Goal: Information Seeking & Learning: Learn about a topic

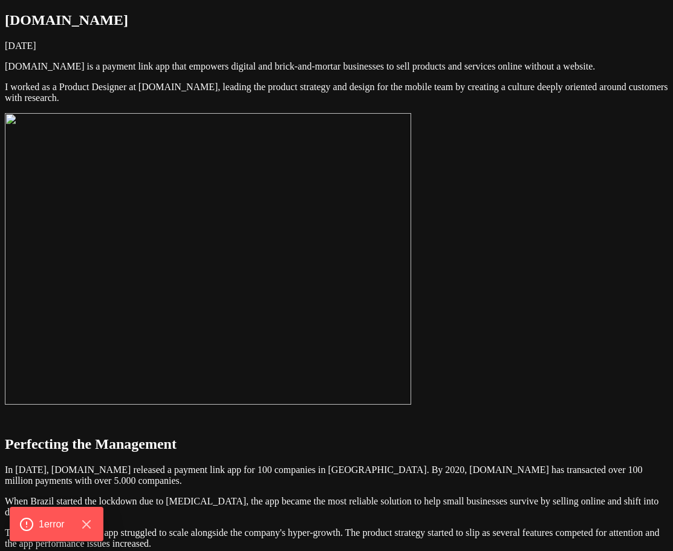
click at [403, 268] on img at bounding box center [208, 258] width 406 height 291
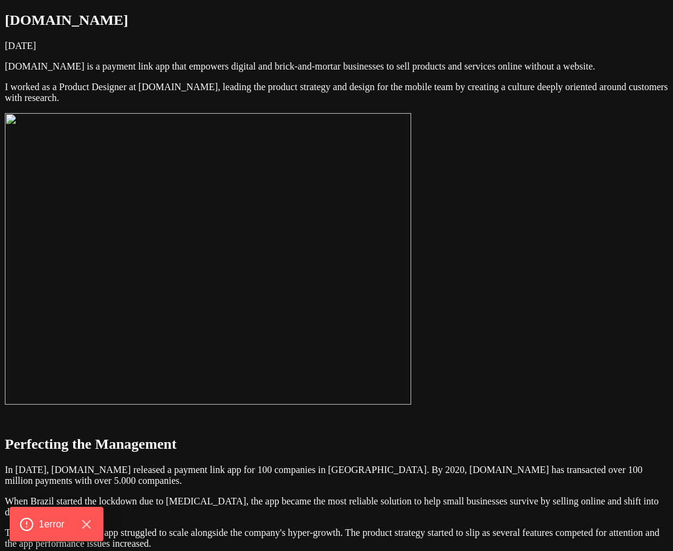
click at [411, 270] on img at bounding box center [208, 258] width 406 height 291
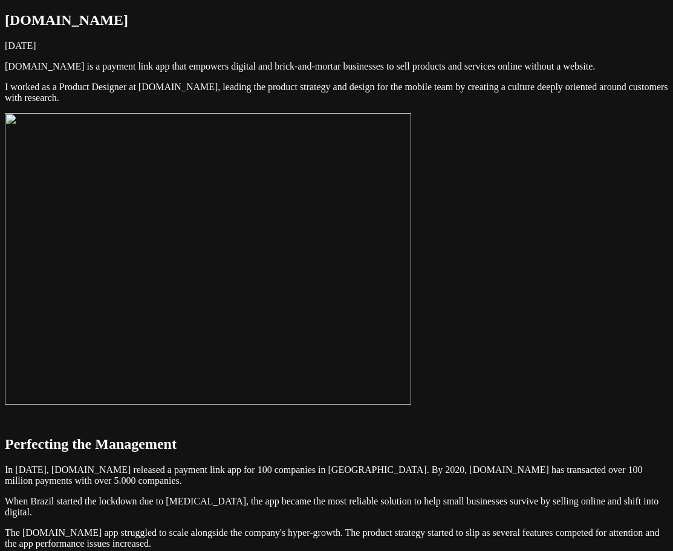
click at [411, 376] on img at bounding box center [208, 258] width 406 height 291
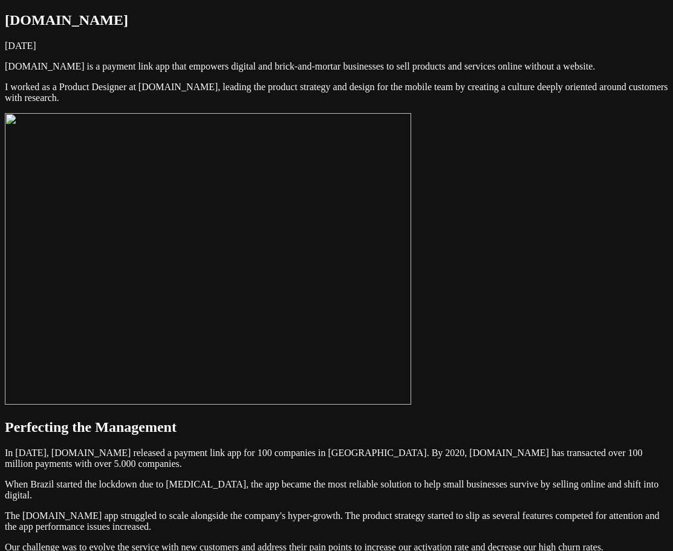
click at [411, 404] on img at bounding box center [208, 258] width 406 height 291
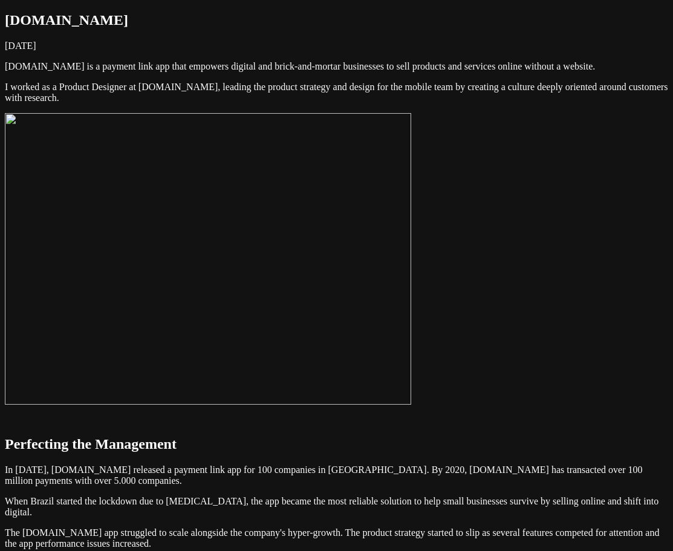
click at [411, 404] on img at bounding box center [208, 258] width 406 height 291
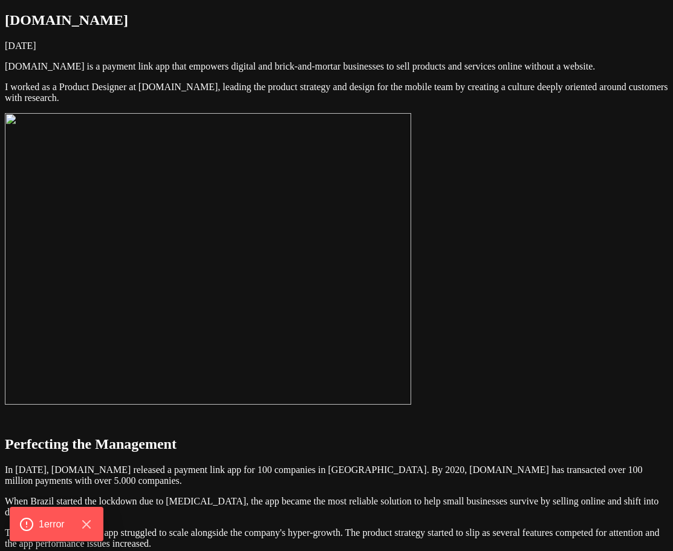
click at [411, 273] on img at bounding box center [208, 258] width 406 height 291
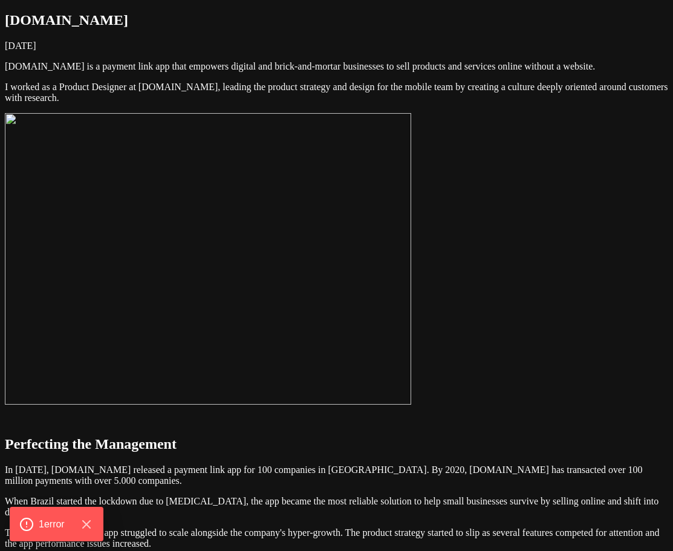
click at [411, 281] on img at bounding box center [208, 258] width 406 height 291
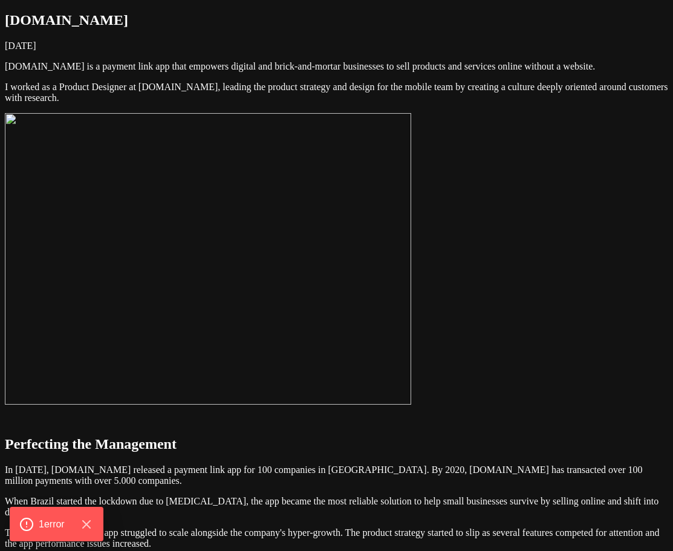
click at [411, 271] on img at bounding box center [208, 258] width 406 height 291
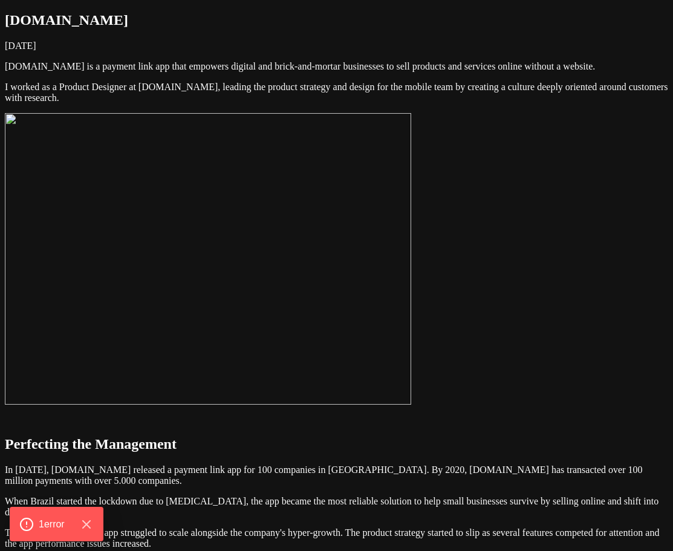
click at [411, 269] on img at bounding box center [208, 258] width 406 height 291
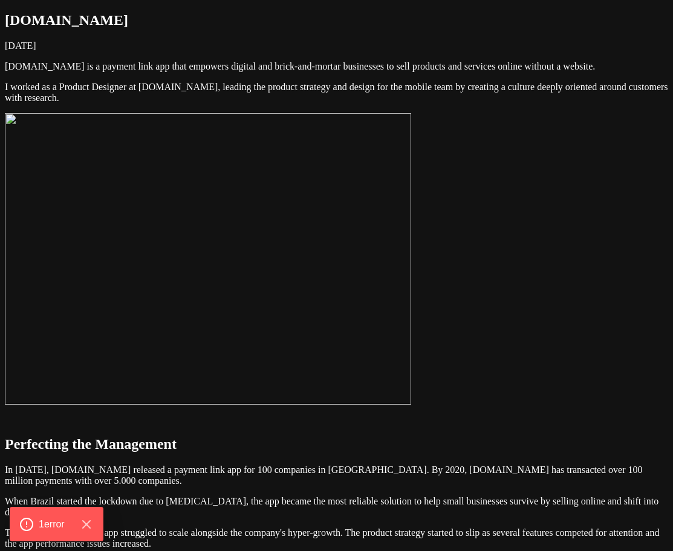
click at [411, 254] on img at bounding box center [208, 258] width 406 height 291
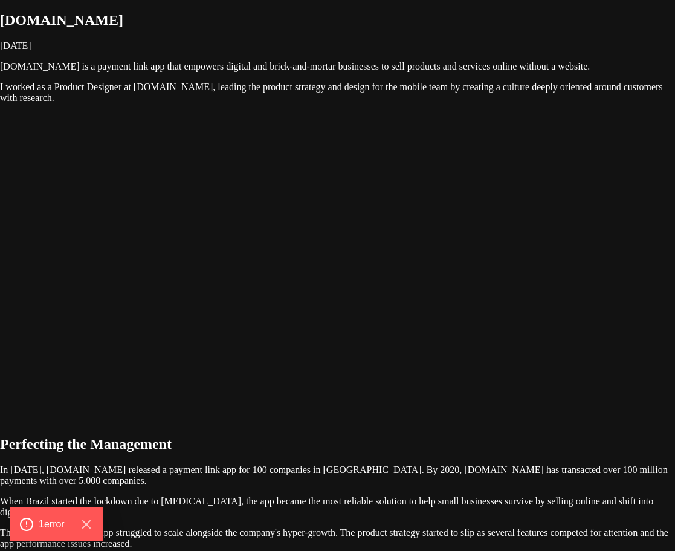
drag, startPoint x: 615, startPoint y: 222, endPoint x: 599, endPoint y: 257, distance: 39.2
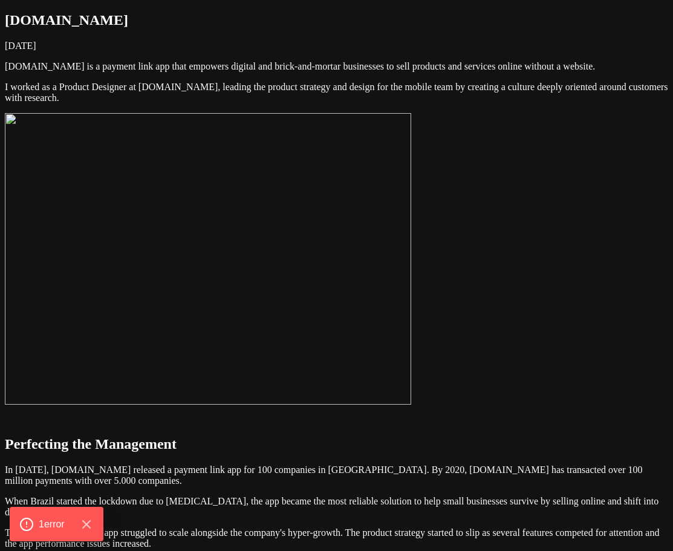
click at [411, 311] on img at bounding box center [208, 258] width 406 height 291
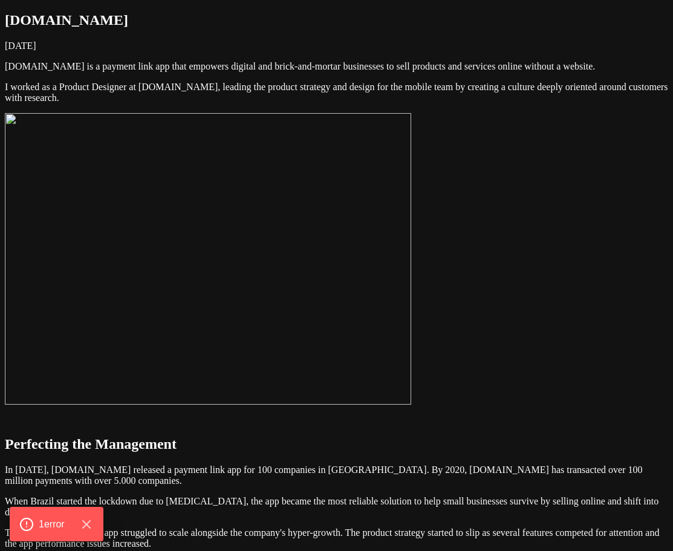
click at [411, 273] on img at bounding box center [208, 258] width 406 height 291
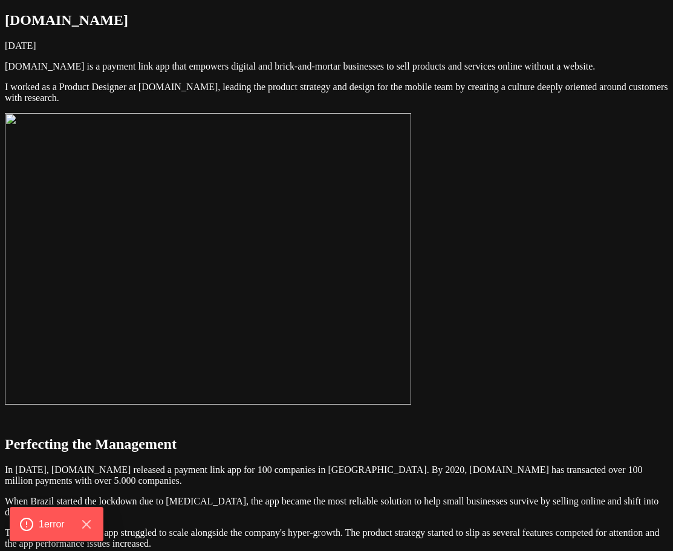
click at [332, 317] on img at bounding box center [208, 258] width 406 height 291
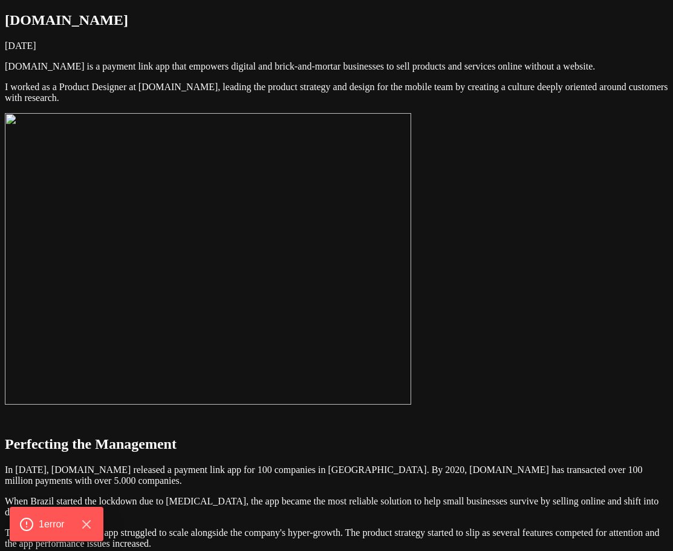
click at [332, 317] on img at bounding box center [208, 258] width 406 height 291
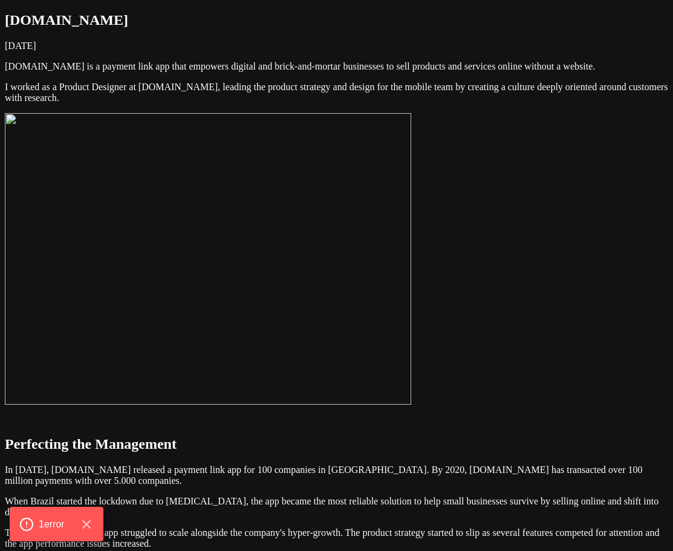
click at [332, 317] on img at bounding box center [208, 258] width 406 height 291
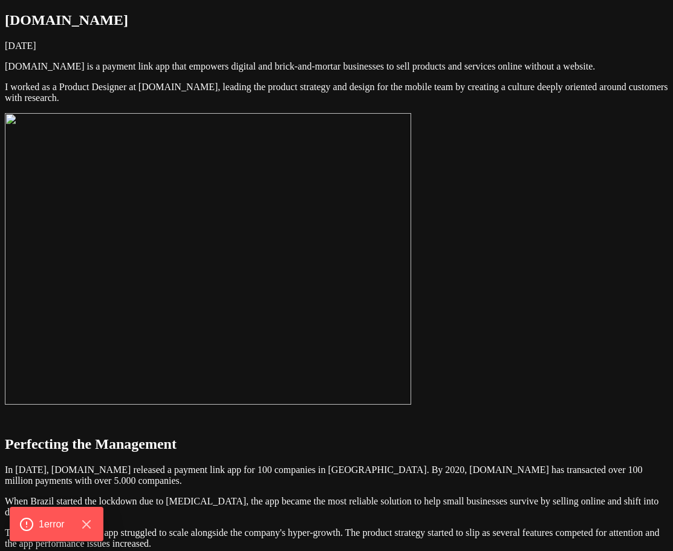
click at [347, 347] on img at bounding box center [208, 258] width 406 height 291
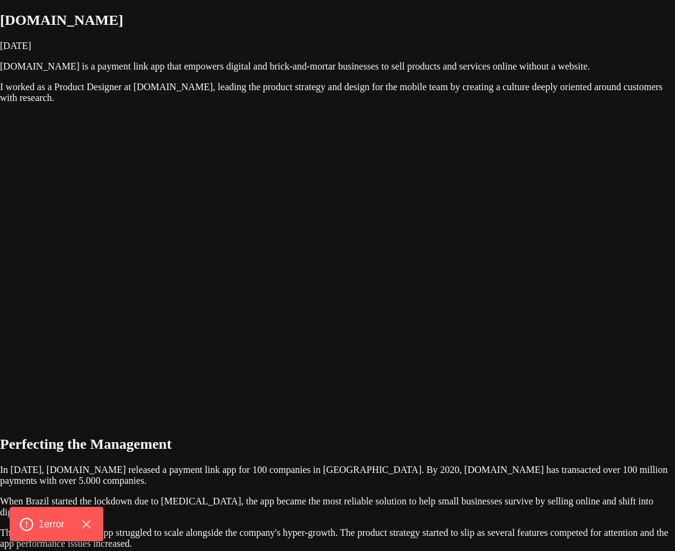
drag, startPoint x: 337, startPoint y: 333, endPoint x: 361, endPoint y: 352, distance: 31.4
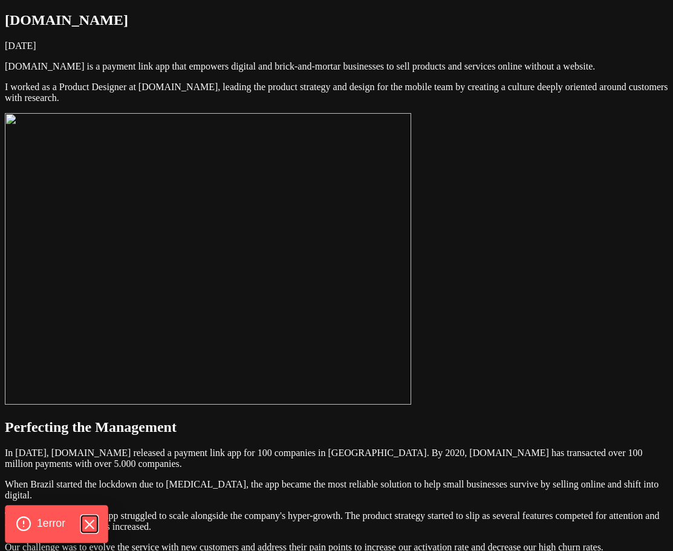
click at [91, 529] on icon "Hide Errors" at bounding box center [89, 524] width 16 height 16
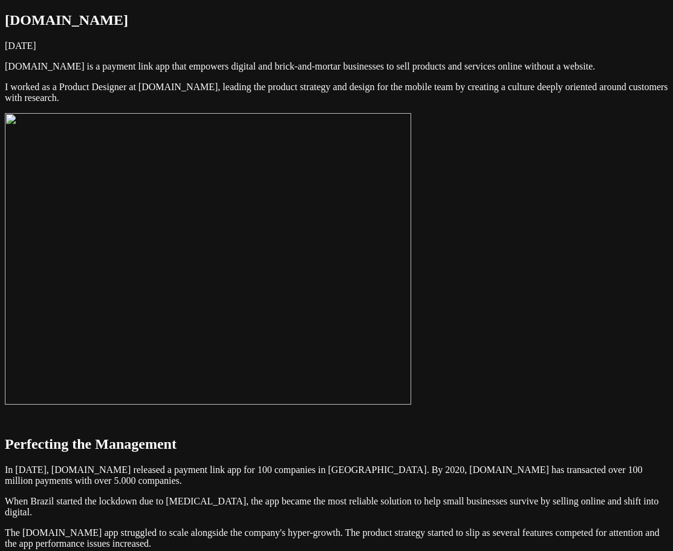
click at [411, 312] on img at bounding box center [208, 258] width 406 height 291
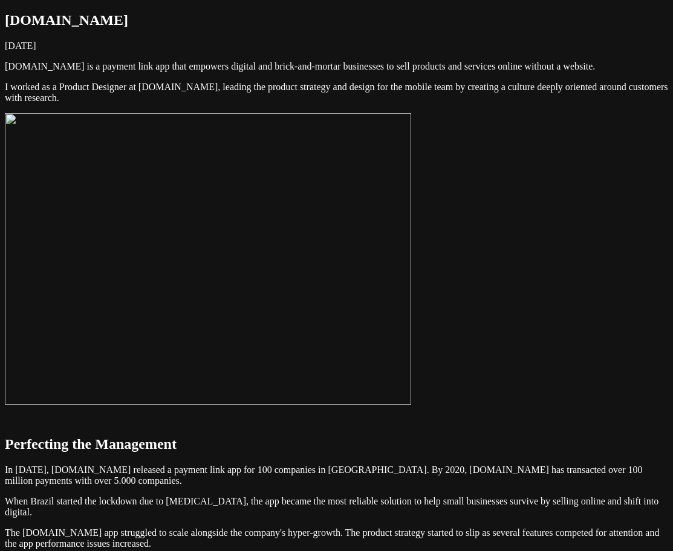
click at [345, 317] on img at bounding box center [208, 258] width 406 height 291
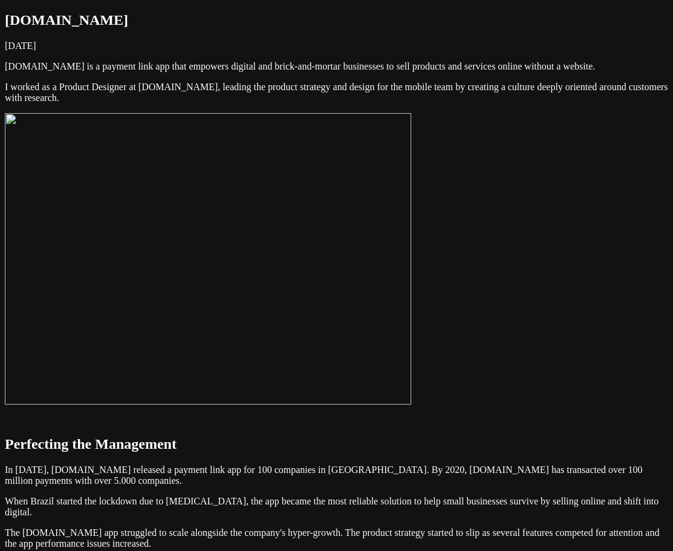
click at [411, 323] on img at bounding box center [208, 258] width 406 height 291
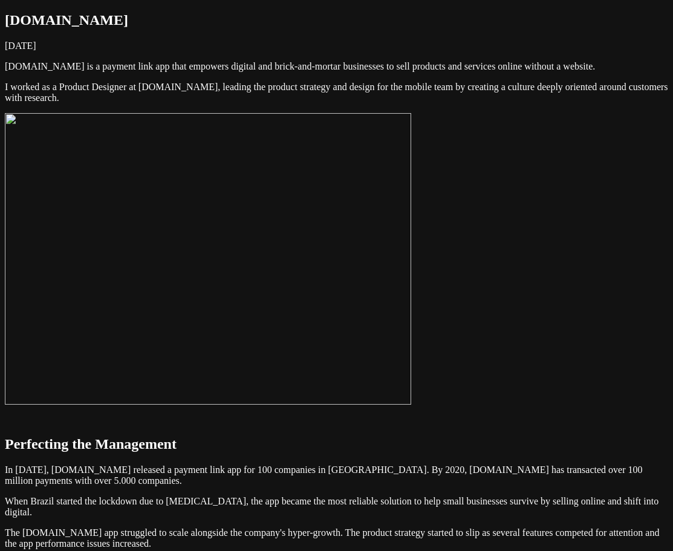
click at [411, 323] on img at bounding box center [208, 258] width 406 height 291
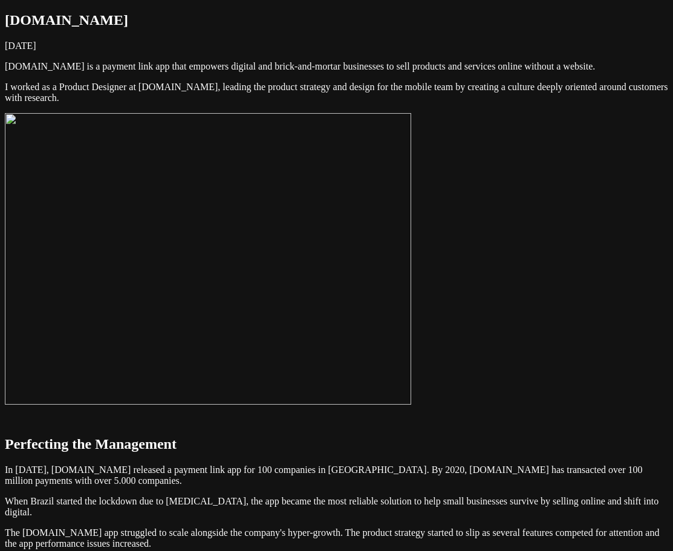
drag, startPoint x: 456, startPoint y: 312, endPoint x: 665, endPoint y: 290, distance: 209.8
drag, startPoint x: 674, startPoint y: 230, endPoint x: 497, endPoint y: 334, distance: 204.8
click at [411, 334] on img at bounding box center [208, 258] width 406 height 291
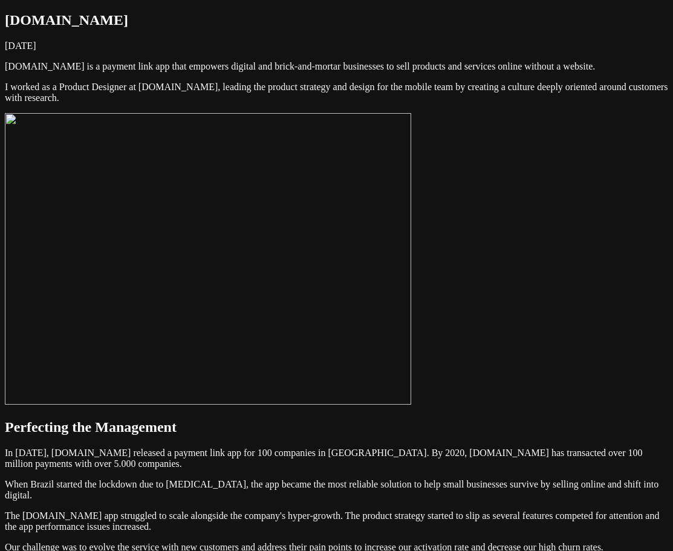
drag, startPoint x: 675, startPoint y: 190, endPoint x: 458, endPoint y: 335, distance: 261.0
click at [411, 335] on img at bounding box center [208, 258] width 406 height 291
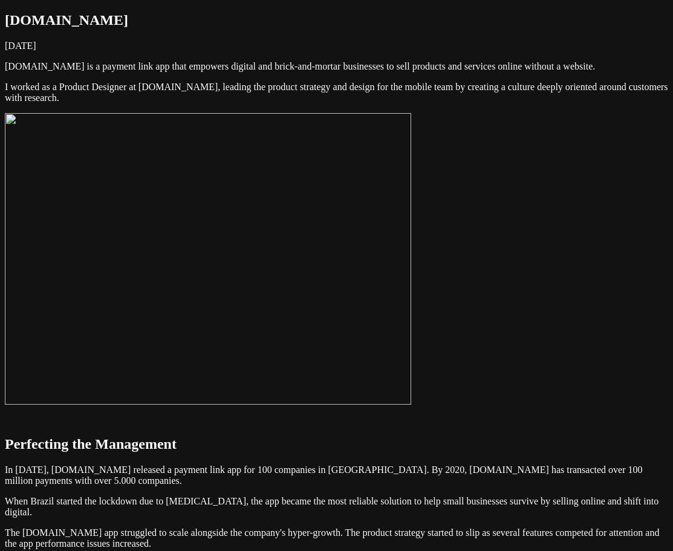
click at [411, 278] on img at bounding box center [208, 258] width 406 height 291
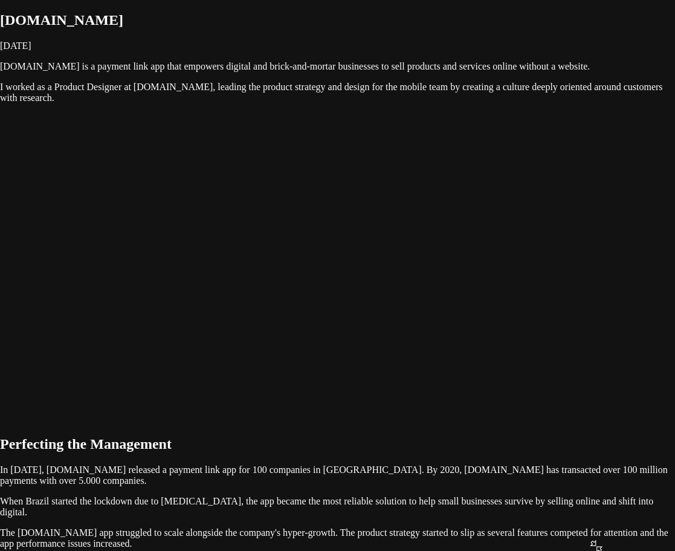
drag, startPoint x: 673, startPoint y: 225, endPoint x: 597, endPoint y: 140, distance: 114.3
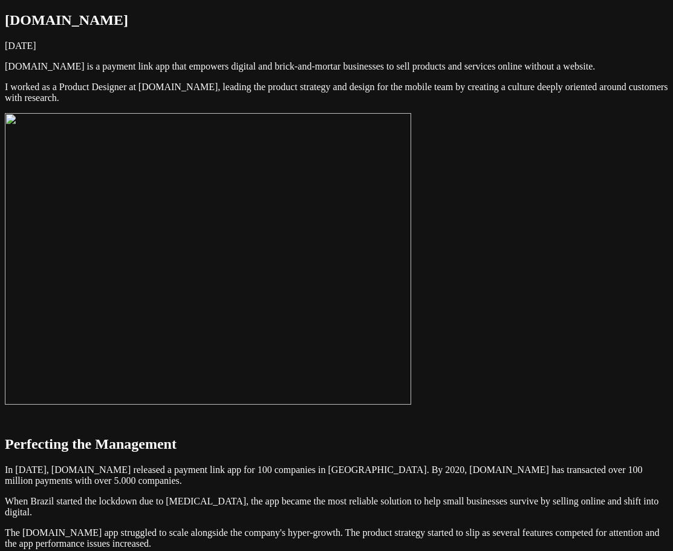
click at [411, 309] on img at bounding box center [208, 258] width 406 height 291
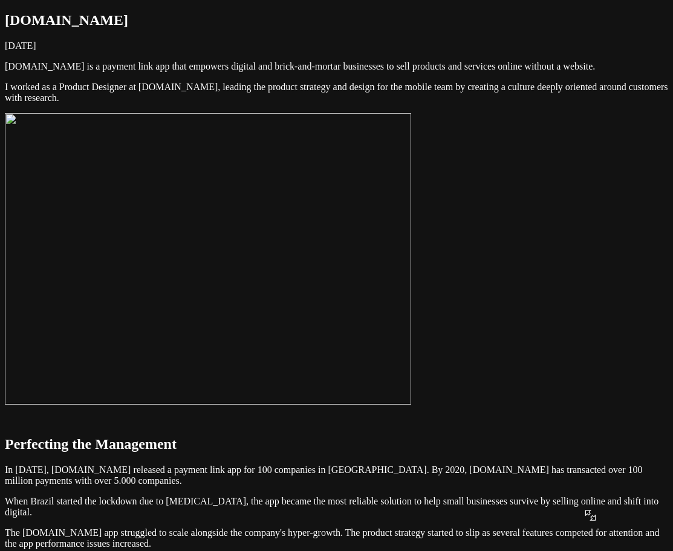
click at [410, 303] on img at bounding box center [208, 258] width 406 height 291
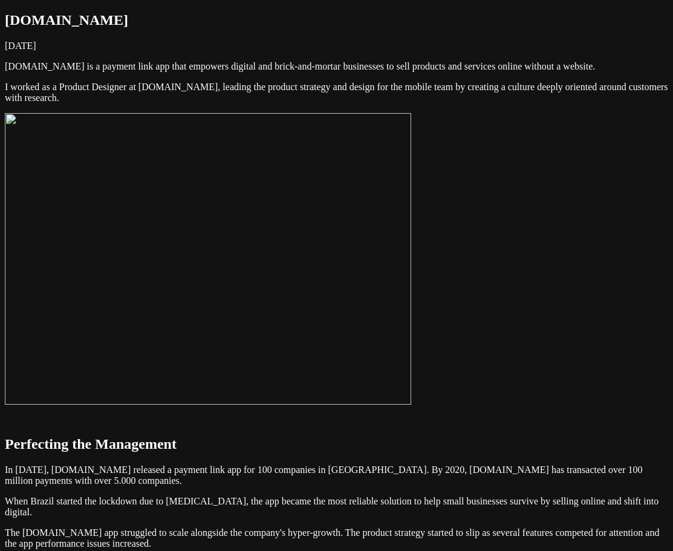
click at [411, 235] on img at bounding box center [208, 258] width 406 height 291
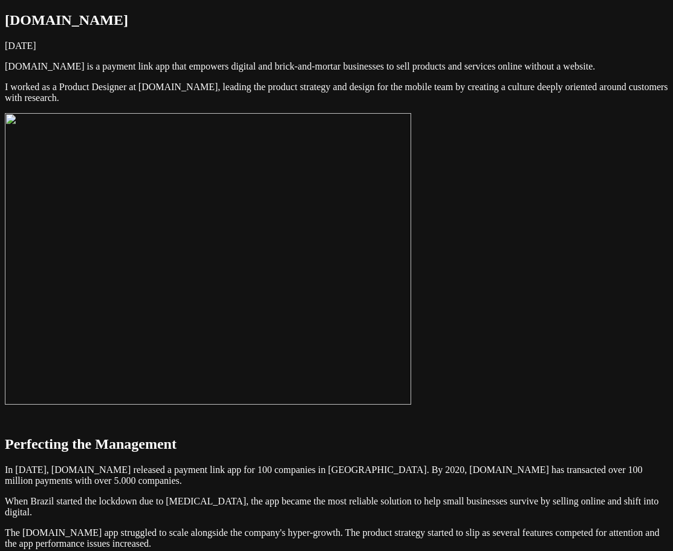
click at [411, 247] on img at bounding box center [208, 258] width 406 height 291
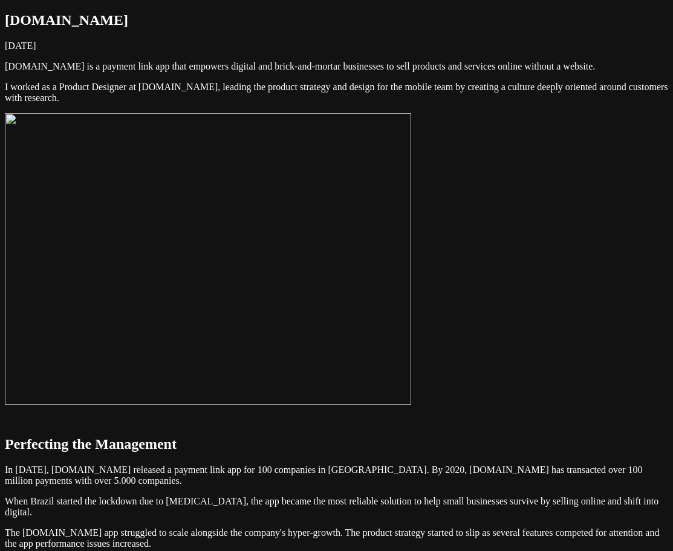
drag, startPoint x: 662, startPoint y: 549, endPoint x: 409, endPoint y: 331, distance: 334.7
click at [409, 331] on img at bounding box center [208, 258] width 406 height 291
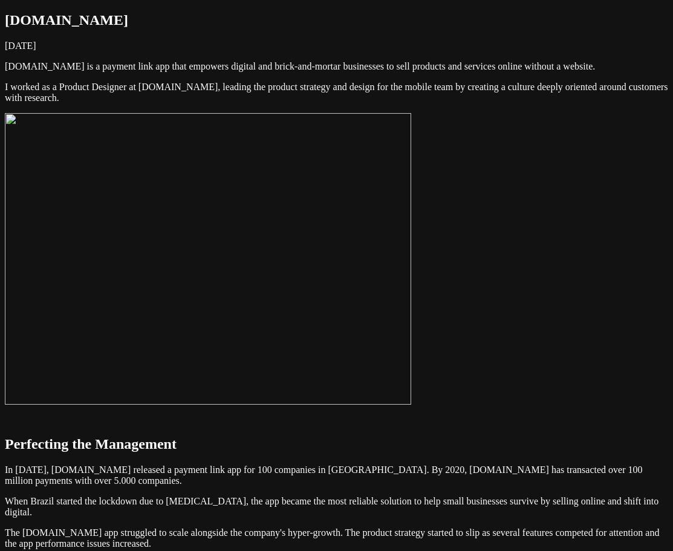
click at [409, 331] on img at bounding box center [208, 258] width 406 height 291
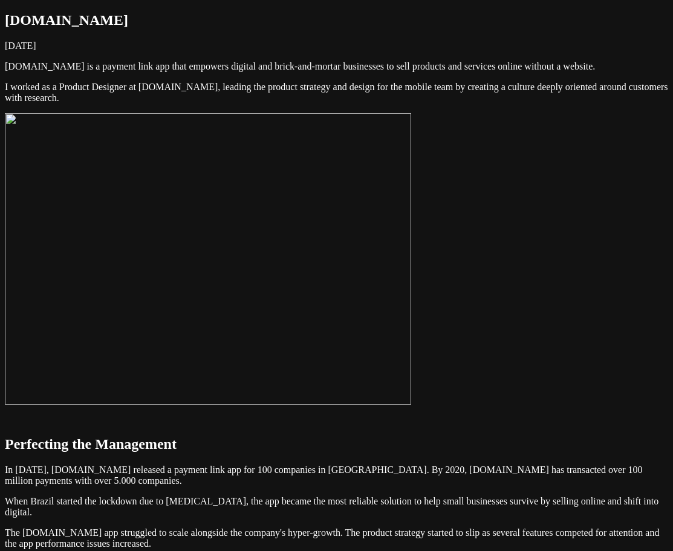
click at [411, 325] on img at bounding box center [208, 258] width 406 height 291
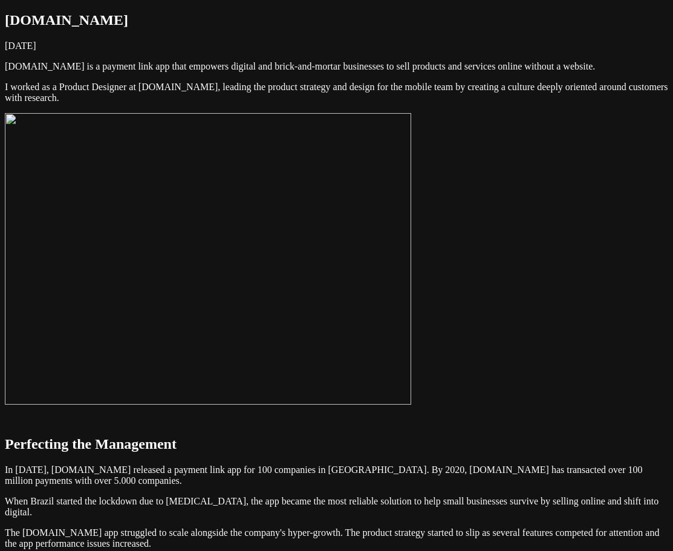
click at [411, 328] on img at bounding box center [208, 258] width 406 height 291
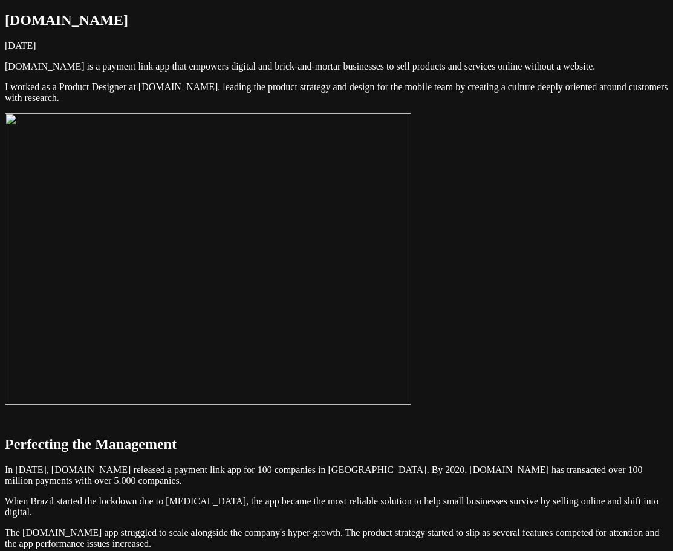
click at [411, 328] on img at bounding box center [208, 258] width 406 height 291
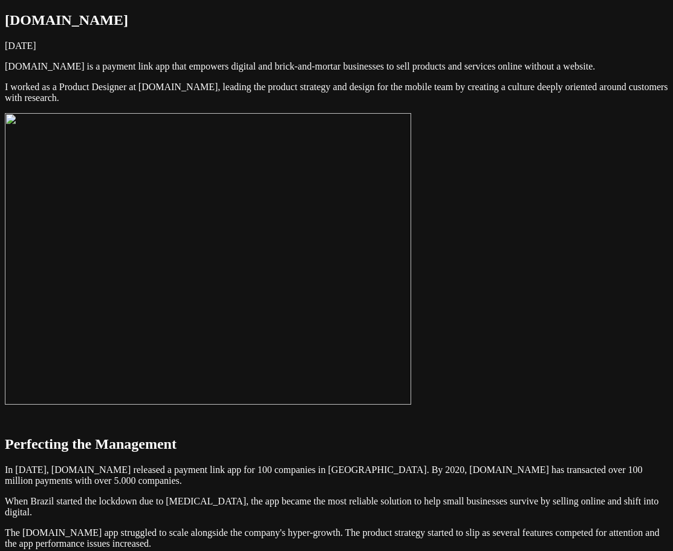
click at [411, 330] on img at bounding box center [208, 258] width 406 height 291
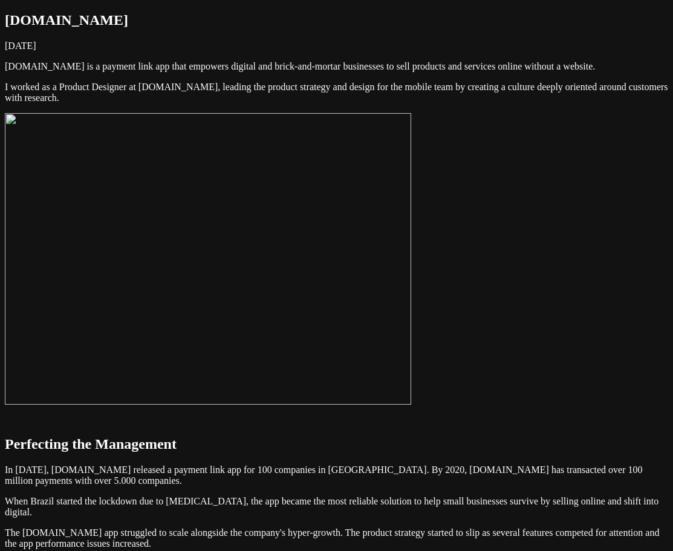
click at [411, 289] on img at bounding box center [208, 258] width 406 height 291
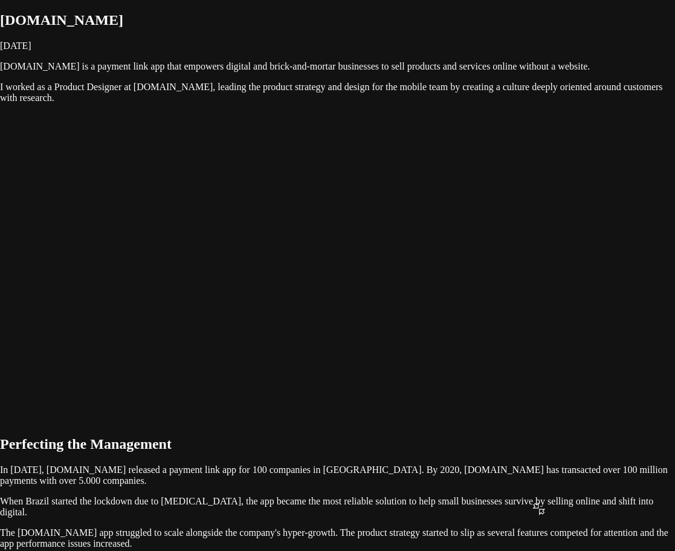
drag, startPoint x: 538, startPoint y: 103, endPoint x: 557, endPoint y: 94, distance: 21.4
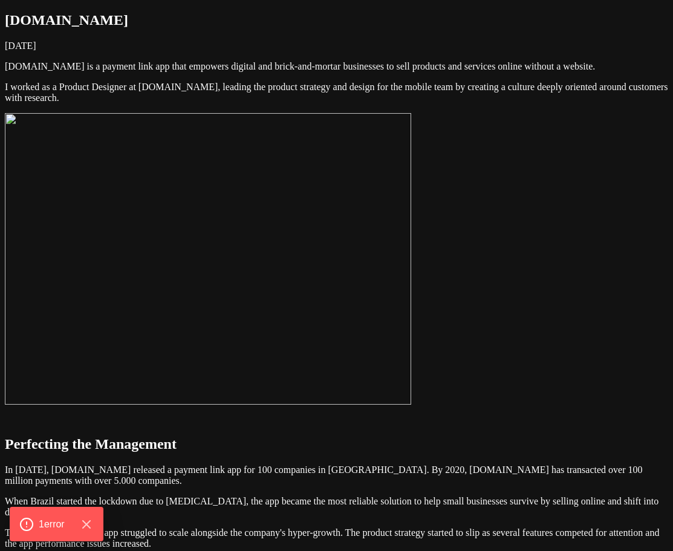
click at [411, 268] on img at bounding box center [208, 258] width 406 height 291
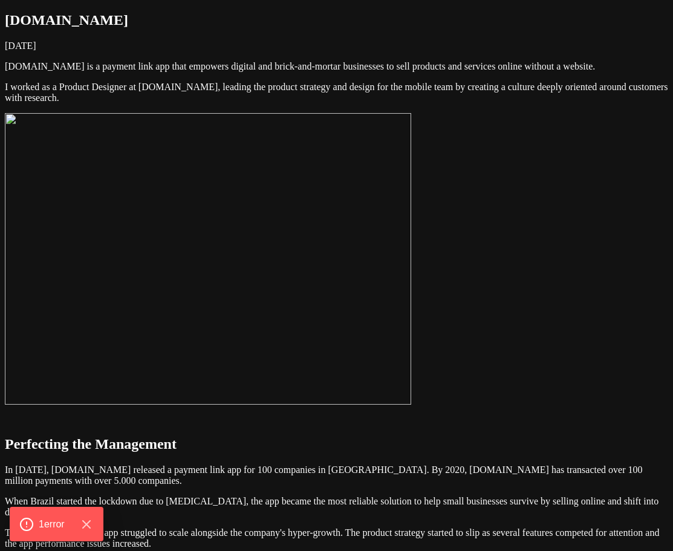
click at [411, 286] on img at bounding box center [208, 258] width 406 height 291
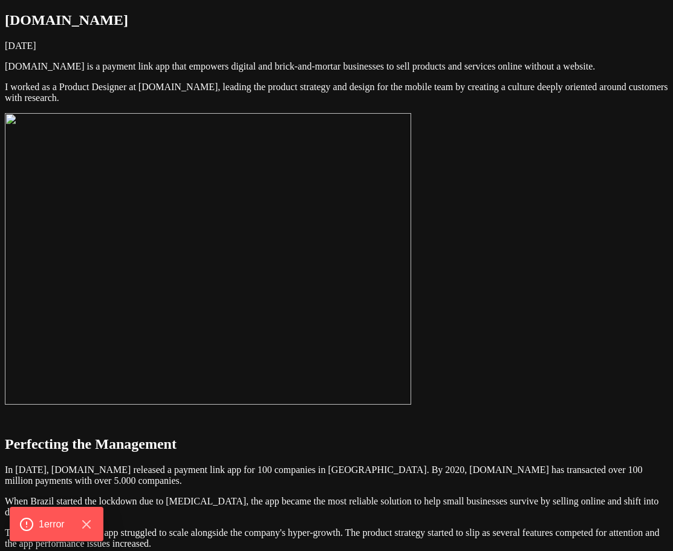
click at [411, 286] on img at bounding box center [208, 258] width 406 height 291
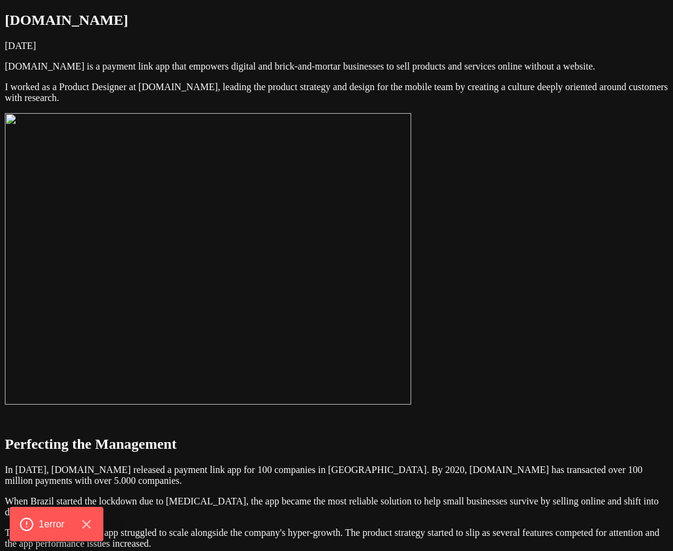
click at [411, 286] on img at bounding box center [208, 258] width 406 height 291
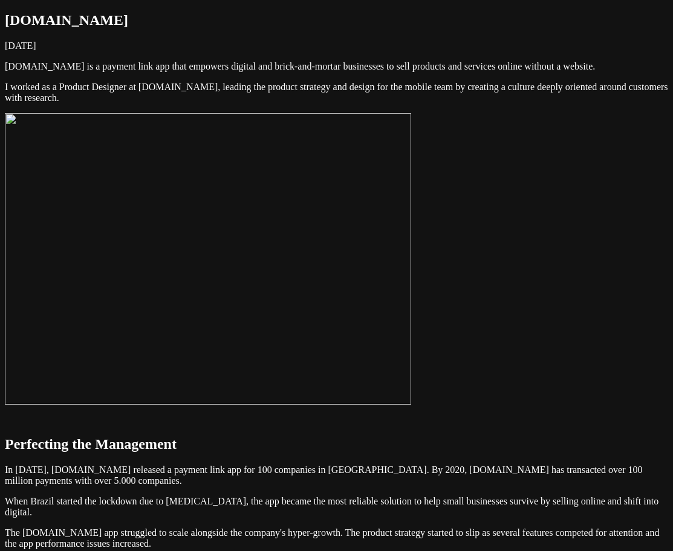
click at [411, 261] on img at bounding box center [208, 258] width 406 height 291
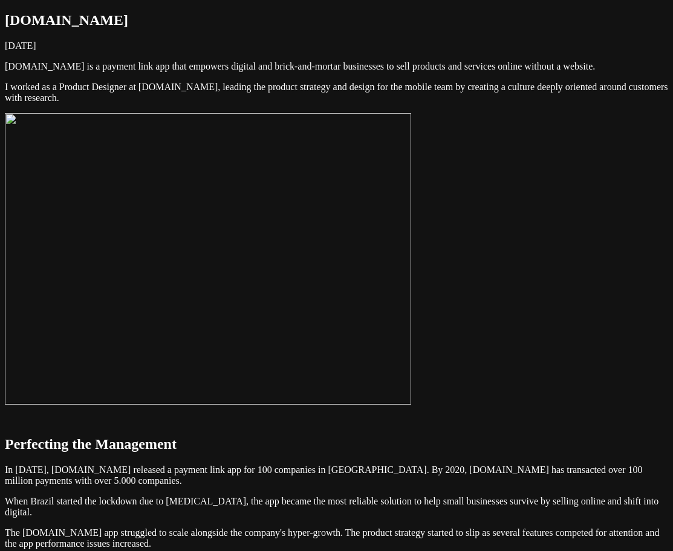
click at [411, 257] on img at bounding box center [208, 258] width 406 height 291
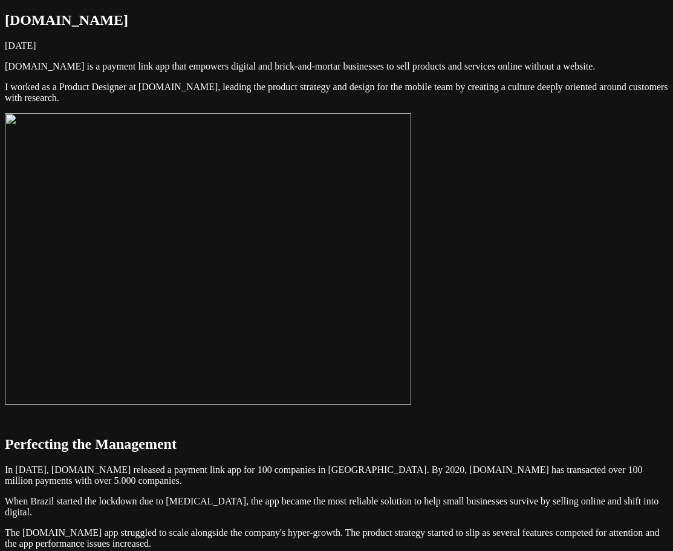
click at [411, 258] on img at bounding box center [208, 258] width 406 height 291
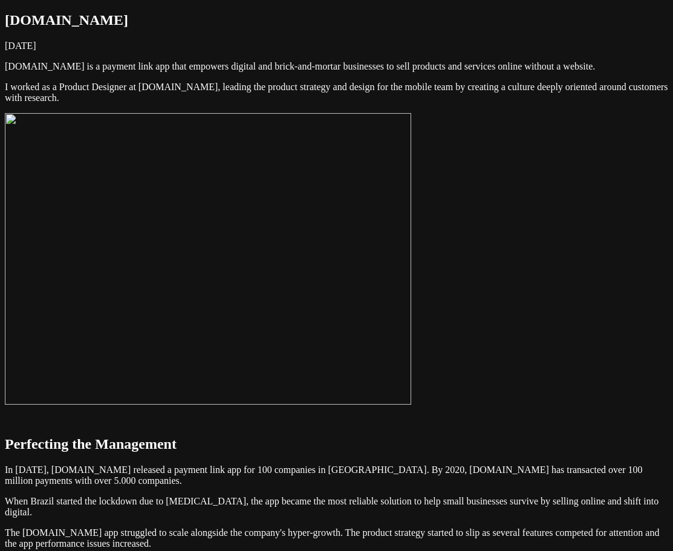
click at [411, 229] on img at bounding box center [208, 258] width 406 height 291
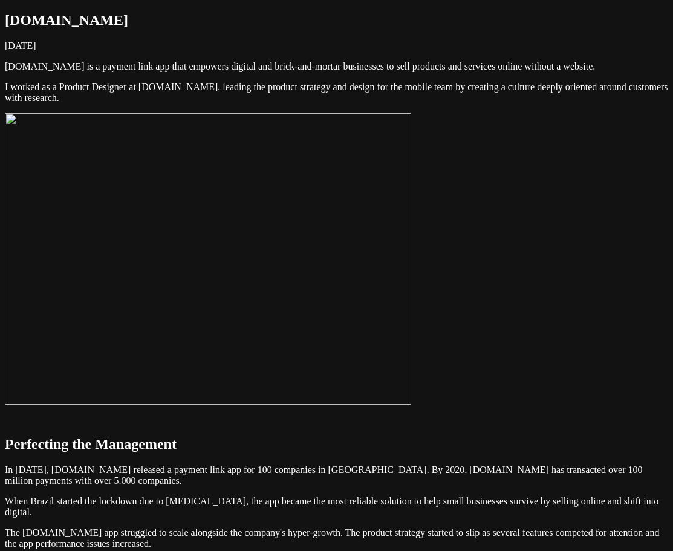
click at [411, 230] on img at bounding box center [208, 258] width 406 height 291
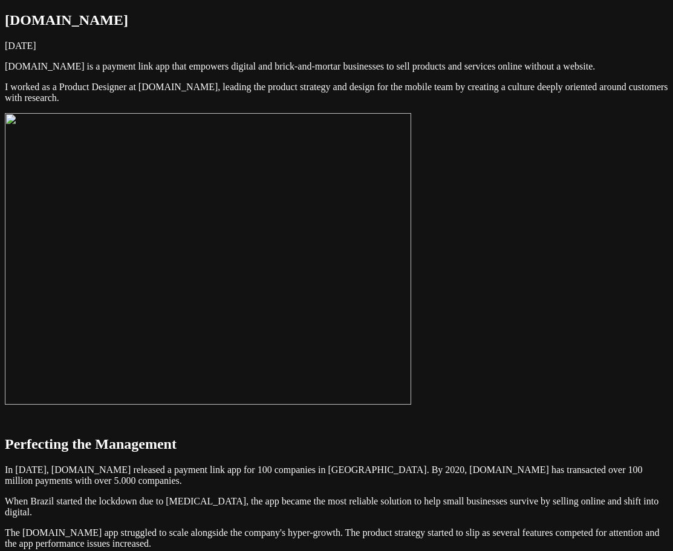
click at [411, 289] on img at bounding box center [208, 258] width 406 height 291
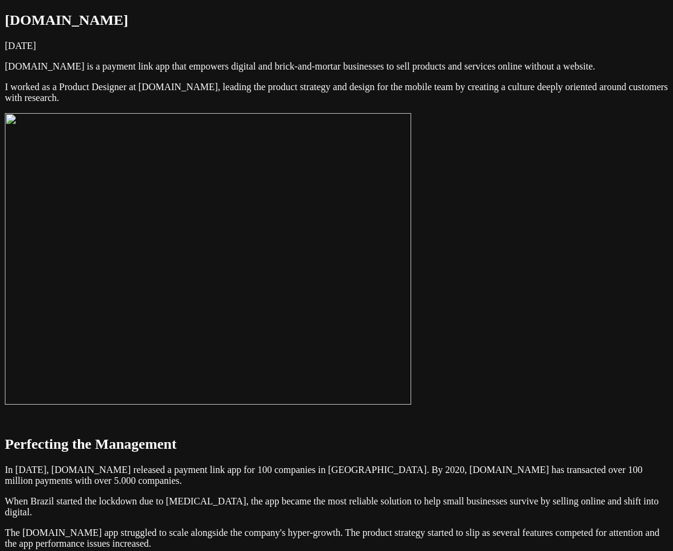
click at [411, 274] on img at bounding box center [208, 258] width 406 height 291
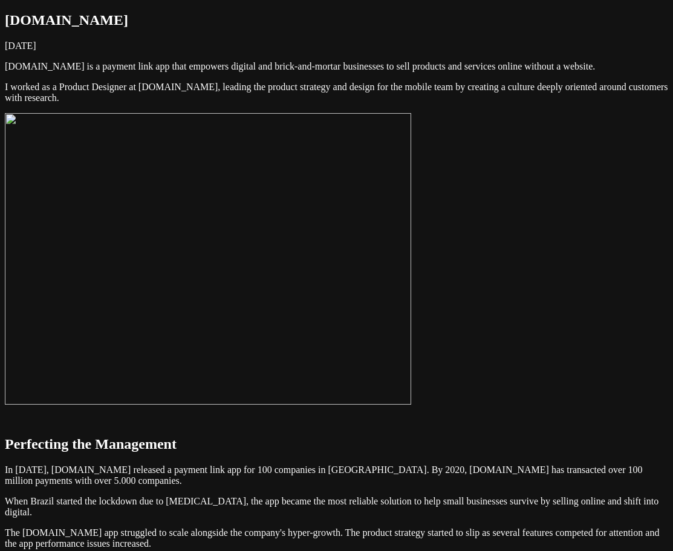
click at [411, 285] on img at bounding box center [208, 258] width 406 height 291
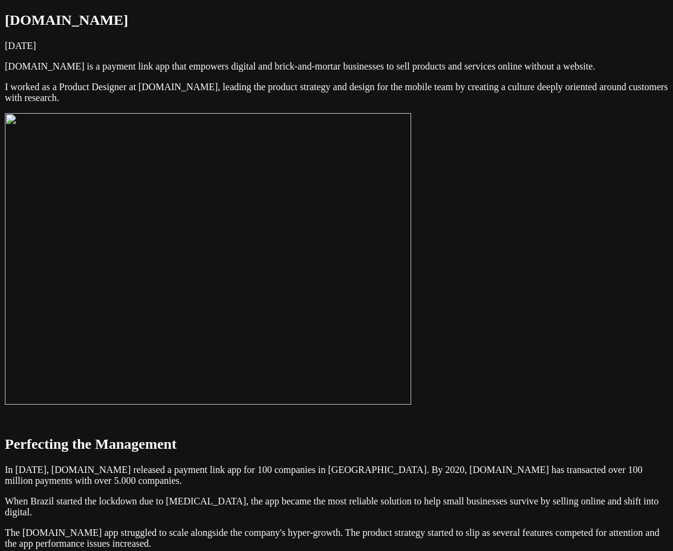
click at [411, 301] on img at bounding box center [208, 258] width 406 height 291
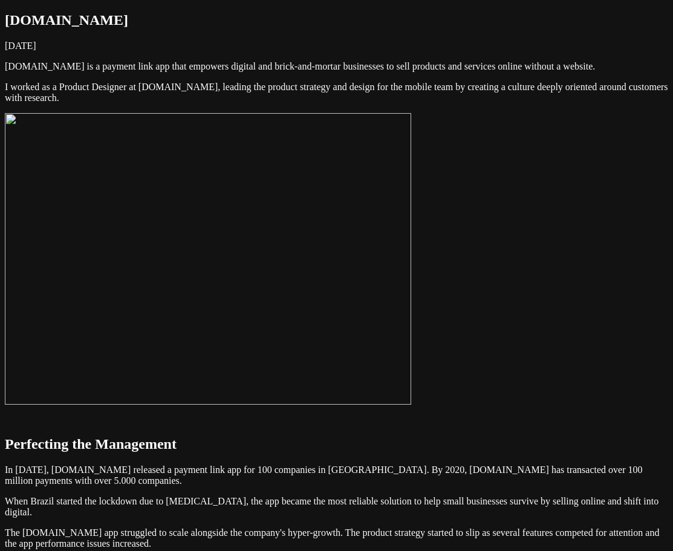
click at [411, 259] on img at bounding box center [208, 258] width 406 height 291
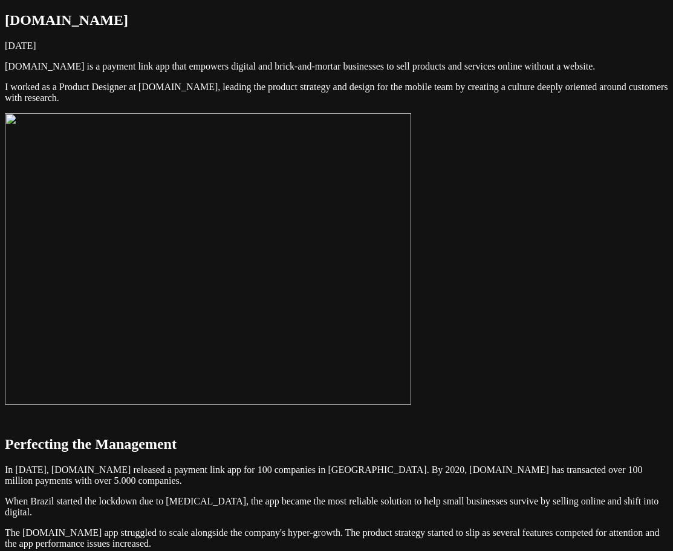
click at [411, 260] on img at bounding box center [208, 258] width 406 height 291
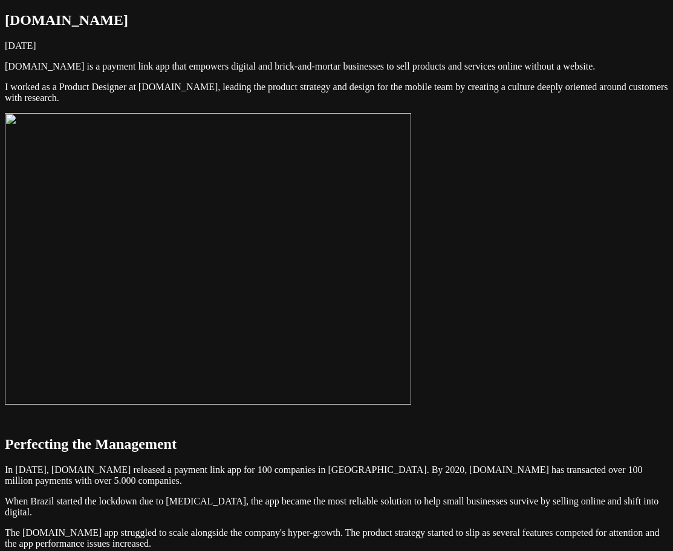
click at [411, 300] on img at bounding box center [208, 258] width 406 height 291
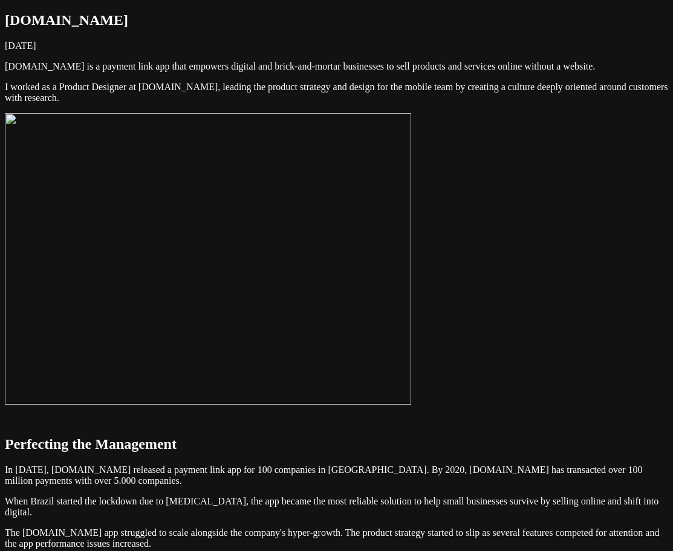
click at [411, 277] on img at bounding box center [208, 258] width 406 height 291
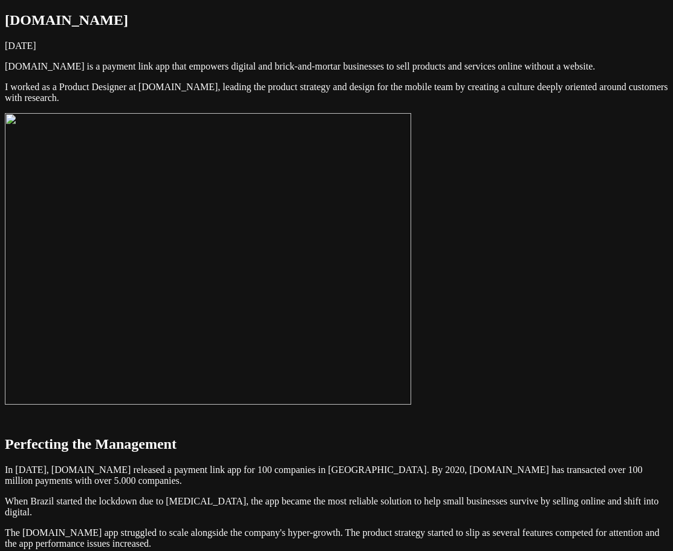
click at [398, 280] on img at bounding box center [208, 258] width 406 height 291
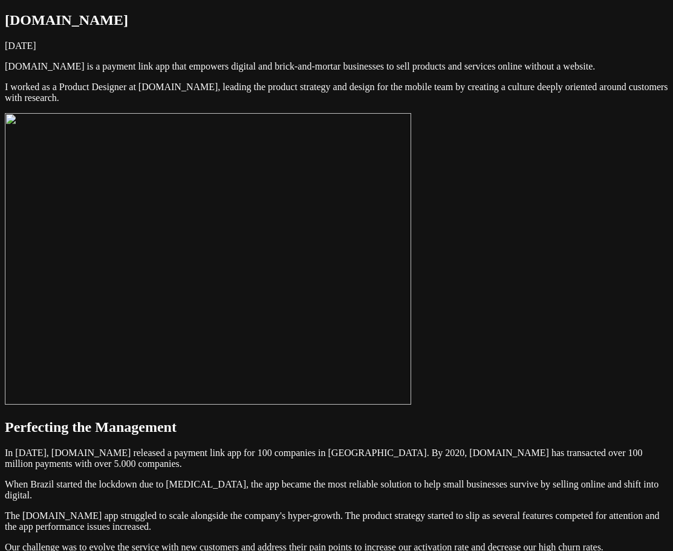
click at [319, 103] on p "I worked as a Product Designer at [DOMAIN_NAME], leading the product strategy a…" at bounding box center [336, 93] width 663 height 22
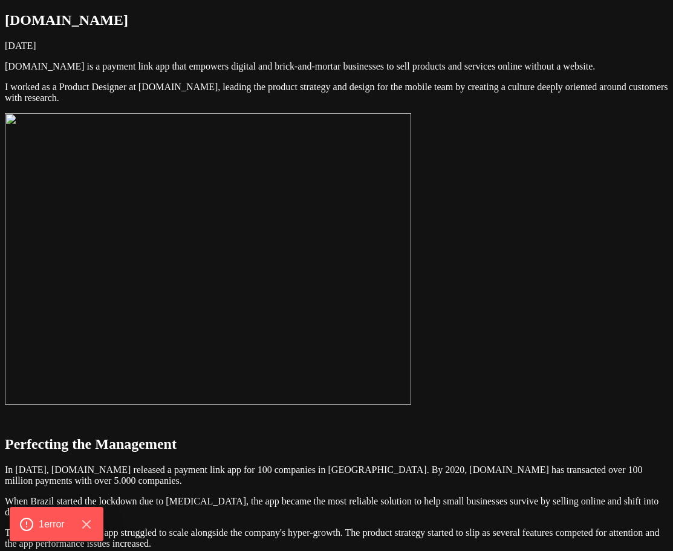
click at [411, 288] on img at bounding box center [208, 258] width 406 height 291
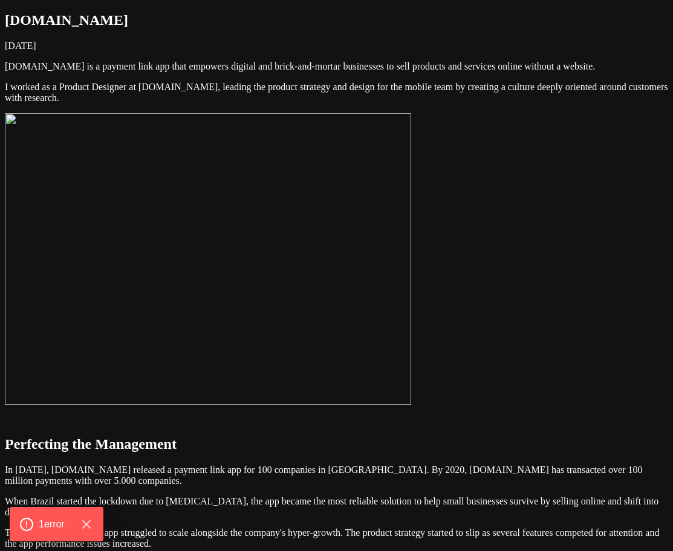
click at [411, 228] on img at bounding box center [208, 258] width 406 height 291
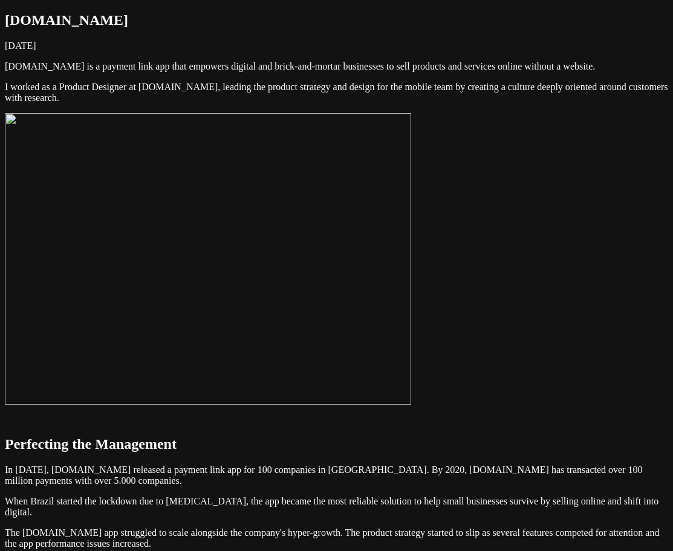
click at [411, 261] on img at bounding box center [208, 258] width 406 height 291
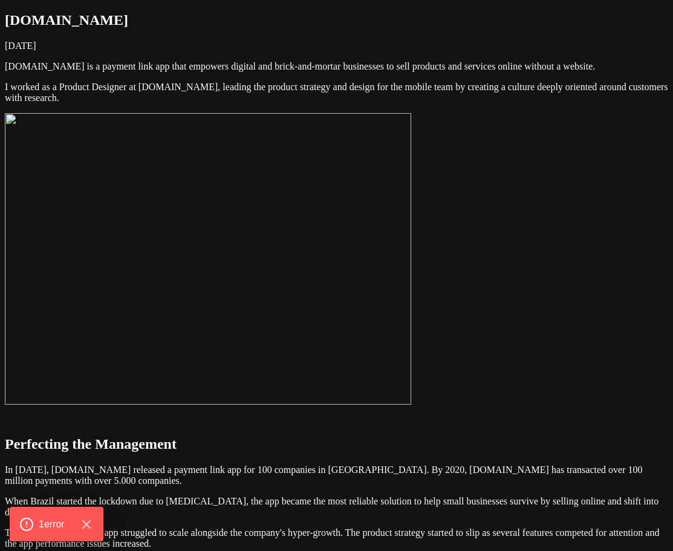
click at [411, 282] on img at bounding box center [208, 258] width 406 height 291
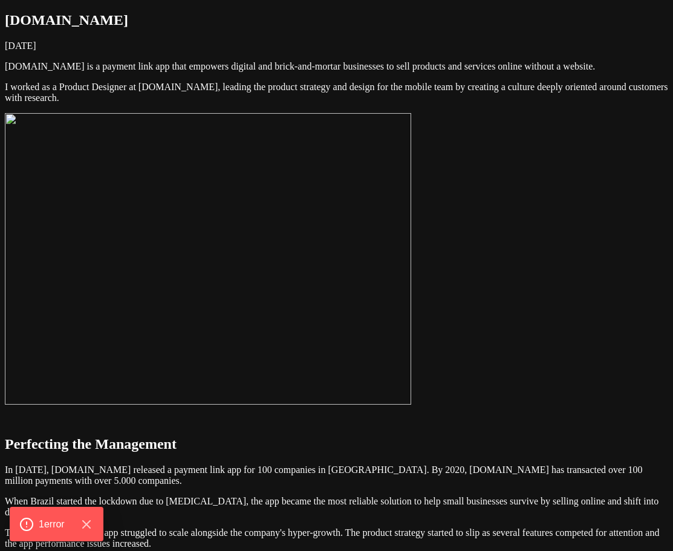
click at [411, 288] on img at bounding box center [208, 258] width 406 height 291
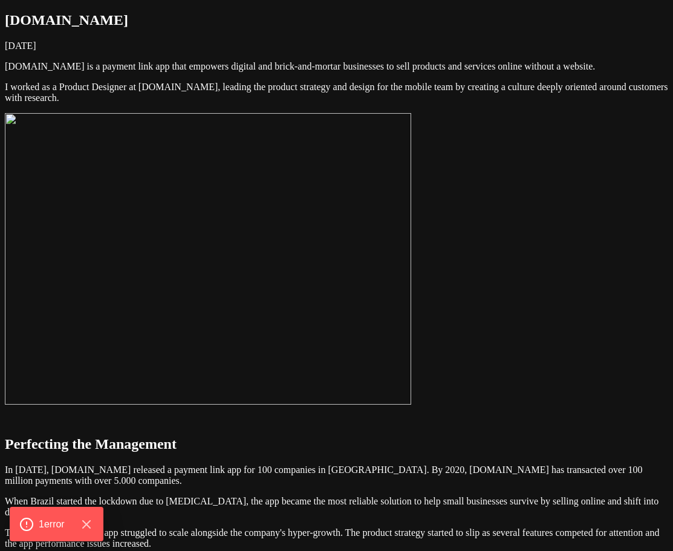
click at [411, 276] on img at bounding box center [208, 258] width 406 height 291
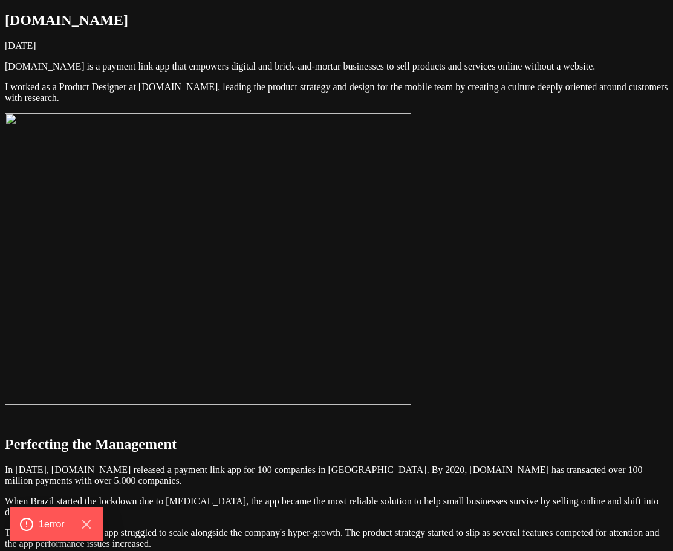
click at [411, 267] on img at bounding box center [208, 258] width 406 height 291
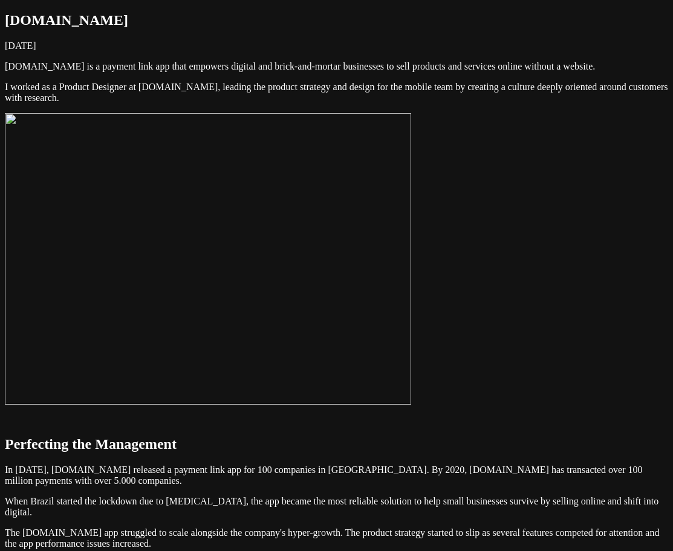
click at [411, 313] on img at bounding box center [208, 258] width 406 height 291
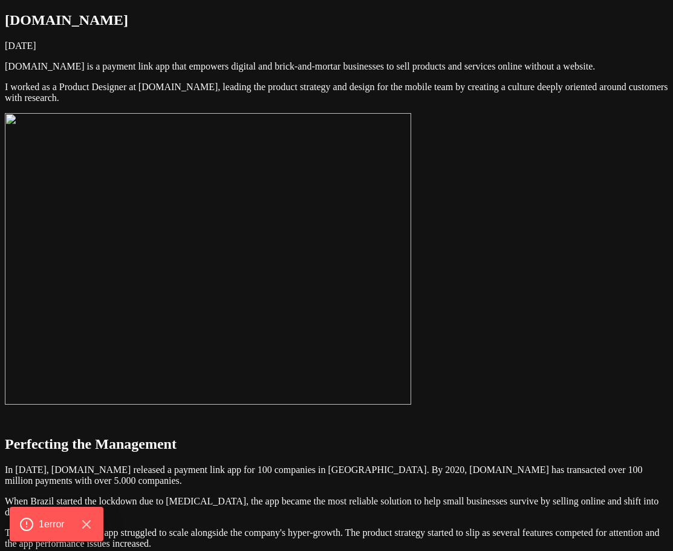
click at [411, 282] on img at bounding box center [208, 258] width 406 height 291
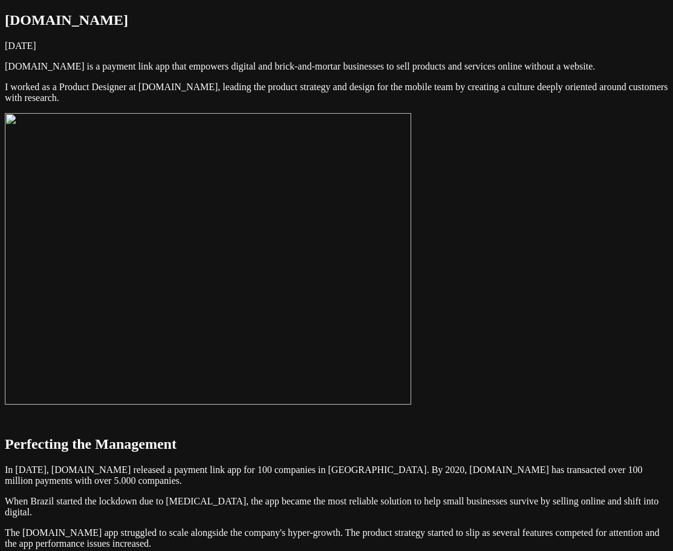
click at [411, 276] on img at bounding box center [208, 258] width 406 height 291
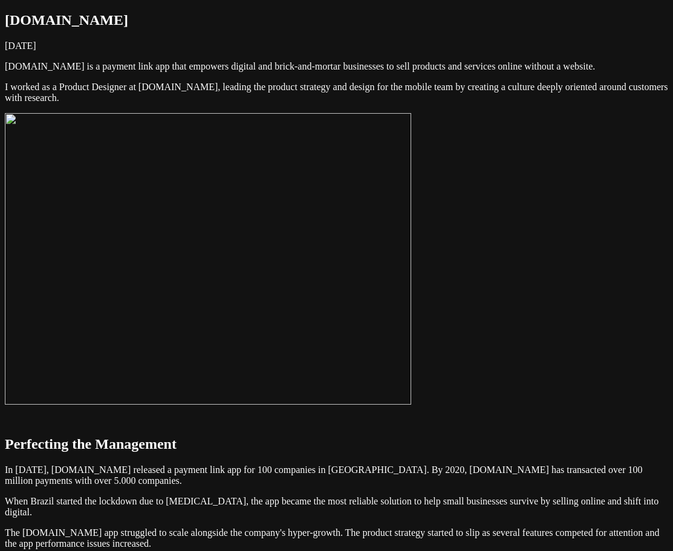
click at [411, 276] on img at bounding box center [208, 258] width 406 height 291
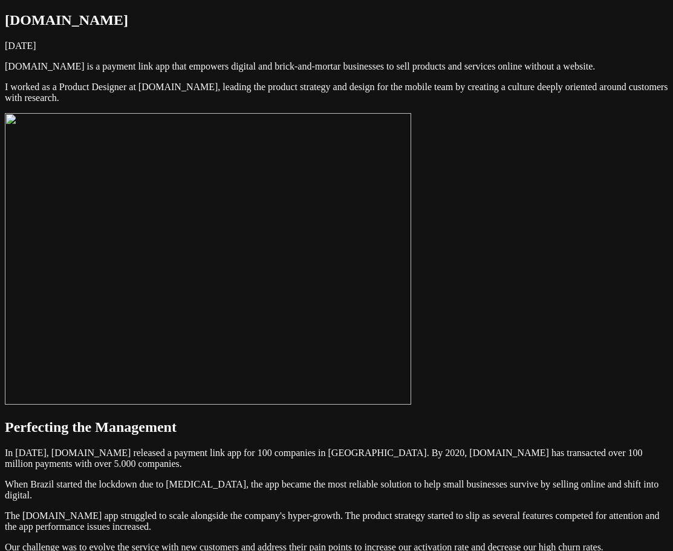
click at [411, 322] on img at bounding box center [208, 258] width 406 height 291
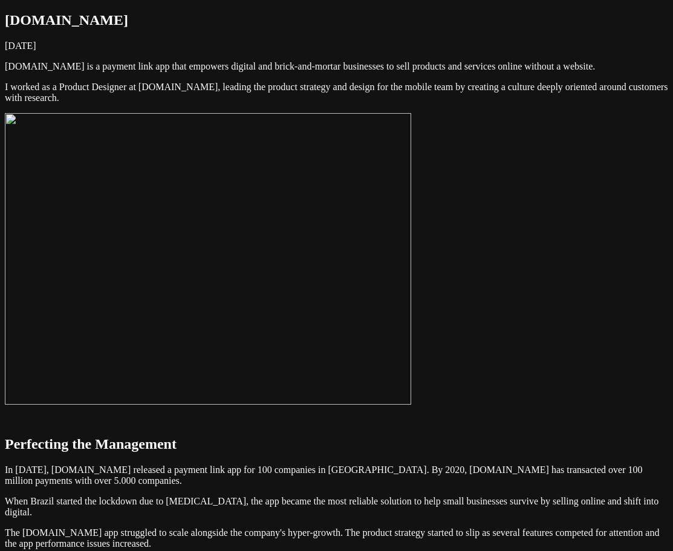
click at [411, 239] on img at bounding box center [208, 258] width 406 height 291
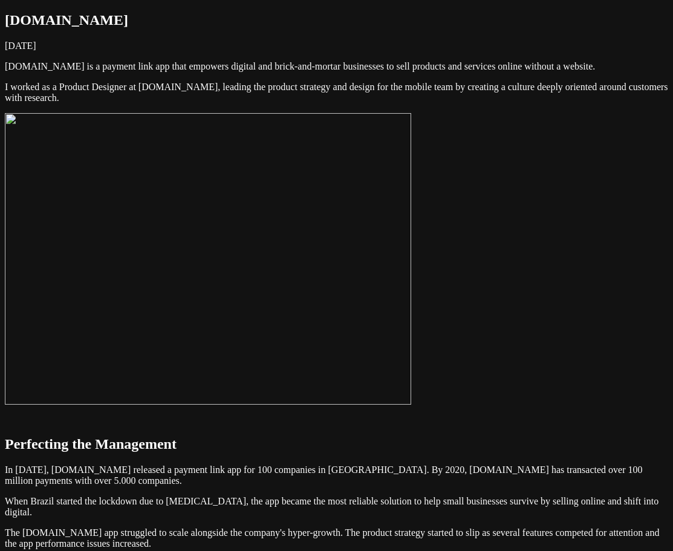
click at [411, 257] on img at bounding box center [208, 258] width 406 height 291
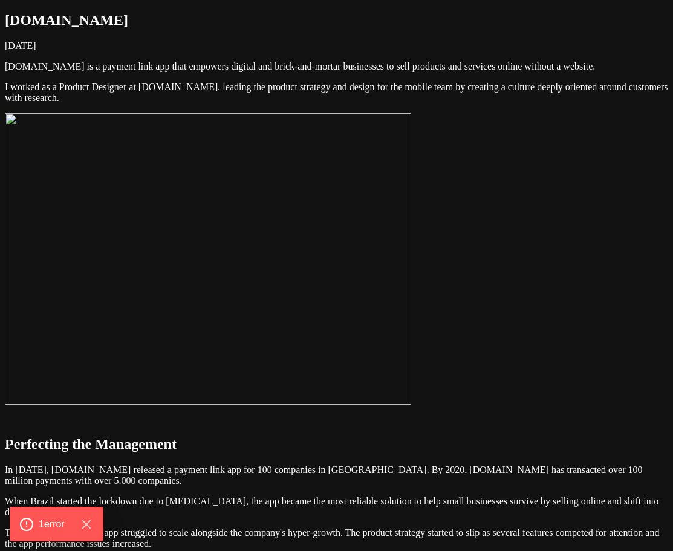
click at [411, 281] on img at bounding box center [208, 258] width 406 height 291
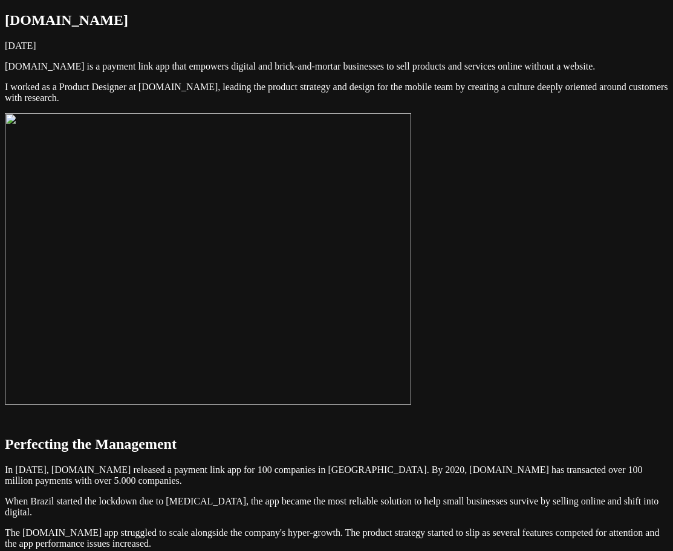
click at [411, 274] on img at bounding box center [208, 258] width 406 height 291
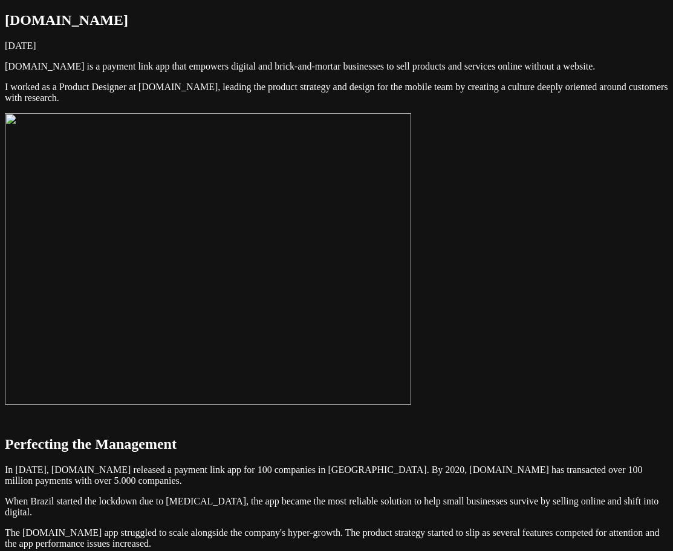
click at [411, 274] on img at bounding box center [208, 258] width 406 height 291
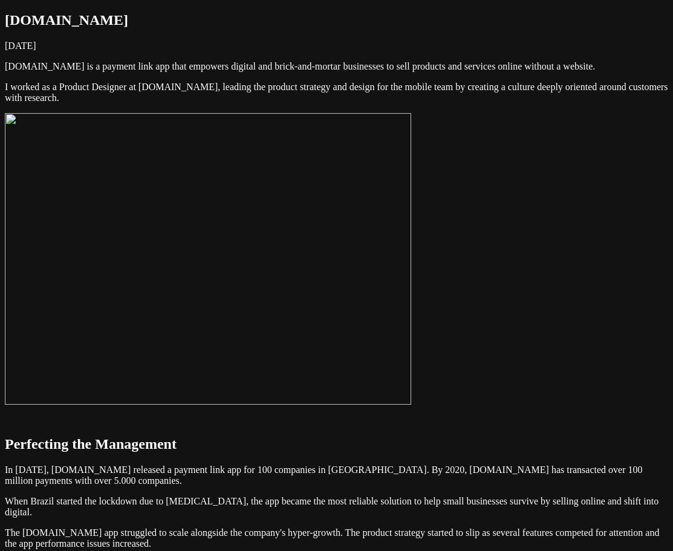
click at [411, 277] on img at bounding box center [208, 258] width 406 height 291
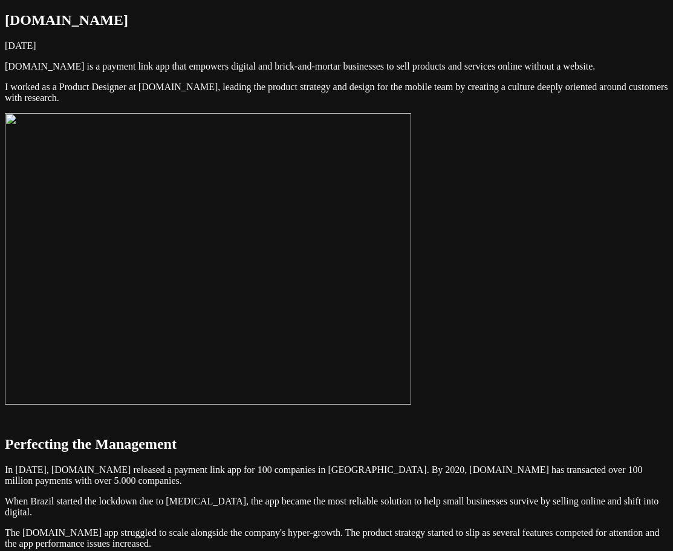
click at [411, 300] on img at bounding box center [208, 258] width 406 height 291
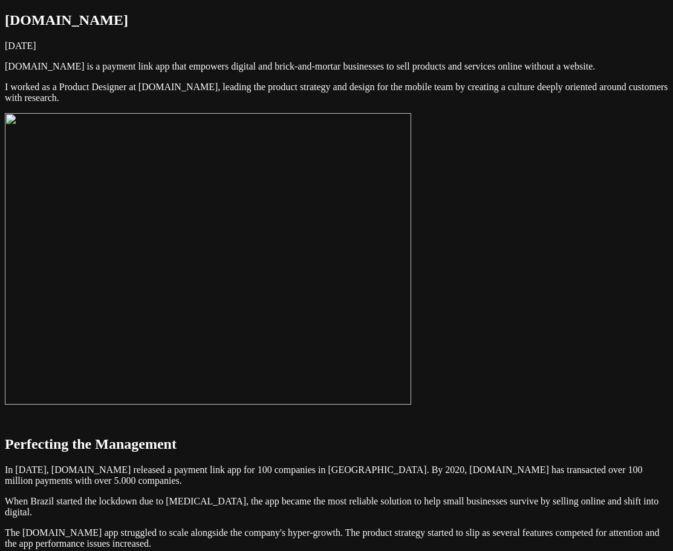
click at [411, 227] on img at bounding box center [208, 258] width 406 height 291
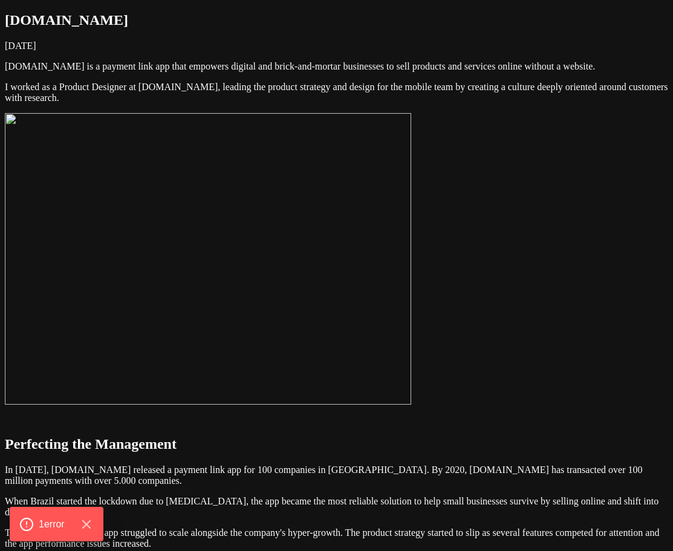
click at [411, 274] on img at bounding box center [208, 258] width 406 height 291
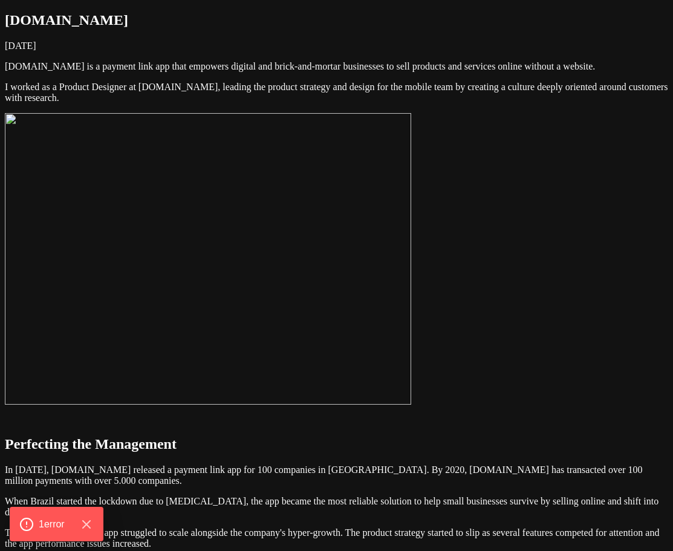
click at [411, 286] on img at bounding box center [208, 258] width 406 height 291
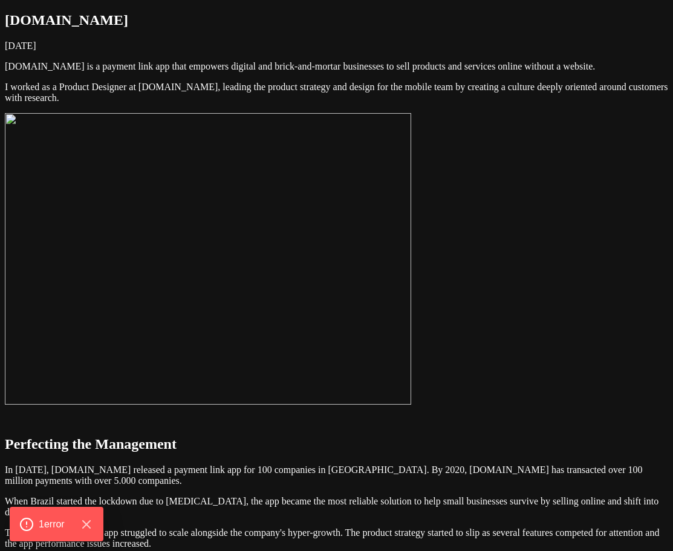
click at [411, 293] on img at bounding box center [208, 258] width 406 height 291
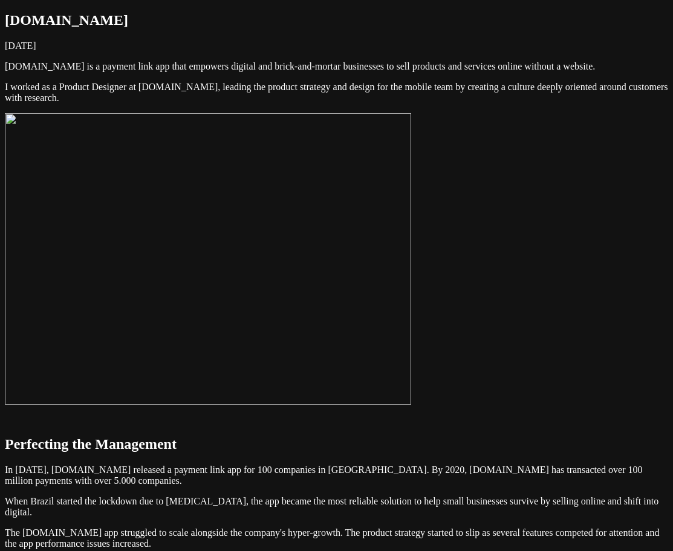
click at [411, 338] on img at bounding box center [208, 258] width 406 height 291
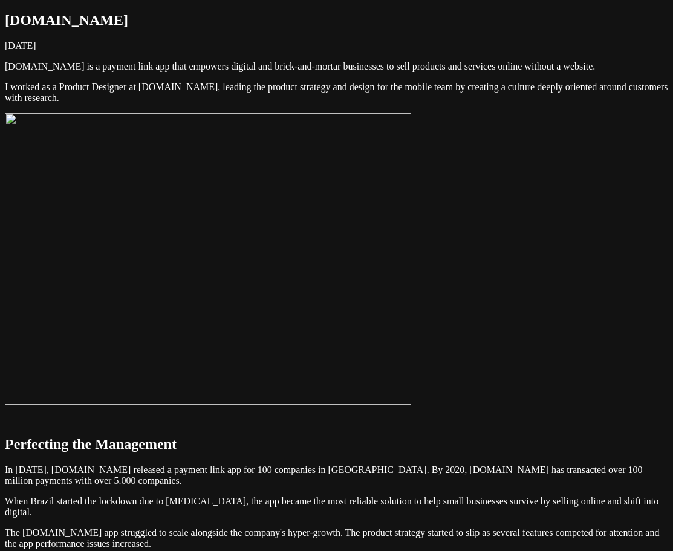
click at [411, 305] on img at bounding box center [208, 258] width 406 height 291
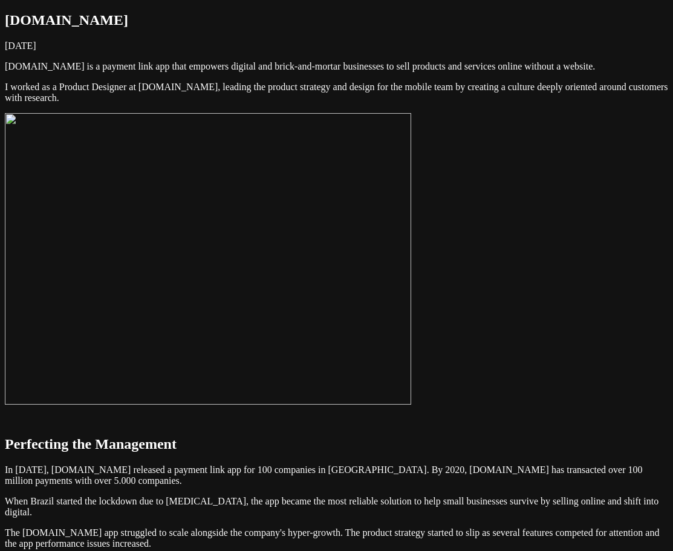
click at [411, 306] on img at bounding box center [208, 258] width 406 height 291
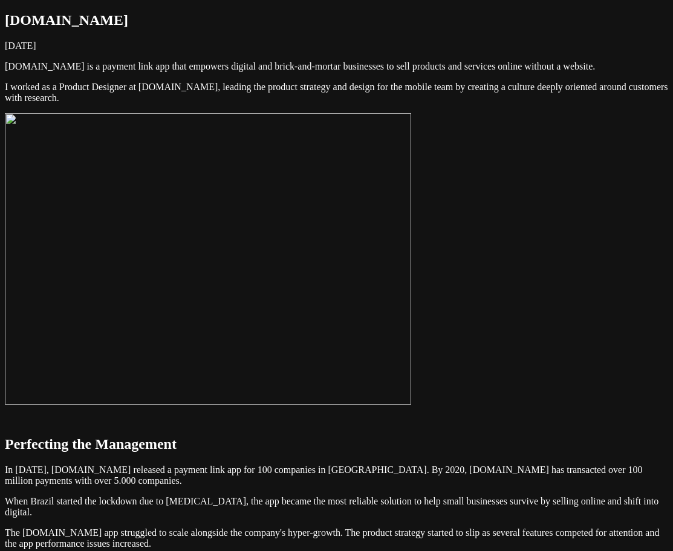
click at [411, 284] on img at bounding box center [208, 258] width 406 height 291
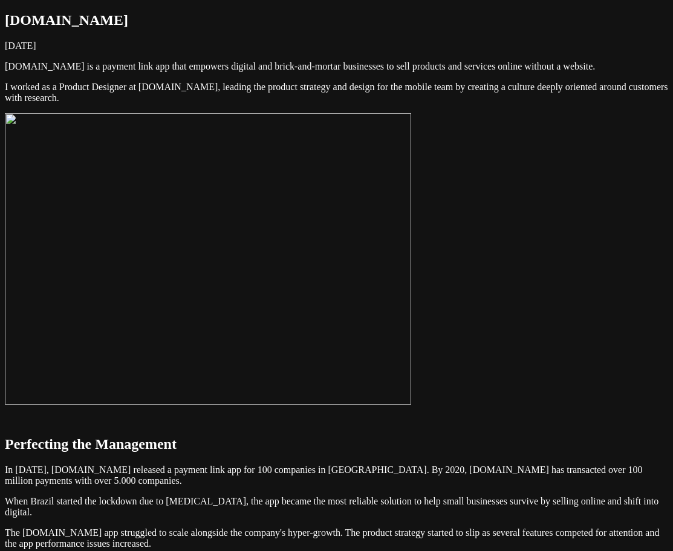
click at [411, 271] on img at bounding box center [208, 258] width 406 height 291
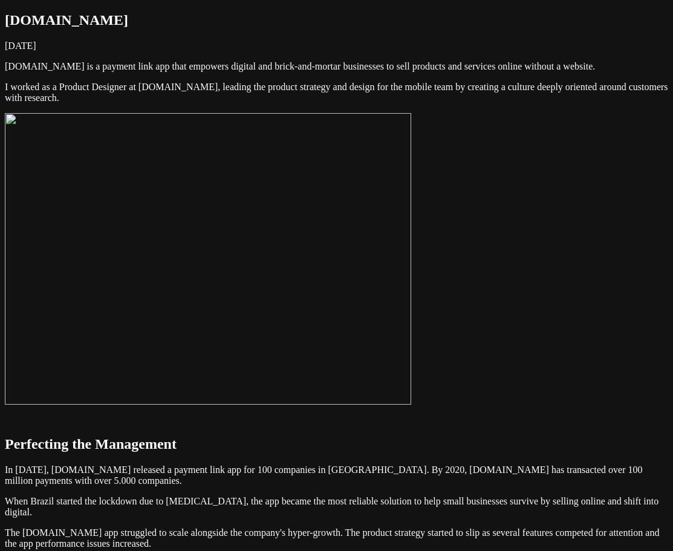
click at [411, 272] on img at bounding box center [208, 258] width 406 height 291
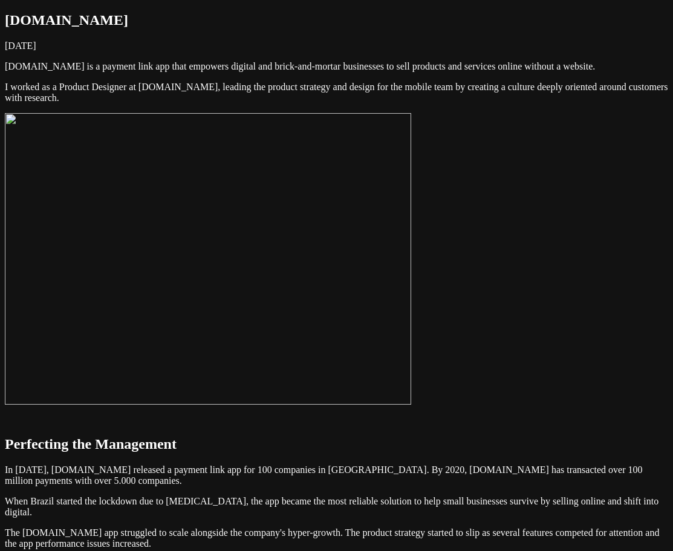
click at [411, 269] on img at bounding box center [208, 258] width 406 height 291
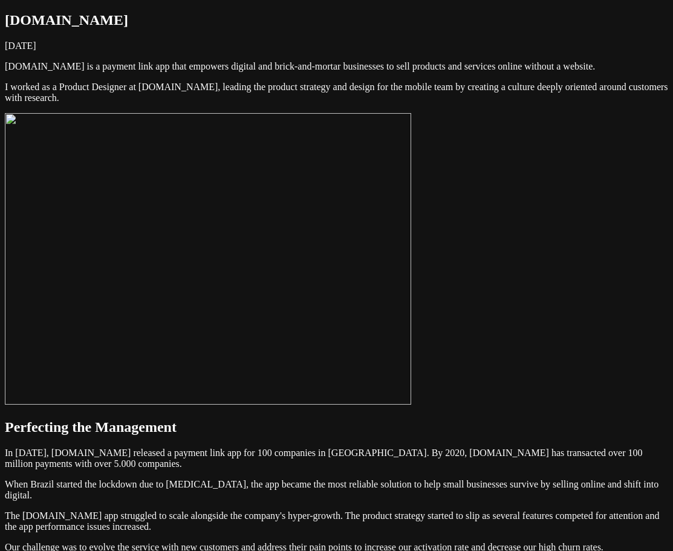
click at [411, 272] on img at bounding box center [208, 258] width 406 height 291
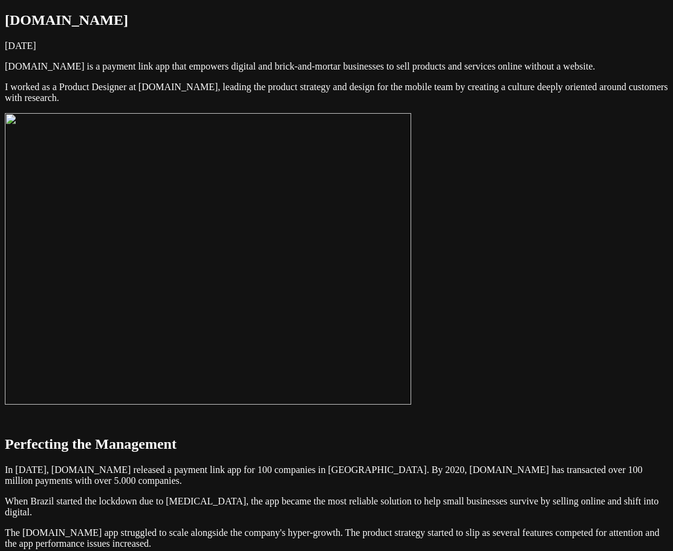
click at [411, 271] on img at bounding box center [208, 258] width 406 height 291
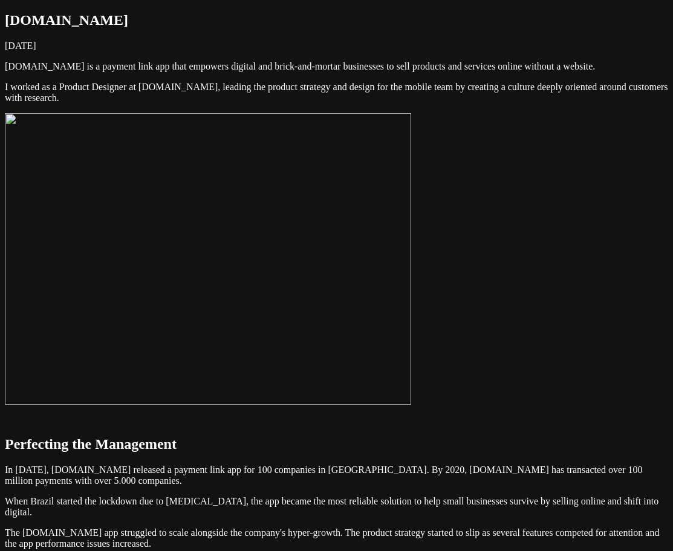
click at [411, 265] on img at bounding box center [208, 258] width 406 height 291
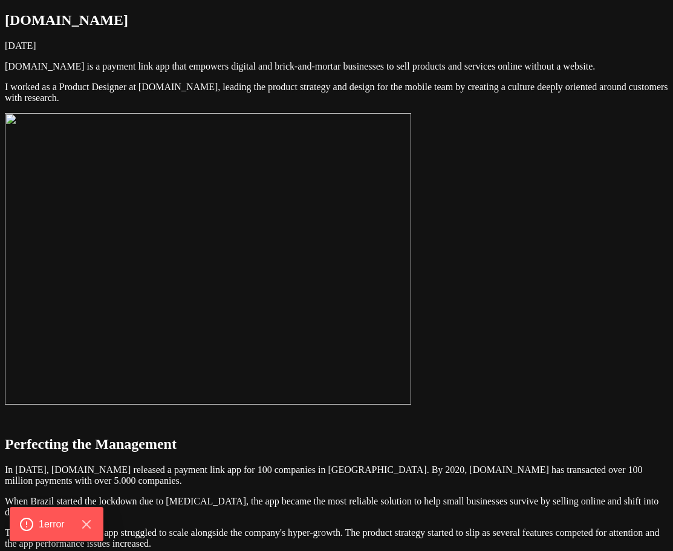
click at [411, 233] on img at bounding box center [208, 258] width 406 height 291
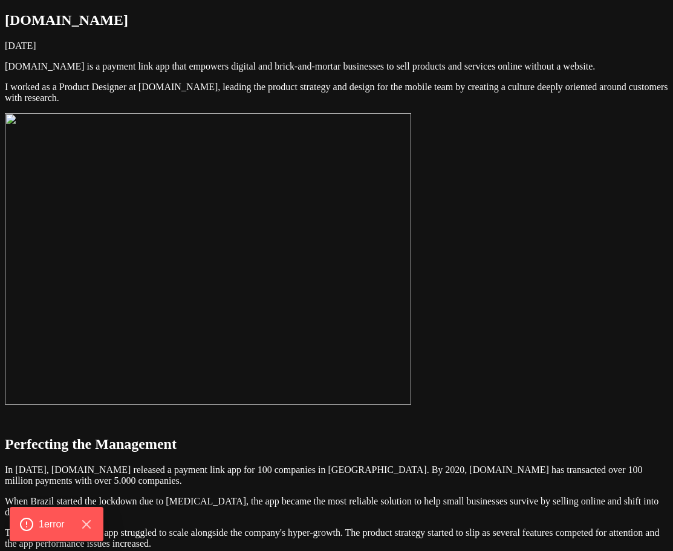
click at [411, 265] on img at bounding box center [208, 258] width 406 height 291
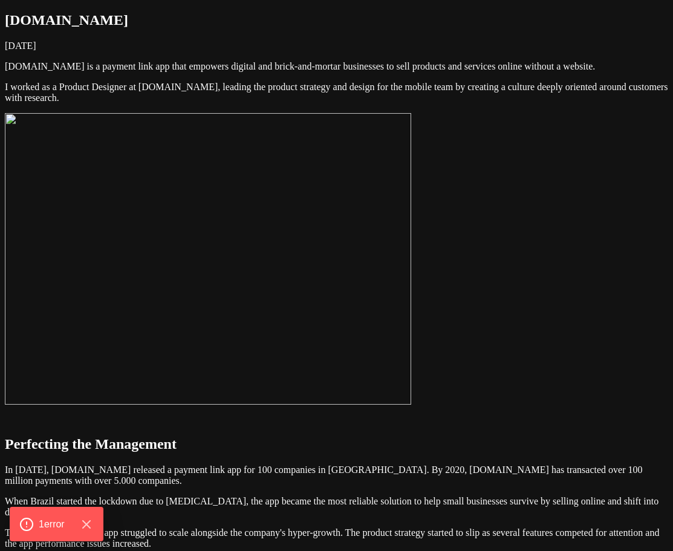
click at [411, 222] on img at bounding box center [208, 258] width 406 height 291
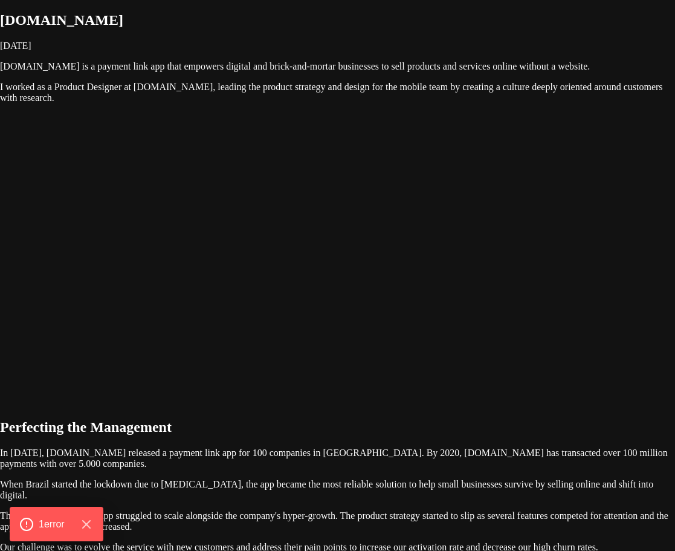
drag, startPoint x: 641, startPoint y: 18, endPoint x: 629, endPoint y: 22, distance: 12.5
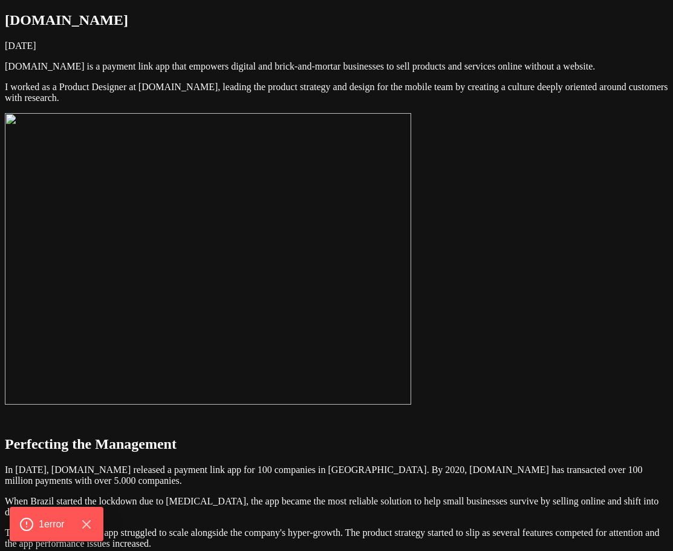
click at [411, 222] on img at bounding box center [208, 258] width 406 height 291
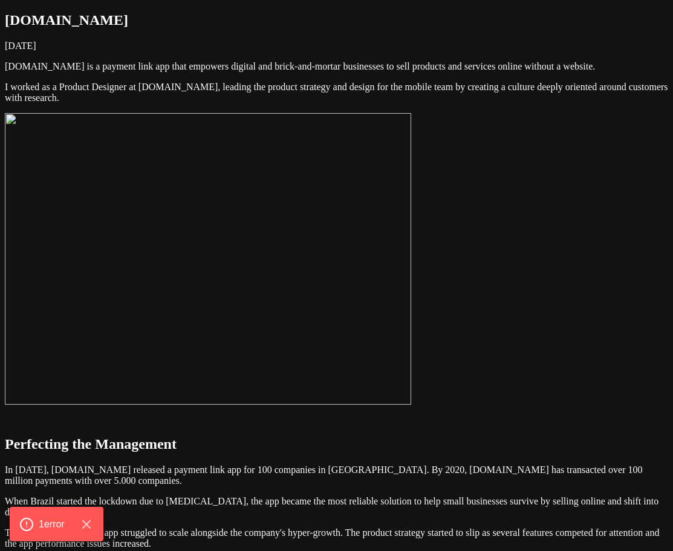
click at [411, 257] on img at bounding box center [208, 258] width 406 height 291
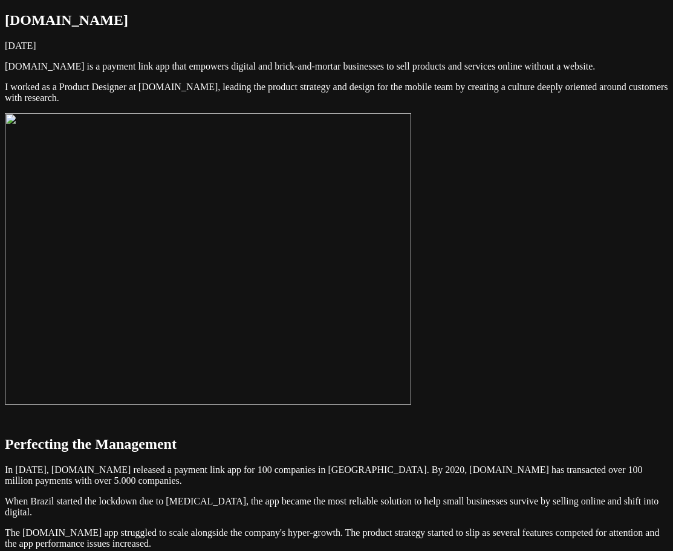
click at [411, 280] on img at bounding box center [208, 258] width 406 height 291
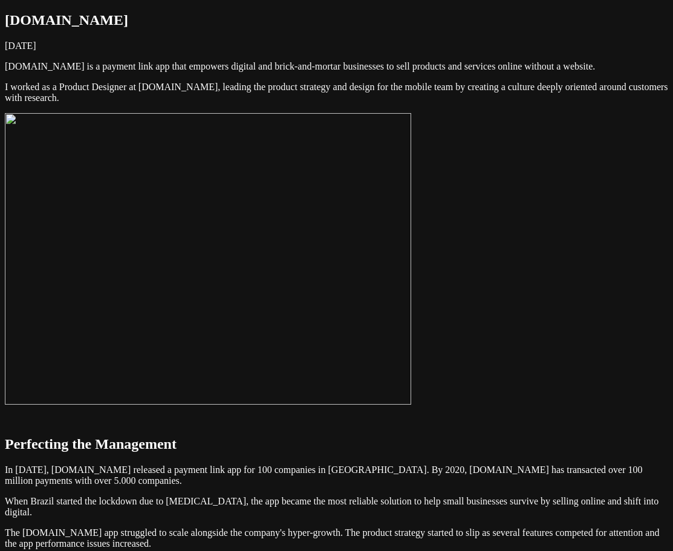
click at [411, 256] on img at bounding box center [208, 258] width 406 height 291
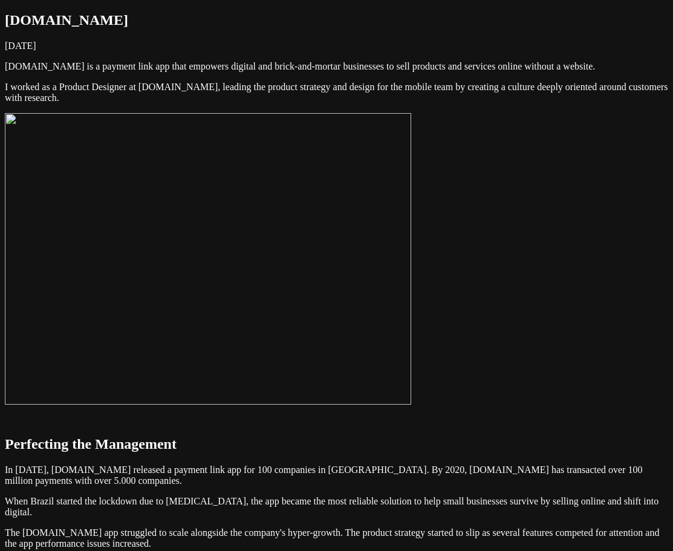
click at [411, 314] on img at bounding box center [208, 258] width 406 height 291
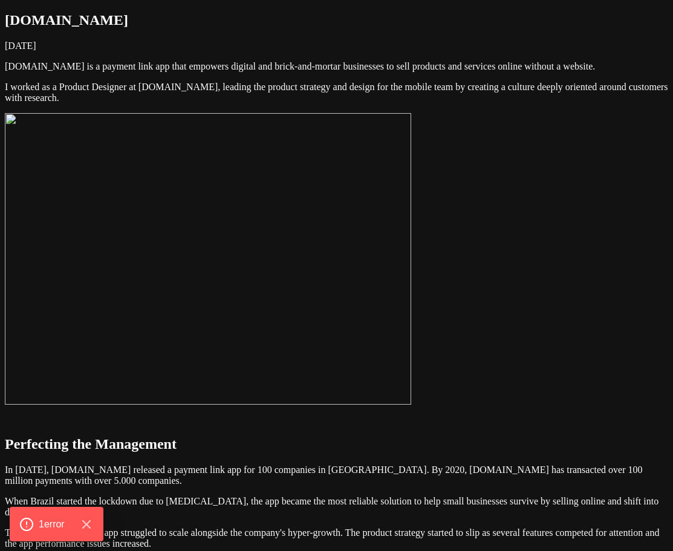
click at [411, 282] on img at bounding box center [208, 258] width 406 height 291
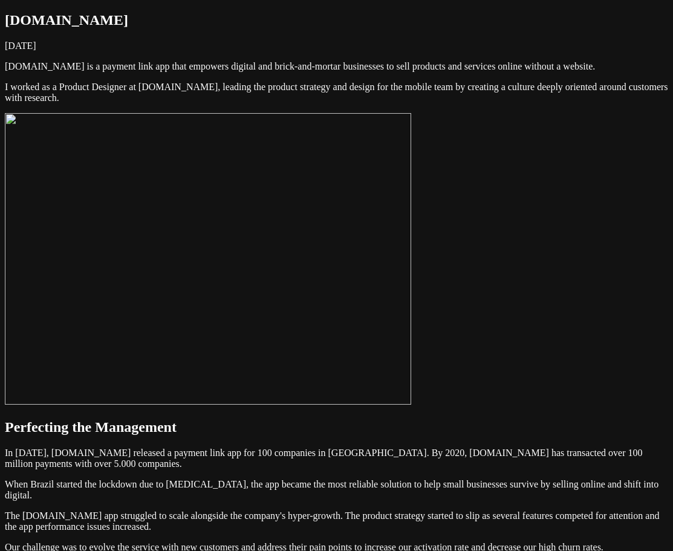
click at [465, 72] on p "[DOMAIN_NAME] is a payment link app that empowers digital and brick-and-mortar …" at bounding box center [336, 66] width 663 height 11
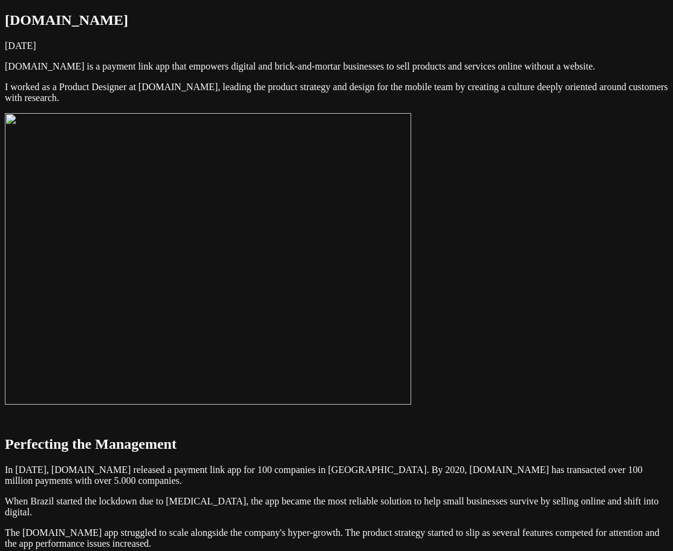
click at [354, 255] on img at bounding box center [208, 258] width 406 height 291
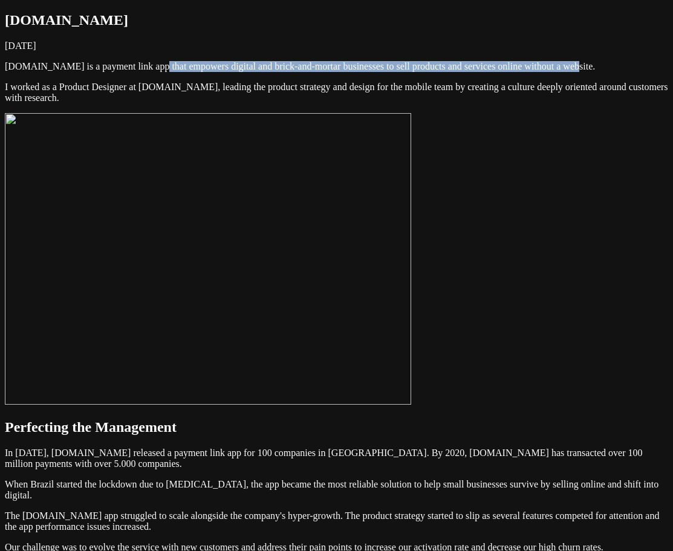
click at [351, 72] on p "[DOMAIN_NAME] is a payment link app that empowers digital and brick-and-mortar …" at bounding box center [336, 66] width 663 height 11
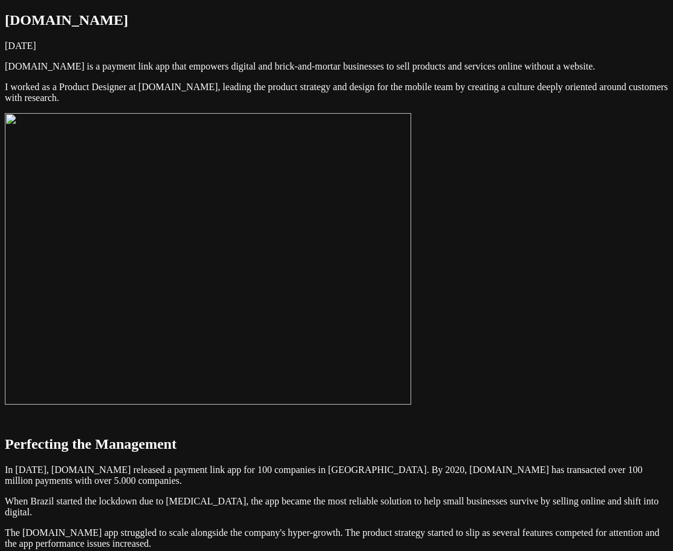
click at [346, 228] on img at bounding box center [208, 258] width 406 height 291
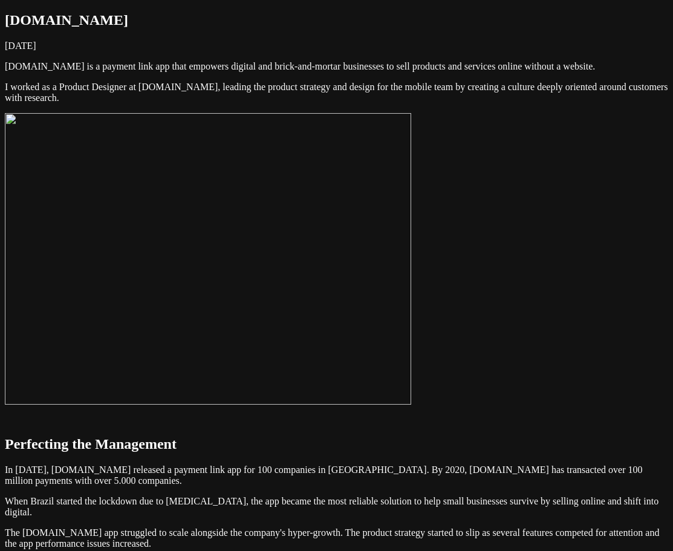
click at [411, 269] on img at bounding box center [208, 258] width 406 height 291
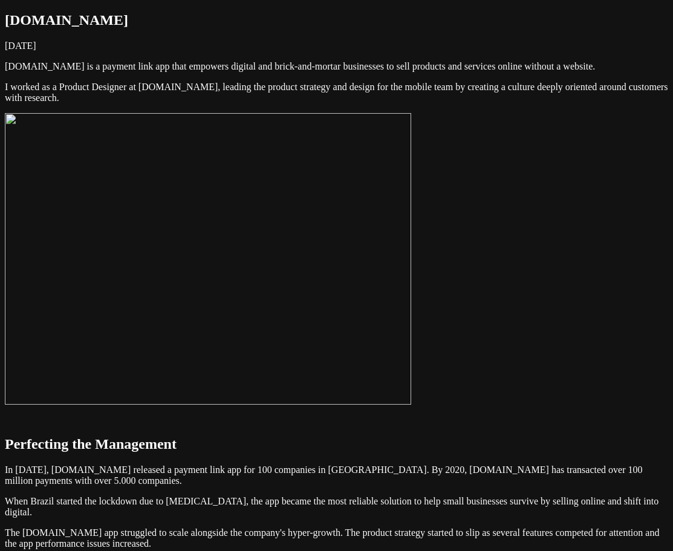
click at [411, 301] on img at bounding box center [208, 258] width 406 height 291
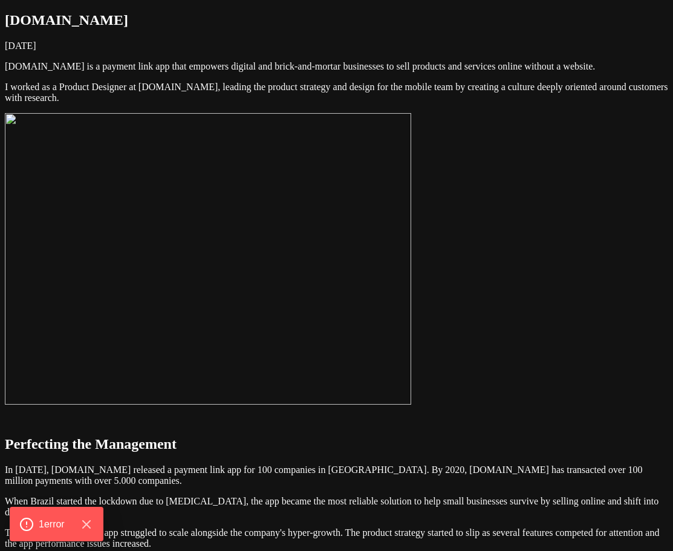
click at [411, 261] on img at bounding box center [208, 258] width 406 height 291
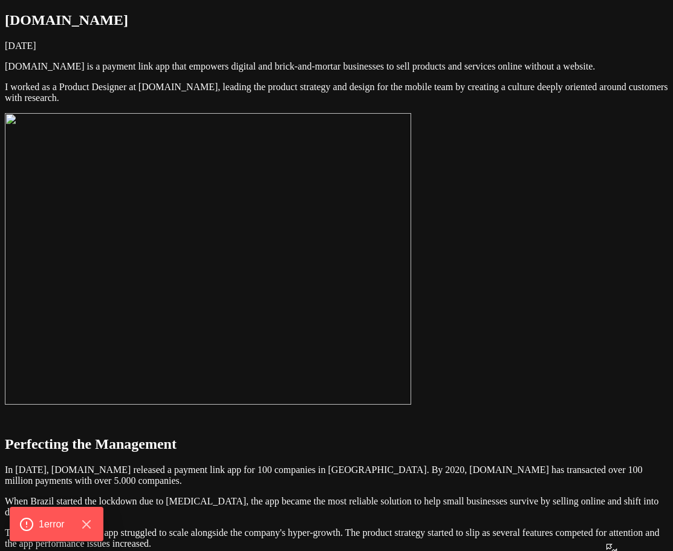
click at [378, 254] on img at bounding box center [208, 258] width 406 height 291
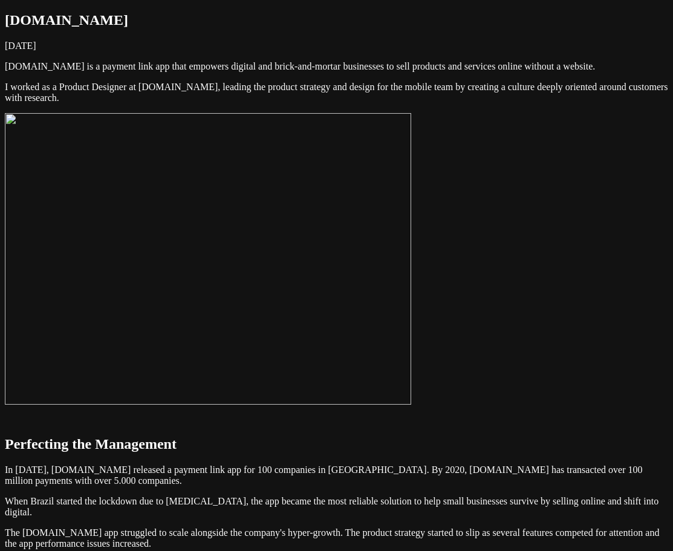
click at [411, 240] on img at bounding box center [208, 258] width 406 height 291
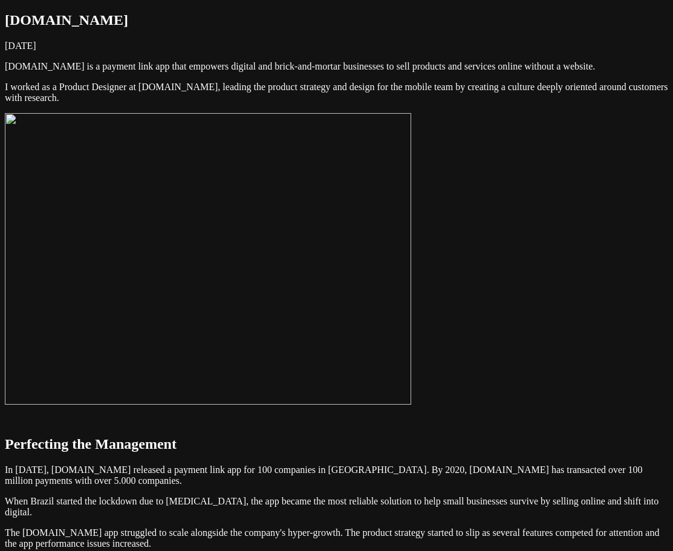
click at [411, 240] on img at bounding box center [208, 258] width 406 height 291
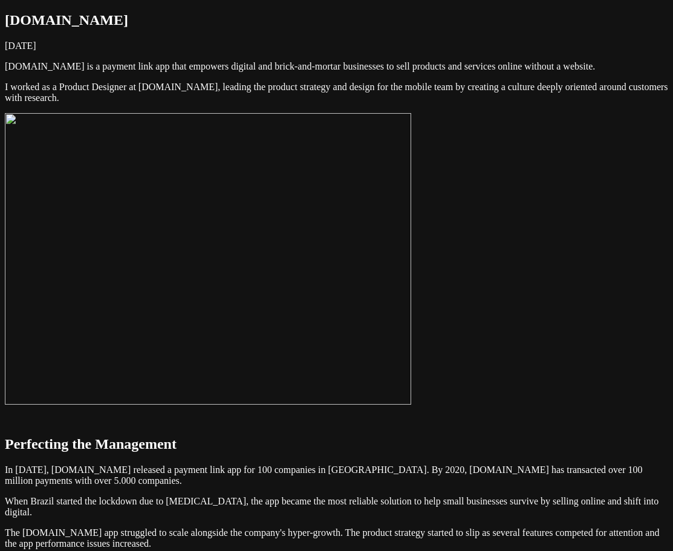
click at [411, 240] on img at bounding box center [208, 258] width 406 height 291
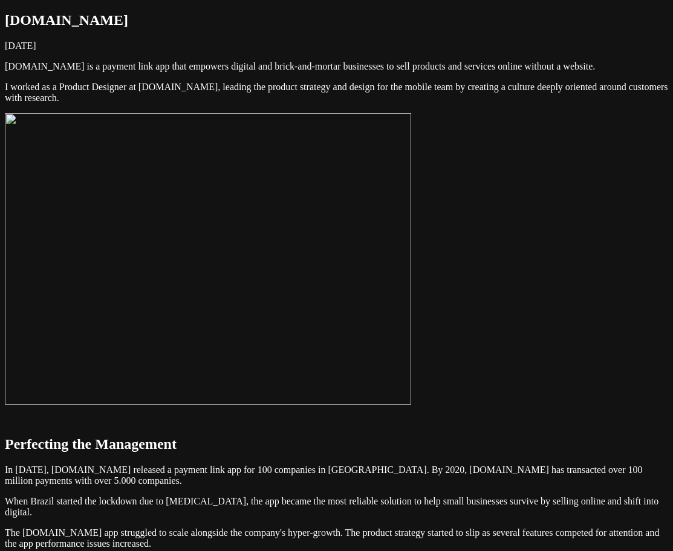
click at [411, 240] on img at bounding box center [208, 258] width 406 height 291
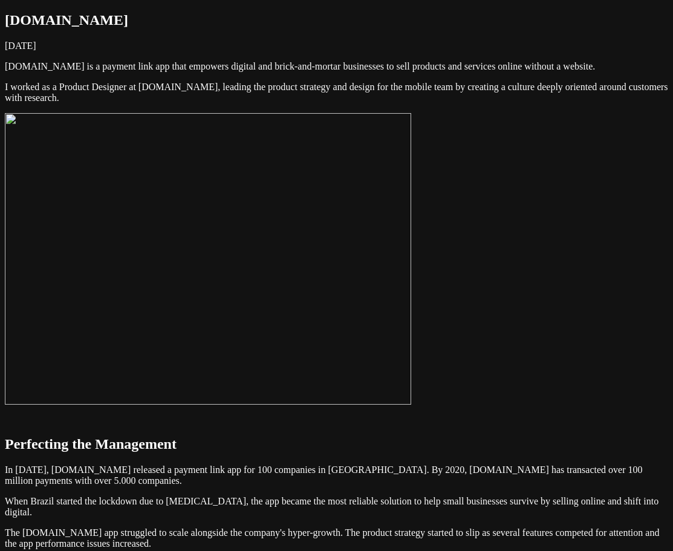
click at [411, 253] on img at bounding box center [208, 258] width 406 height 291
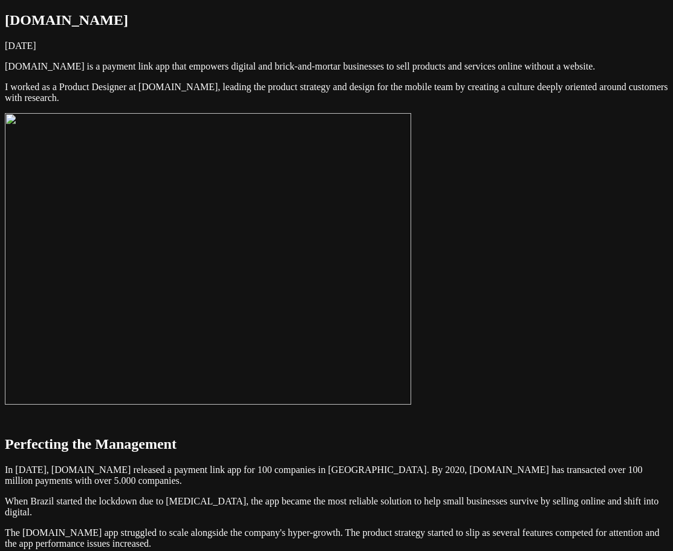
click at [411, 269] on img at bounding box center [208, 258] width 406 height 291
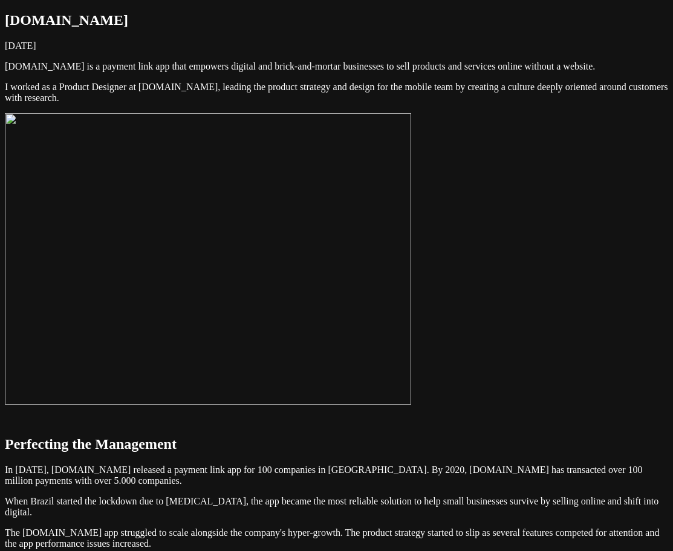
click at [377, 302] on img at bounding box center [208, 258] width 406 height 291
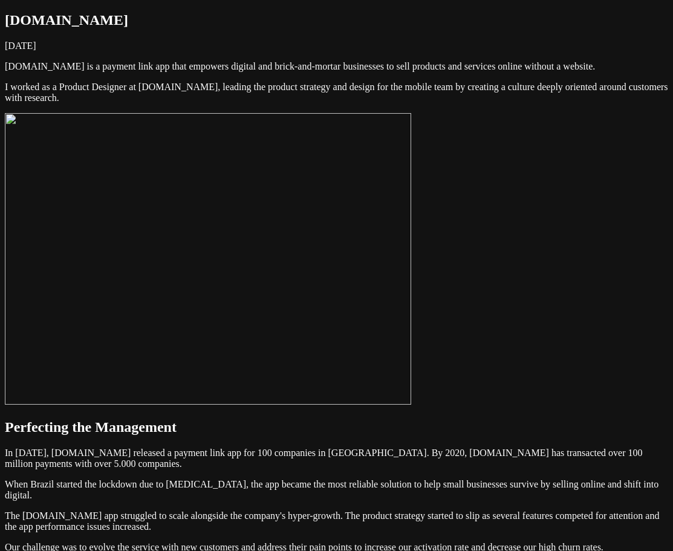
click at [421, 72] on p "[DOMAIN_NAME] is a payment link app that empowers digital and brick-and-mortar …" at bounding box center [336, 66] width 663 height 11
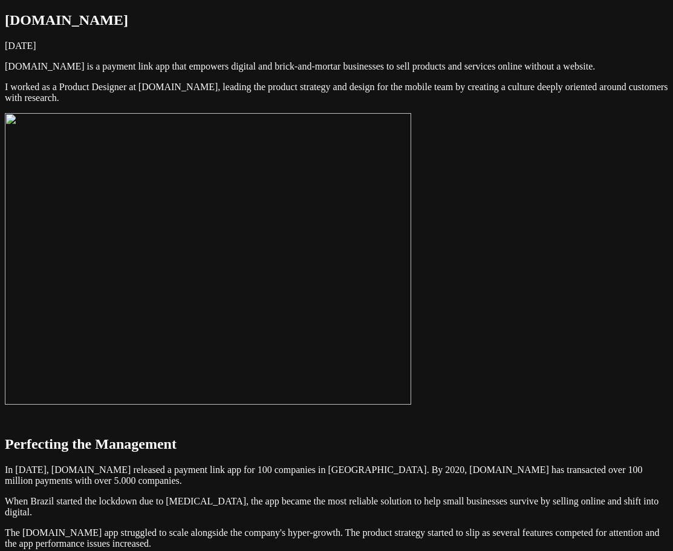
click at [364, 282] on img at bounding box center [208, 258] width 406 height 291
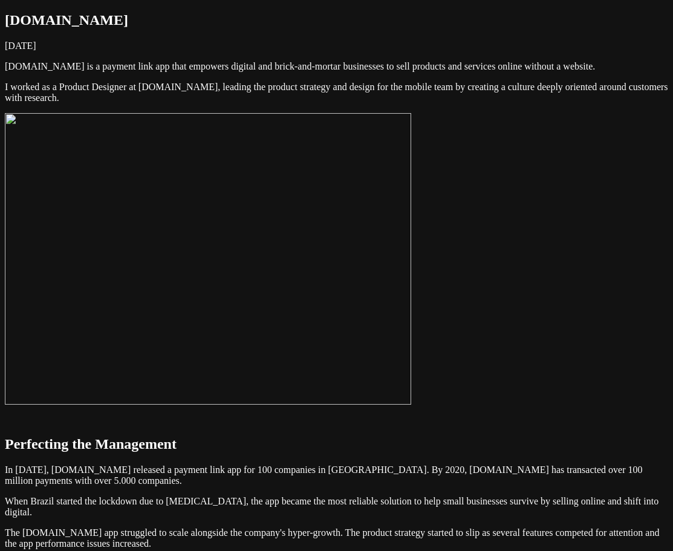
click at [411, 204] on img at bounding box center [208, 258] width 406 height 291
click at [411, 302] on img at bounding box center [208, 258] width 406 height 291
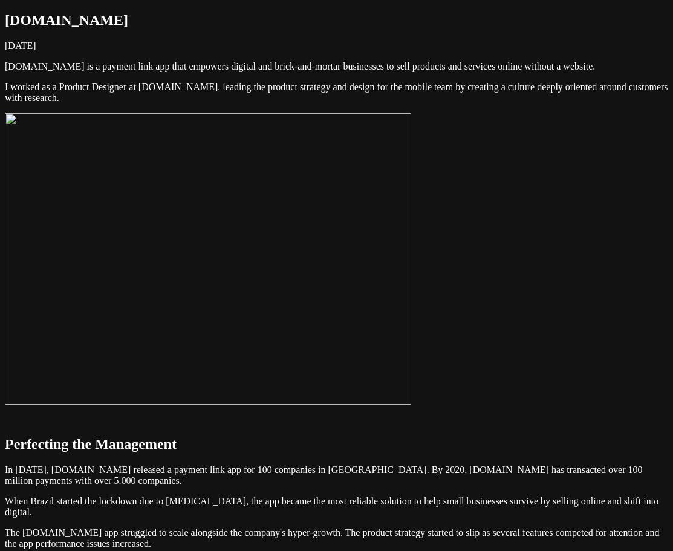
click at [411, 356] on img at bounding box center [208, 258] width 406 height 291
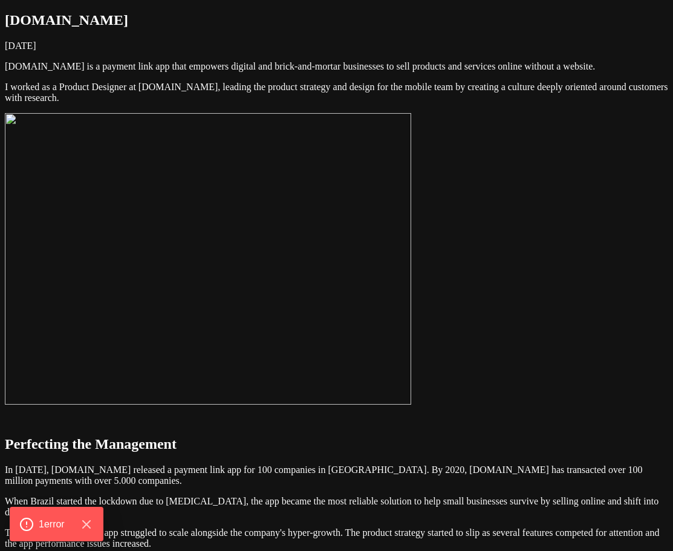
click at [411, 380] on img at bounding box center [208, 258] width 406 height 291
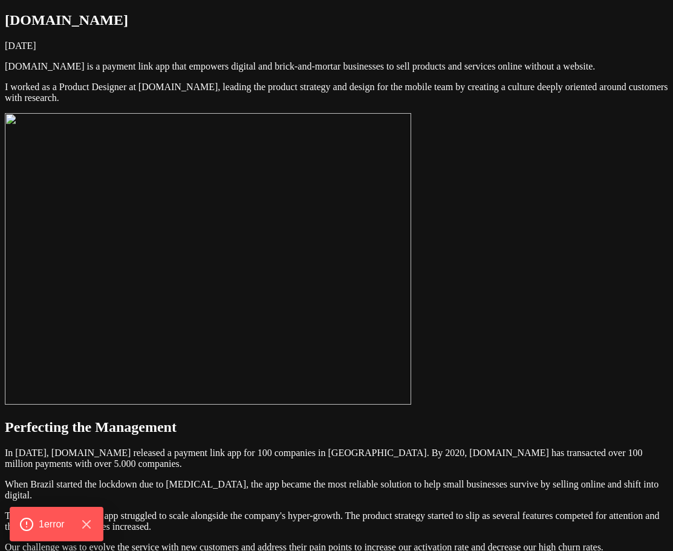
drag, startPoint x: 563, startPoint y: 436, endPoint x: 536, endPoint y: 430, distance: 27.9
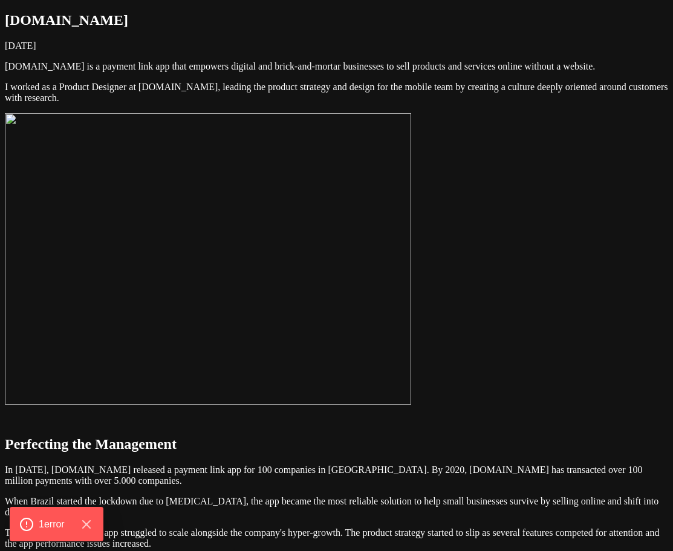
click at [411, 404] on img at bounding box center [208, 258] width 406 height 291
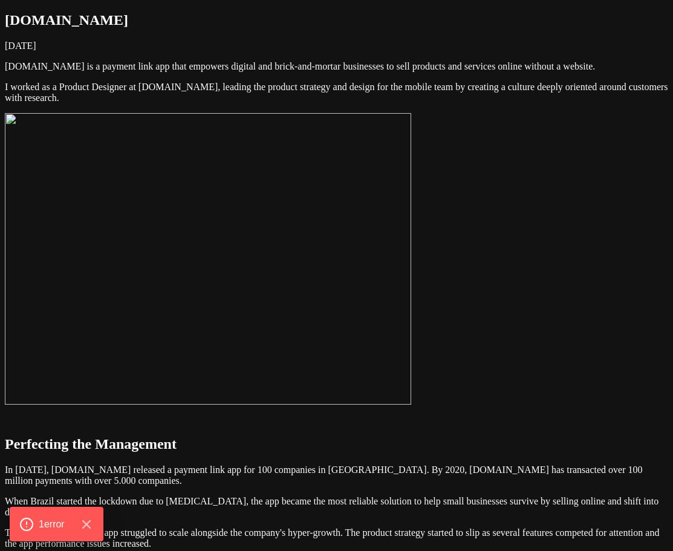
click at [334, 323] on img at bounding box center [208, 258] width 406 height 291
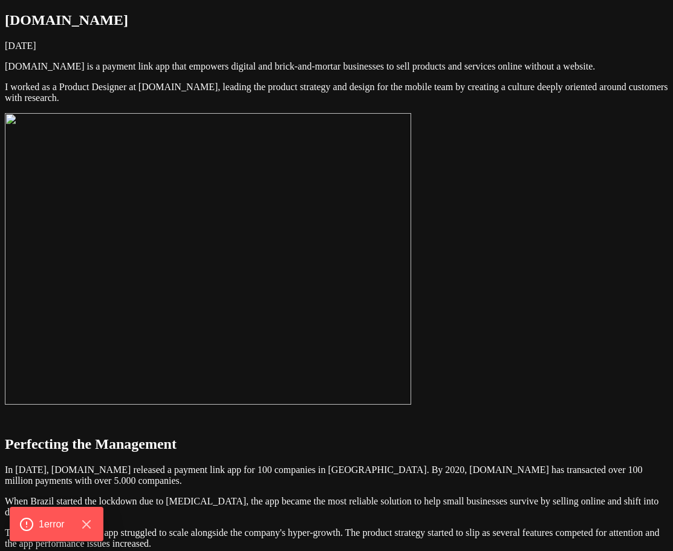
click at [334, 323] on img at bounding box center [208, 258] width 406 height 291
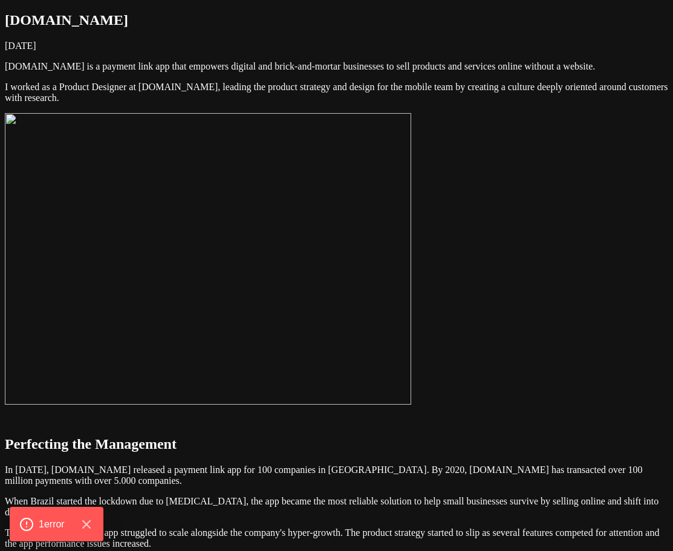
click at [362, 333] on img at bounding box center [208, 258] width 406 height 291
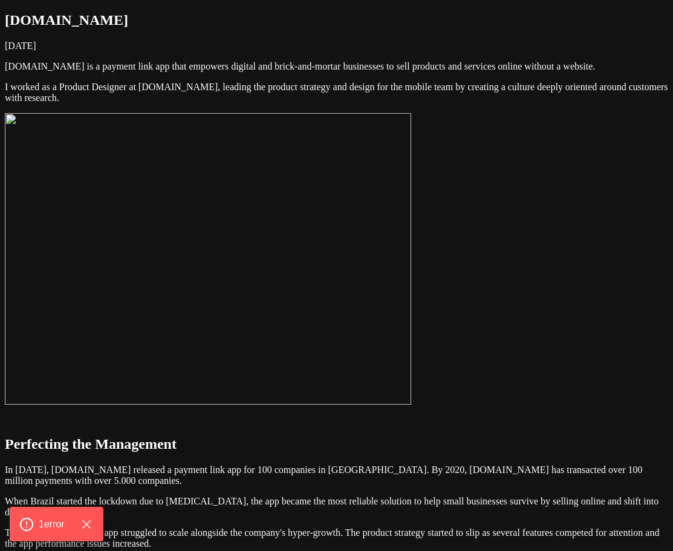
click at [388, 303] on img at bounding box center [208, 258] width 406 height 291
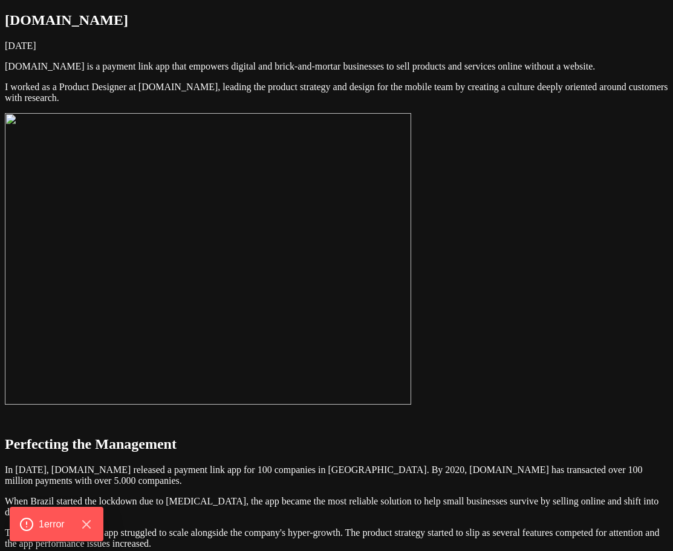
click at [333, 303] on img at bounding box center [208, 258] width 406 height 291
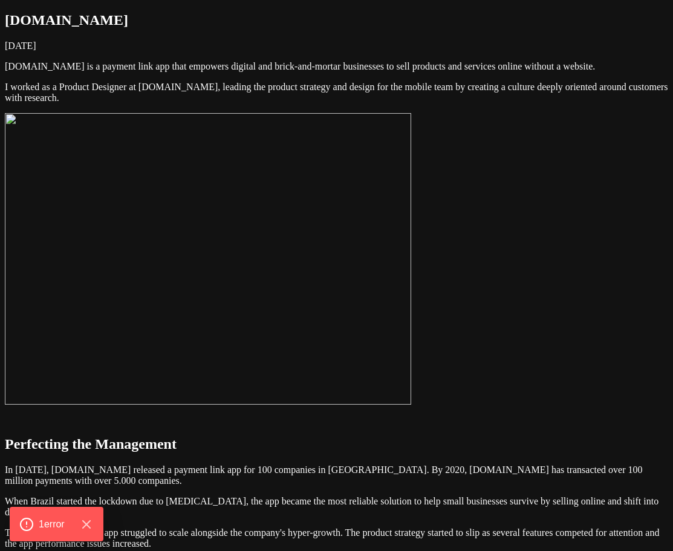
click at [355, 337] on img at bounding box center [208, 258] width 406 height 291
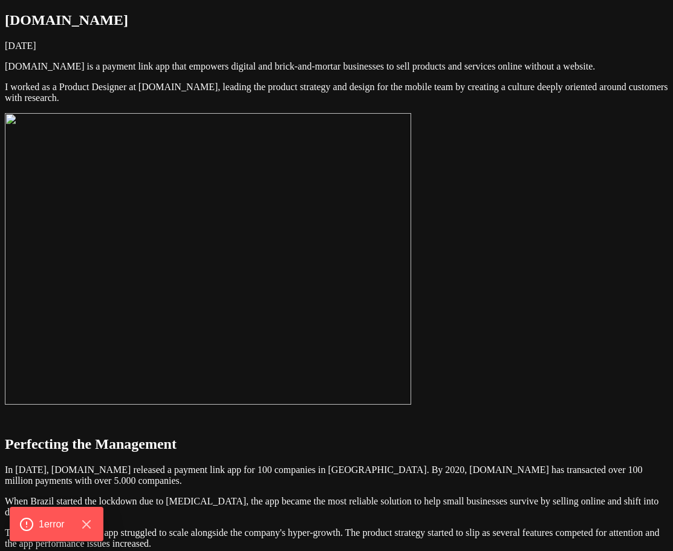
click at [357, 308] on img at bounding box center [208, 258] width 406 height 291
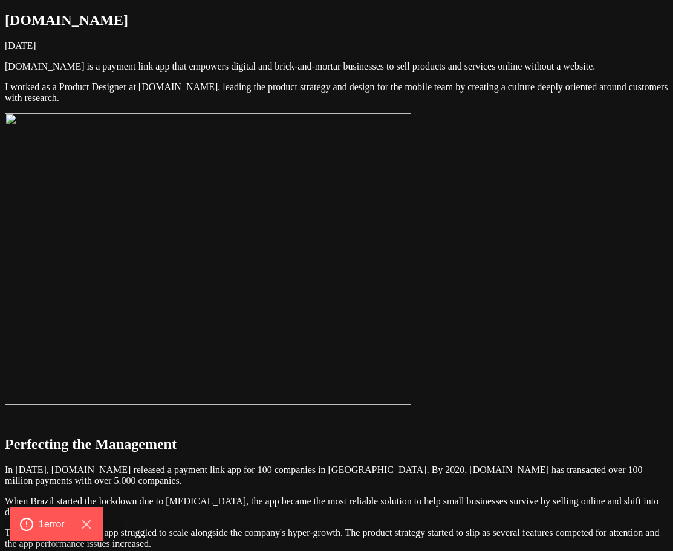
click at [411, 362] on img at bounding box center [208, 258] width 406 height 291
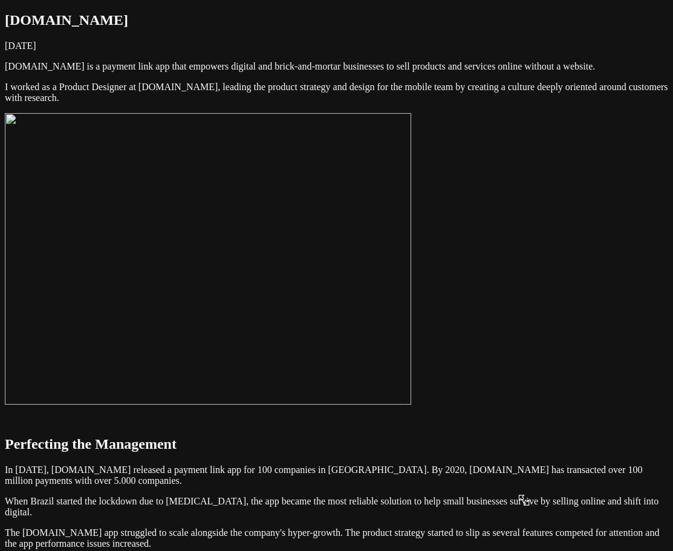
click at [411, 300] on img at bounding box center [208, 258] width 406 height 291
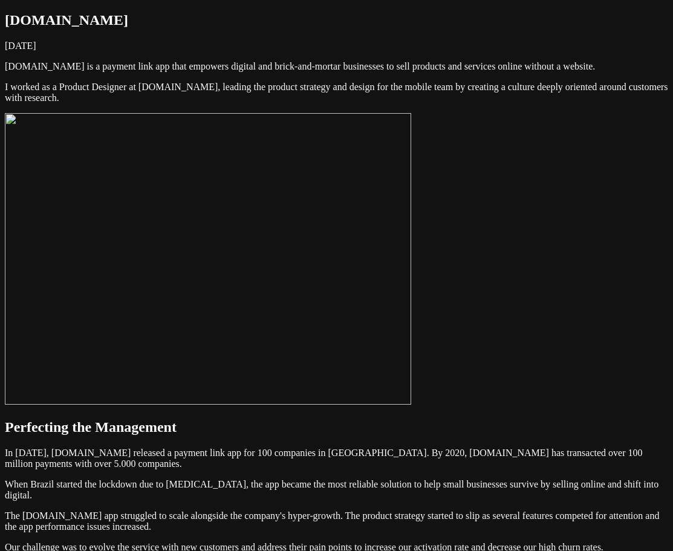
click at [411, 299] on img at bounding box center [208, 258] width 406 height 291
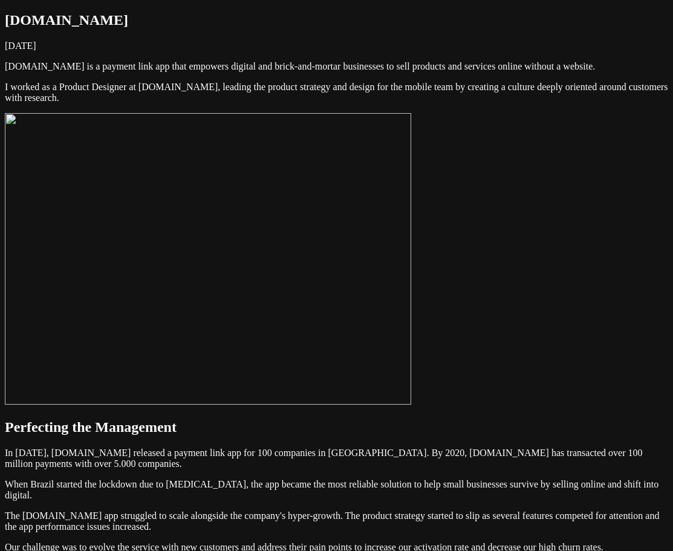
click at [411, 297] on img at bounding box center [208, 258] width 406 height 291
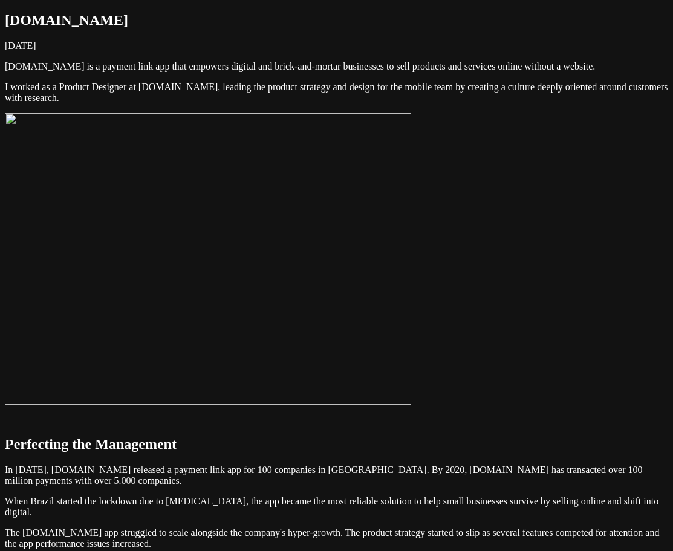
click at [411, 291] on img at bounding box center [208, 258] width 406 height 291
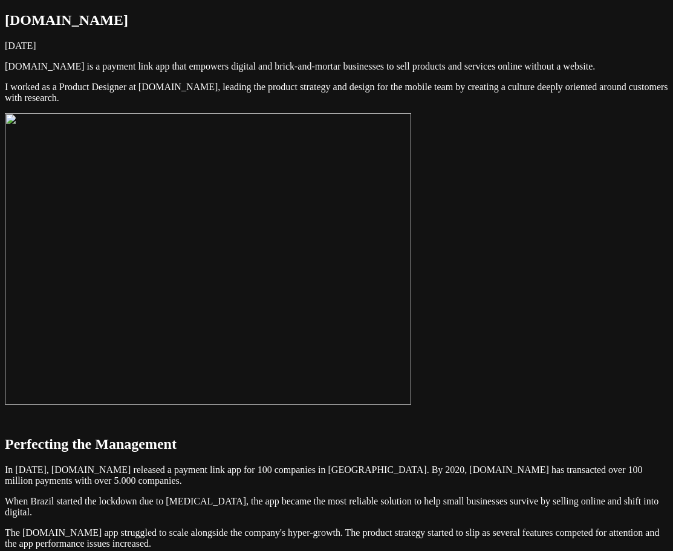
click at [411, 241] on img at bounding box center [208, 258] width 406 height 291
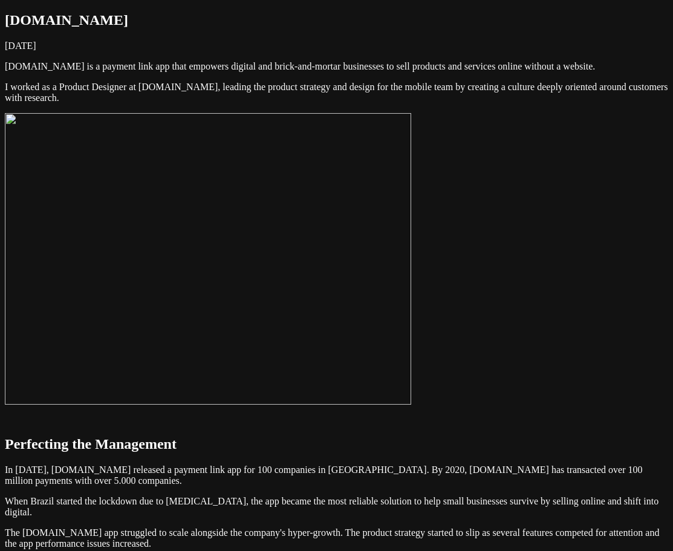
click at [371, 279] on img at bounding box center [208, 258] width 406 height 291
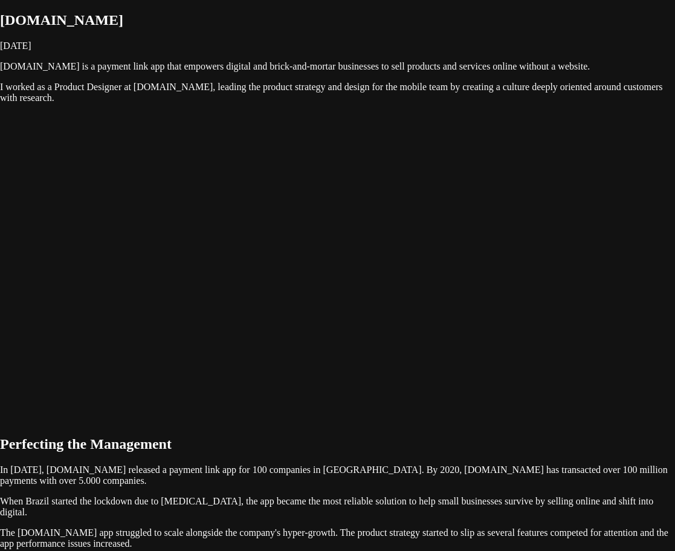
drag, startPoint x: 348, startPoint y: 282, endPoint x: 372, endPoint y: 317, distance: 41.7
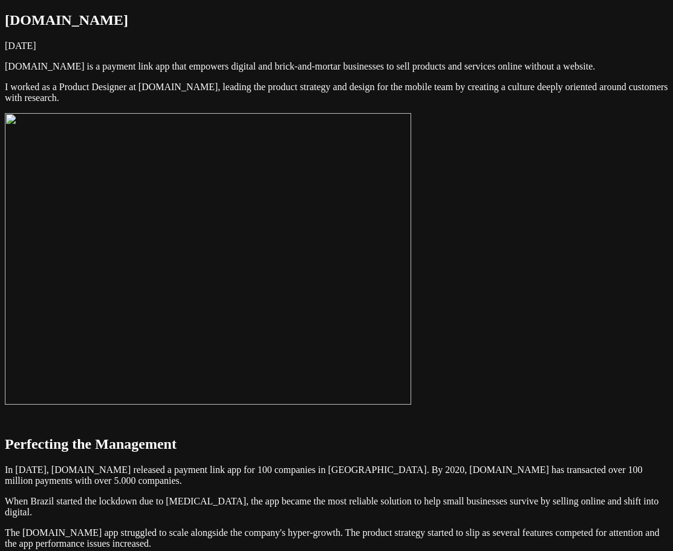
click at [343, 309] on img at bounding box center [208, 258] width 406 height 291
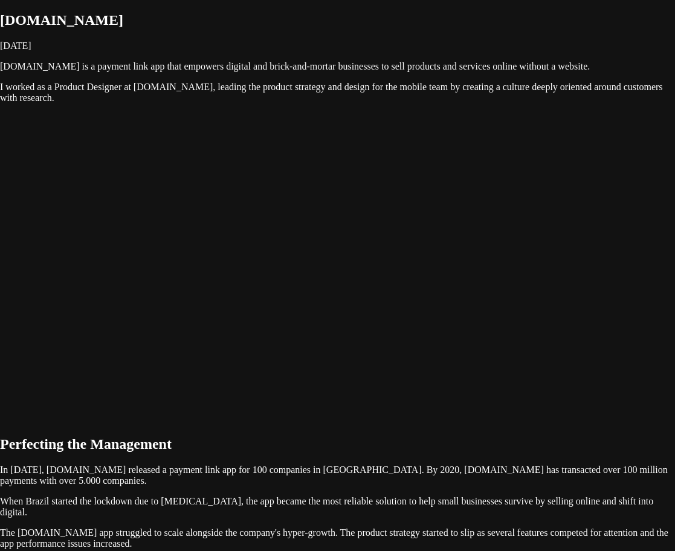
drag, startPoint x: 363, startPoint y: 290, endPoint x: 443, endPoint y: 386, distance: 124.8
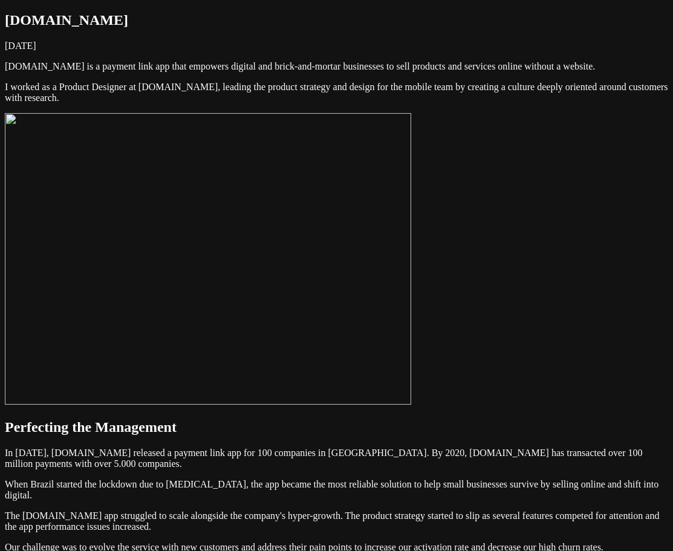
click at [377, 103] on p "I worked as a Product Designer at [DOMAIN_NAME], leading the product strategy a…" at bounding box center [336, 93] width 663 height 22
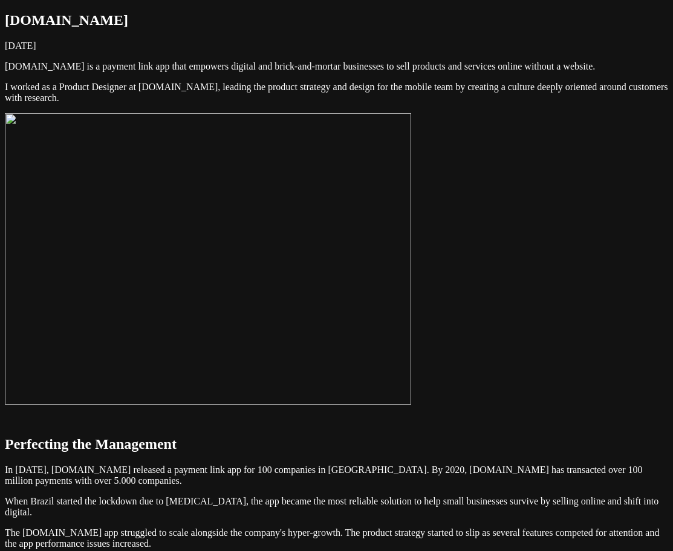
click at [363, 280] on img at bounding box center [208, 258] width 406 height 291
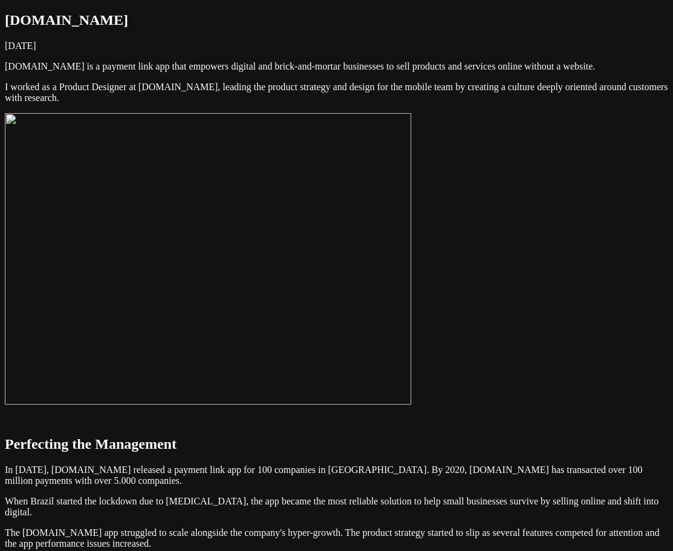
click at [334, 279] on img at bounding box center [208, 258] width 406 height 291
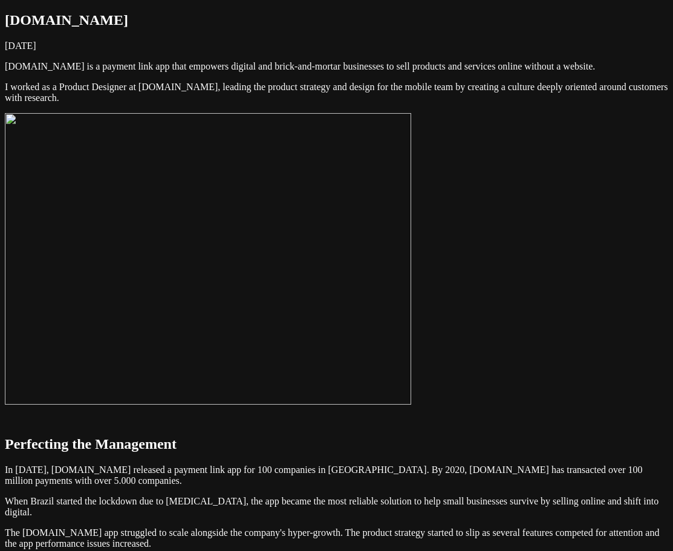
click at [339, 274] on img at bounding box center [208, 258] width 406 height 291
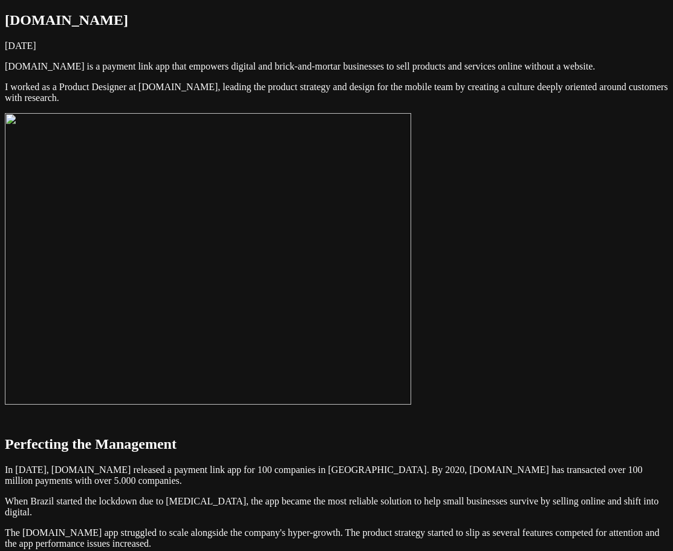
click at [334, 272] on img at bounding box center [208, 258] width 406 height 291
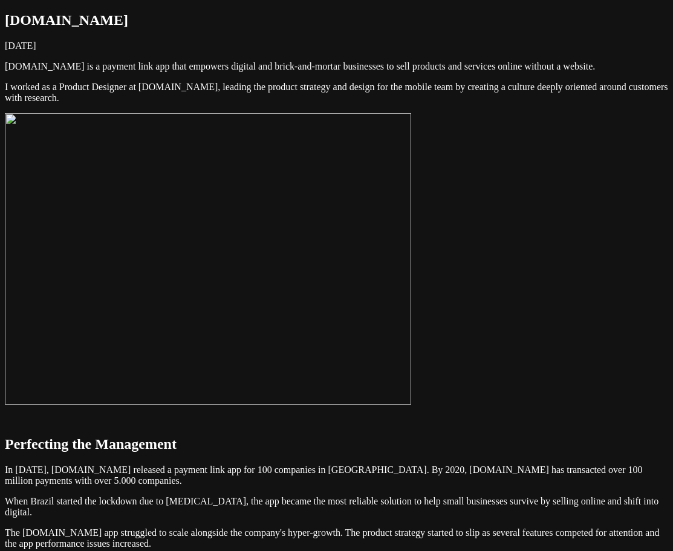
click at [366, 274] on img at bounding box center [208, 258] width 406 height 291
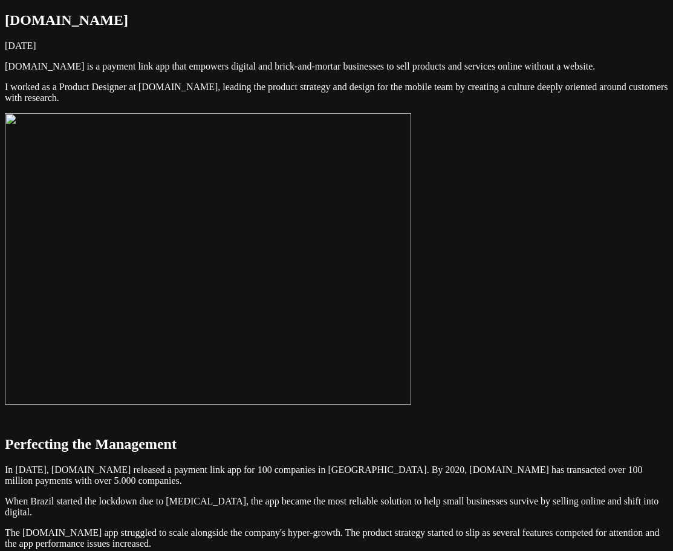
click at [411, 294] on img at bounding box center [208, 258] width 406 height 291
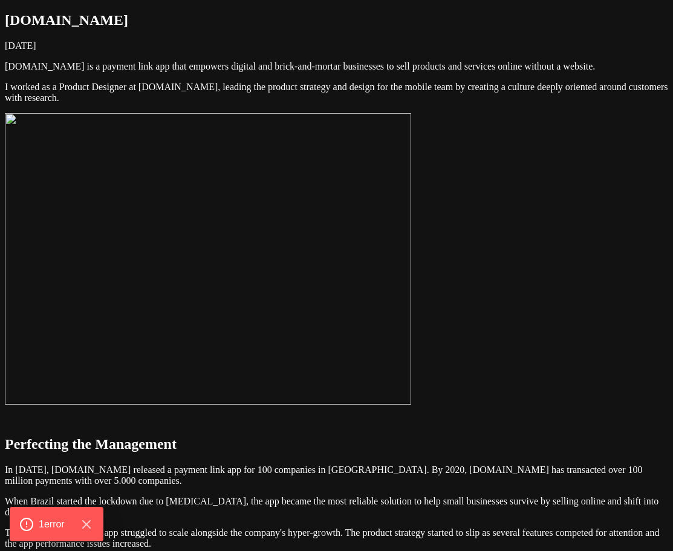
click at [411, 317] on img at bounding box center [208, 258] width 406 height 291
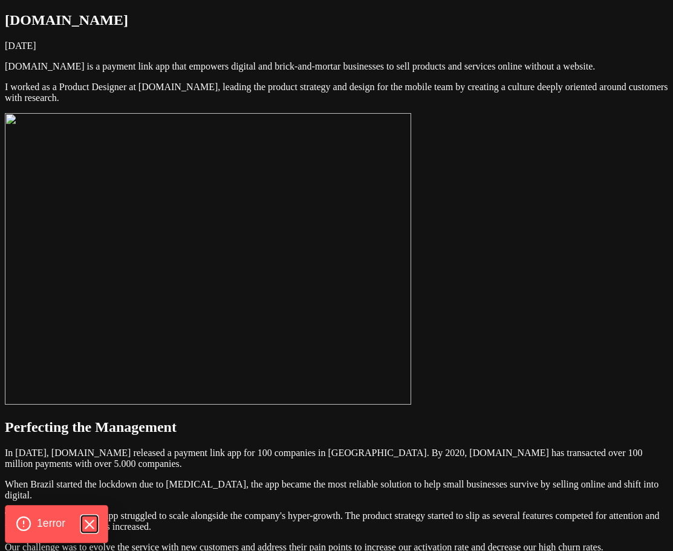
click at [88, 527] on icon "Hide Errors" at bounding box center [89, 524] width 16 height 16
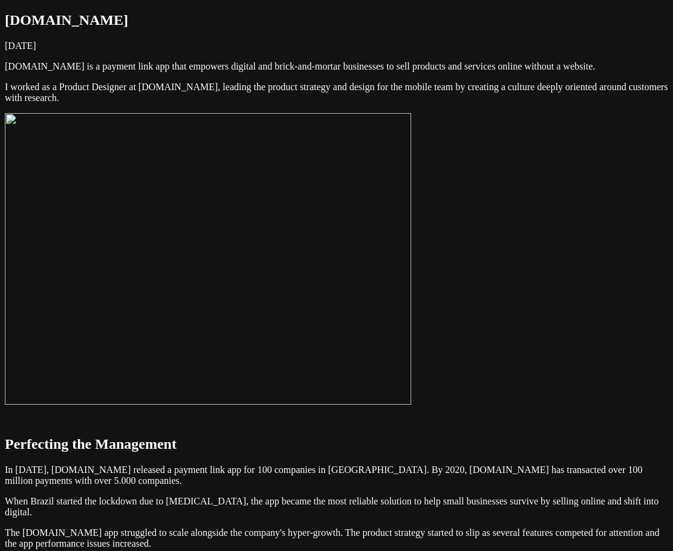
click at [339, 280] on img at bounding box center [208, 258] width 406 height 291
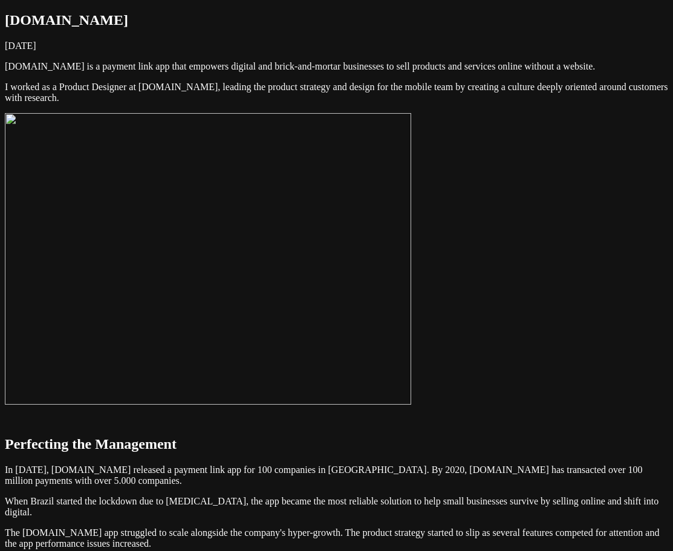
click at [329, 259] on img at bounding box center [208, 258] width 406 height 291
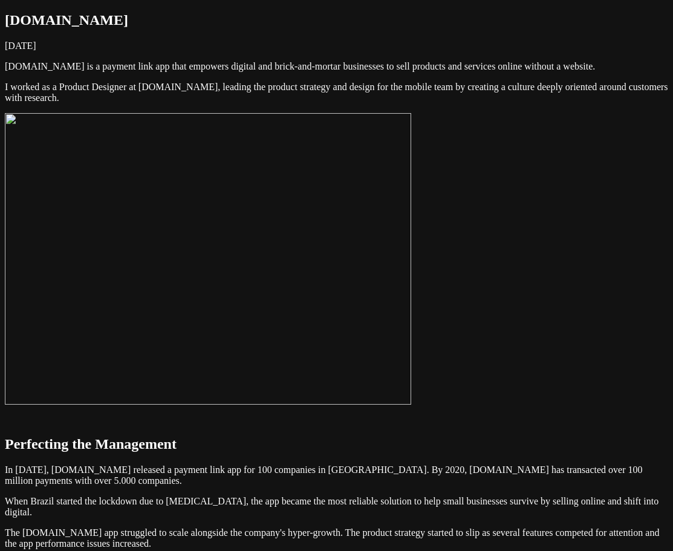
click at [411, 297] on img at bounding box center [208, 258] width 406 height 291
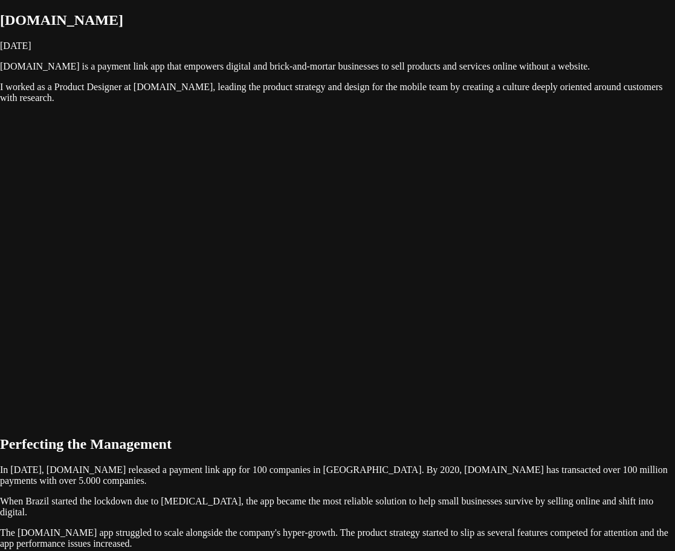
drag, startPoint x: 637, startPoint y: 274, endPoint x: 651, endPoint y: 276, distance: 14.0
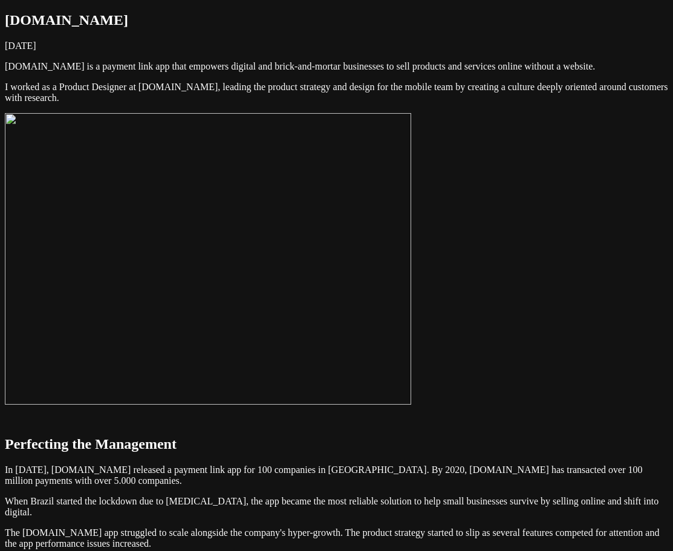
click at [411, 313] on img at bounding box center [208, 258] width 406 height 291
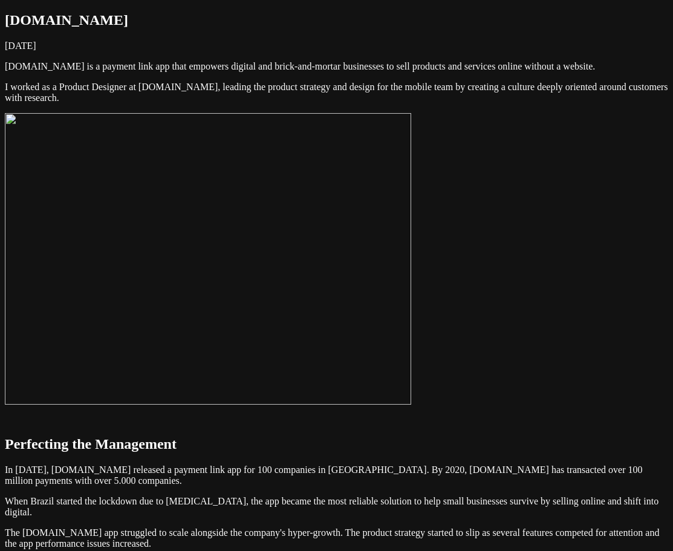
click at [411, 288] on img at bounding box center [208, 258] width 406 height 291
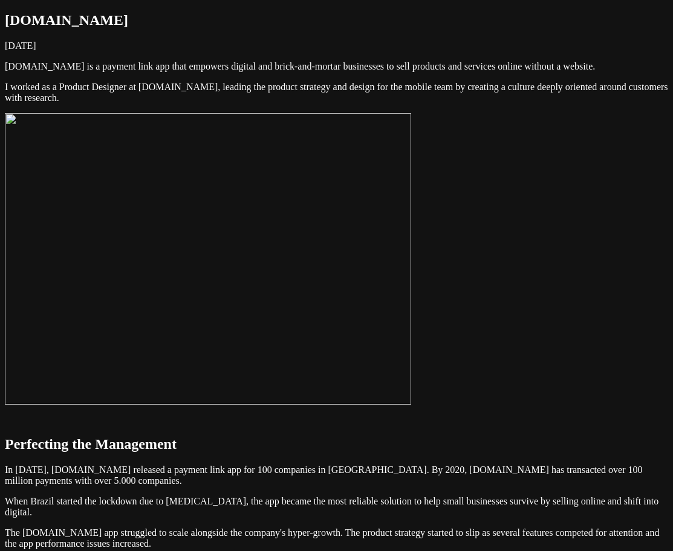
click at [411, 261] on img at bounding box center [208, 258] width 406 height 291
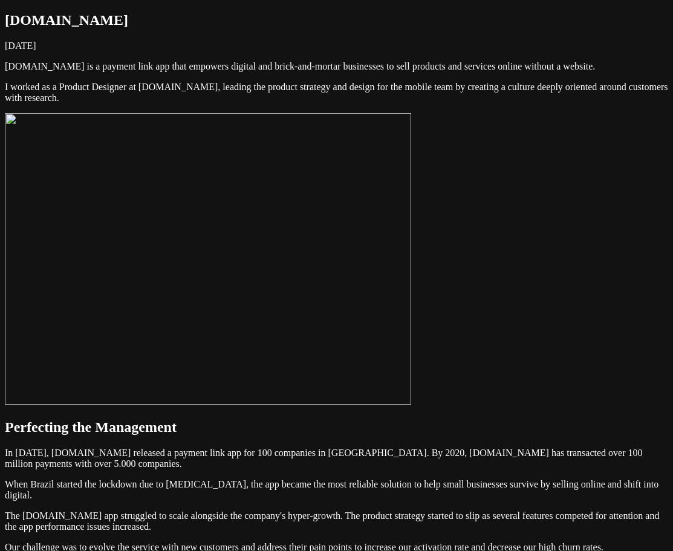
click at [411, 223] on img at bounding box center [208, 258] width 406 height 291
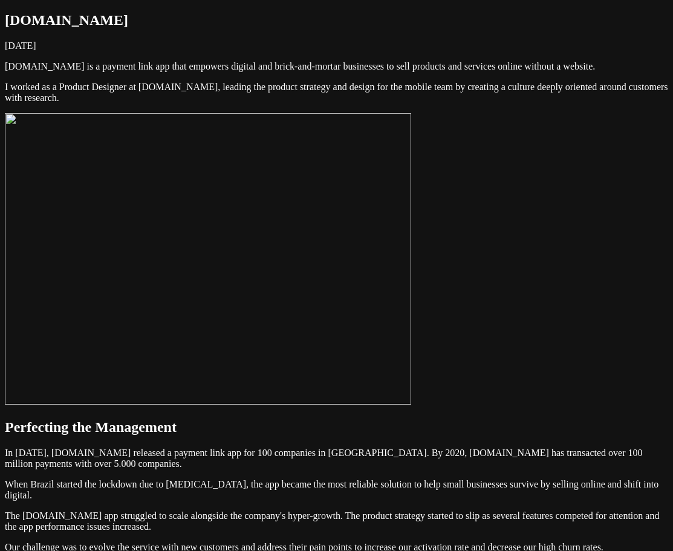
click at [411, 300] on img at bounding box center [208, 258] width 406 height 291
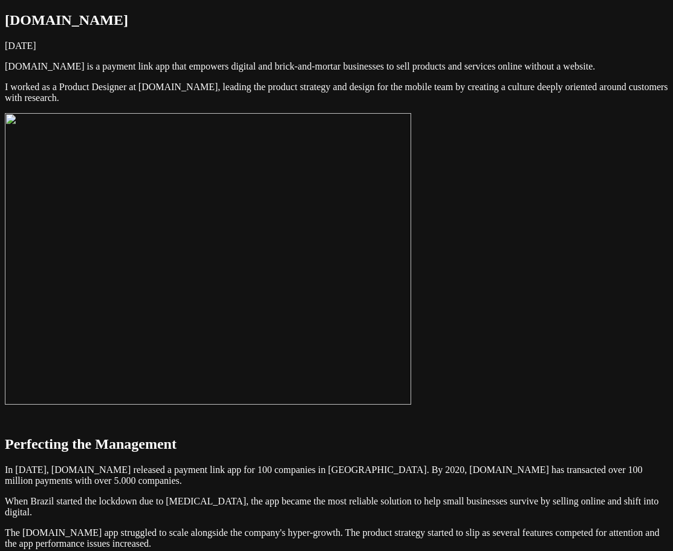
click at [411, 404] on img at bounding box center [208, 258] width 406 height 291
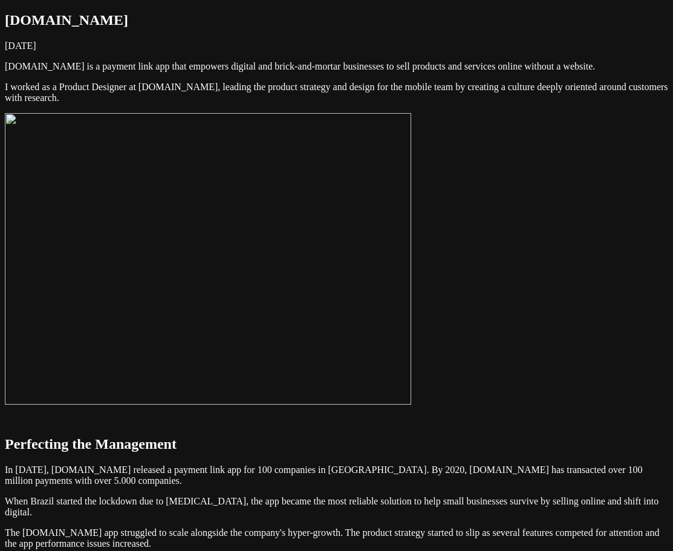
click at [411, 404] on img at bounding box center [208, 258] width 406 height 291
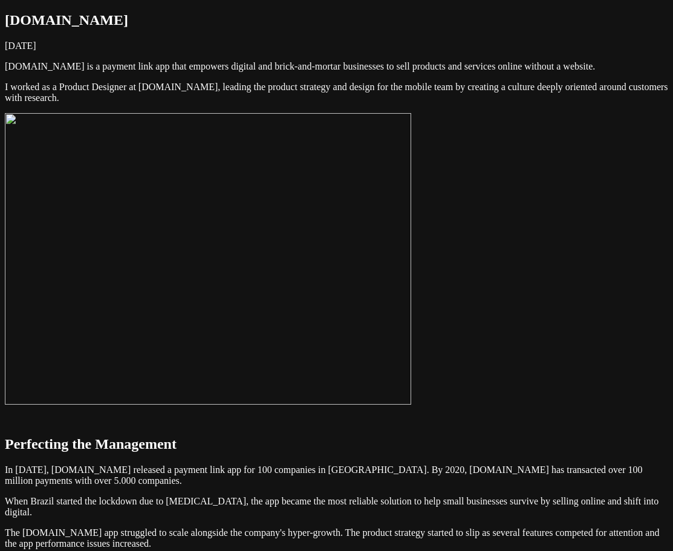
click at [411, 404] on img at bounding box center [208, 258] width 406 height 291
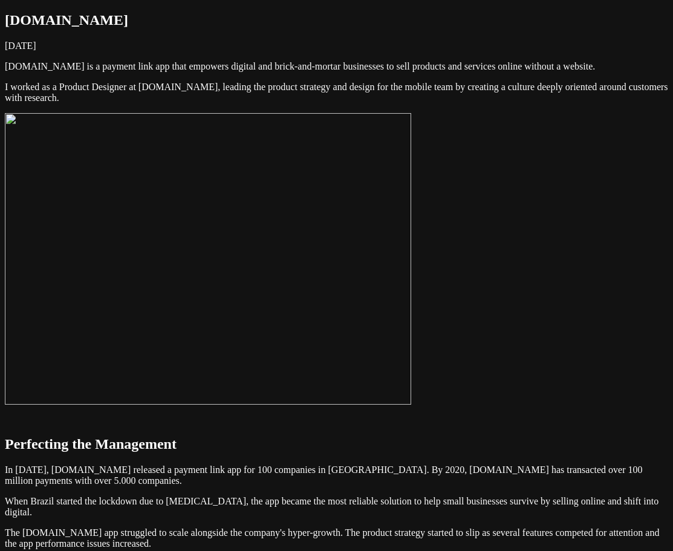
click at [411, 369] on img at bounding box center [208, 258] width 406 height 291
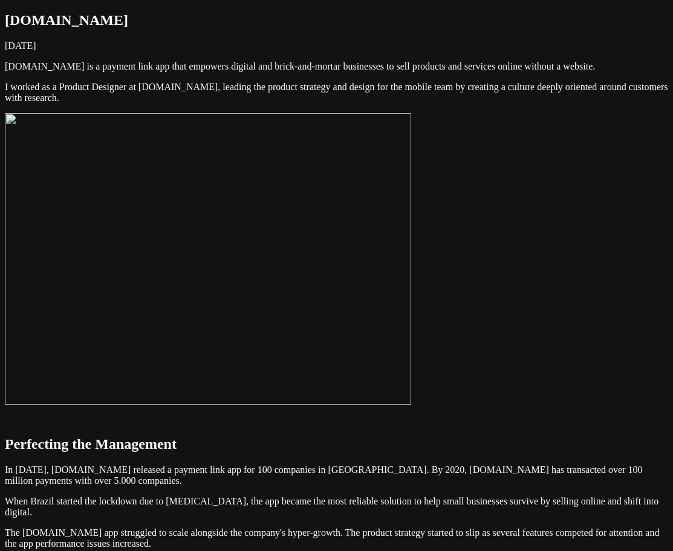
click at [398, 364] on img at bounding box center [208, 258] width 406 height 291
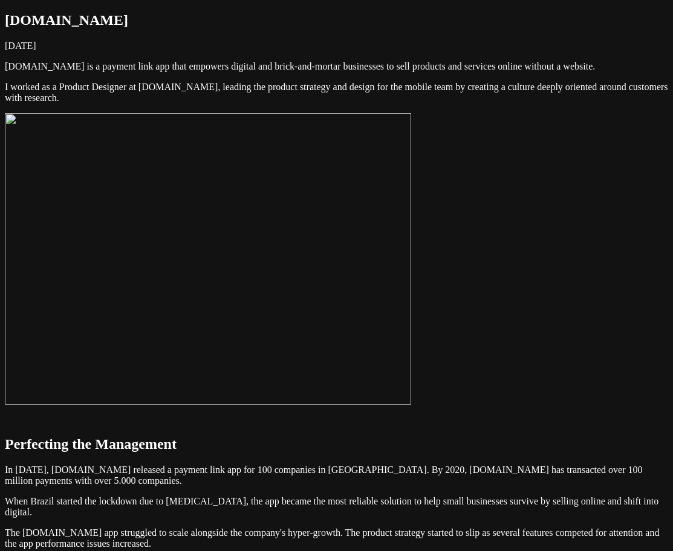
click at [411, 247] on img at bounding box center [208, 258] width 406 height 291
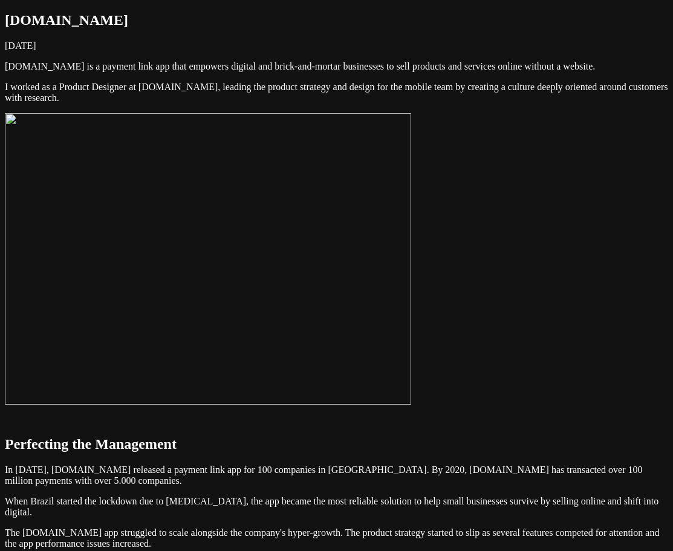
click at [384, 285] on img at bounding box center [208, 258] width 406 height 291
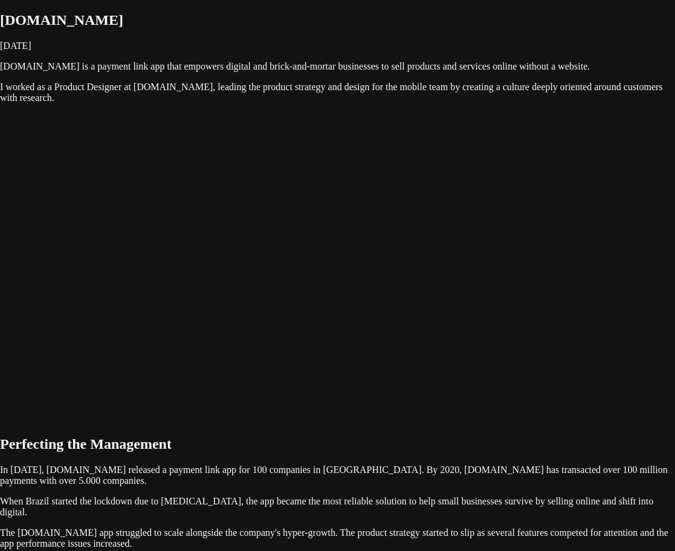
drag, startPoint x: 609, startPoint y: 274, endPoint x: 620, endPoint y: 274, distance: 11.5
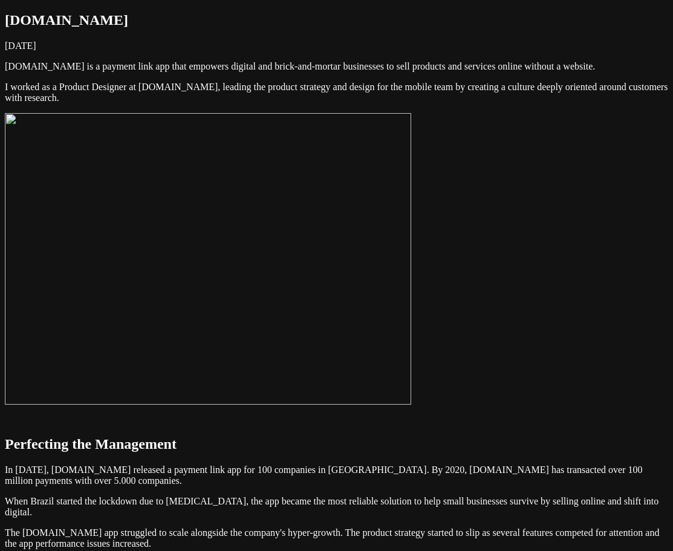
click at [411, 270] on img at bounding box center [208, 258] width 406 height 291
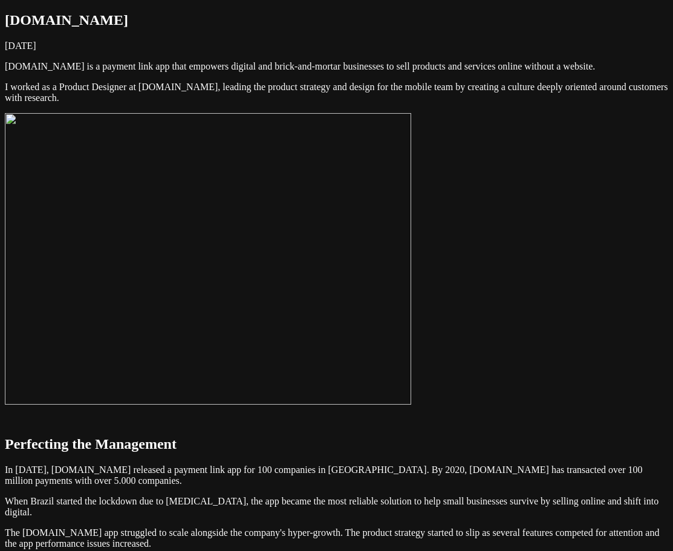
click at [411, 270] on img at bounding box center [208, 258] width 406 height 291
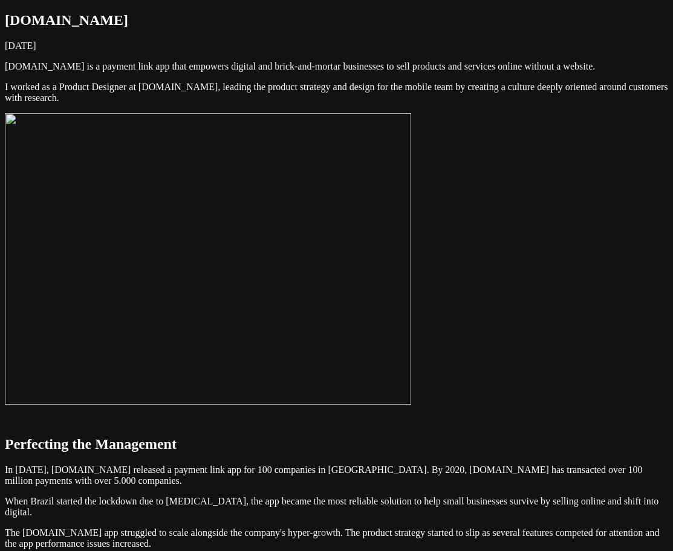
click at [411, 264] on img at bounding box center [208, 258] width 406 height 291
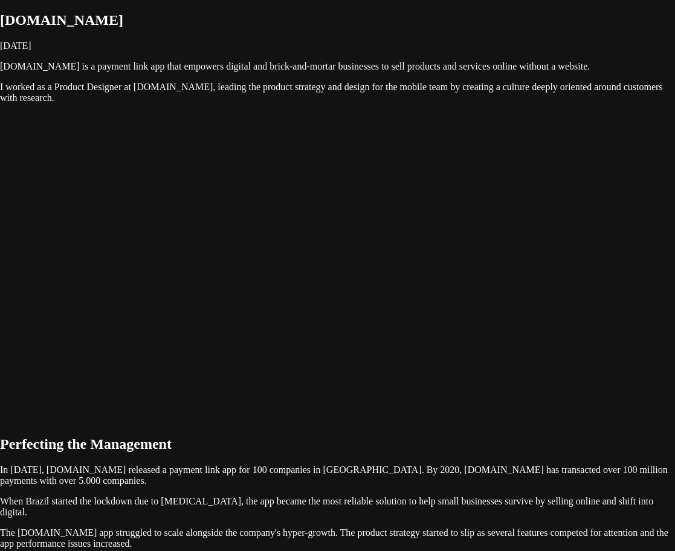
drag, startPoint x: 350, startPoint y: 267, endPoint x: 365, endPoint y: 265, distance: 15.2
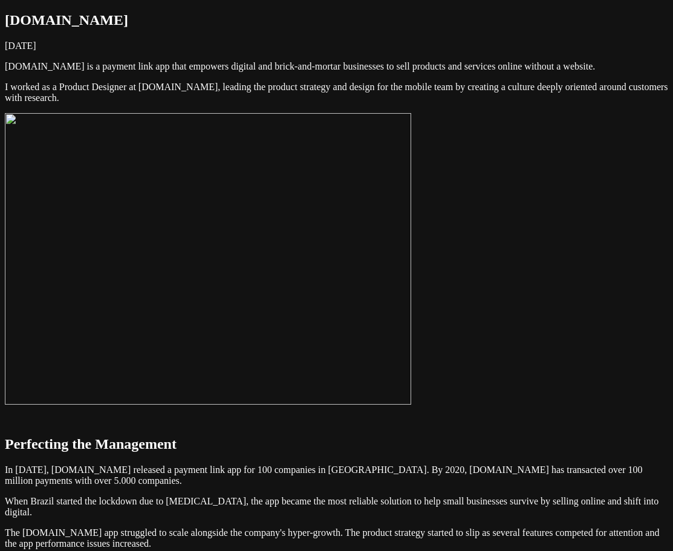
click at [320, 297] on img at bounding box center [208, 258] width 406 height 291
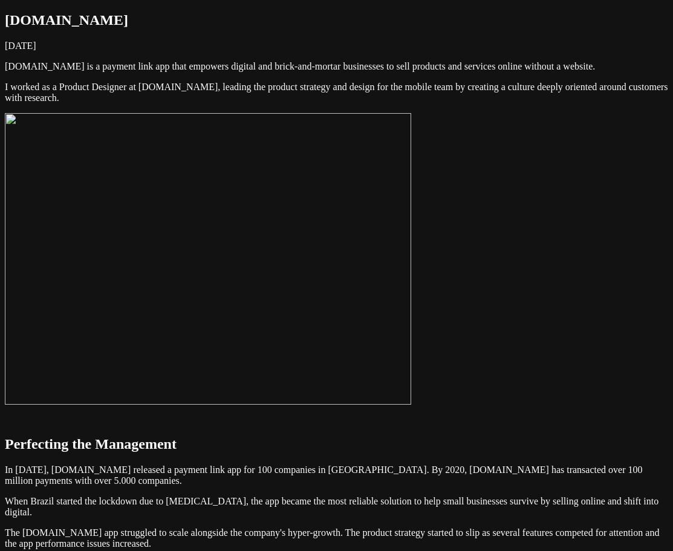
click at [391, 307] on img at bounding box center [208, 258] width 406 height 291
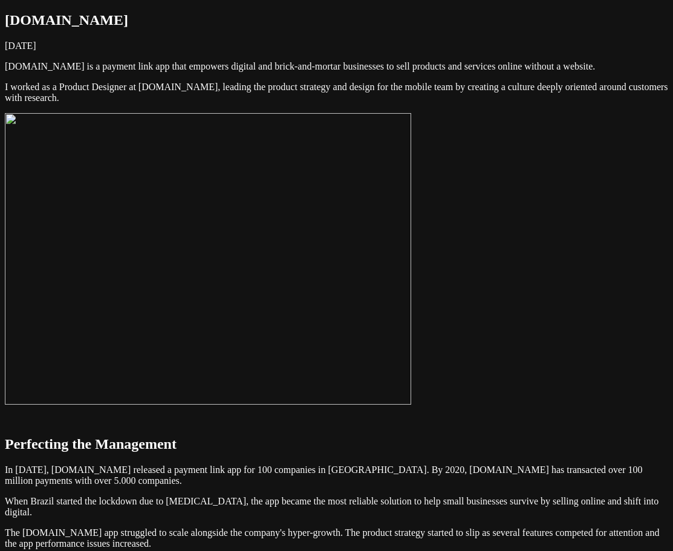
click at [411, 251] on img at bounding box center [208, 258] width 406 height 291
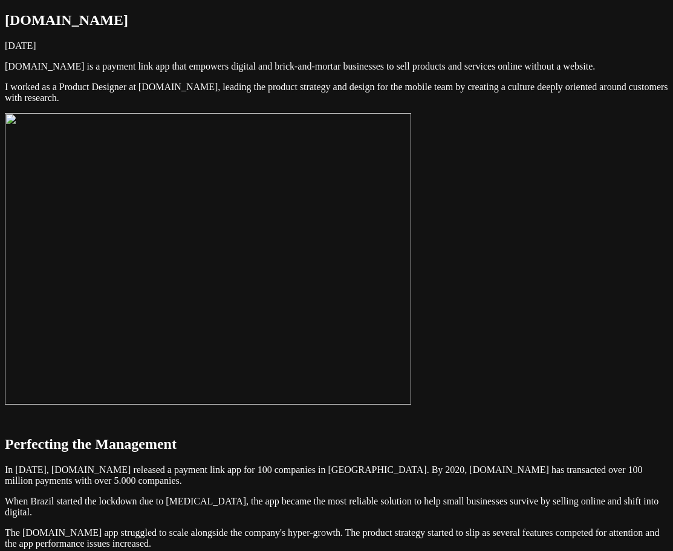
click at [377, 308] on img at bounding box center [208, 258] width 406 height 291
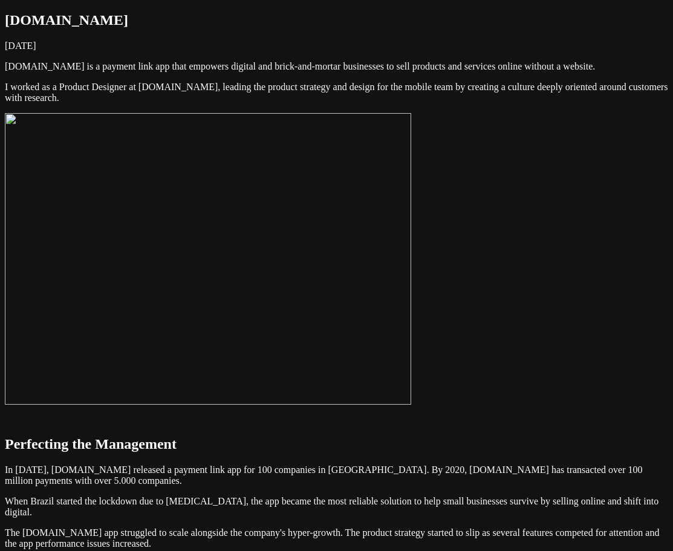
click at [411, 302] on img at bounding box center [208, 258] width 406 height 291
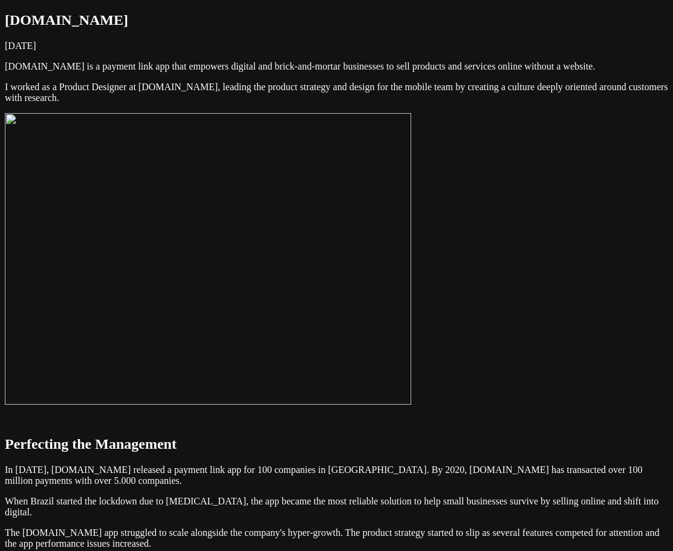
click at [411, 329] on img at bounding box center [208, 258] width 406 height 291
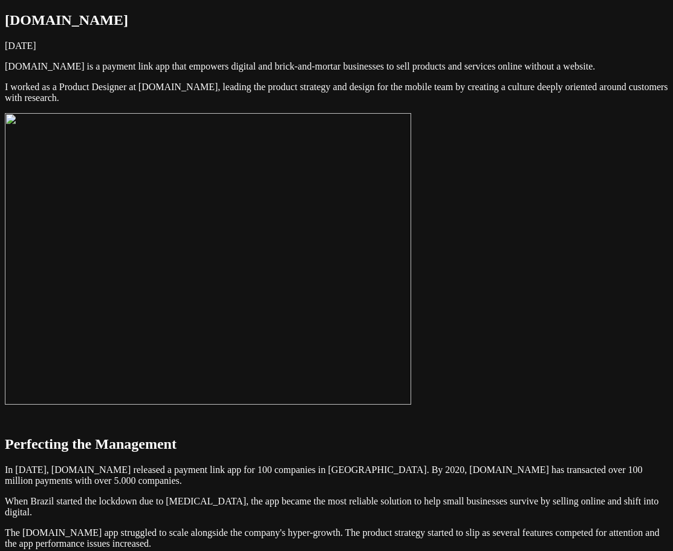
click at [411, 329] on img at bounding box center [208, 258] width 406 height 291
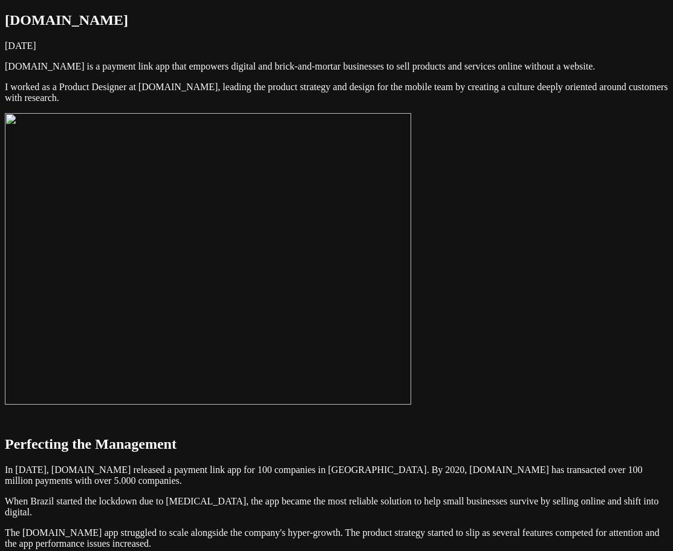
click at [411, 259] on img at bounding box center [208, 258] width 406 height 291
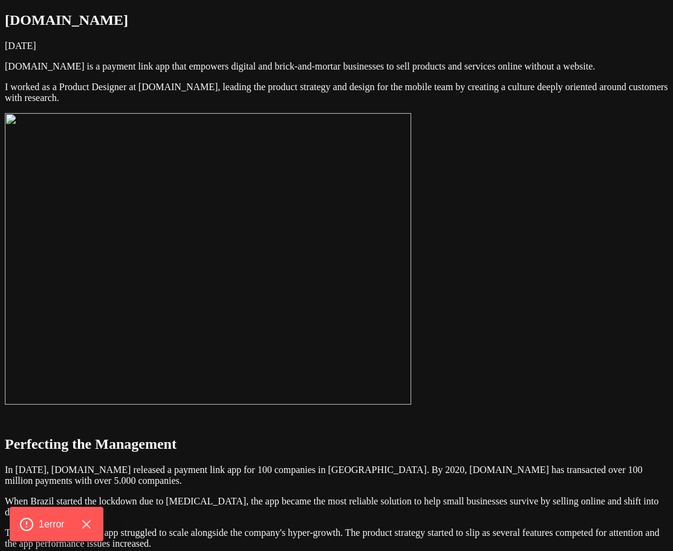
click at [411, 228] on img at bounding box center [208, 258] width 406 height 291
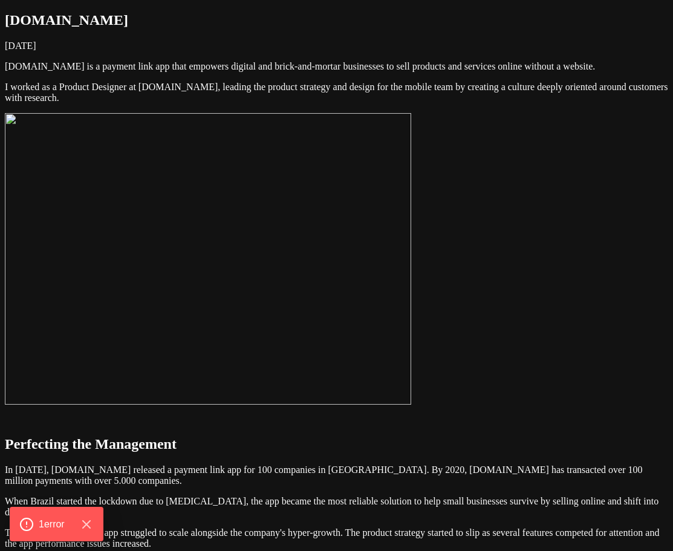
click at [411, 282] on img at bounding box center [208, 258] width 406 height 291
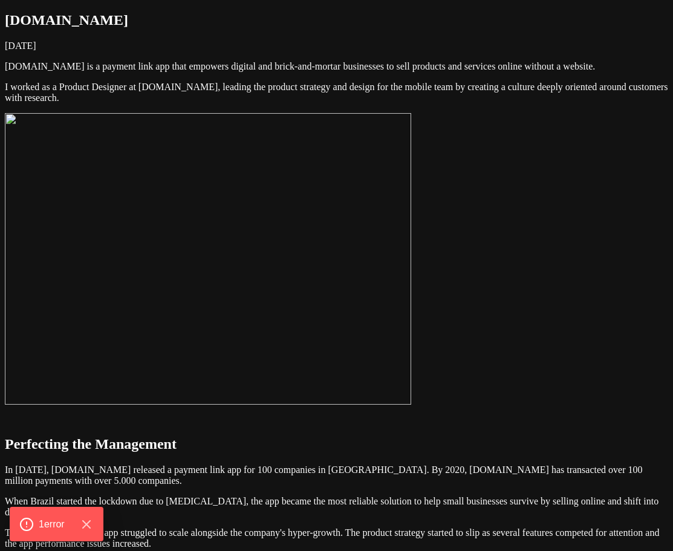
click at [411, 238] on img at bounding box center [208, 258] width 406 height 291
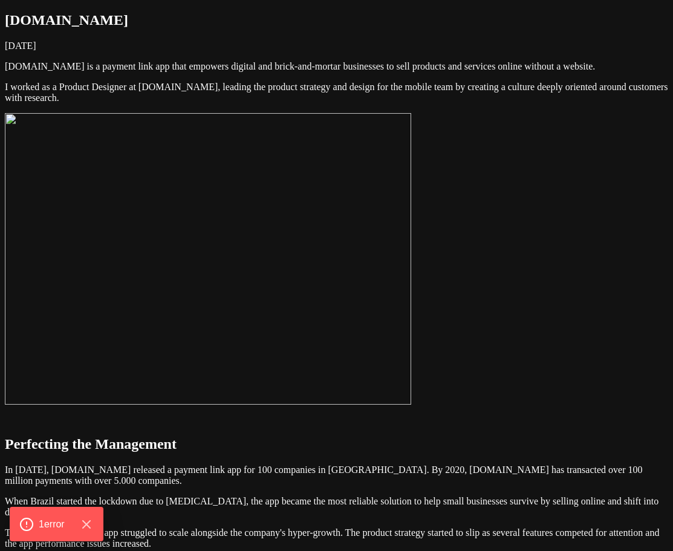
click at [411, 262] on img at bounding box center [208, 258] width 406 height 291
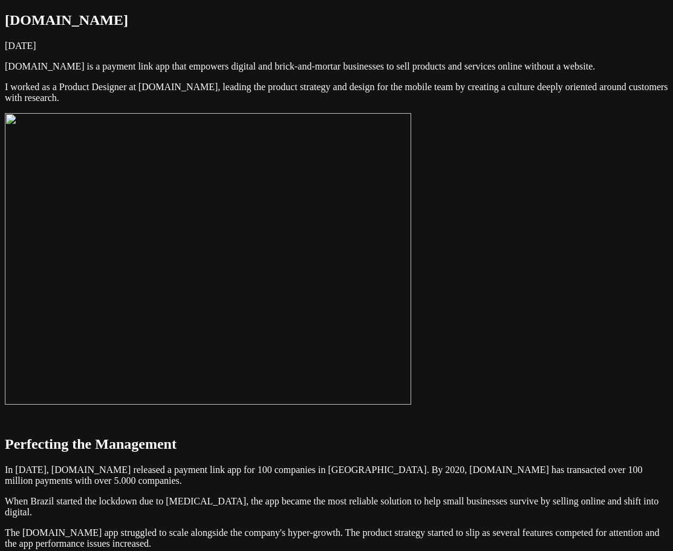
click at [411, 341] on img at bounding box center [208, 258] width 406 height 291
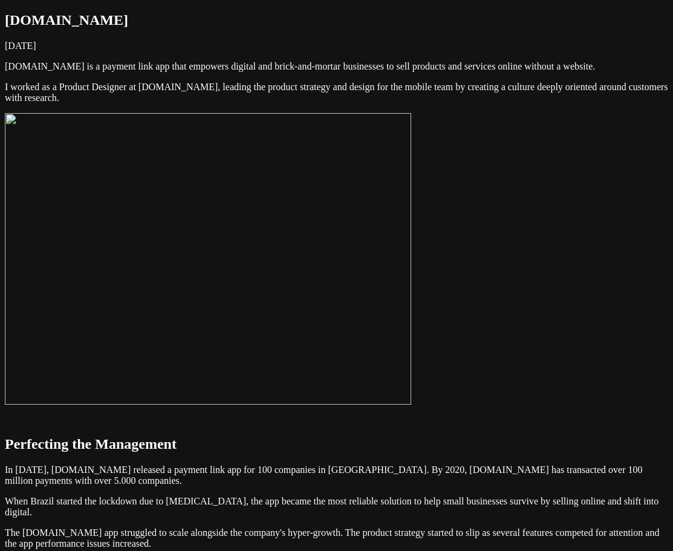
click at [411, 251] on img at bounding box center [208, 258] width 406 height 291
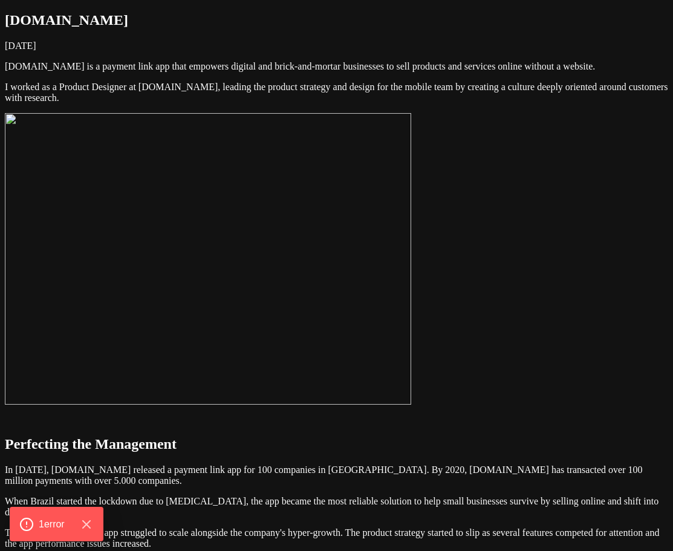
click at [411, 262] on img at bounding box center [208, 258] width 406 height 291
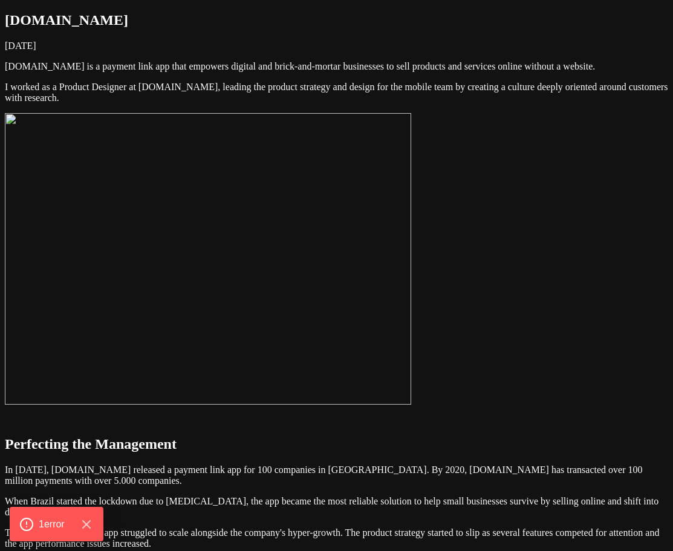
click at [411, 404] on img at bounding box center [208, 258] width 406 height 291
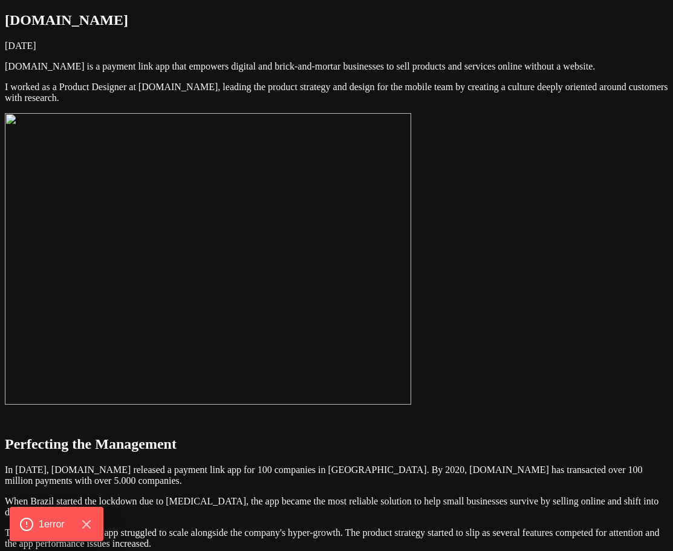
click at [364, 316] on img at bounding box center [208, 258] width 406 height 291
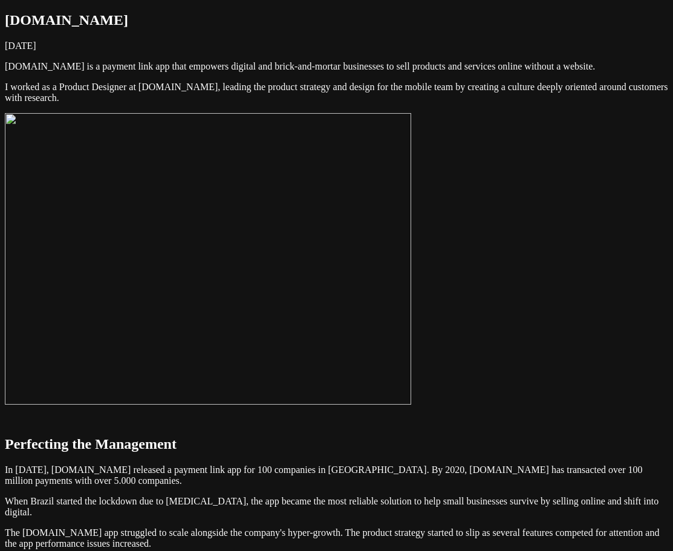
click at [411, 280] on img at bounding box center [208, 258] width 406 height 291
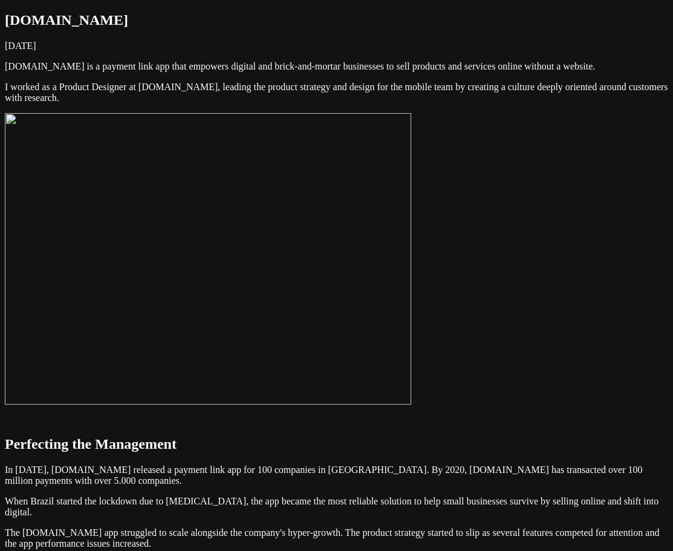
click at [411, 257] on img at bounding box center [208, 258] width 406 height 291
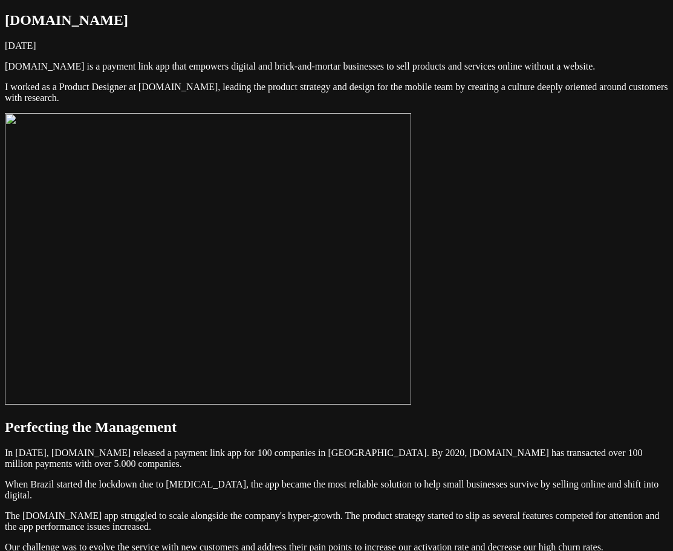
click at [411, 257] on img at bounding box center [208, 258] width 406 height 291
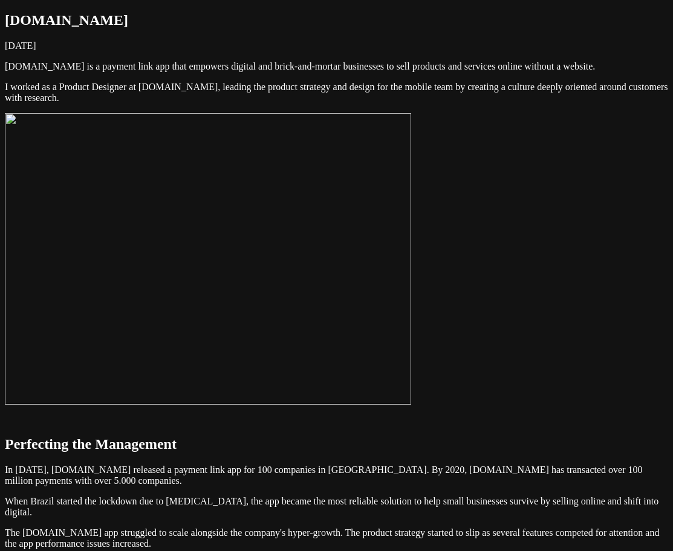
click at [411, 215] on img at bounding box center [208, 258] width 406 height 291
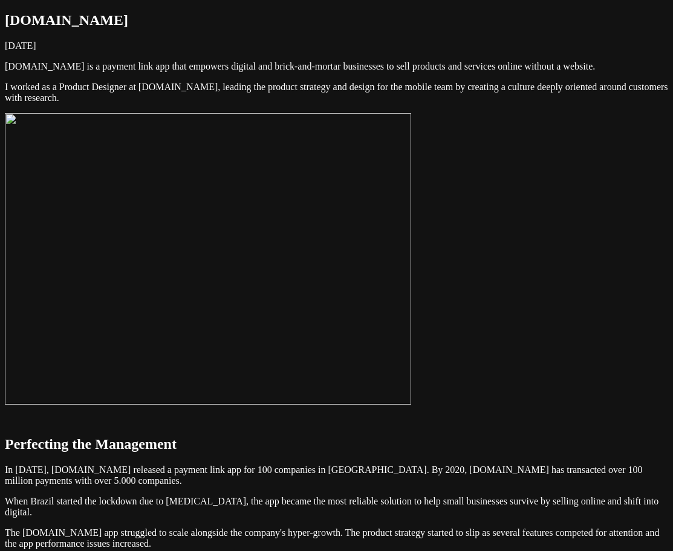
click at [411, 247] on img at bounding box center [208, 258] width 406 height 291
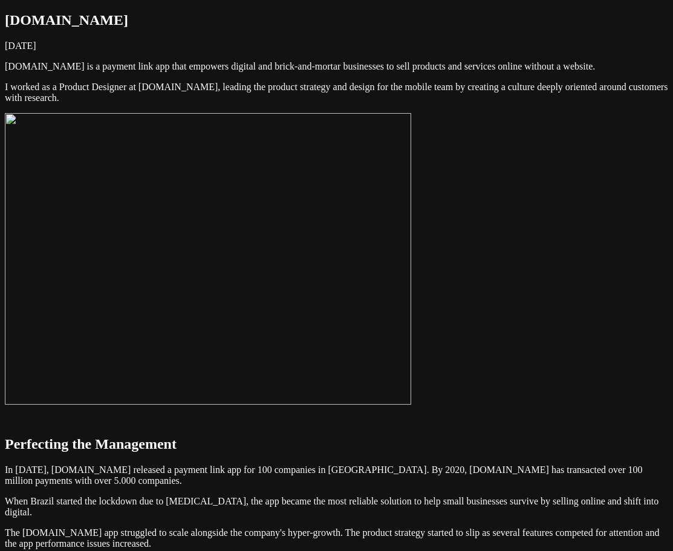
click at [411, 268] on img at bounding box center [208, 258] width 406 height 291
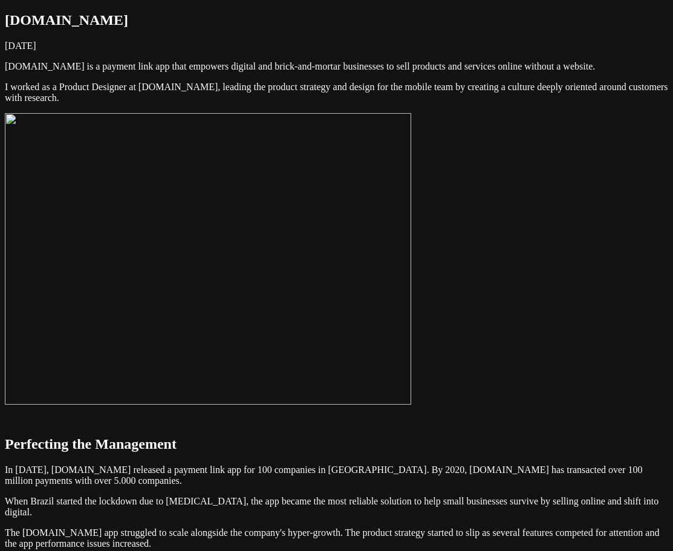
click at [411, 229] on img at bounding box center [208, 258] width 406 height 291
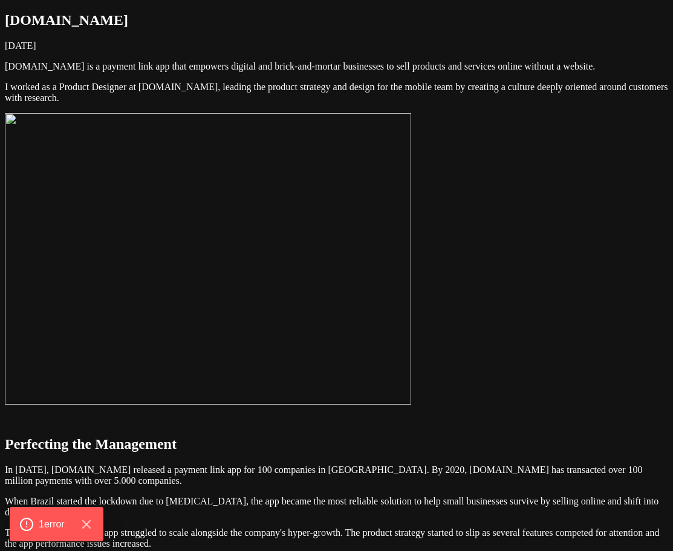
click at [411, 298] on img at bounding box center [208, 258] width 406 height 291
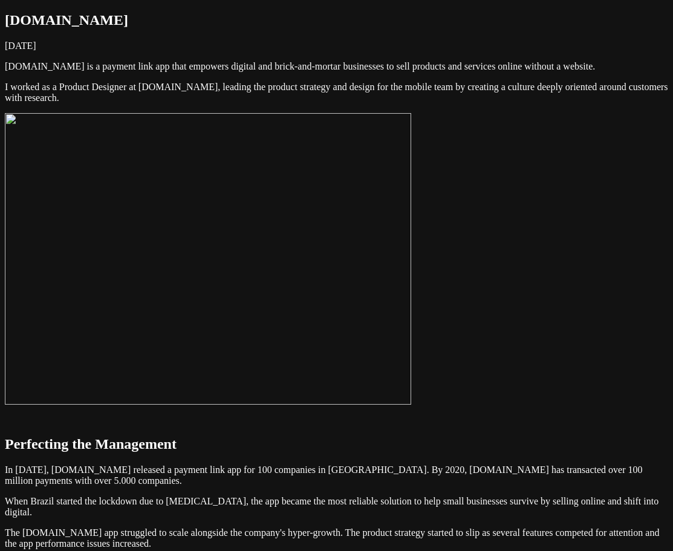
click at [364, 306] on img at bounding box center [208, 258] width 406 height 291
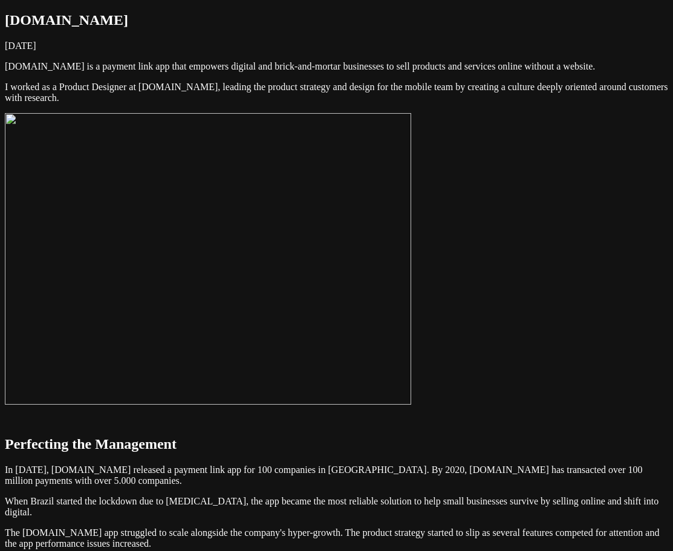
click at [378, 280] on img at bounding box center [208, 258] width 406 height 291
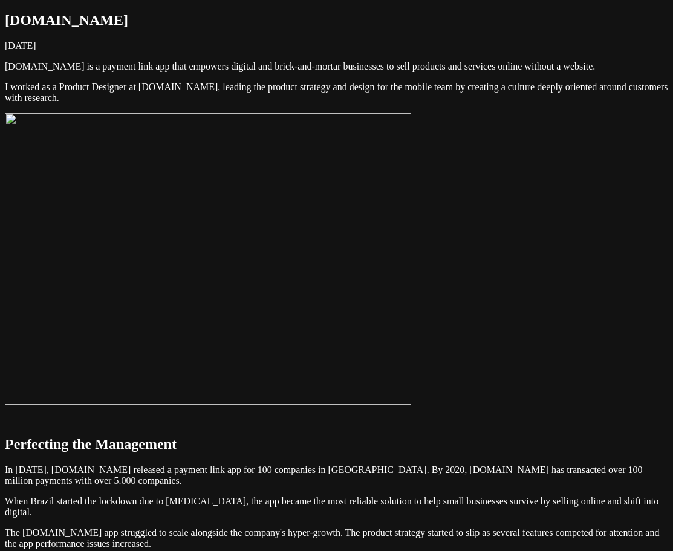
click at [364, 293] on img at bounding box center [208, 258] width 406 height 291
click at [411, 242] on img at bounding box center [208, 258] width 406 height 291
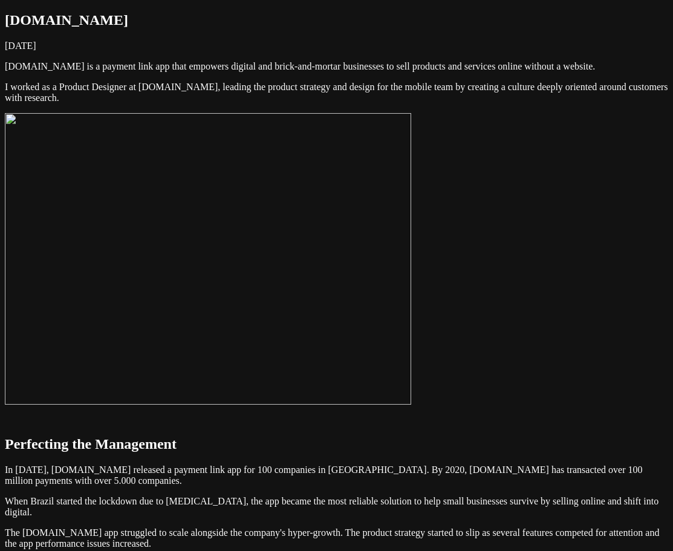
click at [317, 297] on img at bounding box center [208, 258] width 406 height 291
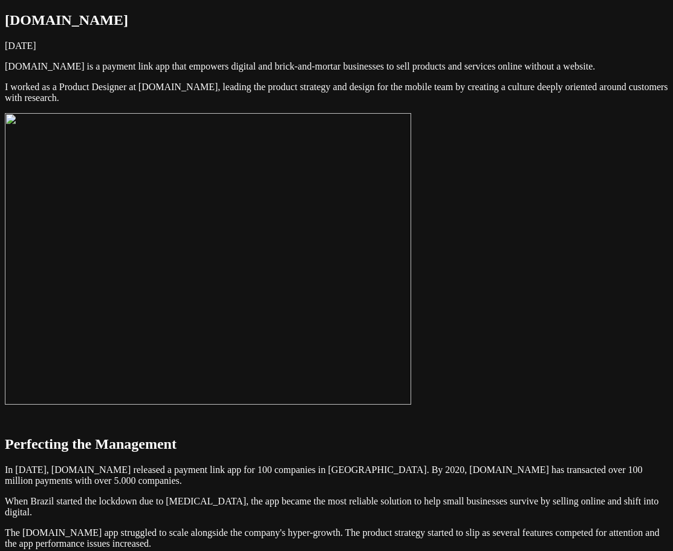
click at [358, 314] on img at bounding box center [208, 258] width 406 height 291
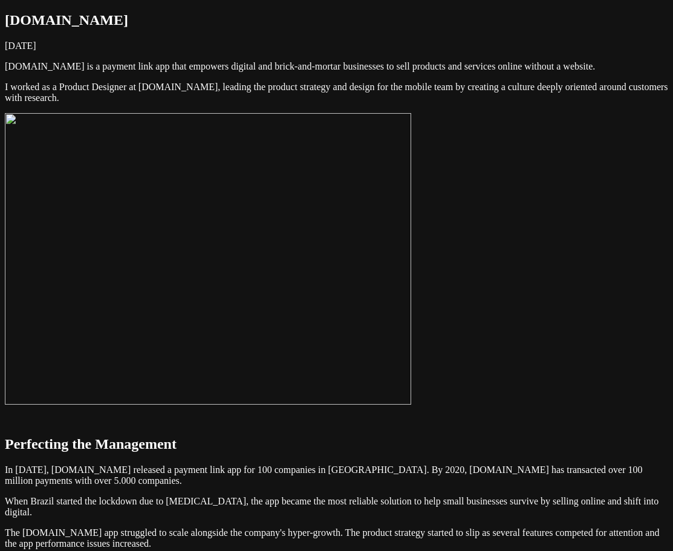
click at [345, 275] on img at bounding box center [208, 258] width 406 height 291
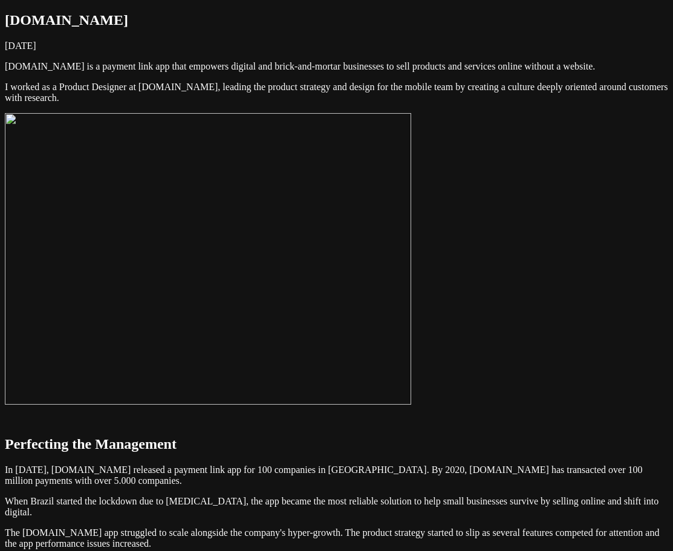
click at [367, 278] on img at bounding box center [208, 258] width 406 height 291
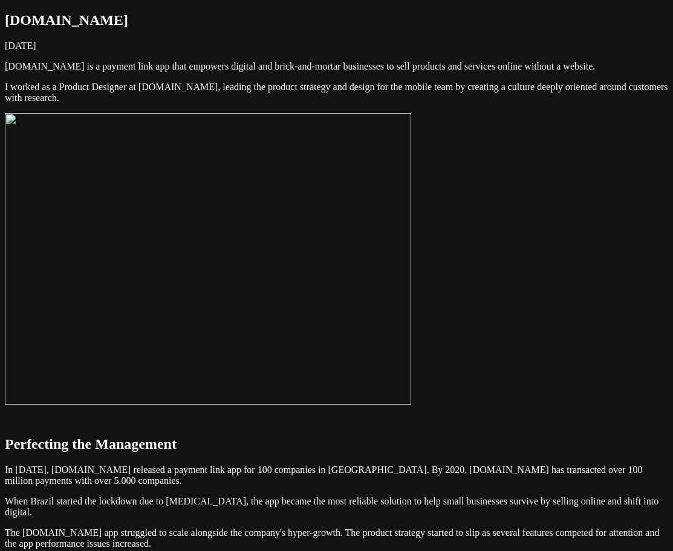
click at [389, 300] on img at bounding box center [208, 258] width 406 height 291
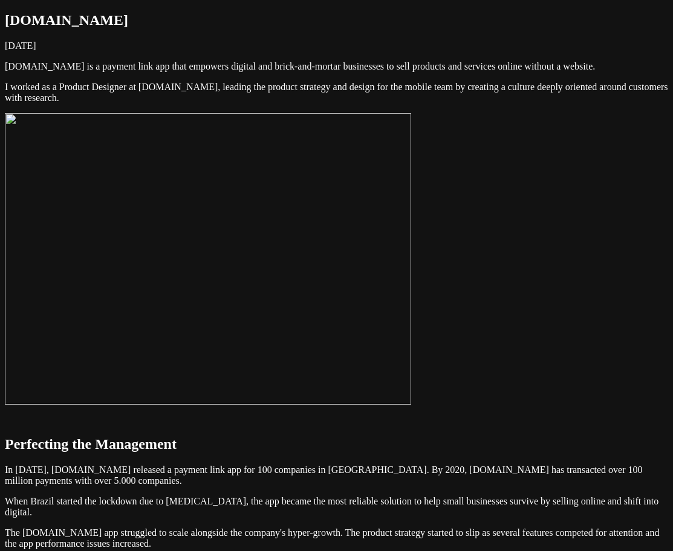
click at [360, 228] on img at bounding box center [208, 258] width 406 height 291
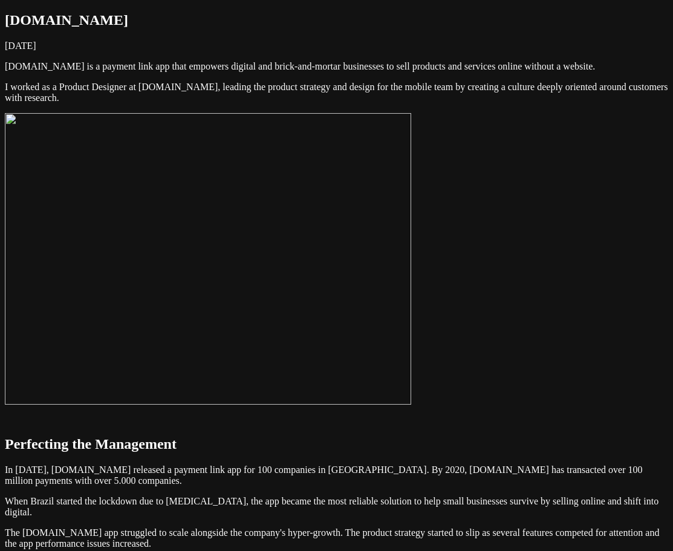
click at [411, 221] on img at bounding box center [208, 258] width 406 height 291
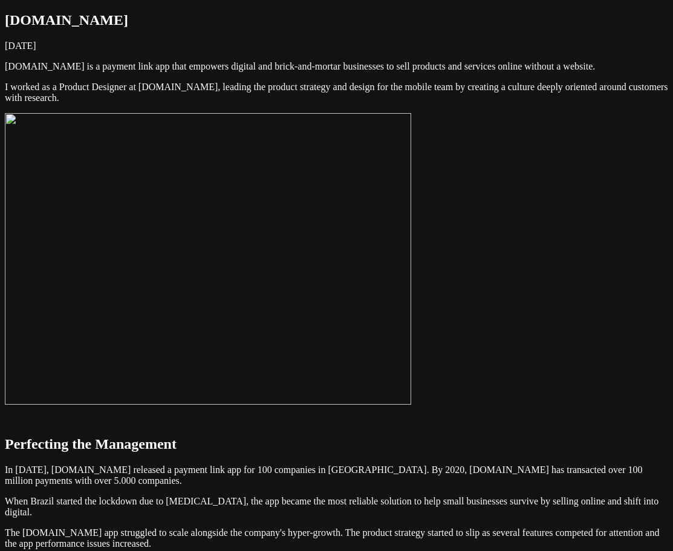
click at [411, 216] on img at bounding box center [208, 258] width 406 height 291
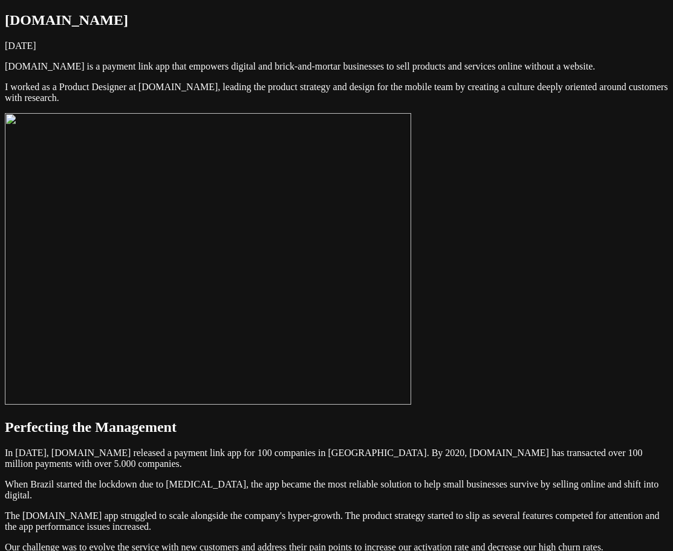
click at [411, 204] on img at bounding box center [208, 258] width 406 height 291
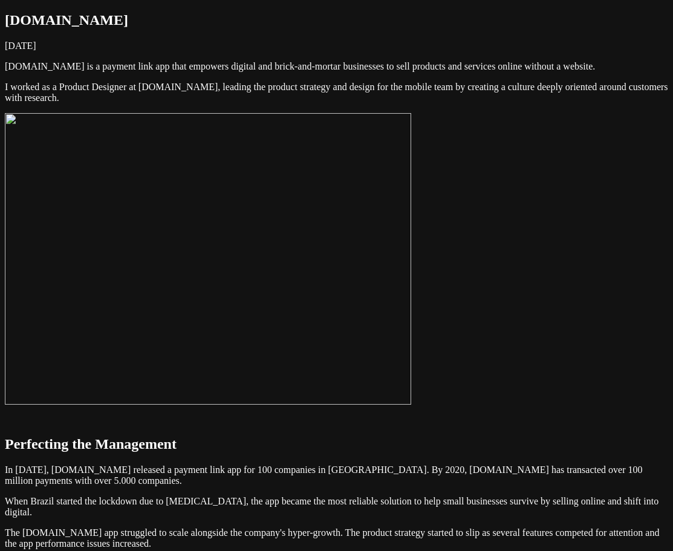
click at [399, 257] on img at bounding box center [208, 258] width 406 height 291
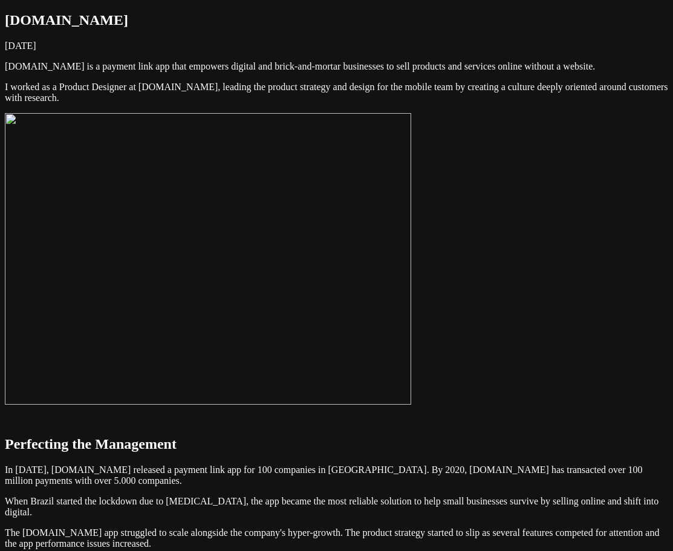
click at [346, 305] on img at bounding box center [208, 258] width 406 height 291
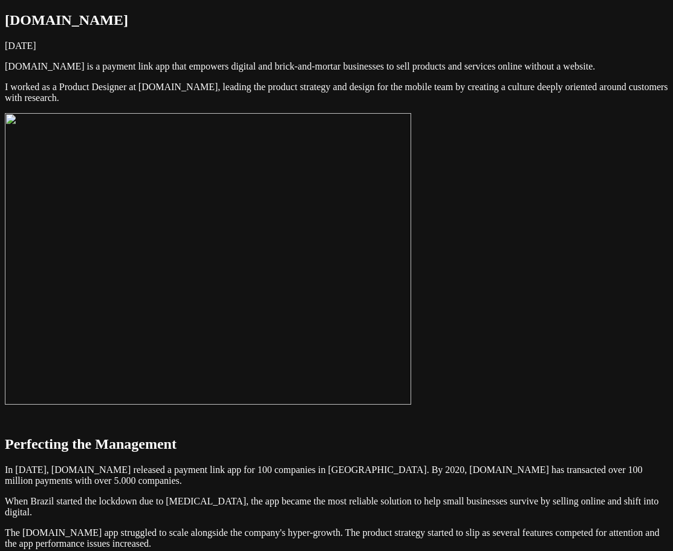
click at [340, 288] on img at bounding box center [208, 258] width 406 height 291
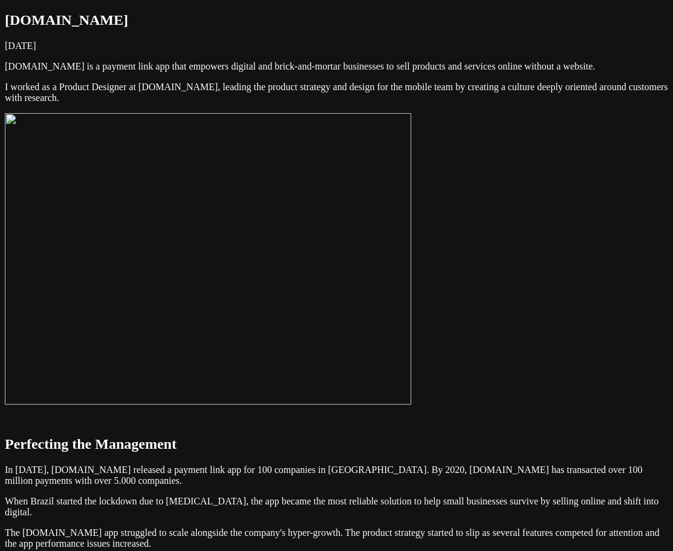
click at [332, 313] on img at bounding box center [208, 258] width 406 height 291
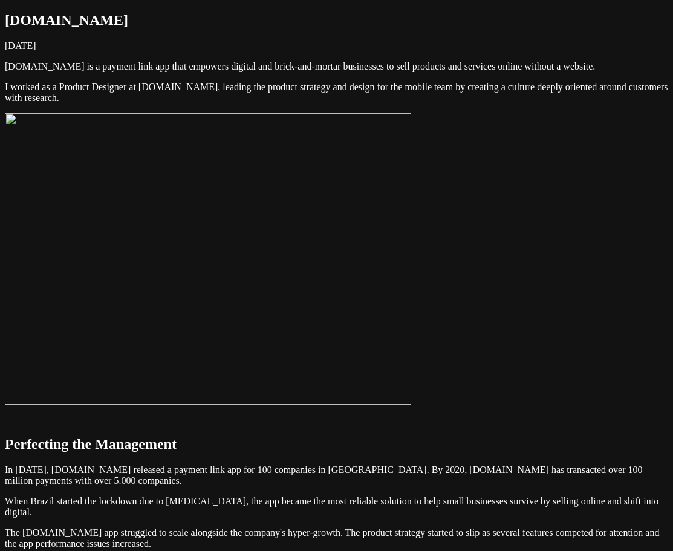
click at [373, 348] on img at bounding box center [208, 258] width 406 height 291
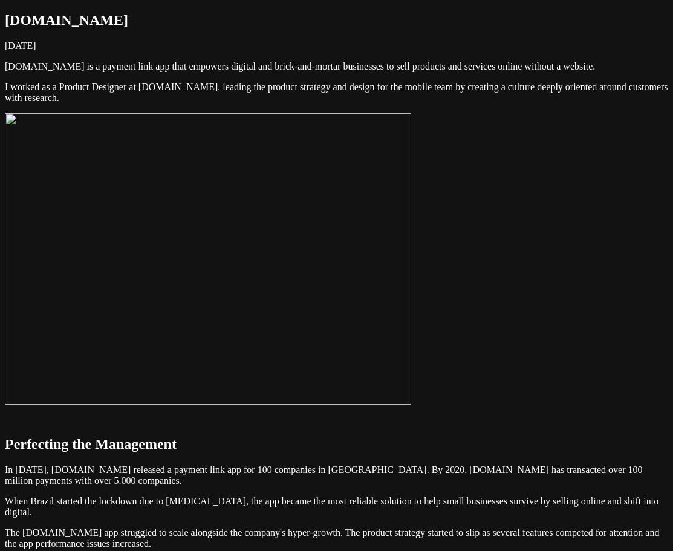
click at [411, 360] on img at bounding box center [208, 258] width 406 height 291
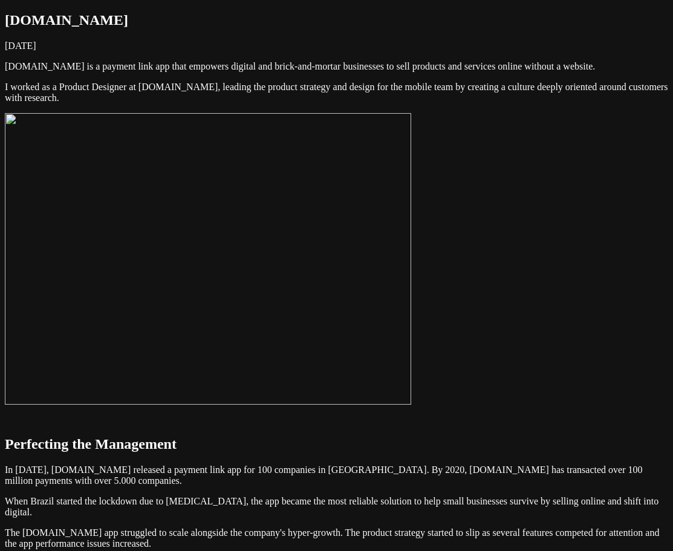
click at [411, 254] on img at bounding box center [208, 258] width 406 height 291
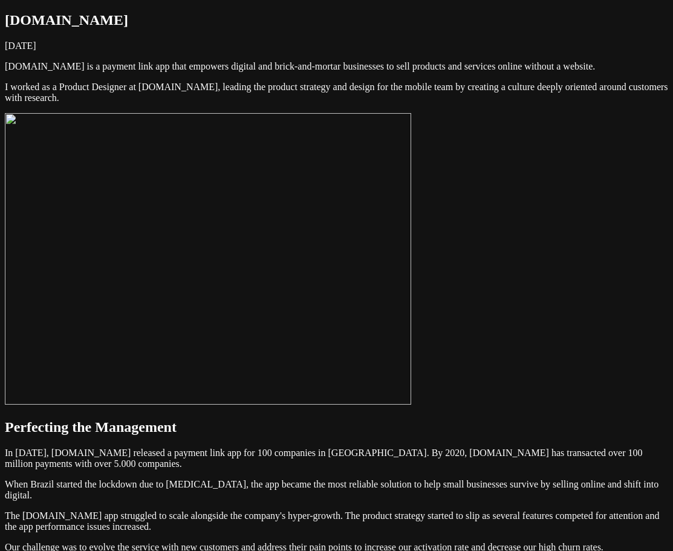
click at [411, 239] on img at bounding box center [208, 258] width 406 height 291
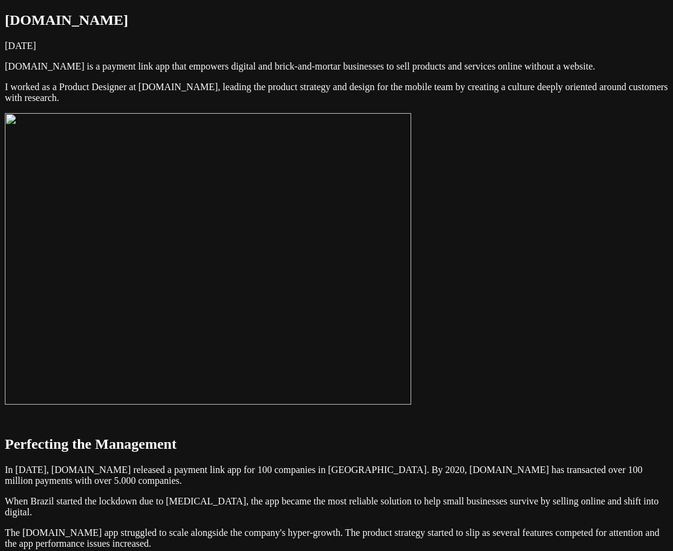
click at [411, 244] on img at bounding box center [208, 258] width 406 height 291
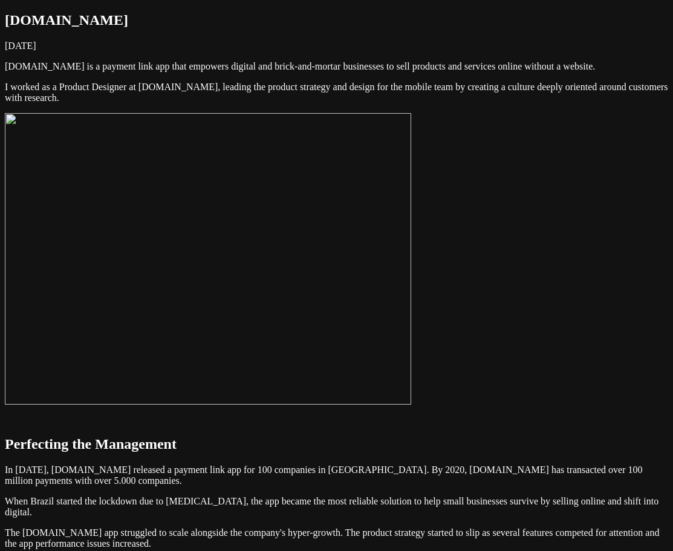
click at [411, 248] on img at bounding box center [208, 258] width 406 height 291
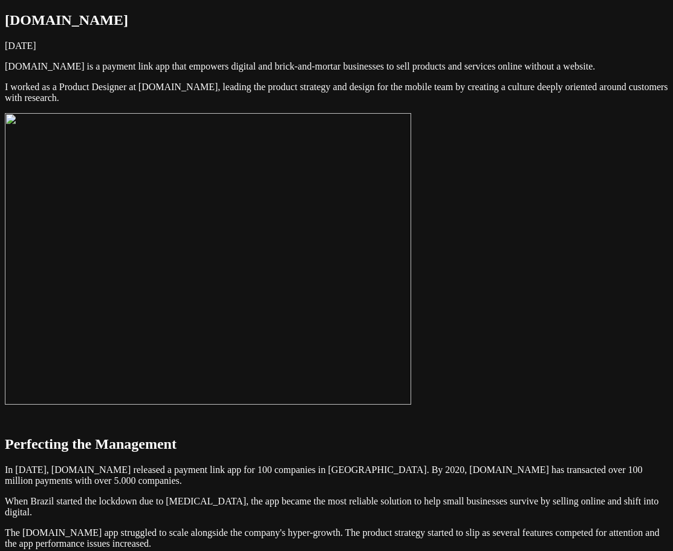
click at [411, 233] on img at bounding box center [208, 258] width 406 height 291
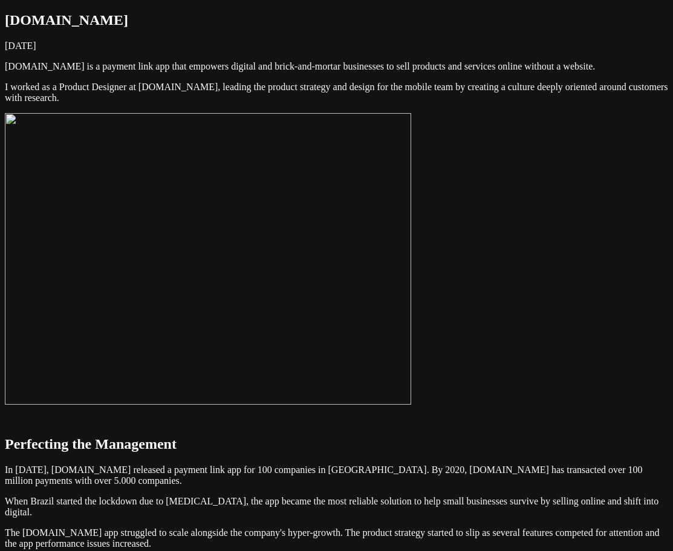
click at [411, 234] on img at bounding box center [208, 258] width 406 height 291
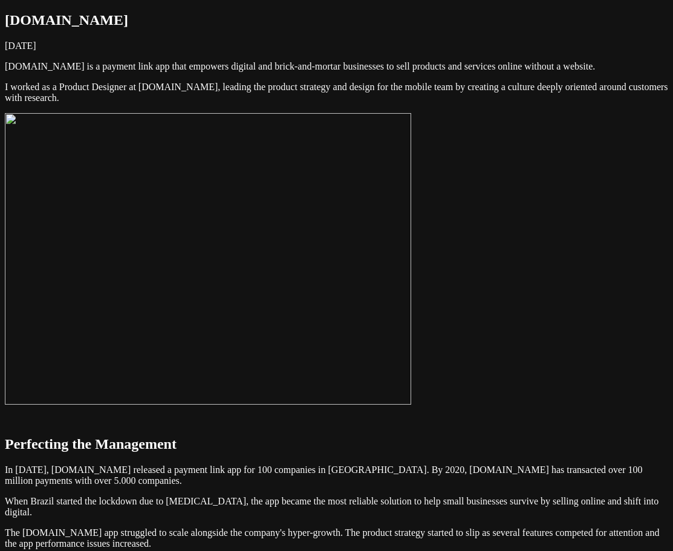
click at [411, 271] on img at bounding box center [208, 258] width 406 height 291
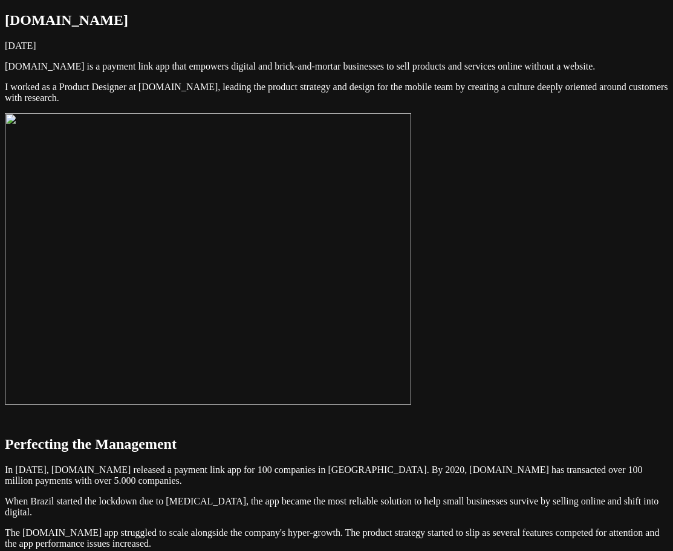
click at [381, 275] on img at bounding box center [208, 258] width 406 height 291
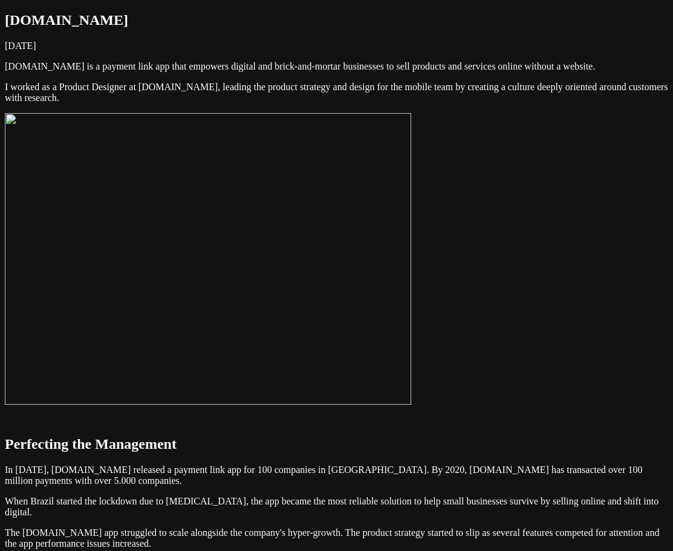
click at [308, 326] on img at bounding box center [208, 258] width 406 height 291
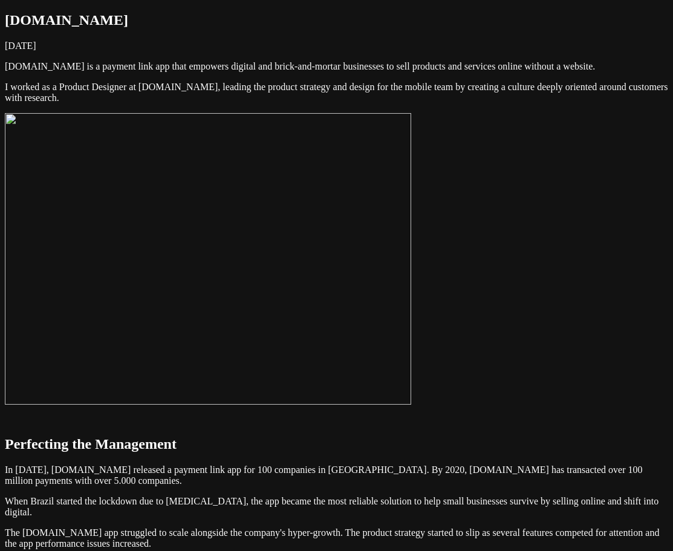
click at [355, 306] on img at bounding box center [208, 258] width 406 height 291
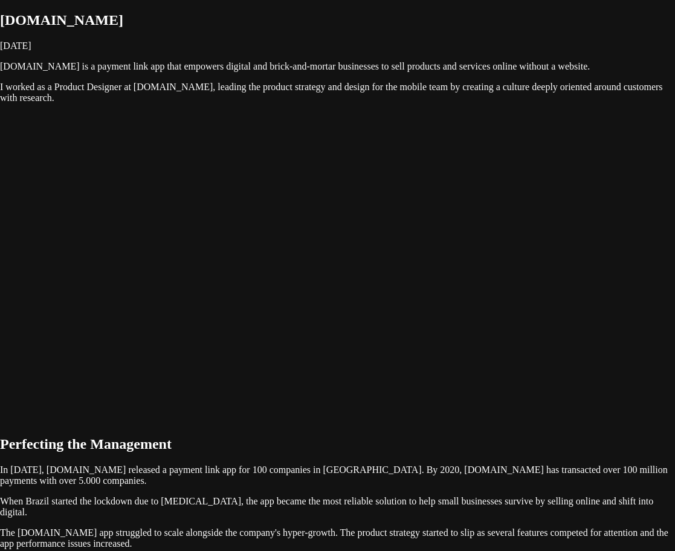
drag, startPoint x: 343, startPoint y: 265, endPoint x: 341, endPoint y: 306, distance: 41.1
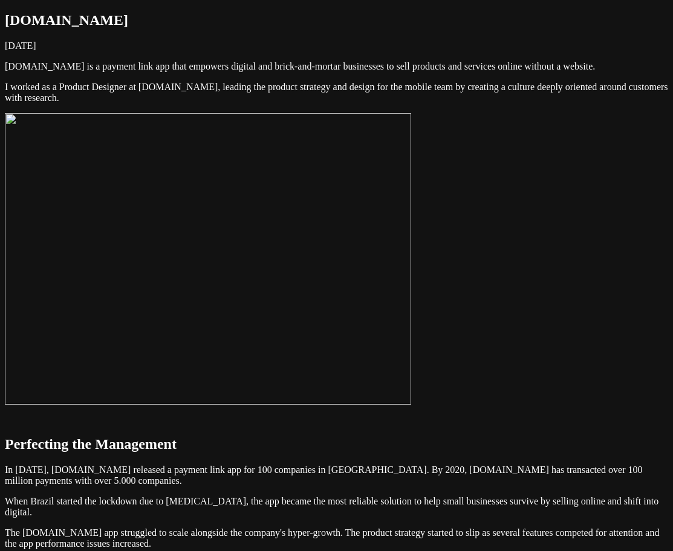
drag, startPoint x: 565, startPoint y: 274, endPoint x: 558, endPoint y: 280, distance: 8.1
click at [411, 285] on img at bounding box center [208, 258] width 406 height 291
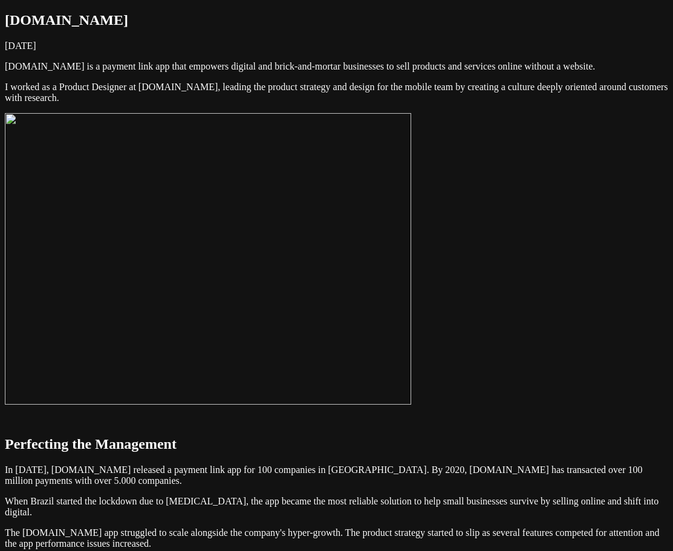
click at [411, 299] on img at bounding box center [208, 258] width 406 height 291
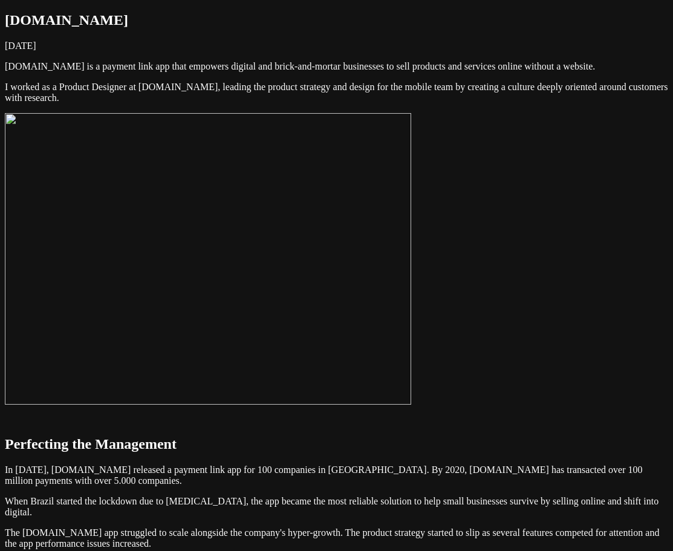
click at [338, 323] on img at bounding box center [208, 258] width 406 height 291
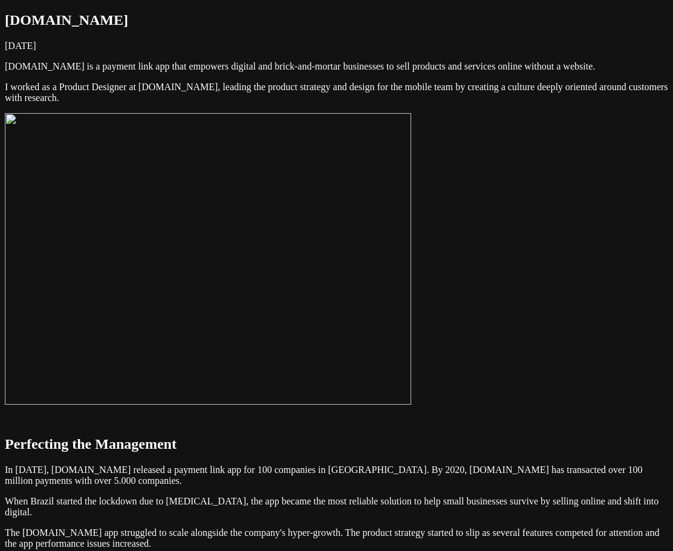
click at [339, 311] on img at bounding box center [208, 258] width 406 height 291
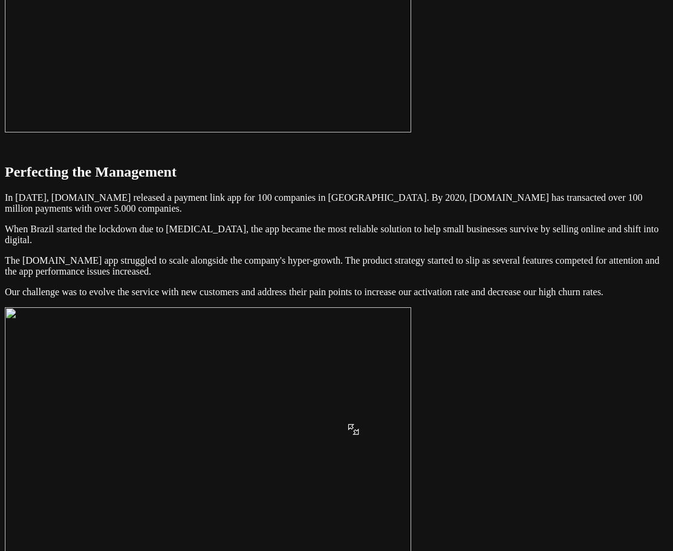
scroll to position [302, 0]
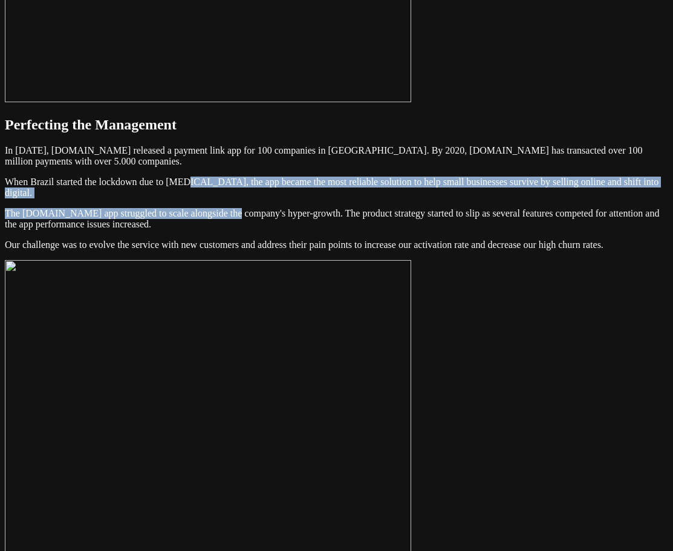
drag, startPoint x: 323, startPoint y: 306, endPoint x: 368, endPoint y: 332, distance: 52.6
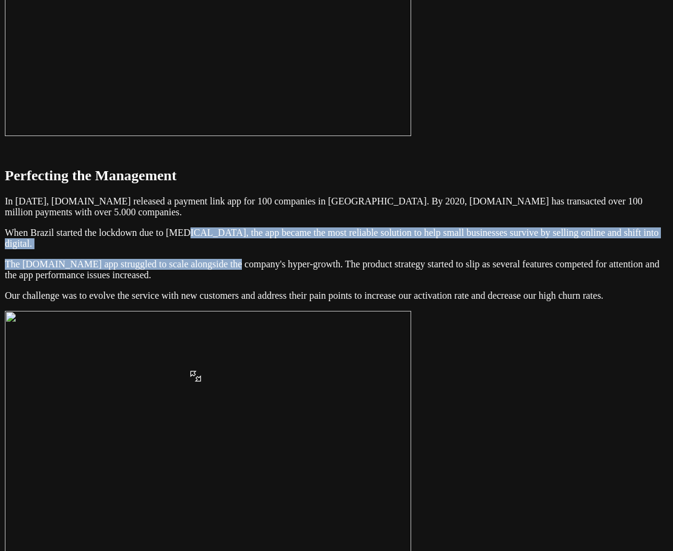
scroll to position [363, 0]
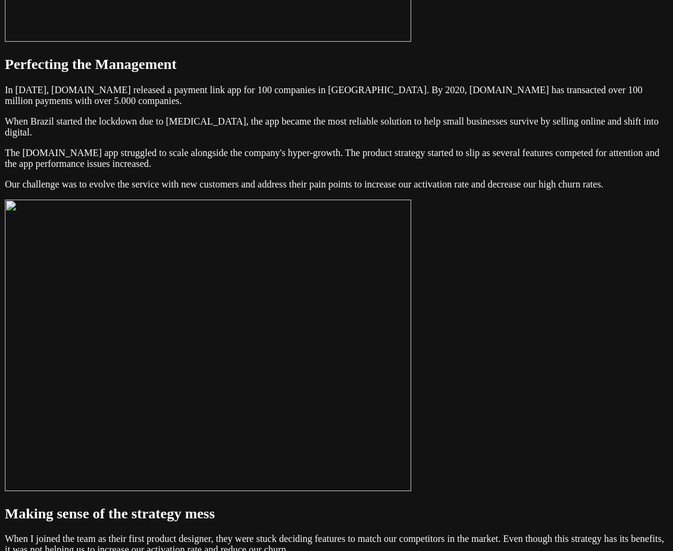
click at [192, 138] on p "When Brazil started the lockdown due to [MEDICAL_DATA], the app became the most…" at bounding box center [336, 127] width 663 height 22
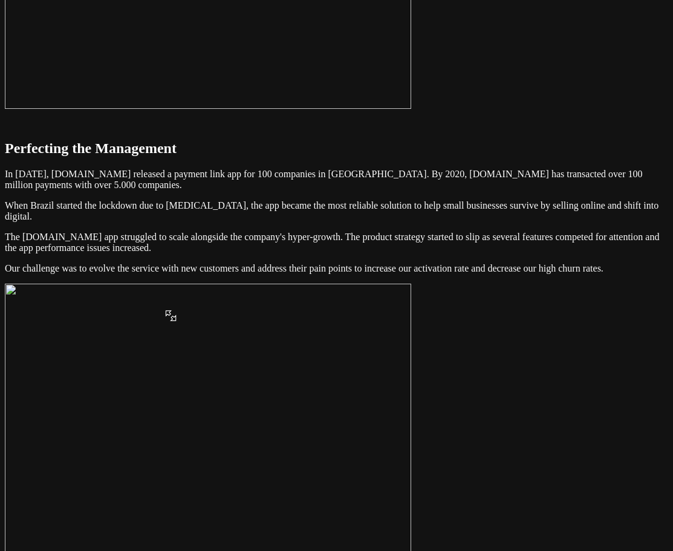
scroll to position [302, 0]
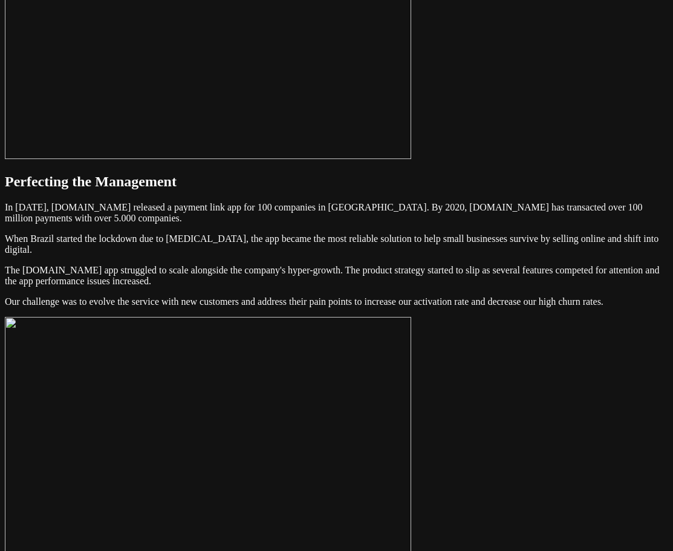
scroll to position [242, 0]
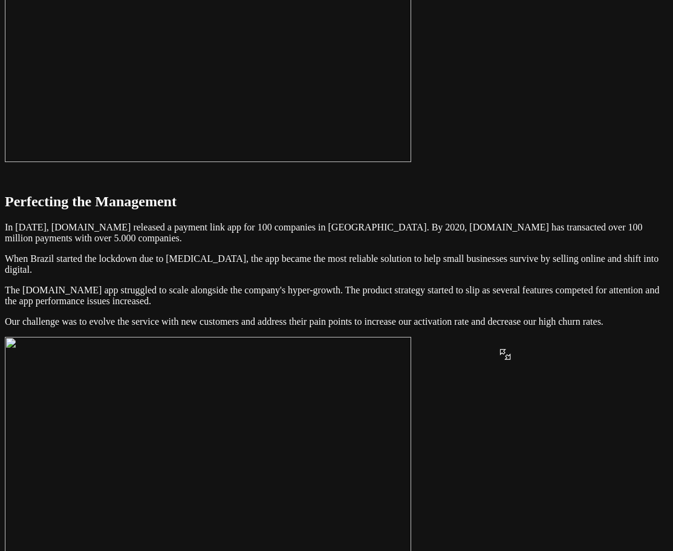
click at [411, 162] on img at bounding box center [208, 16] width 406 height 291
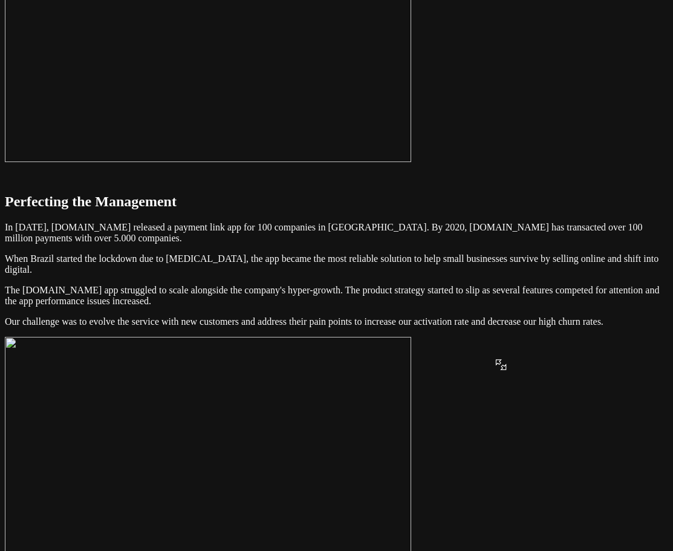
click at [411, 162] on img at bounding box center [208, 16] width 406 height 291
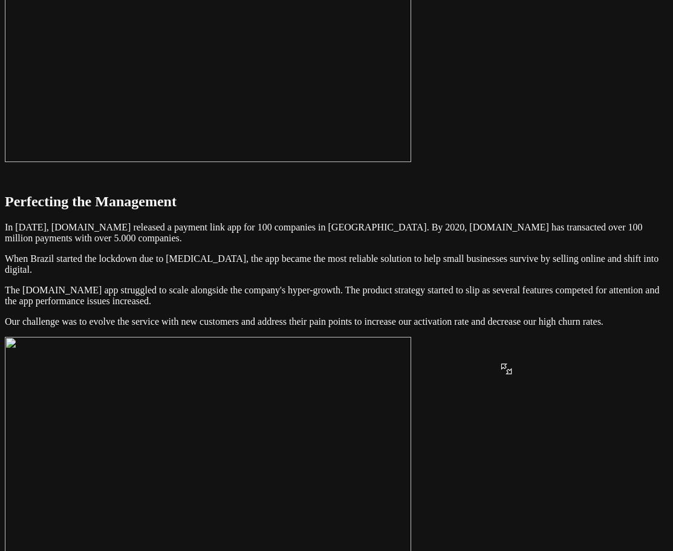
click at [411, 162] on img at bounding box center [208, 16] width 406 height 291
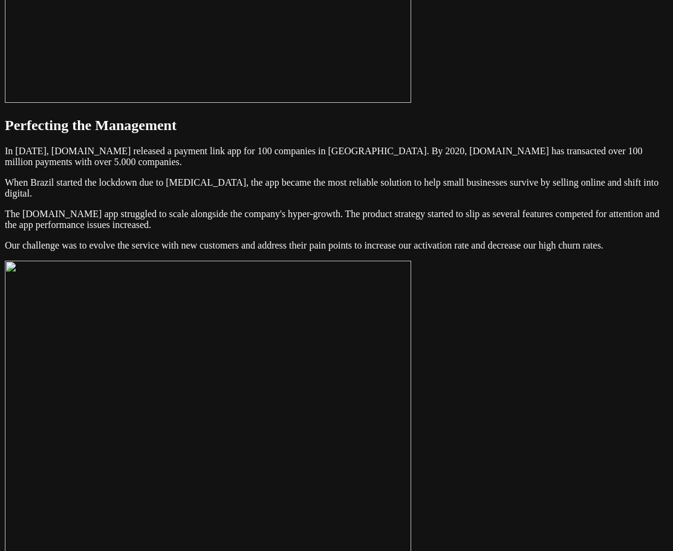
scroll to position [303, 0]
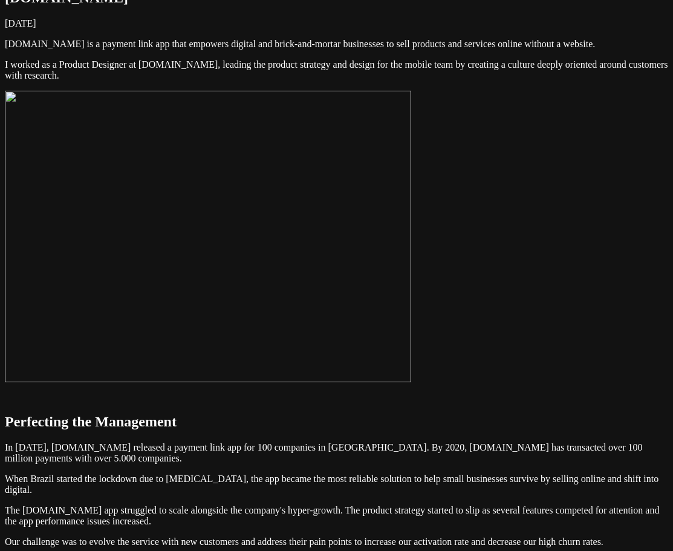
scroll to position [1, 0]
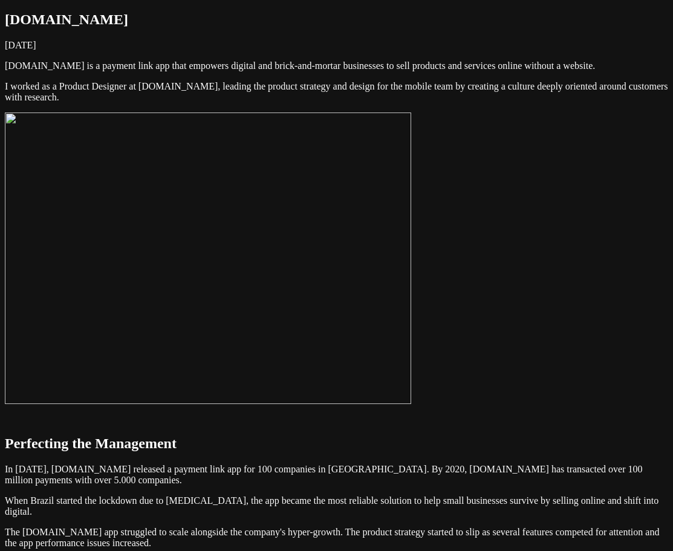
click at [169, 218] on img at bounding box center [208, 257] width 406 height 291
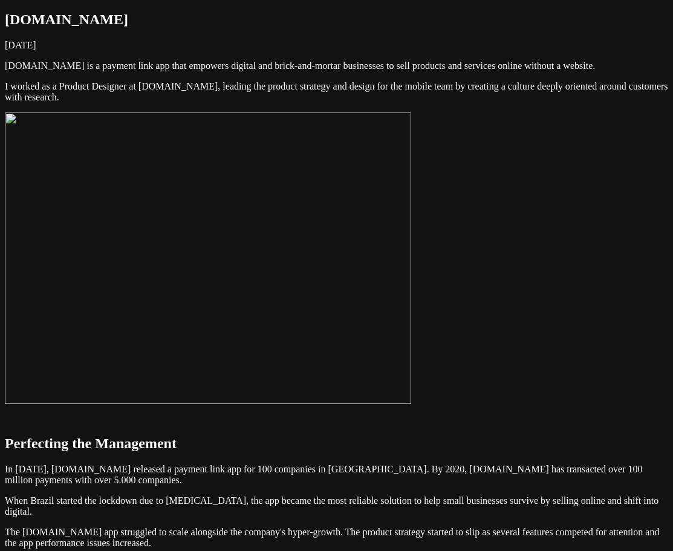
click at [169, 218] on img at bounding box center [208, 257] width 406 height 291
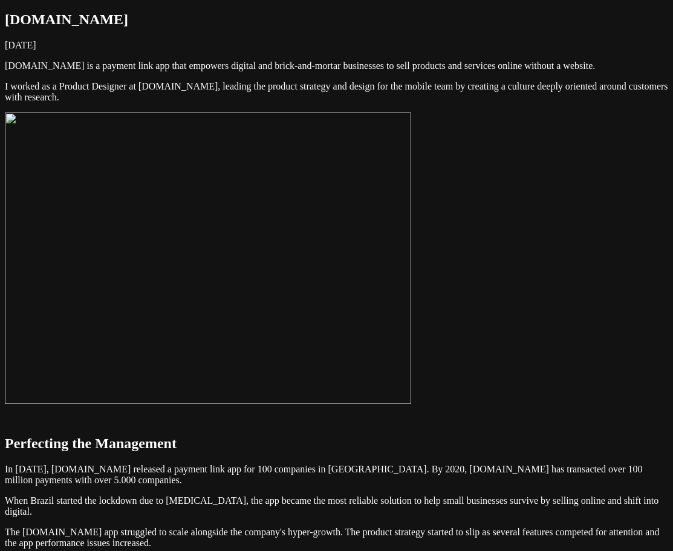
click at [290, 253] on img at bounding box center [208, 257] width 406 height 291
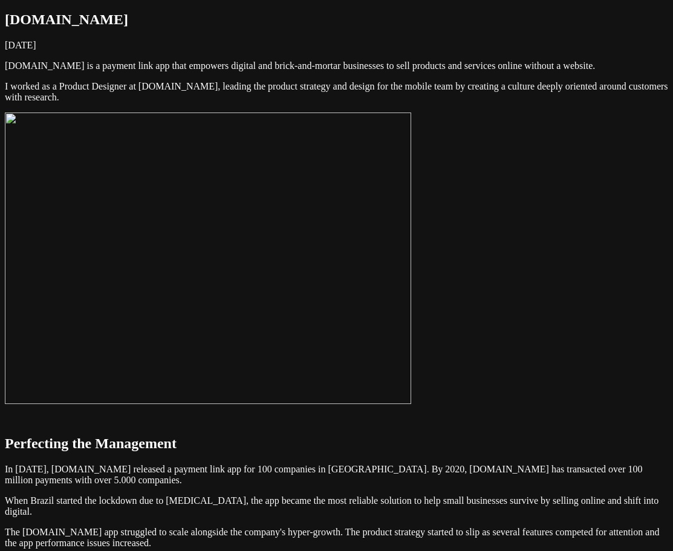
click at [155, 278] on img at bounding box center [208, 257] width 406 height 291
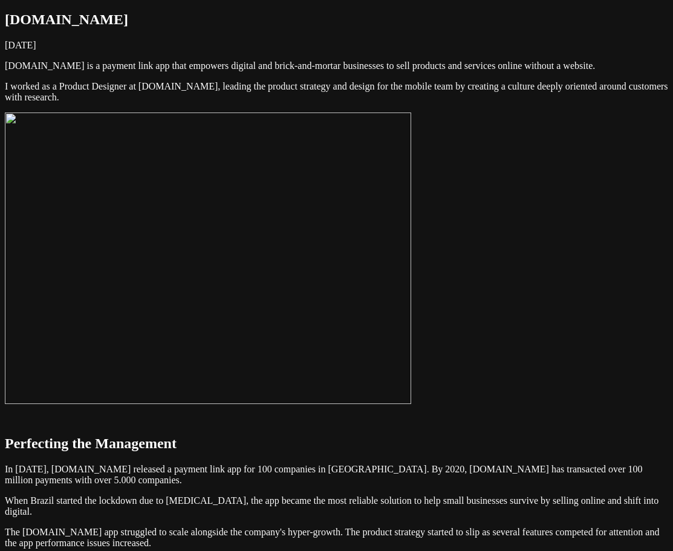
click at [163, 248] on img at bounding box center [208, 257] width 406 height 291
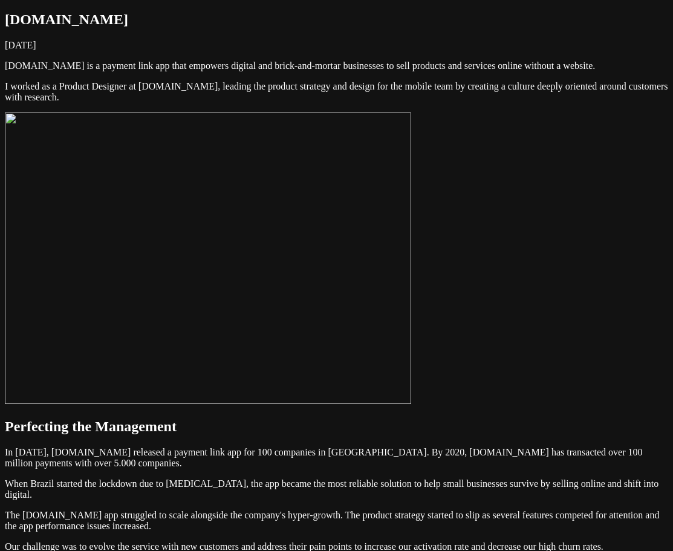
drag, startPoint x: 163, startPoint y: 248, endPoint x: 160, endPoint y: 297, distance: 49.1
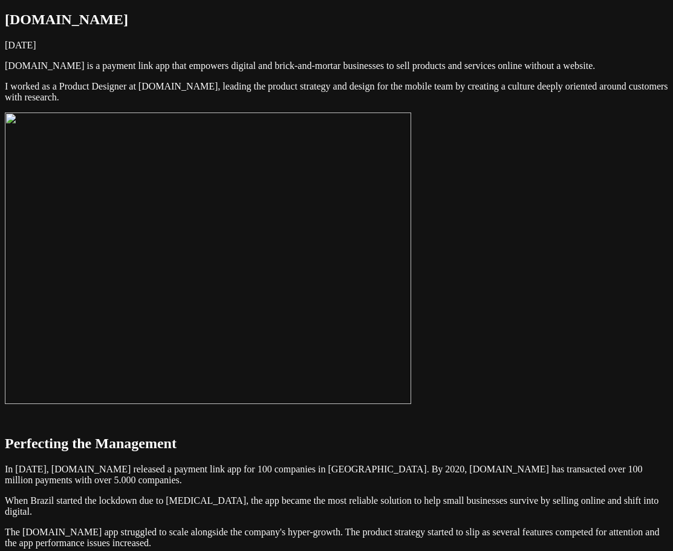
click at [410, 362] on img at bounding box center [208, 257] width 406 height 291
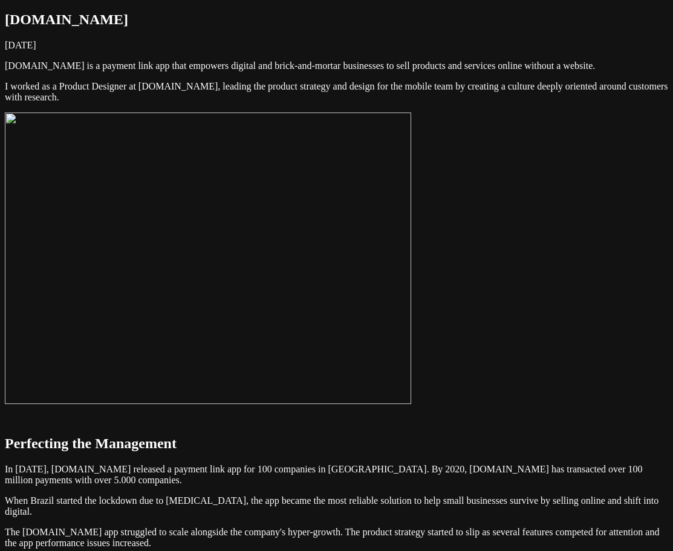
click at [411, 337] on img at bounding box center [208, 257] width 406 height 291
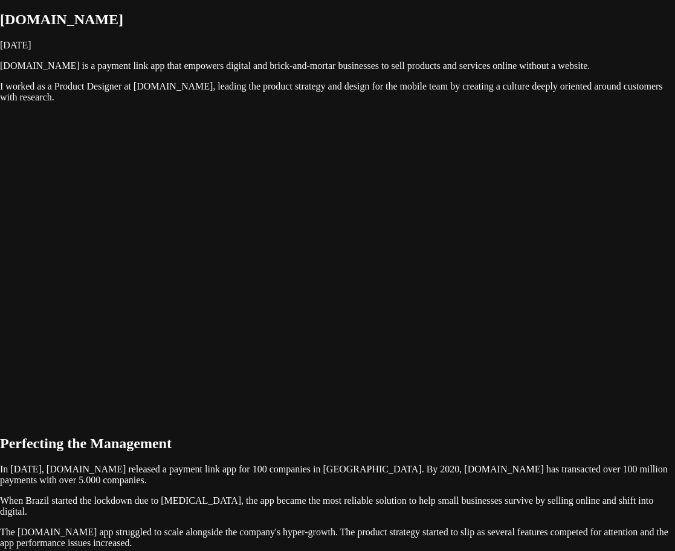
drag, startPoint x: 530, startPoint y: 236, endPoint x: 616, endPoint y: 70, distance: 187.1
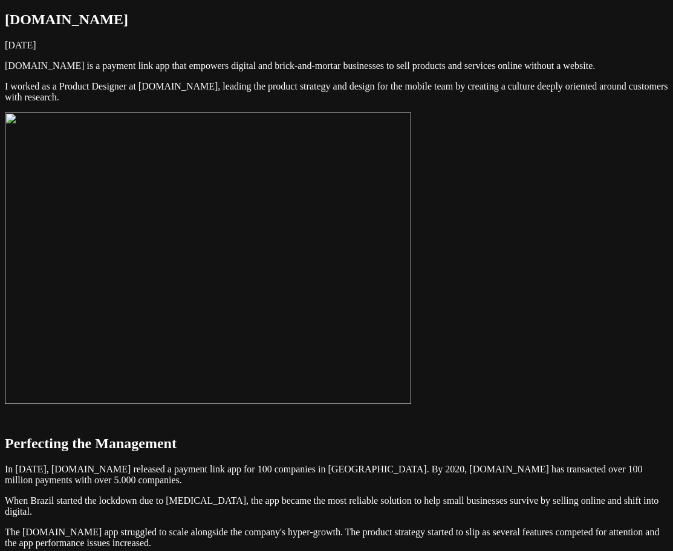
click at [411, 233] on img at bounding box center [208, 257] width 406 height 291
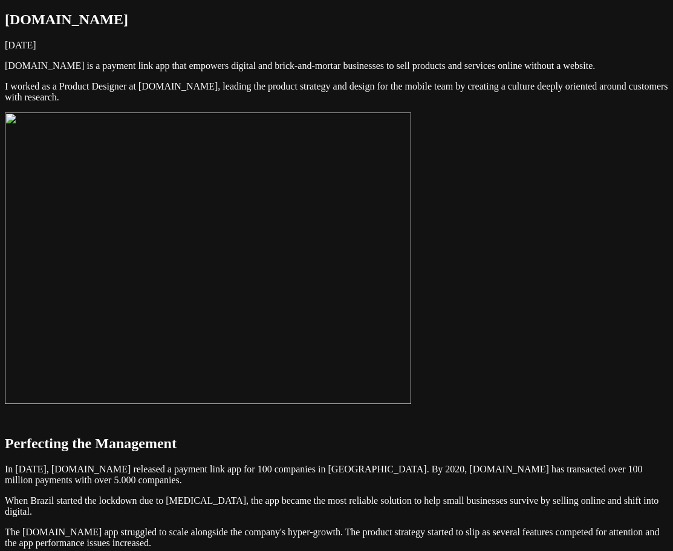
click at [411, 260] on img at bounding box center [208, 257] width 406 height 291
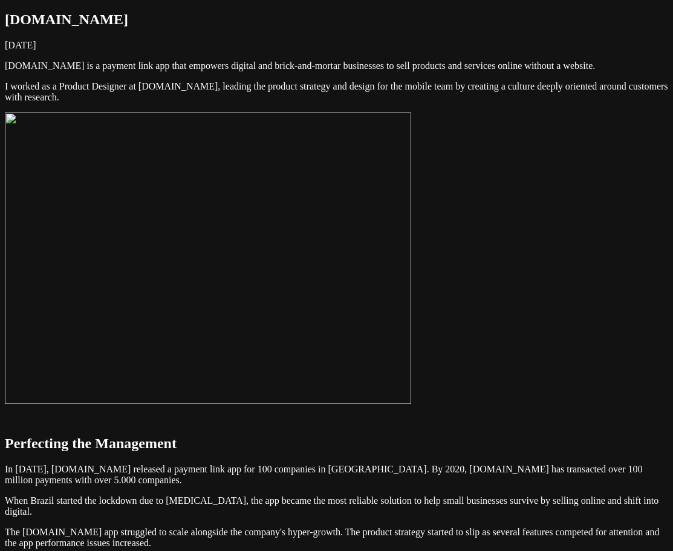
click at [411, 228] on img at bounding box center [208, 257] width 406 height 291
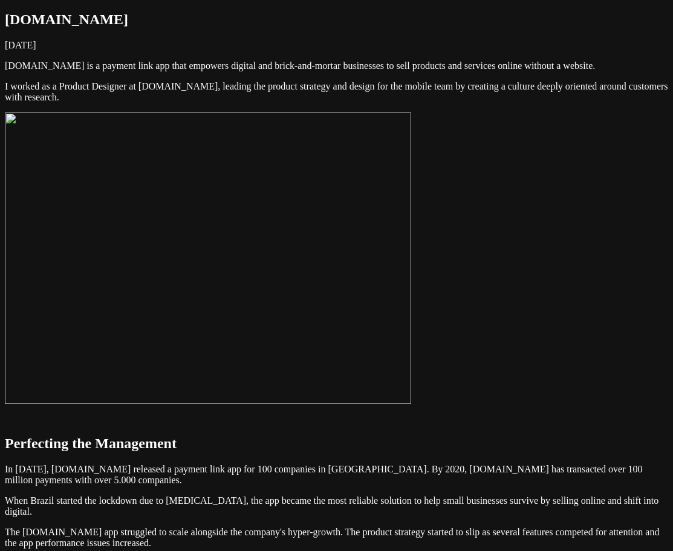
click at [411, 230] on img at bounding box center [208, 257] width 406 height 291
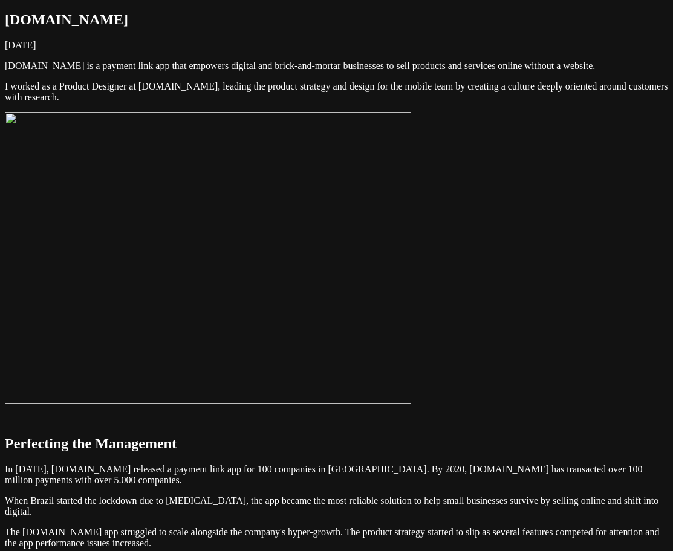
click at [411, 236] on img at bounding box center [208, 257] width 406 height 291
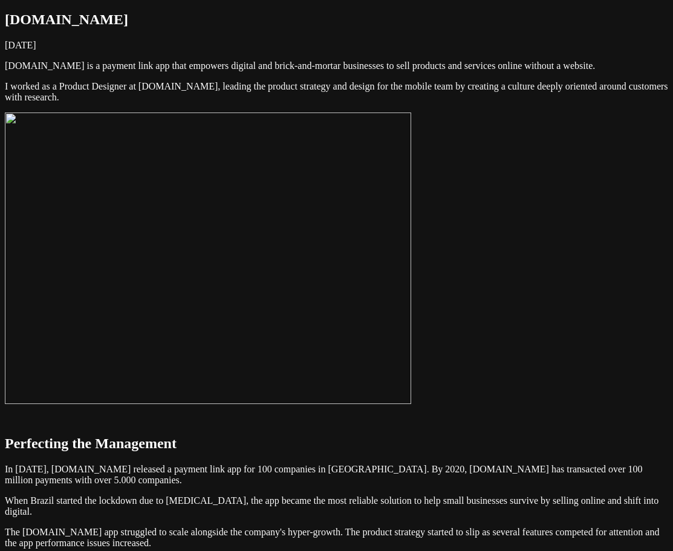
click at [411, 239] on img at bounding box center [208, 257] width 406 height 291
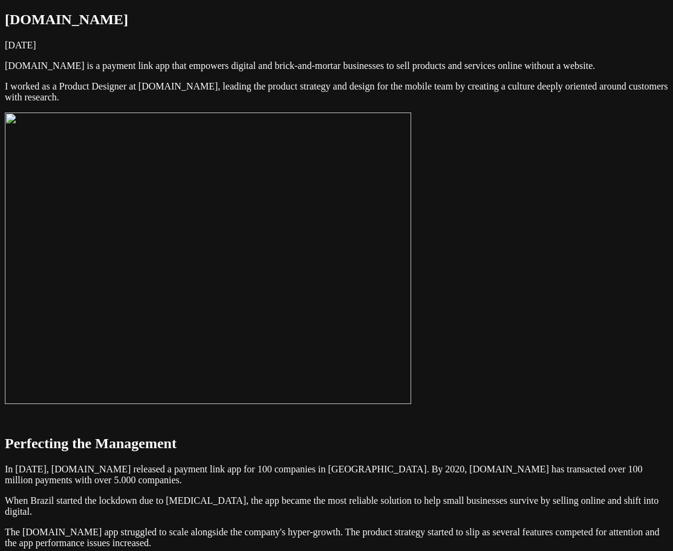
click at [411, 224] on img at bounding box center [208, 257] width 406 height 291
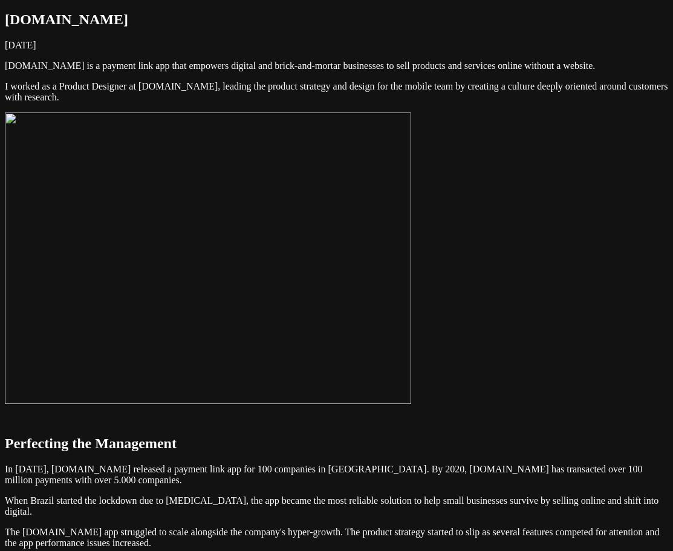
click at [411, 232] on img at bounding box center [208, 257] width 406 height 291
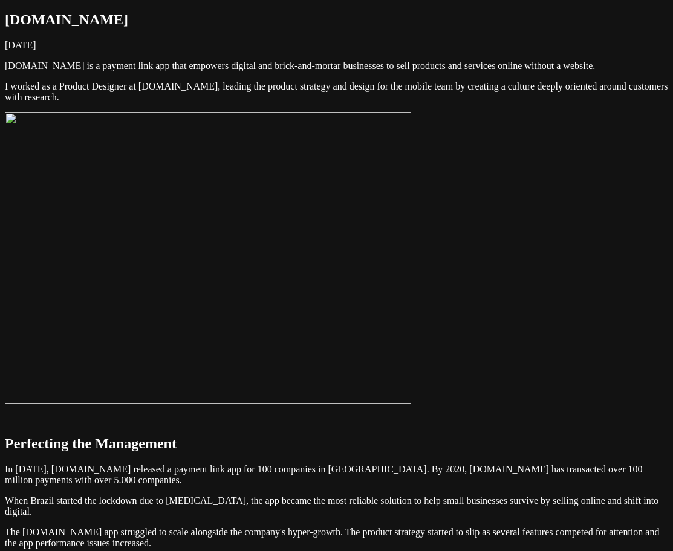
click at [411, 227] on img at bounding box center [208, 257] width 406 height 291
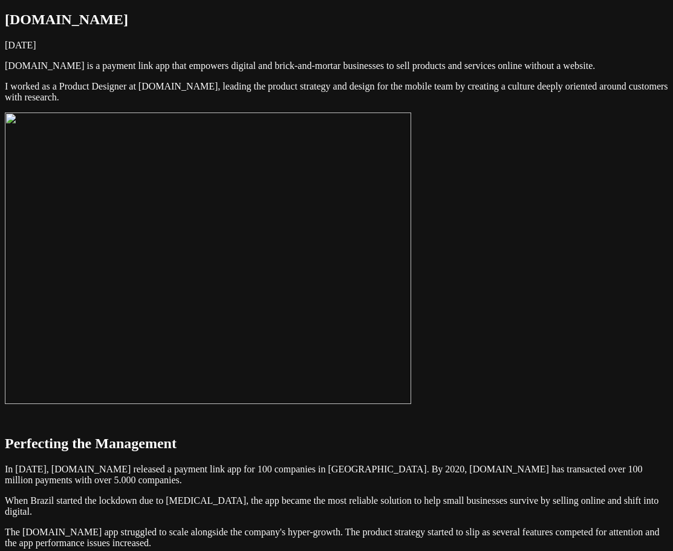
click at [411, 222] on img at bounding box center [208, 257] width 406 height 291
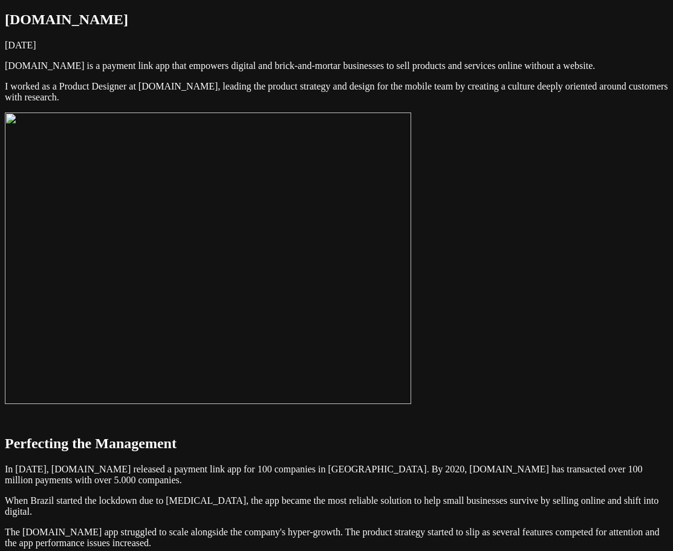
drag, startPoint x: 537, startPoint y: 222, endPoint x: 525, endPoint y: 225, distance: 12.5
click at [411, 209] on img at bounding box center [208, 257] width 406 height 291
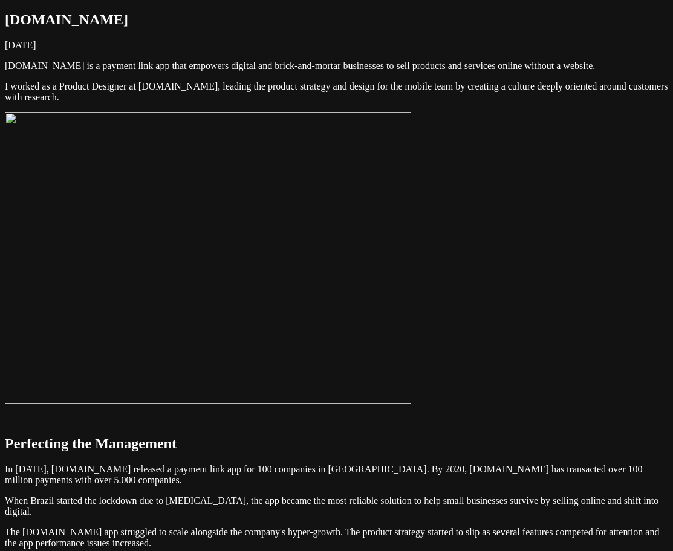
click at [411, 249] on img at bounding box center [208, 257] width 406 height 291
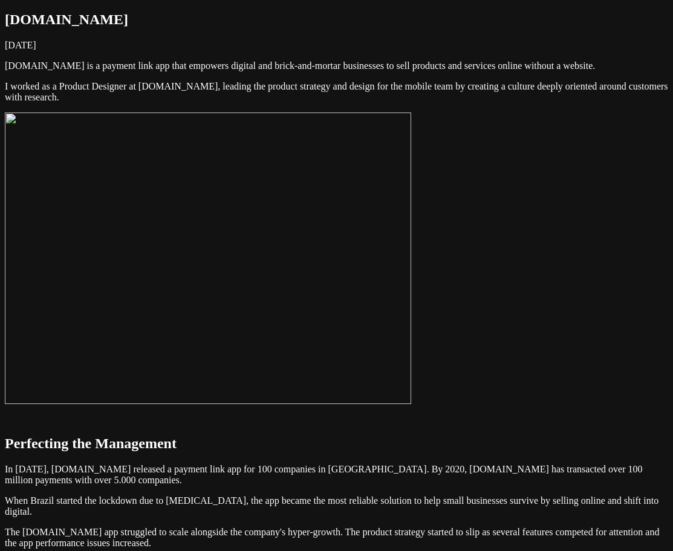
click at [411, 274] on img at bounding box center [208, 257] width 406 height 291
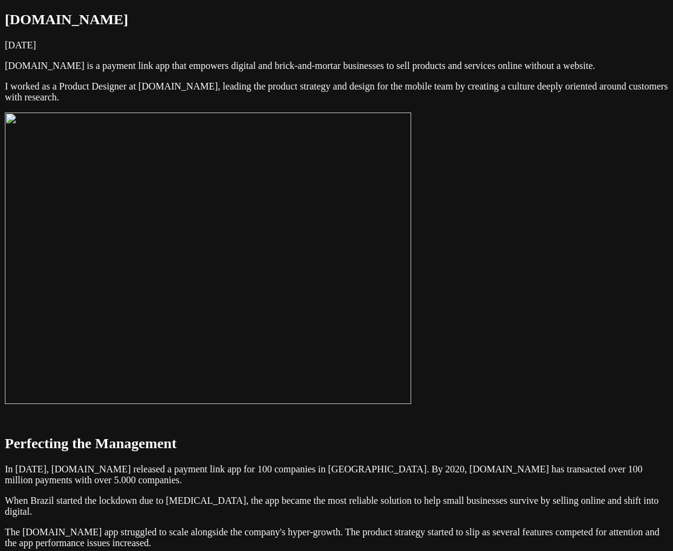
click at [411, 261] on img at bounding box center [208, 257] width 406 height 291
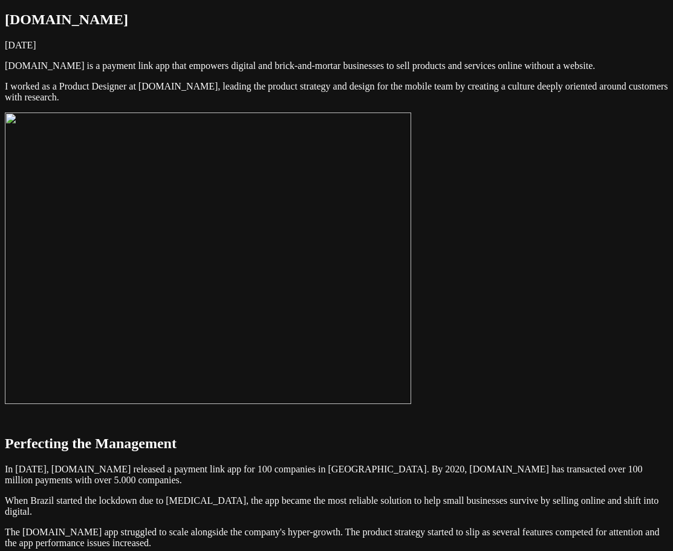
click at [411, 264] on img at bounding box center [208, 257] width 406 height 291
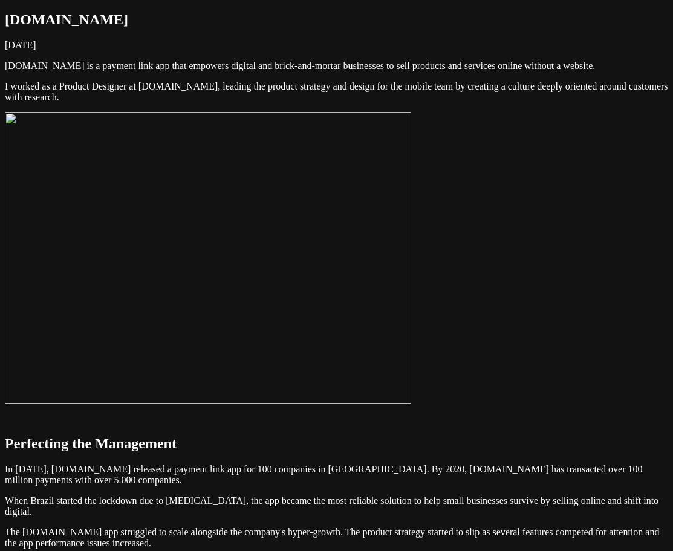
click at [411, 265] on img at bounding box center [208, 257] width 406 height 291
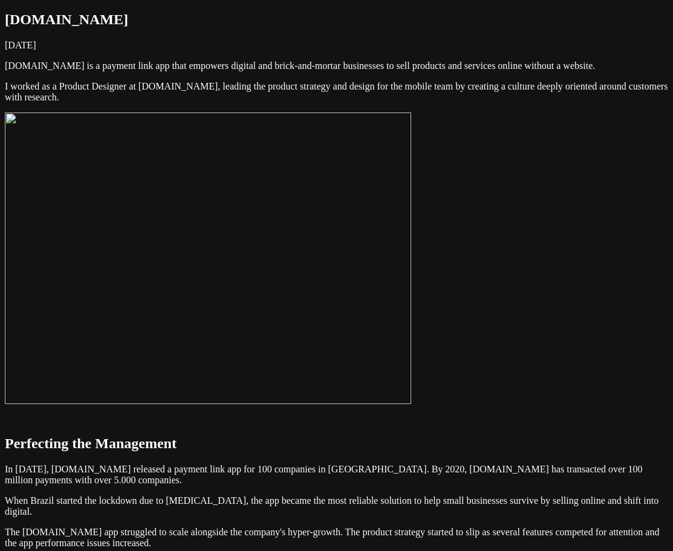
click at [411, 254] on img at bounding box center [208, 257] width 406 height 291
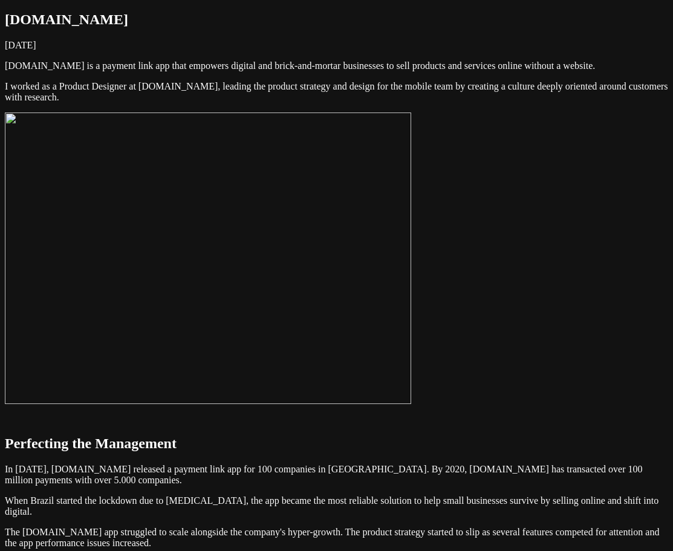
click at [411, 245] on img at bounding box center [208, 257] width 406 height 291
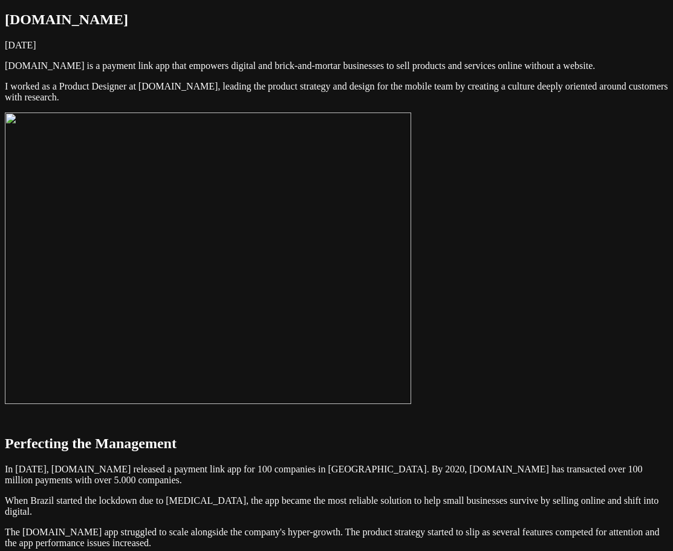
click at [411, 247] on img at bounding box center [208, 257] width 406 height 291
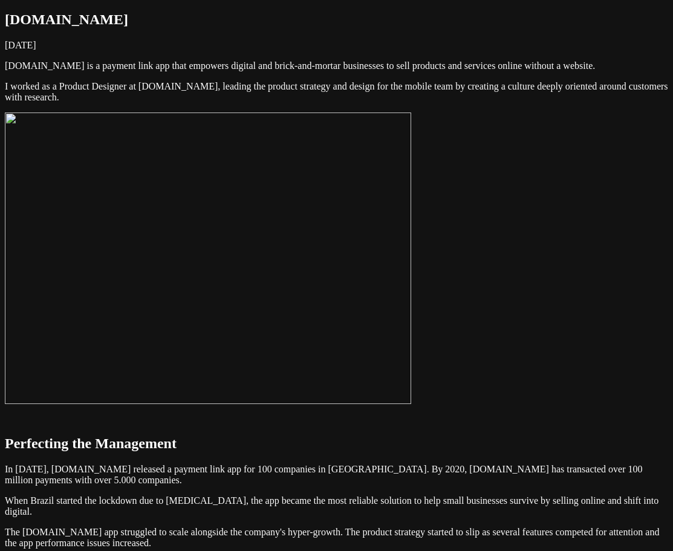
click at [366, 242] on img at bounding box center [208, 257] width 406 height 291
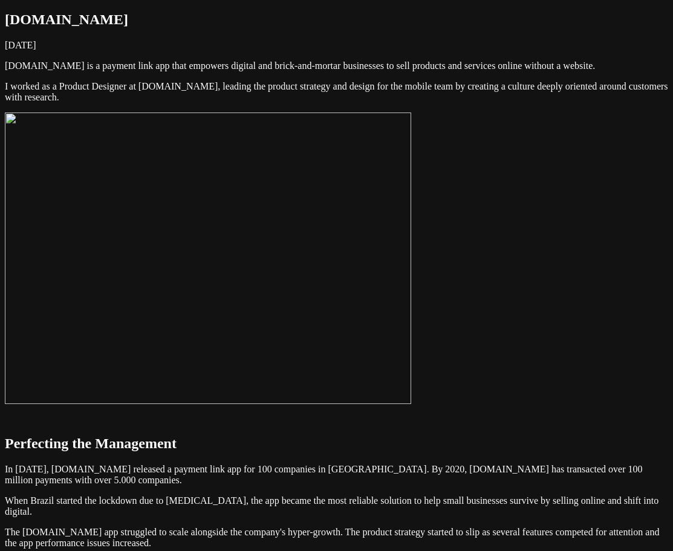
click at [355, 256] on img at bounding box center [208, 257] width 406 height 291
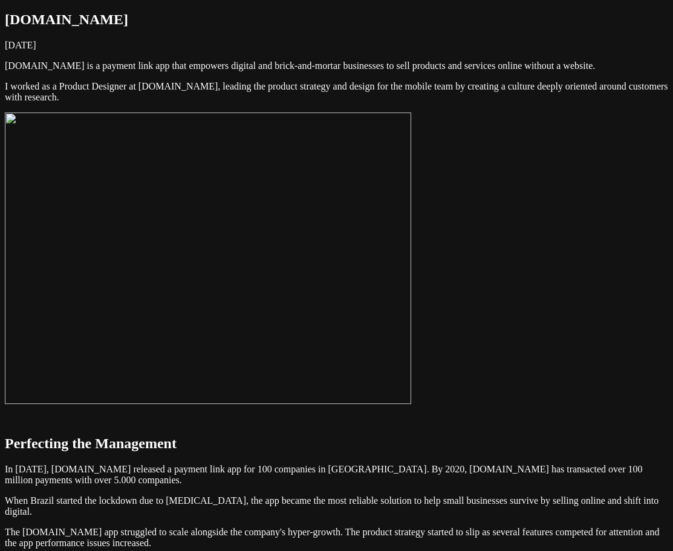
click at [355, 256] on img at bounding box center [208, 257] width 406 height 291
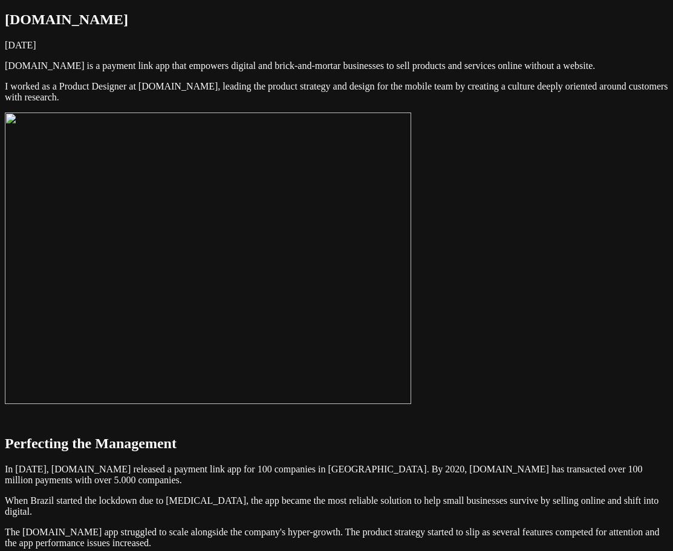
click at [355, 256] on img at bounding box center [208, 257] width 406 height 291
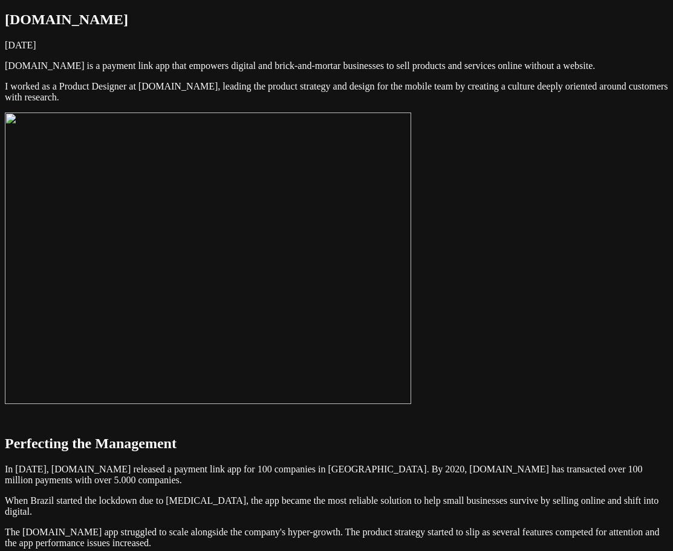
click at [346, 268] on img at bounding box center [208, 257] width 406 height 291
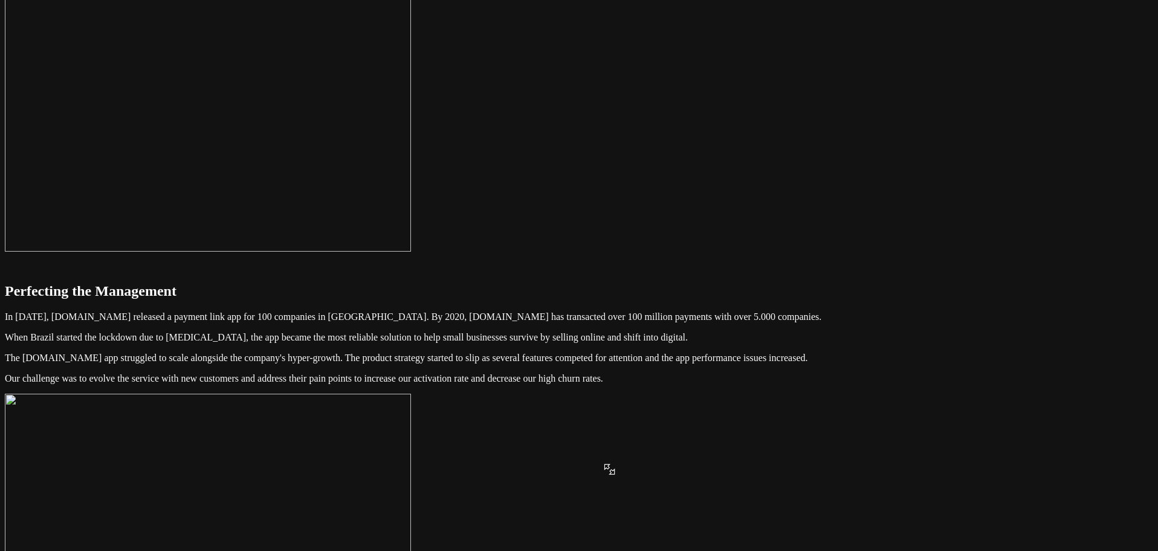
scroll to position [121, 0]
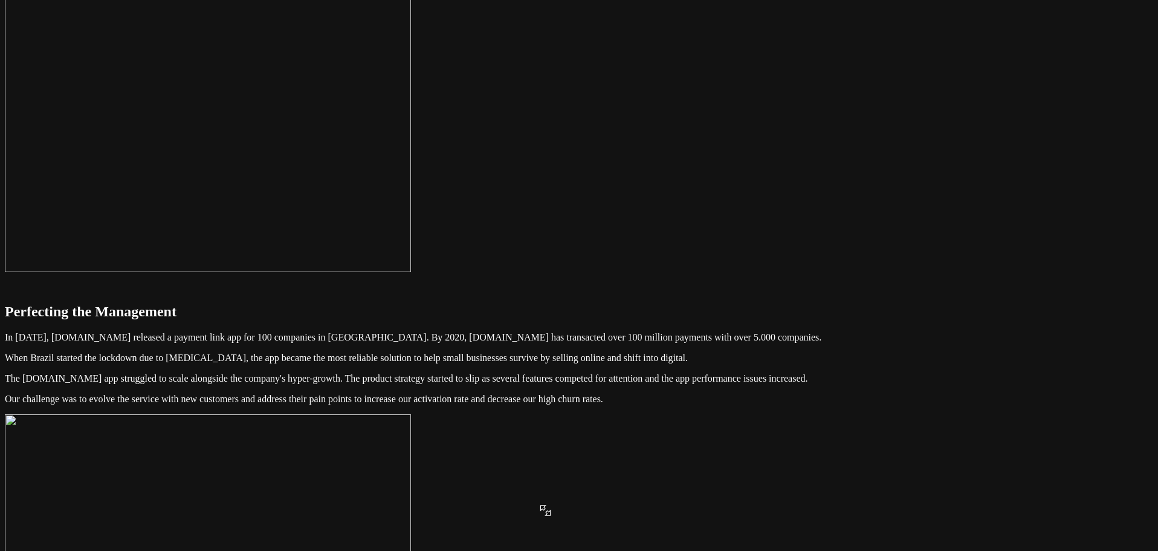
click at [411, 236] on img at bounding box center [208, 126] width 406 height 291
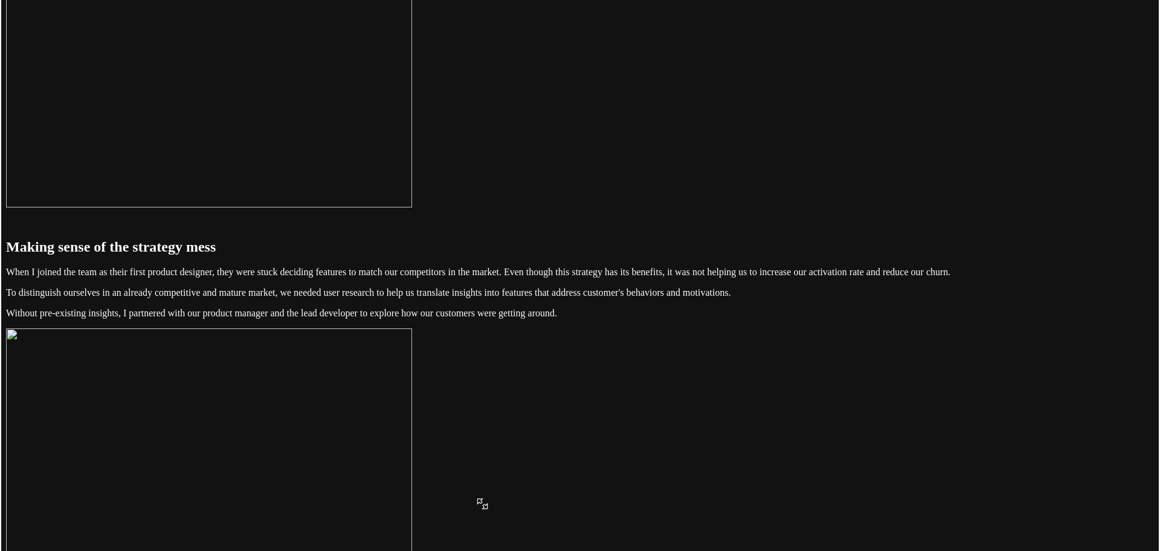
scroll to position [605, 0]
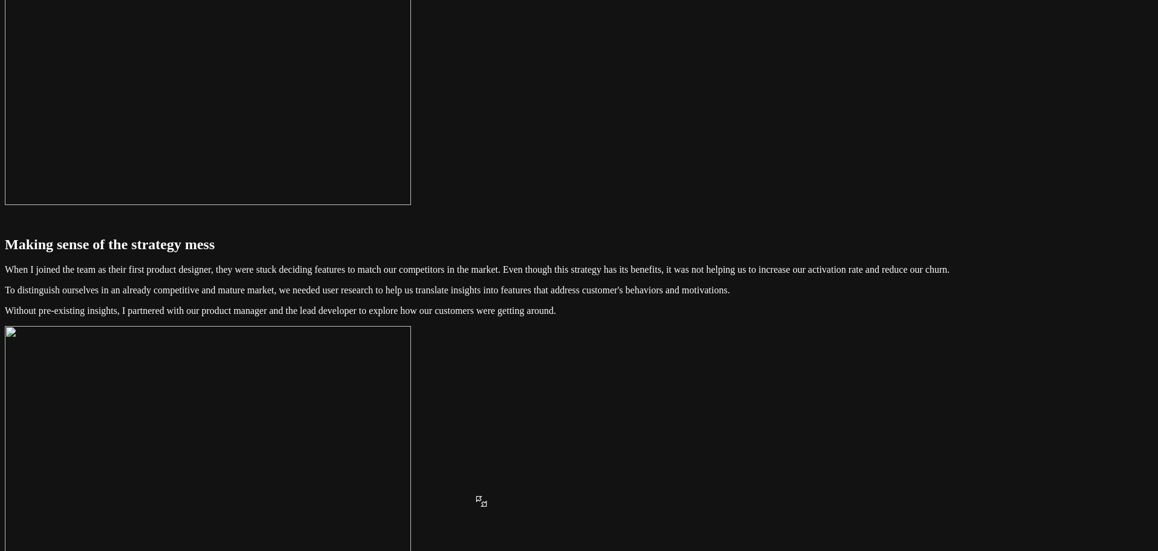
click at [411, 205] on img at bounding box center [208, 59] width 406 height 291
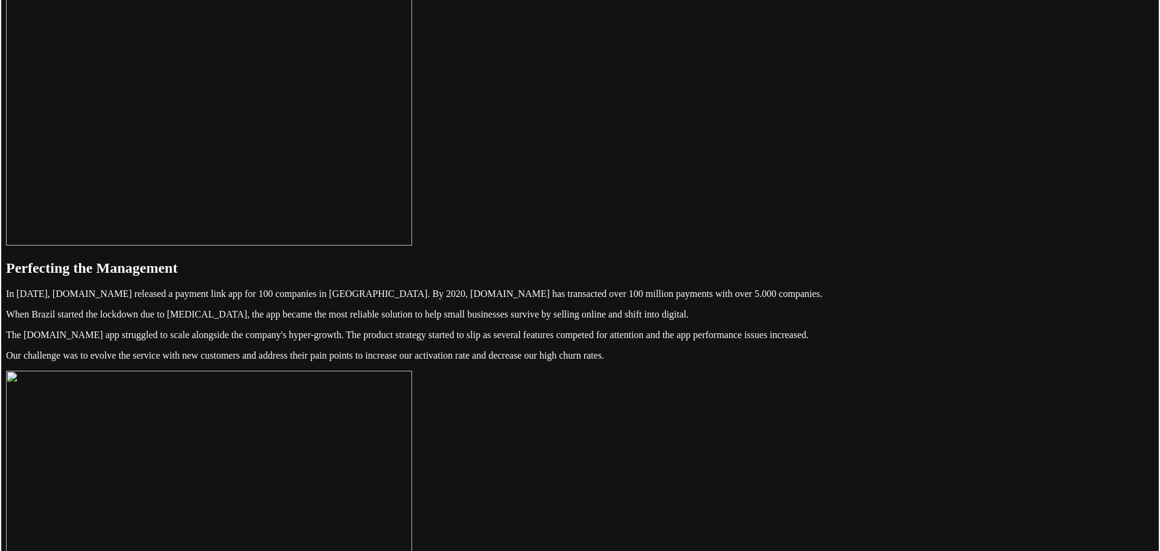
scroll to position [121, 0]
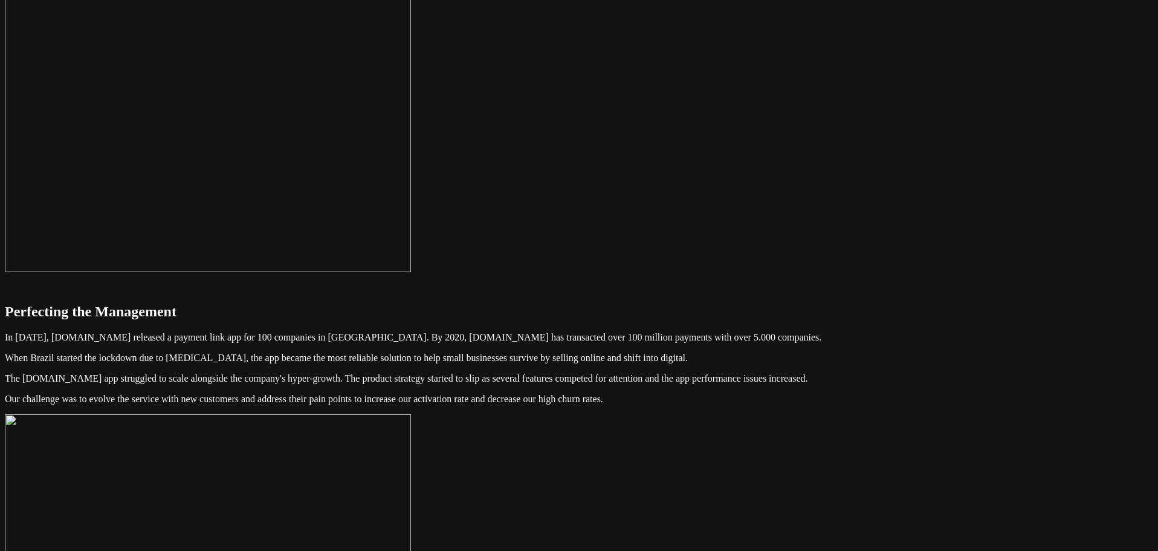
click at [411, 272] on img at bounding box center [208, 126] width 406 height 291
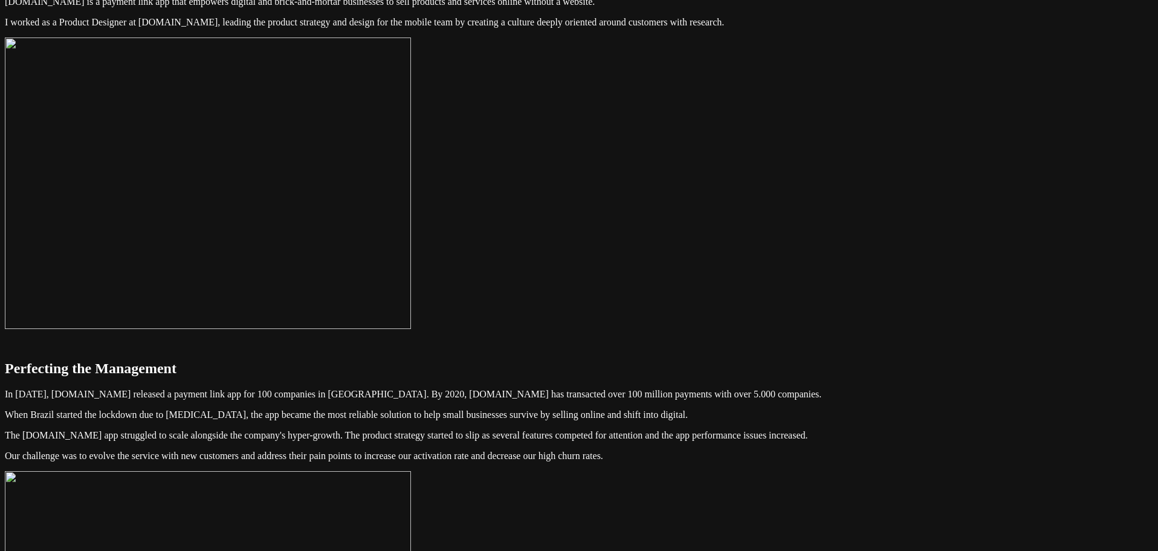
scroll to position [61, 0]
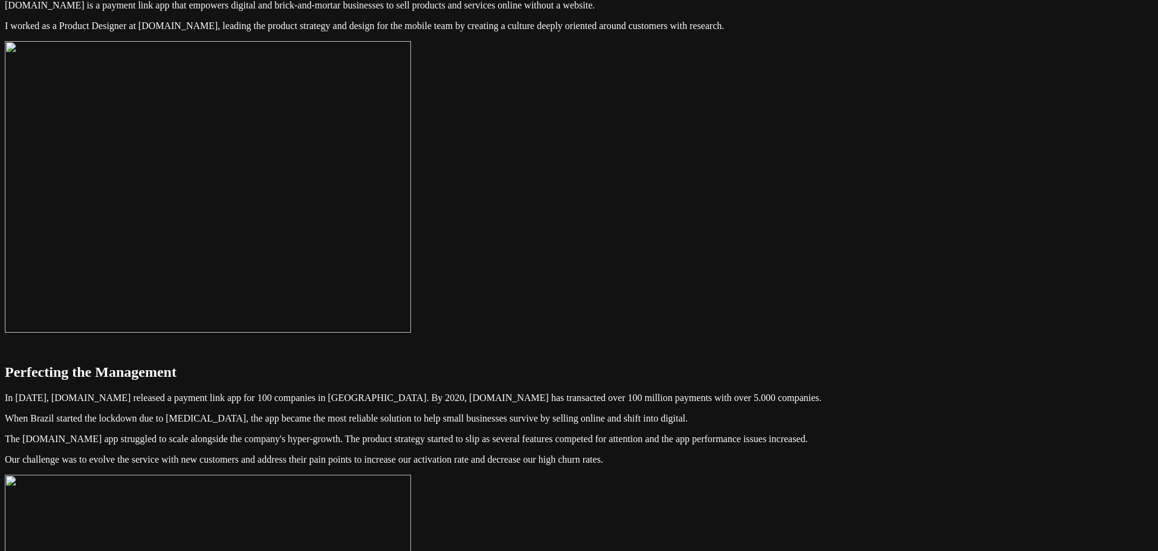
click at [411, 288] on img at bounding box center [208, 186] width 406 height 291
click at [411, 230] on img at bounding box center [208, 186] width 406 height 291
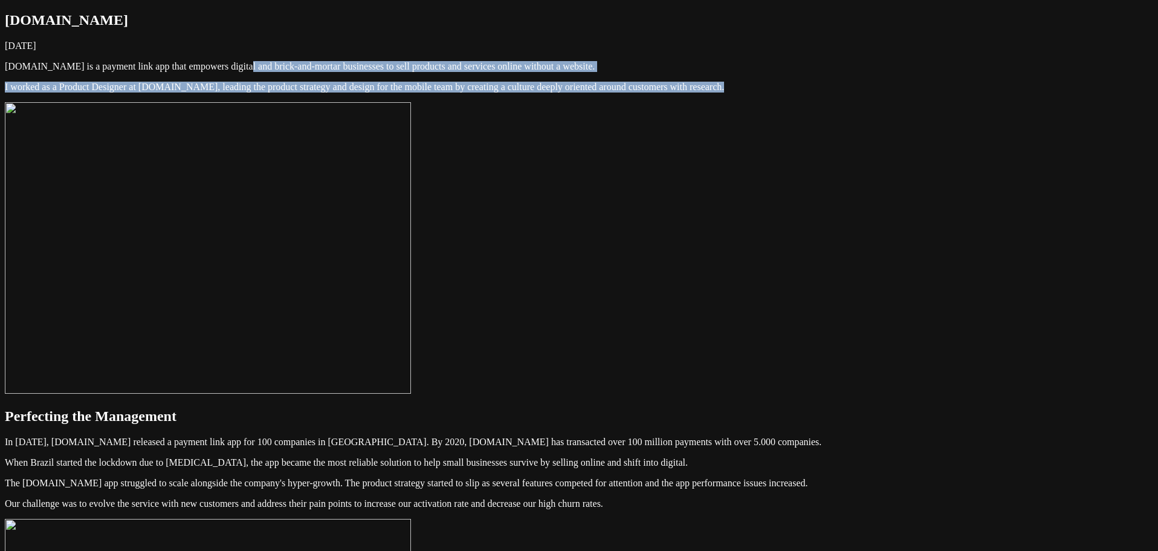
drag, startPoint x: 616, startPoint y: 109, endPoint x: 604, endPoint y: 187, distance: 78.9
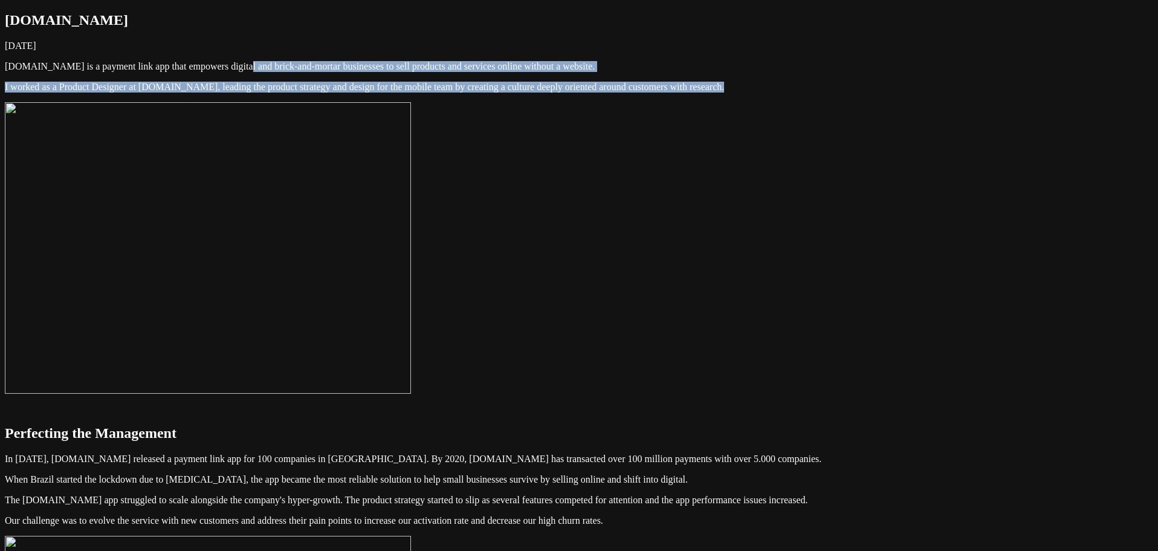
click at [411, 218] on img at bounding box center [208, 247] width 406 height 291
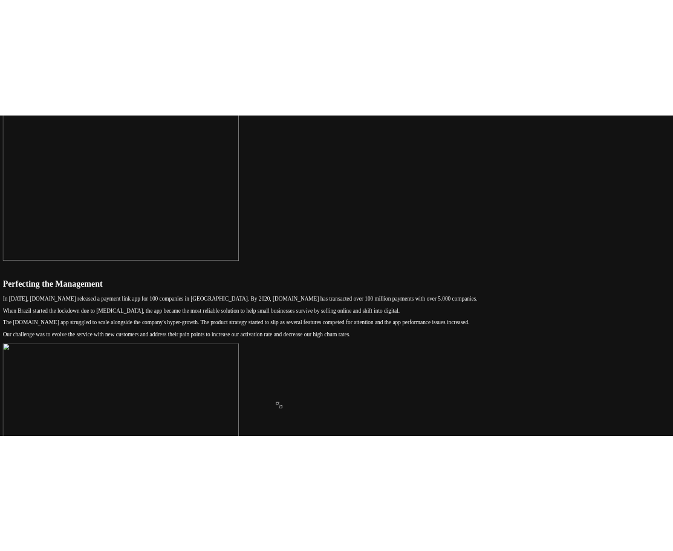
scroll to position [121, 0]
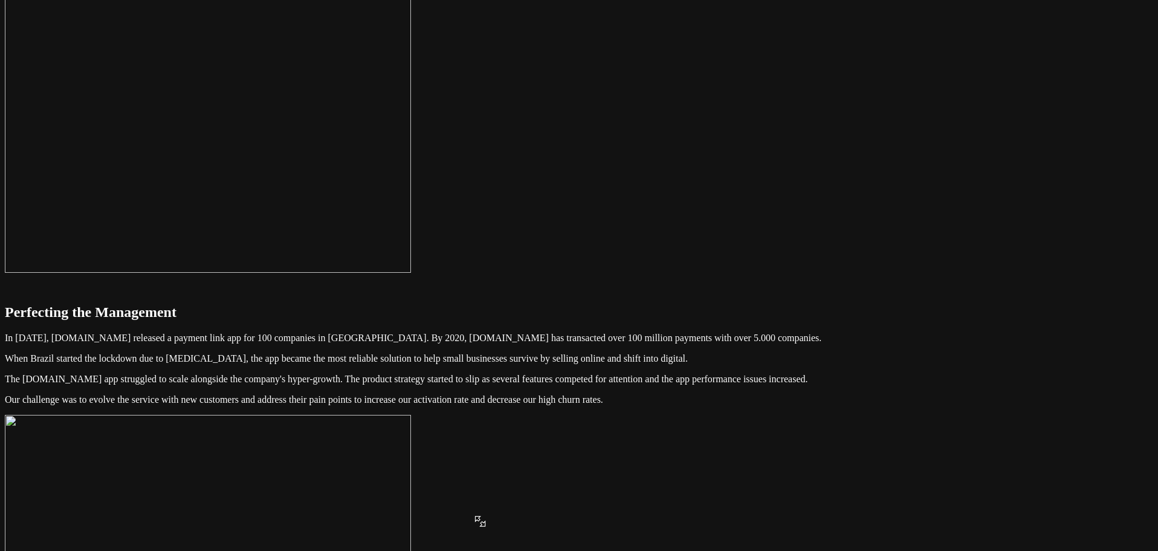
click at [411, 234] on img at bounding box center [208, 126] width 406 height 291
click at [411, 267] on img at bounding box center [208, 126] width 406 height 291
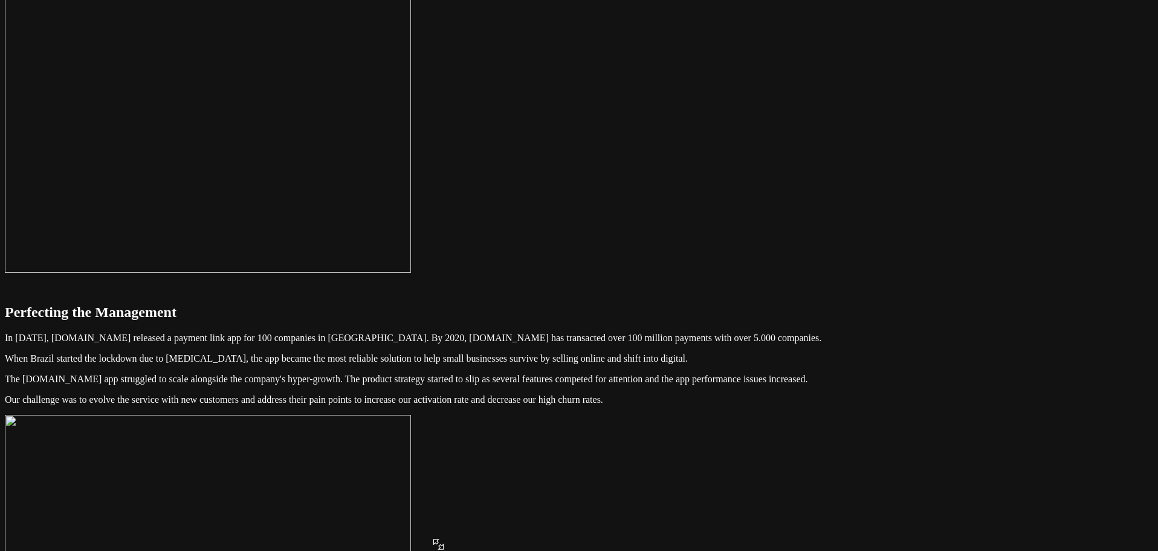
click at [411, 269] on img at bounding box center [208, 126] width 406 height 291
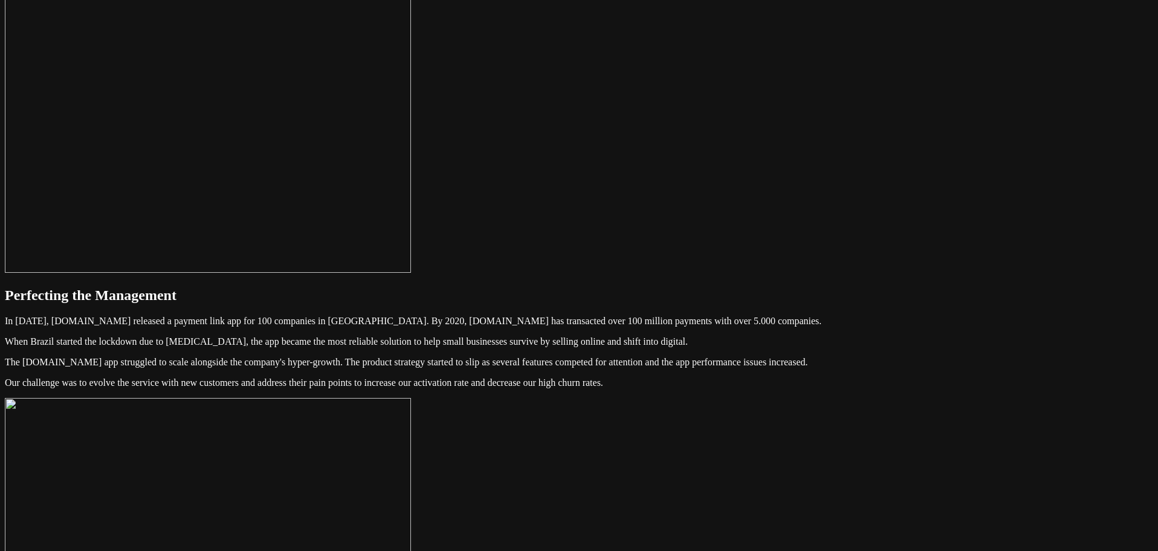
click at [380, 256] on img at bounding box center [208, 126] width 406 height 291
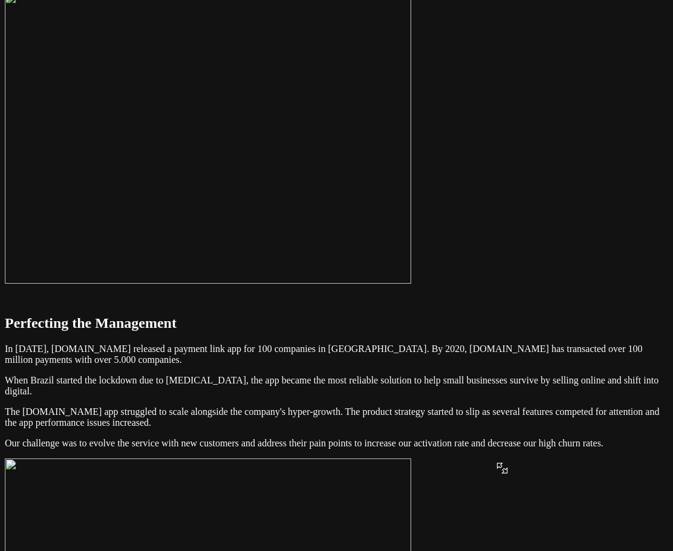
click at [411, 182] on img at bounding box center [208, 137] width 406 height 291
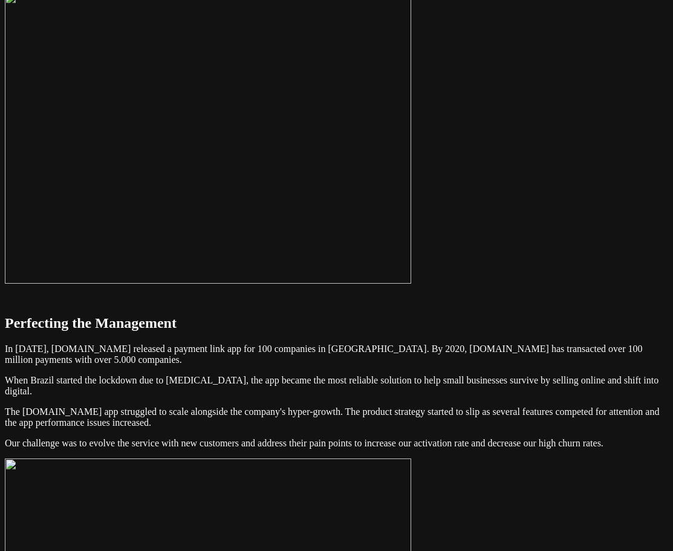
click at [411, 279] on img at bounding box center [208, 137] width 406 height 291
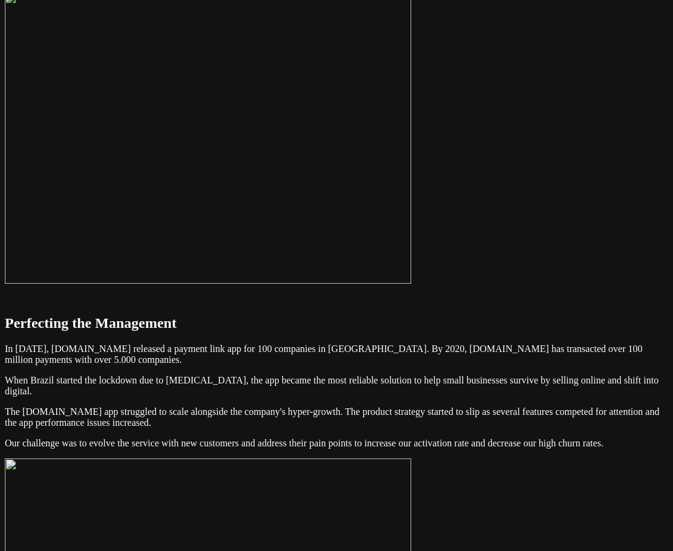
click at [411, 283] on img at bounding box center [208, 137] width 406 height 291
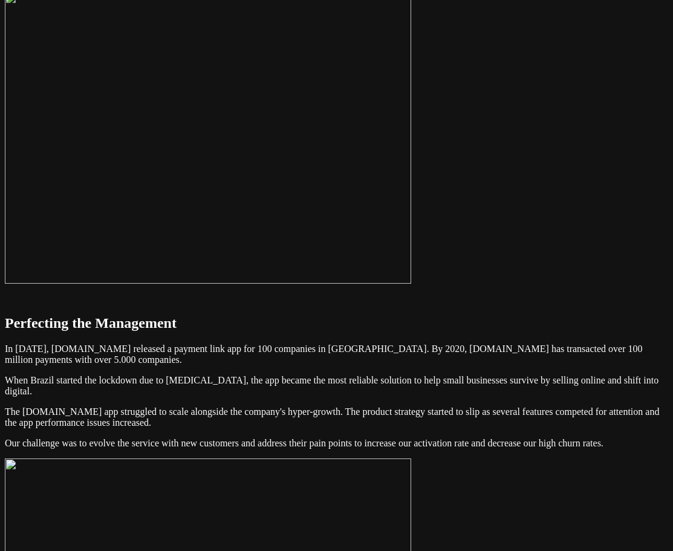
click at [411, 283] on img at bounding box center [208, 137] width 406 height 291
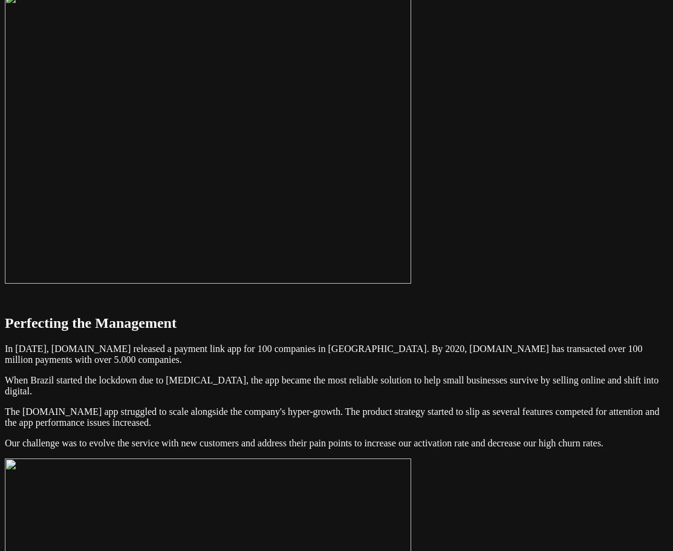
click at [411, 283] on img at bounding box center [208, 137] width 406 height 291
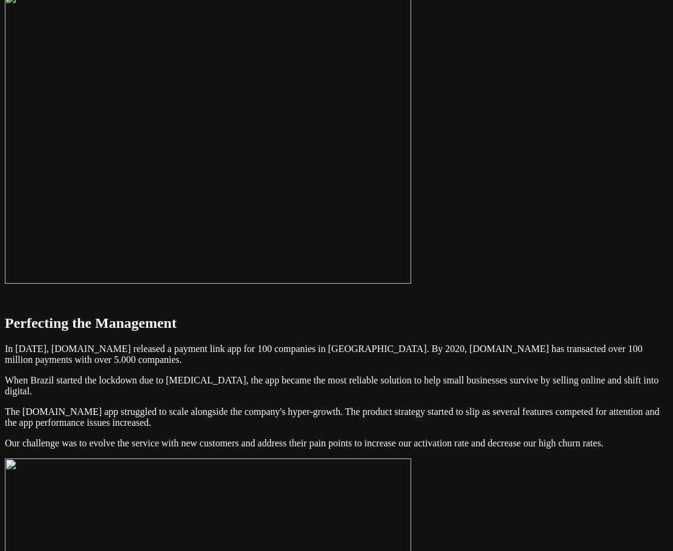
click at [387, 267] on img at bounding box center [208, 137] width 406 height 291
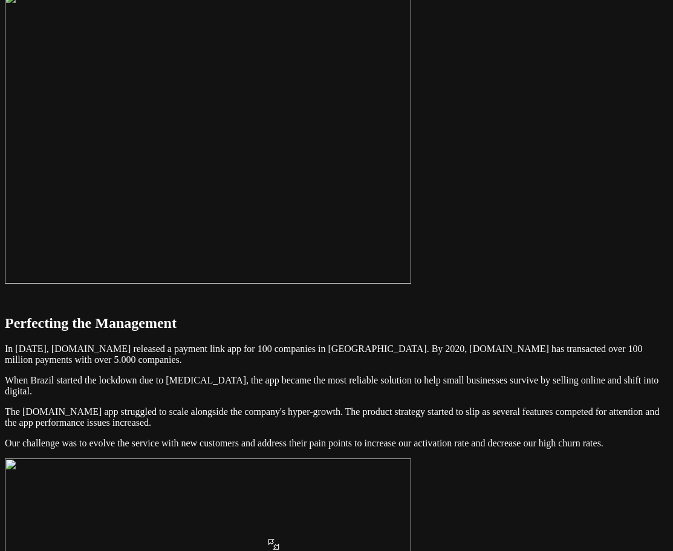
click at [230, 265] on img at bounding box center [208, 137] width 406 height 291
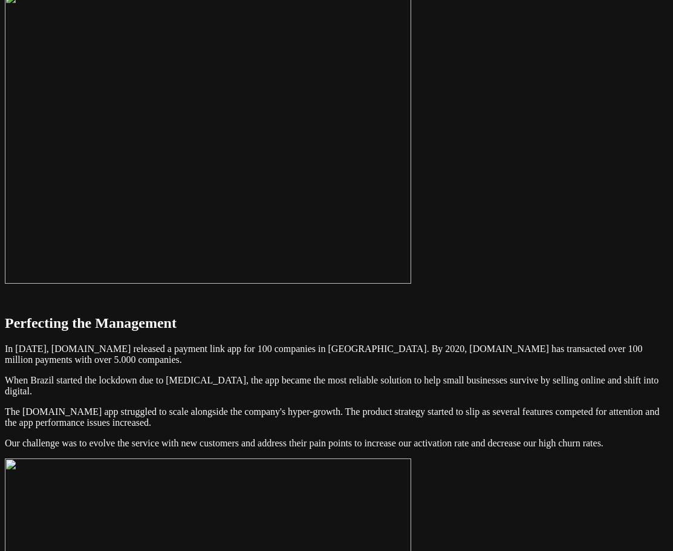
click at [144, 276] on img at bounding box center [208, 137] width 406 height 291
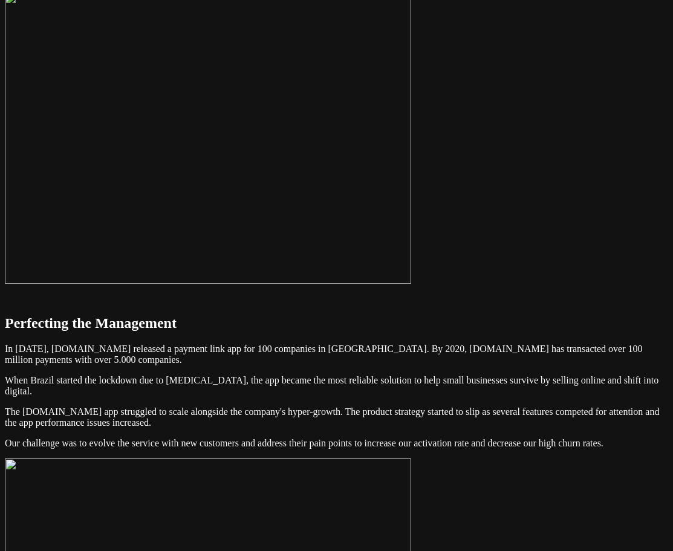
click at [144, 276] on img at bounding box center [208, 137] width 406 height 291
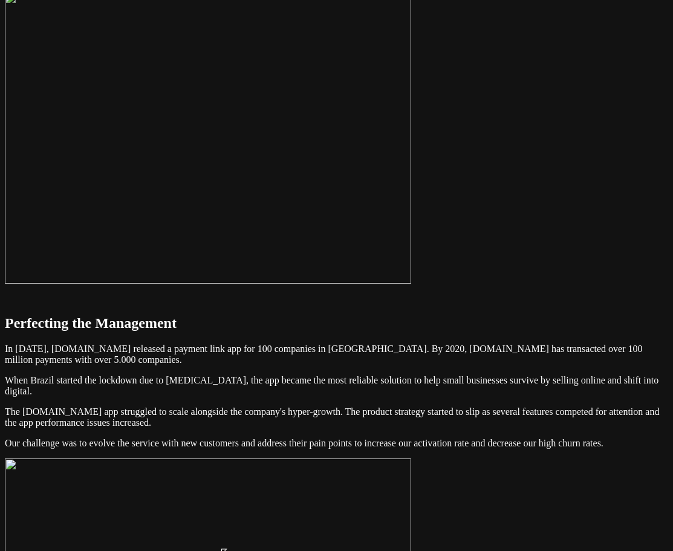
click at [215, 240] on img at bounding box center [208, 137] width 406 height 291
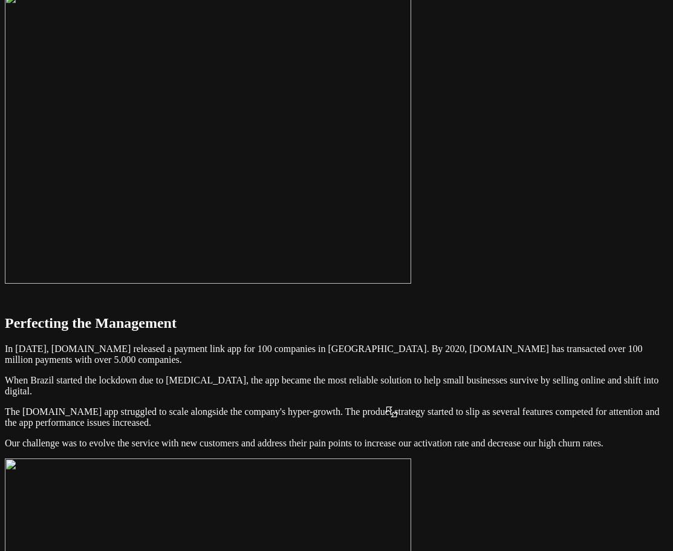
click at [387, 126] on img at bounding box center [208, 137] width 406 height 291
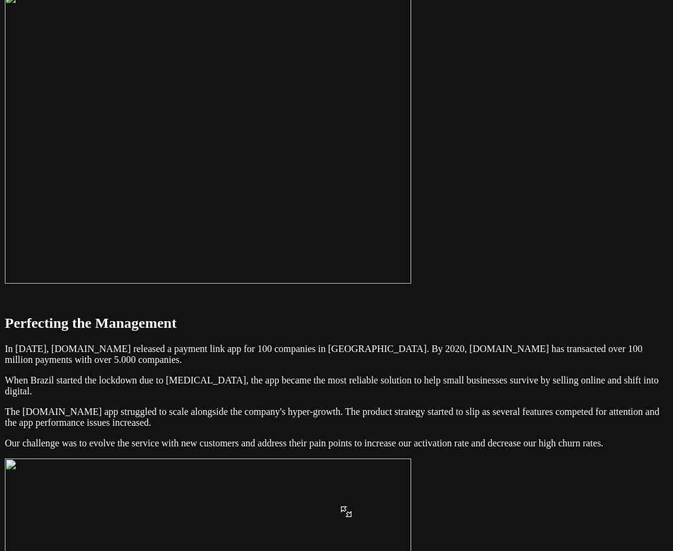
click at [332, 222] on img at bounding box center [208, 137] width 406 height 291
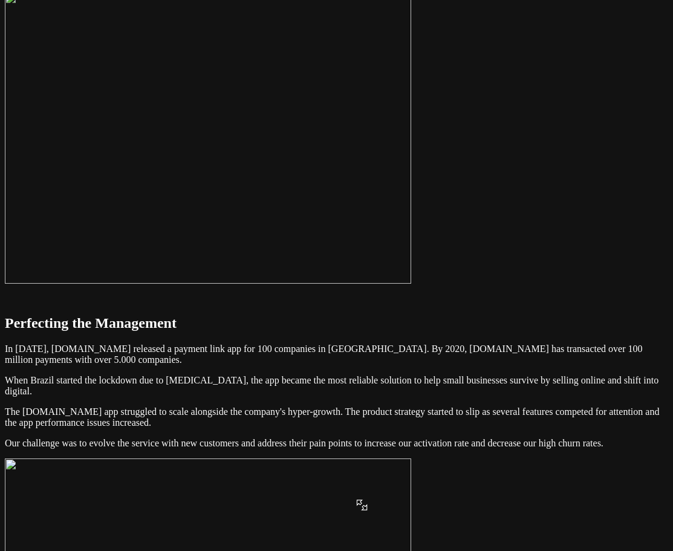
click at [357, 219] on img at bounding box center [208, 137] width 406 height 291
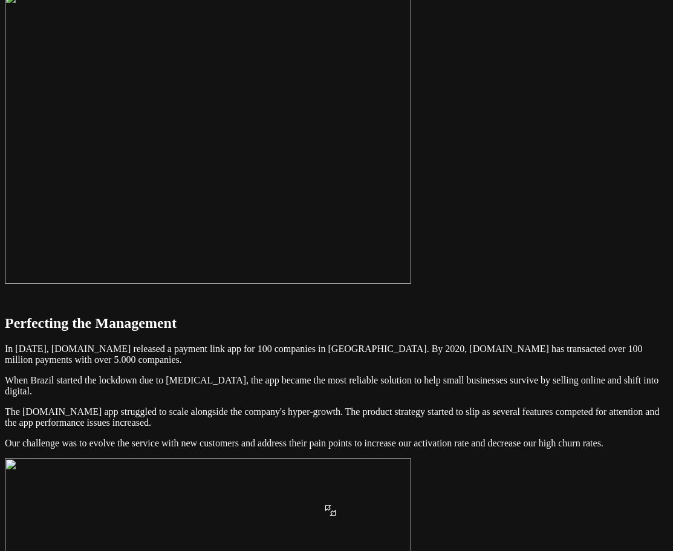
click at [326, 224] on img at bounding box center [208, 137] width 406 height 291
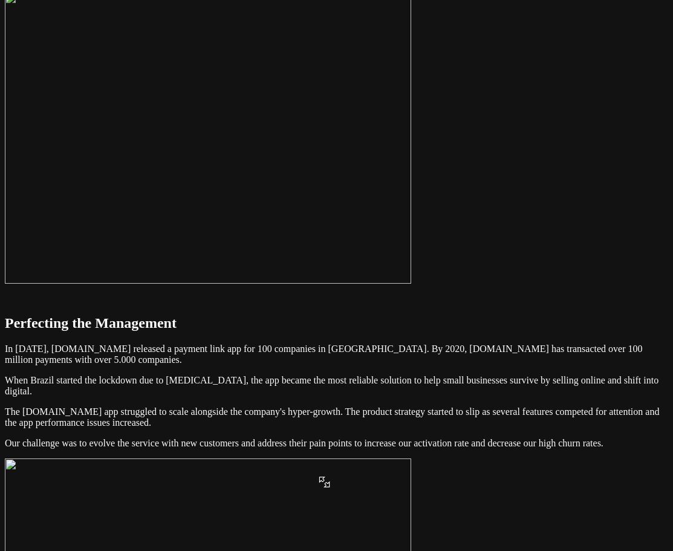
click at [322, 195] on img at bounding box center [208, 137] width 406 height 291
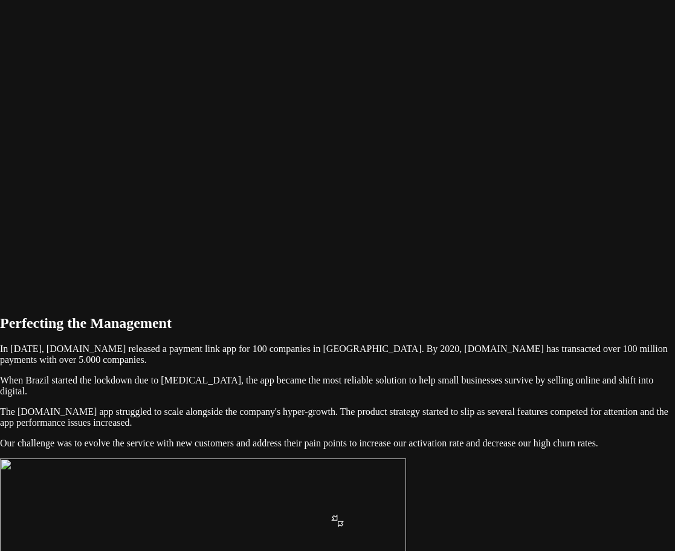
drag, startPoint x: 336, startPoint y: 234, endPoint x: 343, endPoint y: 236, distance: 7.5
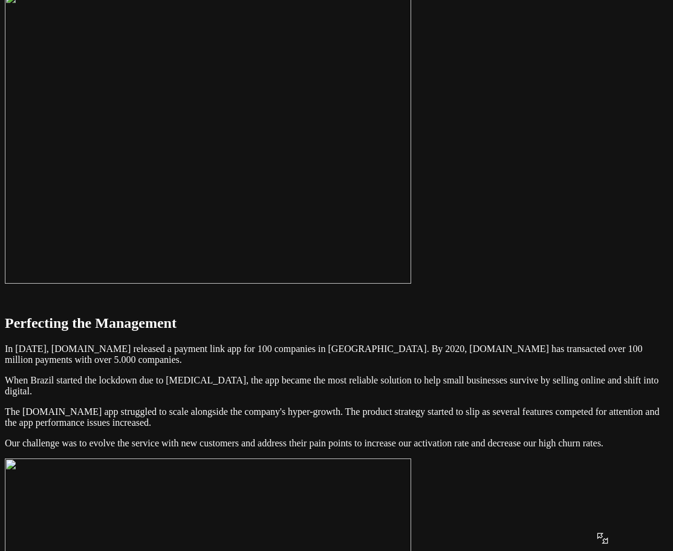
click at [411, 166] on img at bounding box center [208, 137] width 406 height 291
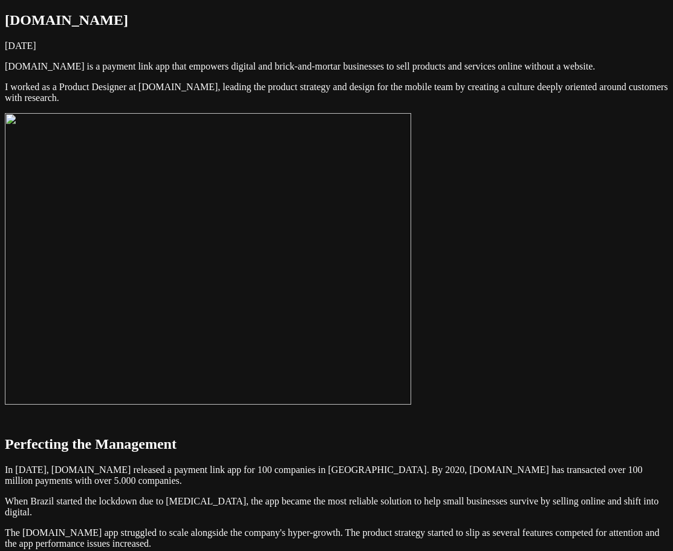
click at [369, 294] on img at bounding box center [208, 258] width 406 height 291
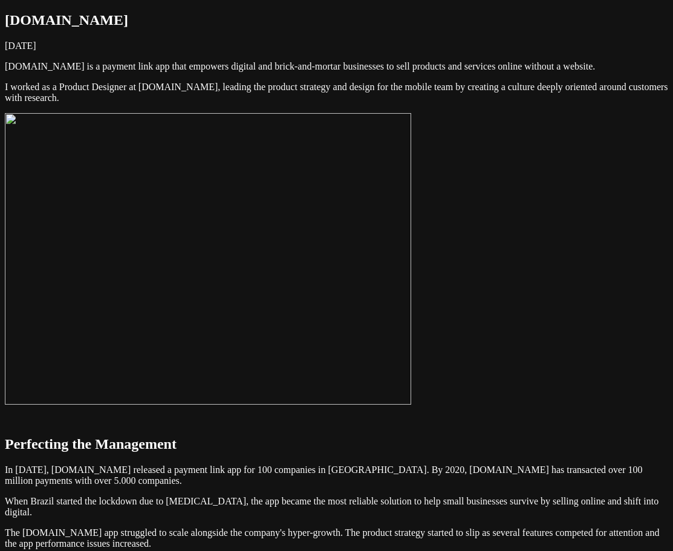
click at [377, 264] on img at bounding box center [208, 258] width 406 height 291
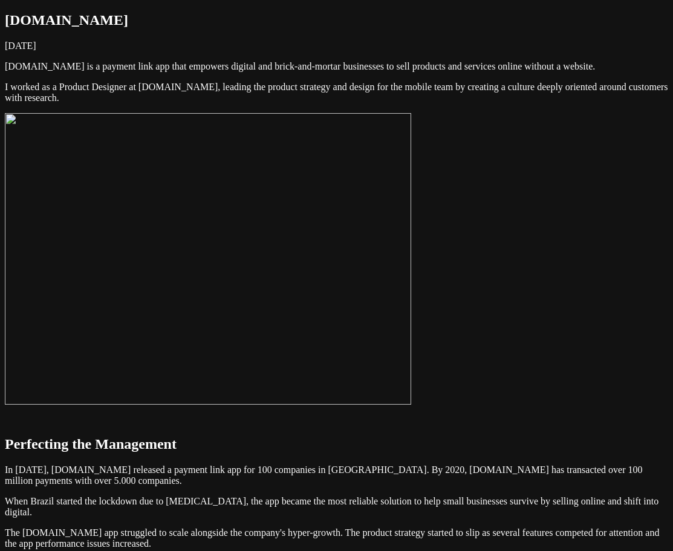
click at [411, 267] on img at bounding box center [208, 258] width 406 height 291
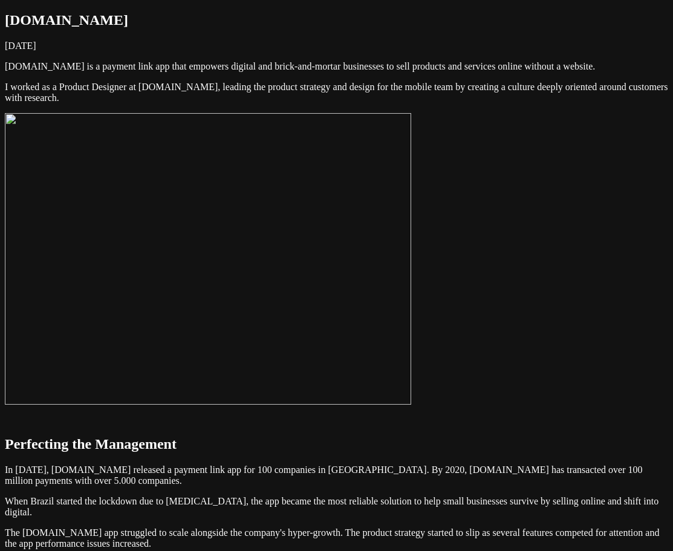
click at [411, 378] on img at bounding box center [208, 258] width 406 height 291
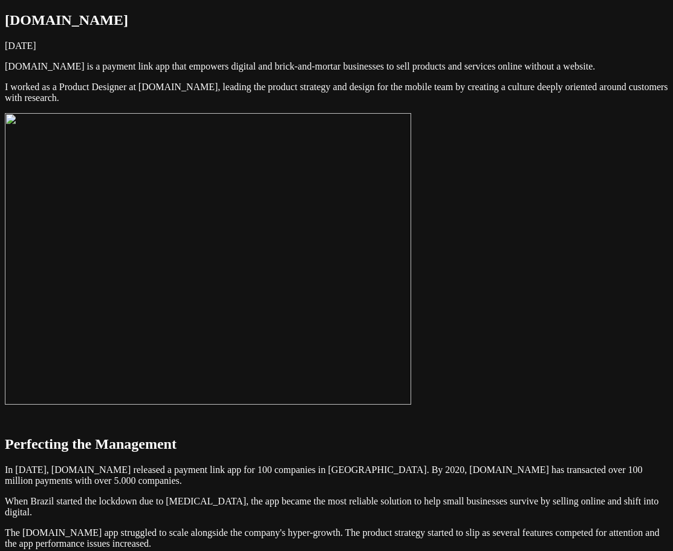
click at [411, 337] on img at bounding box center [208, 258] width 406 height 291
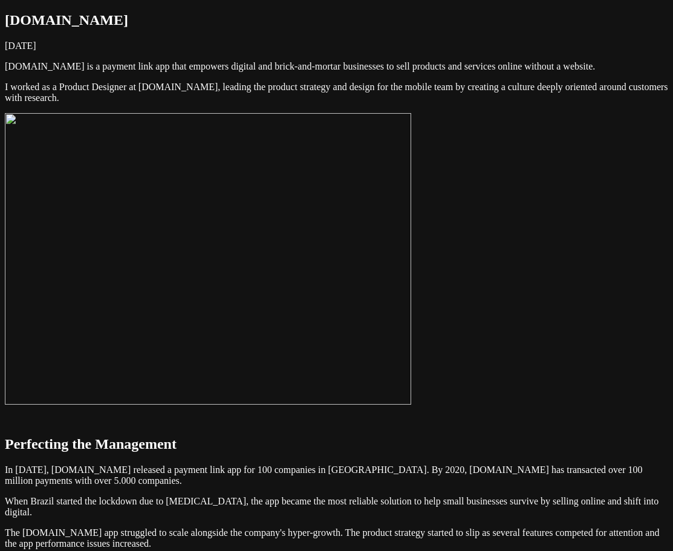
click at [411, 337] on img at bounding box center [208, 258] width 406 height 291
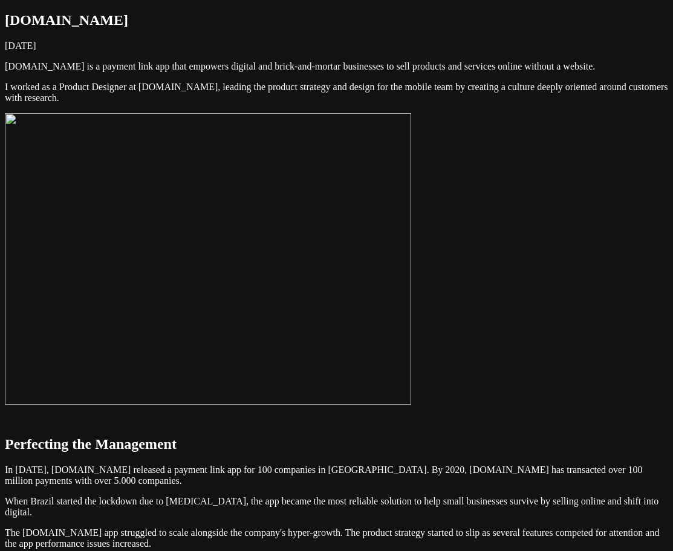
click at [411, 305] on img at bounding box center [208, 258] width 406 height 291
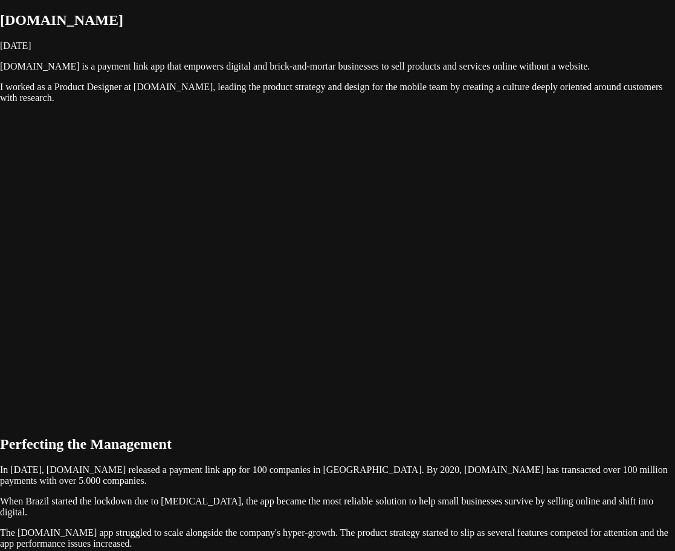
drag, startPoint x: 480, startPoint y: 268, endPoint x: 433, endPoint y: 323, distance: 72.5
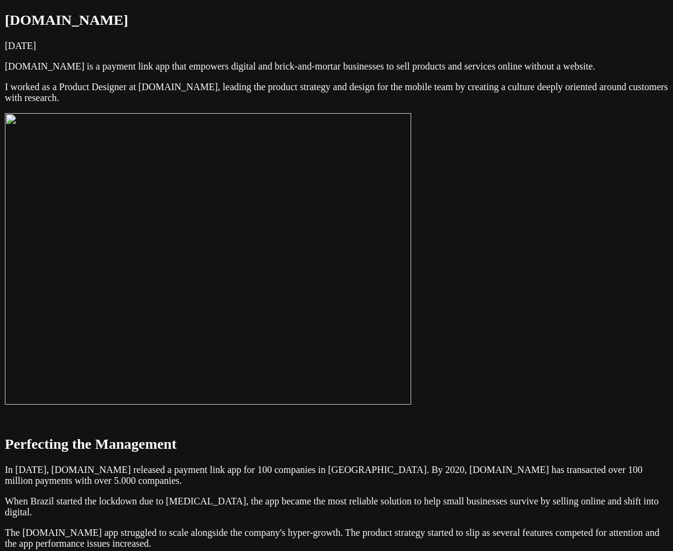
click at [411, 280] on img at bounding box center [208, 258] width 406 height 291
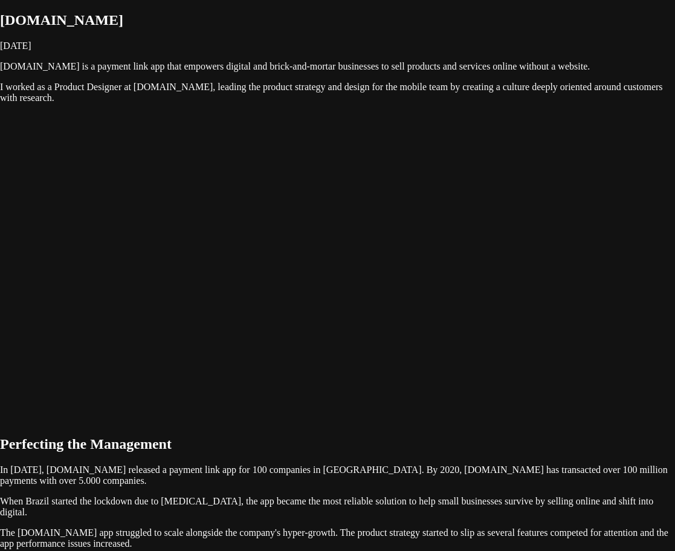
drag, startPoint x: 364, startPoint y: 251, endPoint x: 307, endPoint y: 284, distance: 66.0
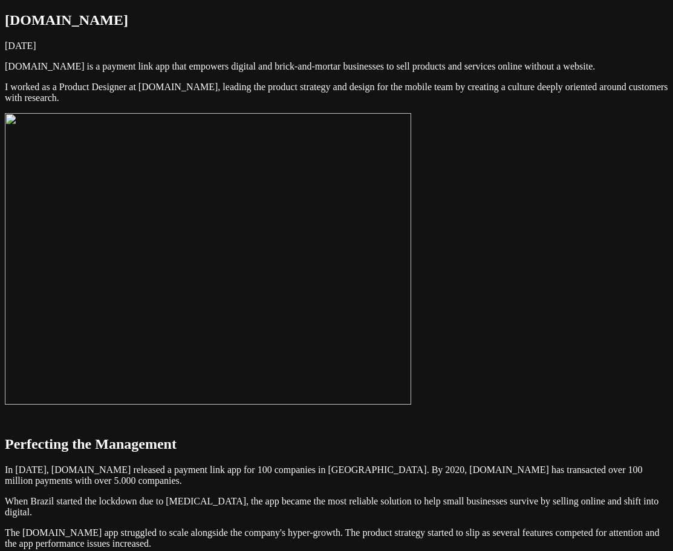
click at [410, 312] on img at bounding box center [208, 258] width 406 height 291
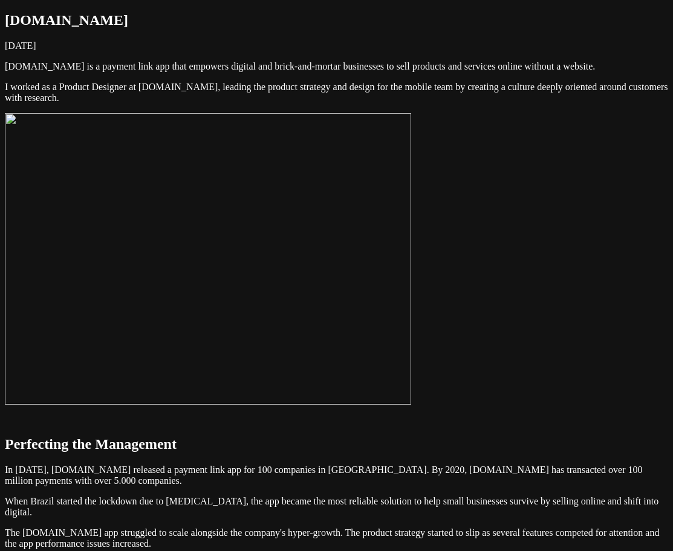
drag, startPoint x: 321, startPoint y: 328, endPoint x: 313, endPoint y: 368, distance: 41.3
click at [313, 368] on img at bounding box center [208, 258] width 406 height 291
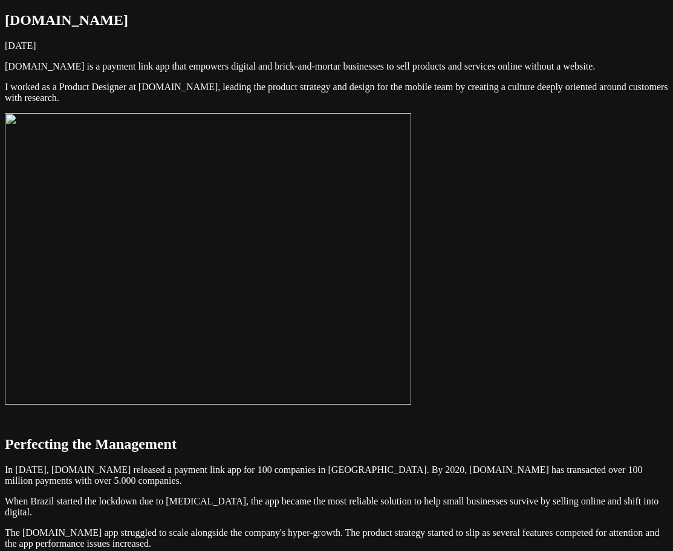
click at [332, 314] on img at bounding box center [208, 258] width 406 height 291
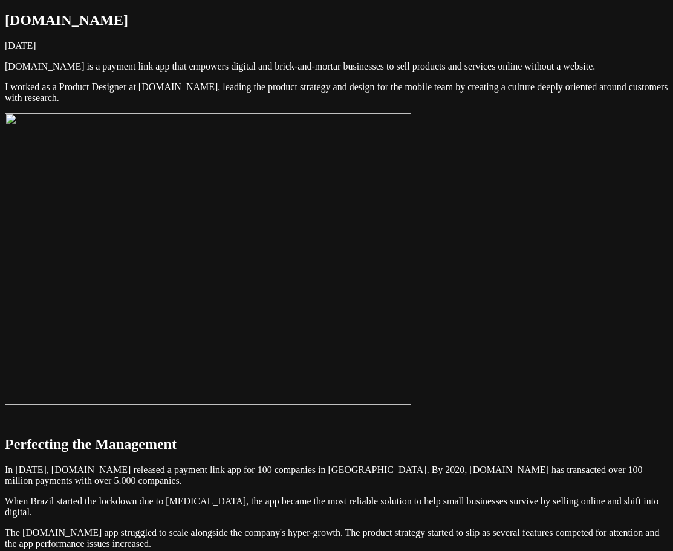
click at [379, 329] on img at bounding box center [208, 258] width 406 height 291
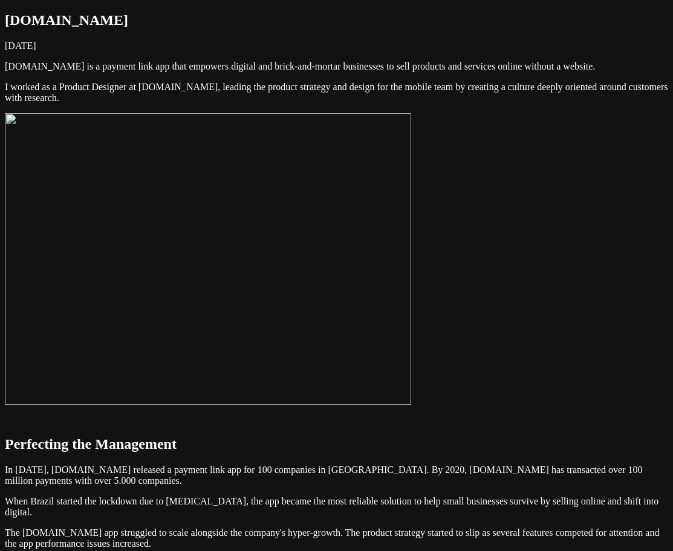
click at [395, 305] on img at bounding box center [208, 258] width 406 height 291
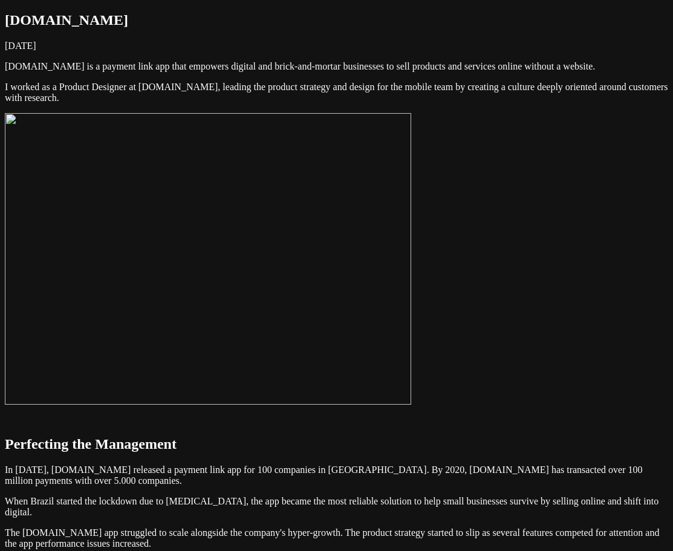
click at [411, 332] on img at bounding box center [208, 258] width 406 height 291
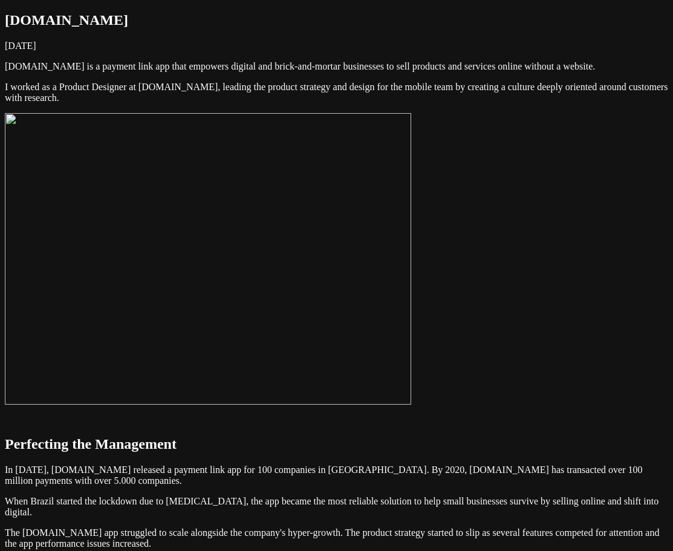
click at [411, 227] on img at bounding box center [208, 258] width 406 height 291
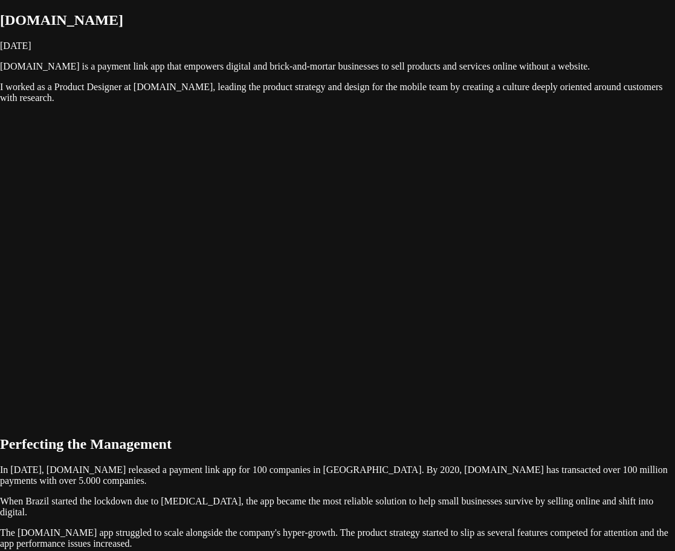
drag, startPoint x: 340, startPoint y: 262, endPoint x: 366, endPoint y: 263, distance: 26.6
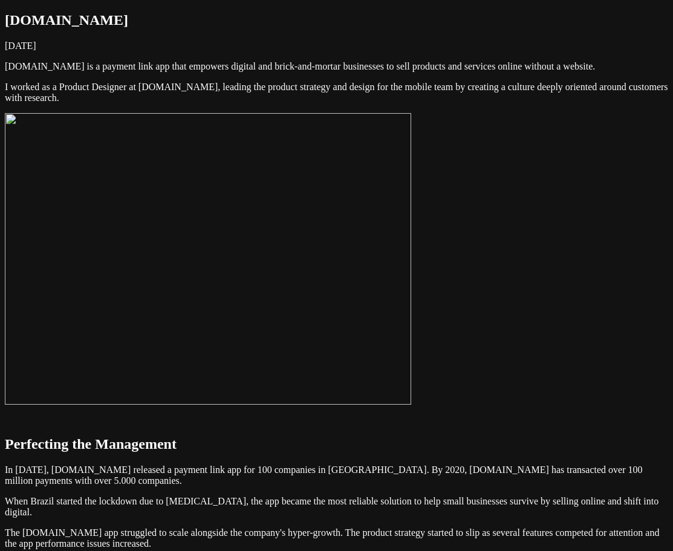
click at [360, 295] on img at bounding box center [208, 258] width 406 height 291
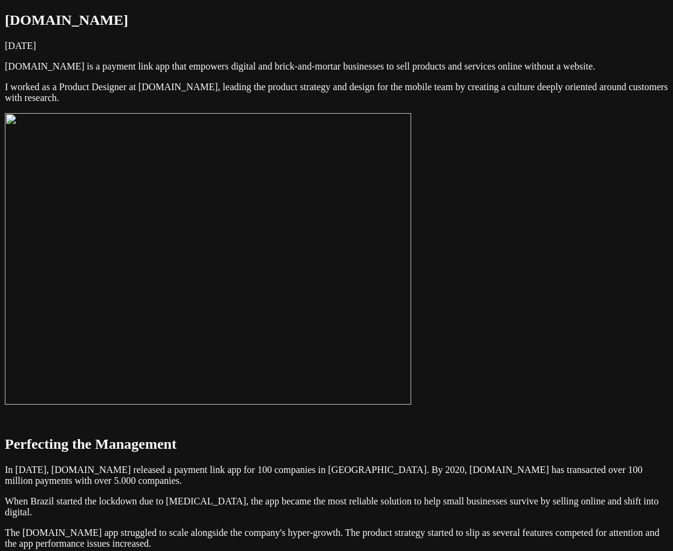
click at [411, 304] on img at bounding box center [208, 258] width 406 height 291
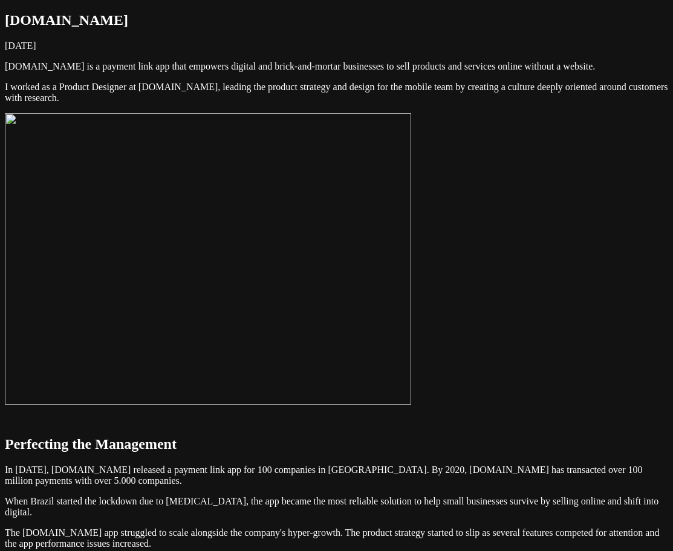
click at [411, 404] on img at bounding box center [208, 258] width 406 height 291
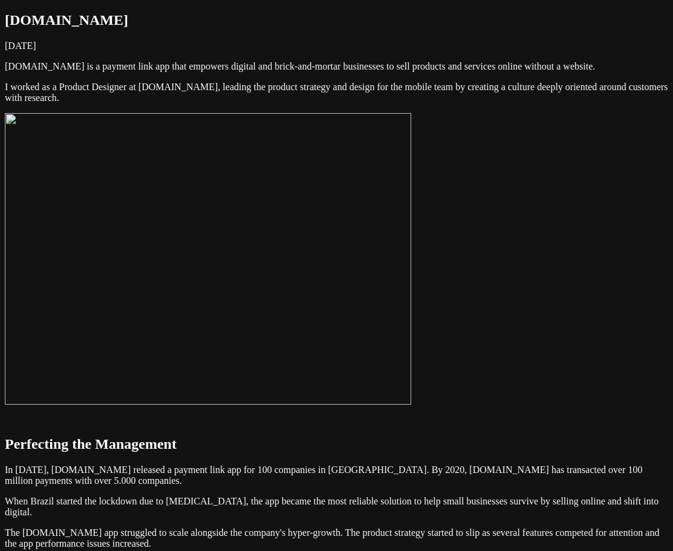
click at [411, 404] on img at bounding box center [208, 258] width 406 height 291
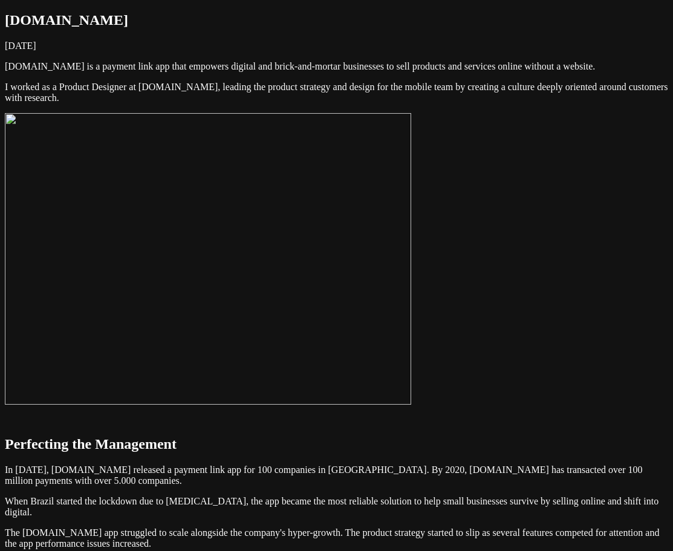
click at [411, 271] on img at bounding box center [208, 258] width 406 height 291
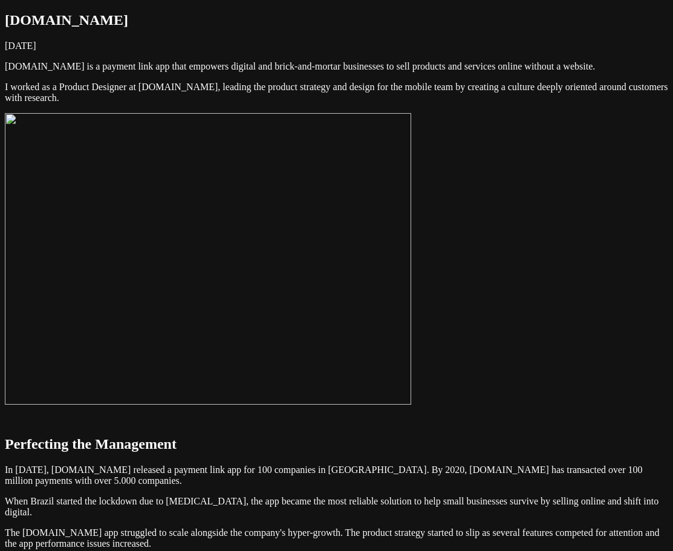
click at [411, 254] on img at bounding box center [208, 258] width 406 height 291
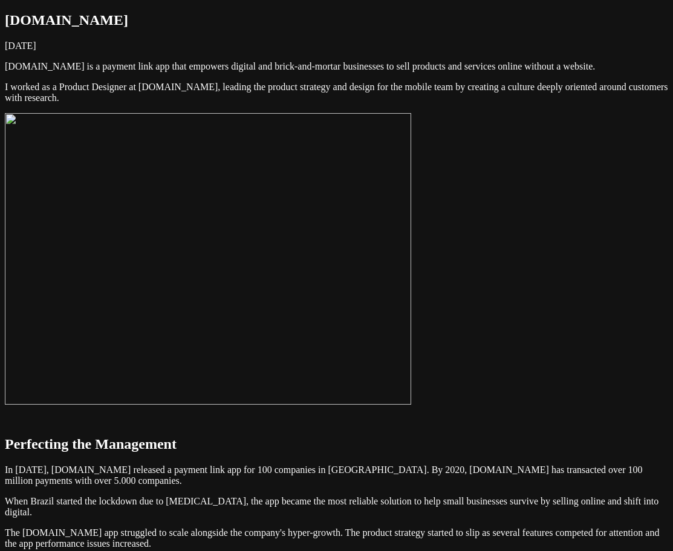
click at [411, 285] on img at bounding box center [208, 258] width 406 height 291
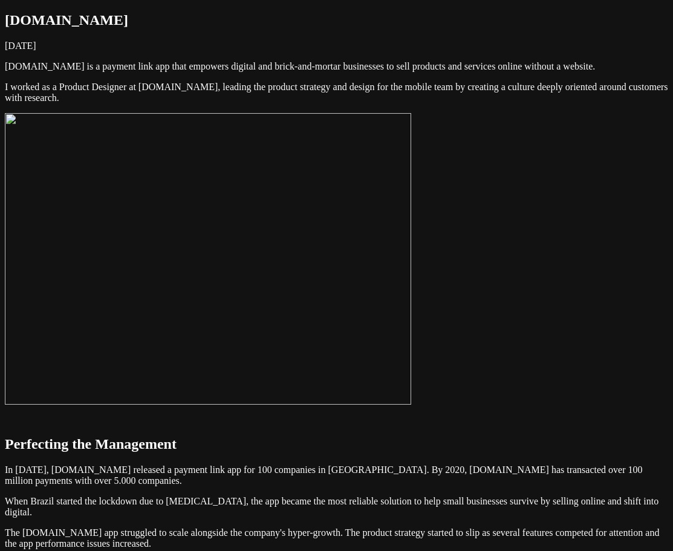
click at [361, 328] on img at bounding box center [208, 258] width 406 height 291
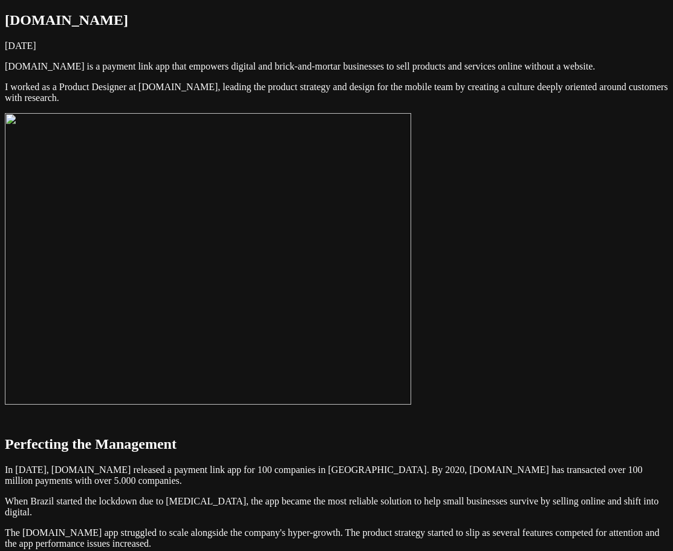
click at [411, 404] on img at bounding box center [208, 258] width 406 height 291
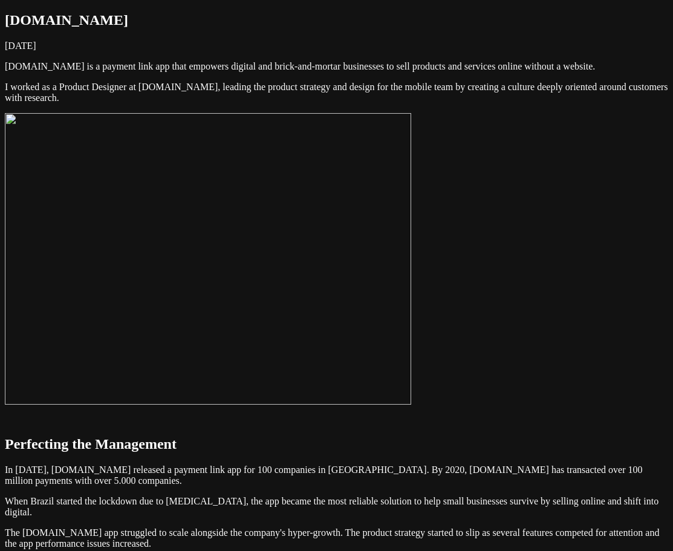
click at [411, 319] on img at bounding box center [208, 258] width 406 height 291
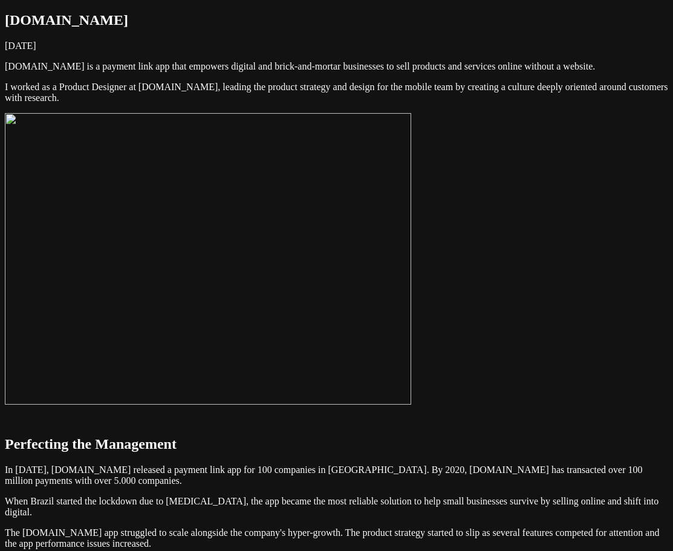
click at [411, 336] on img at bounding box center [208, 258] width 406 height 291
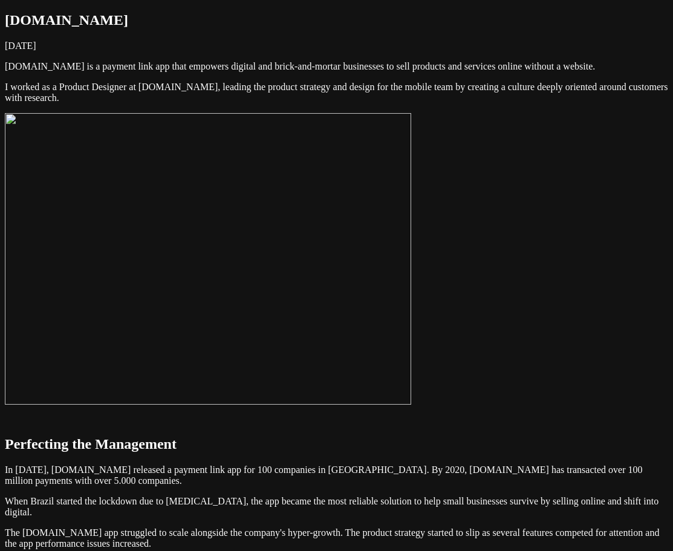
click at [411, 282] on img at bounding box center [208, 258] width 406 height 291
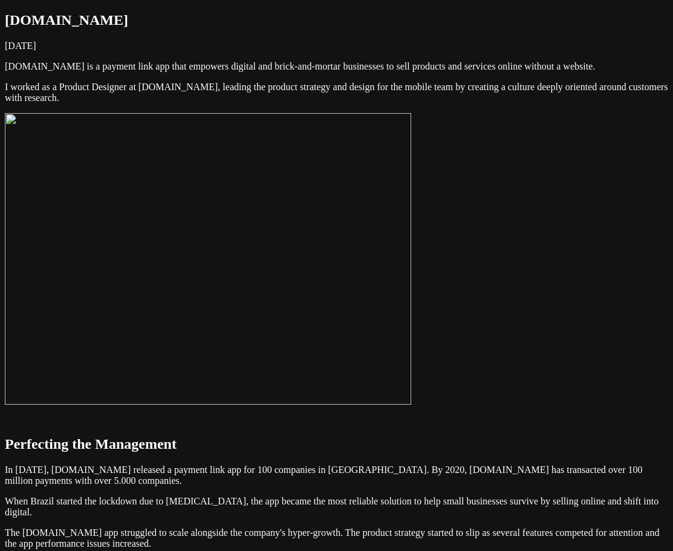
click at [411, 282] on img at bounding box center [208, 258] width 406 height 291
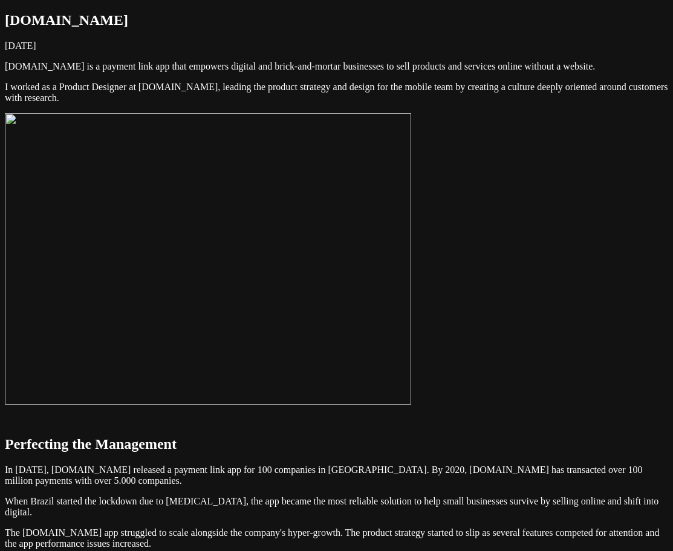
click at [411, 304] on img at bounding box center [208, 258] width 406 height 291
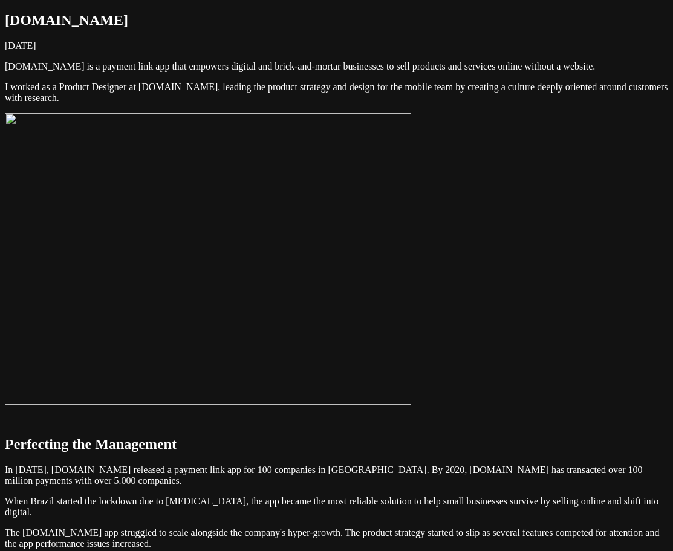
click at [411, 366] on img at bounding box center [208, 258] width 406 height 291
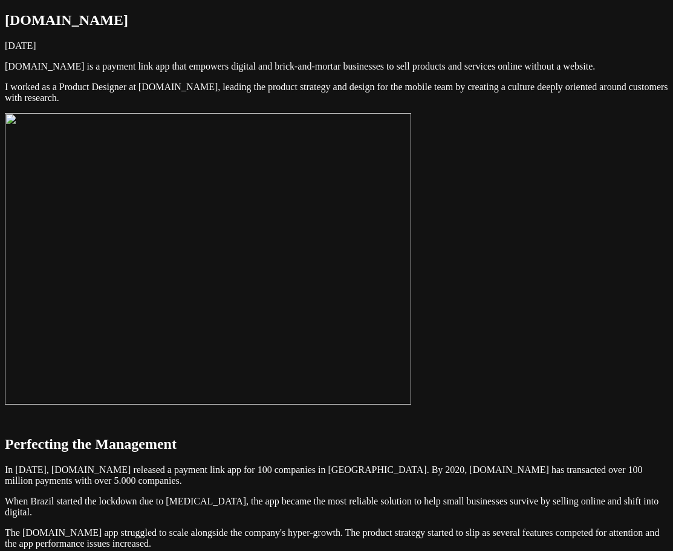
click at [411, 378] on img at bounding box center [208, 258] width 406 height 291
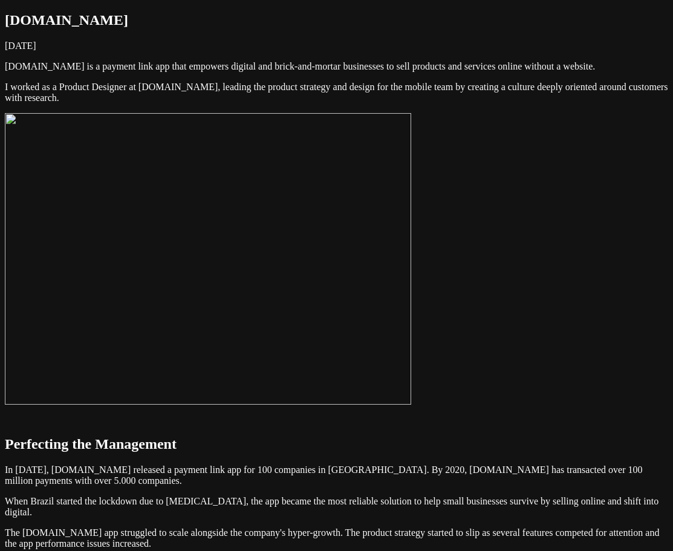
click at [411, 304] on img at bounding box center [208, 258] width 406 height 291
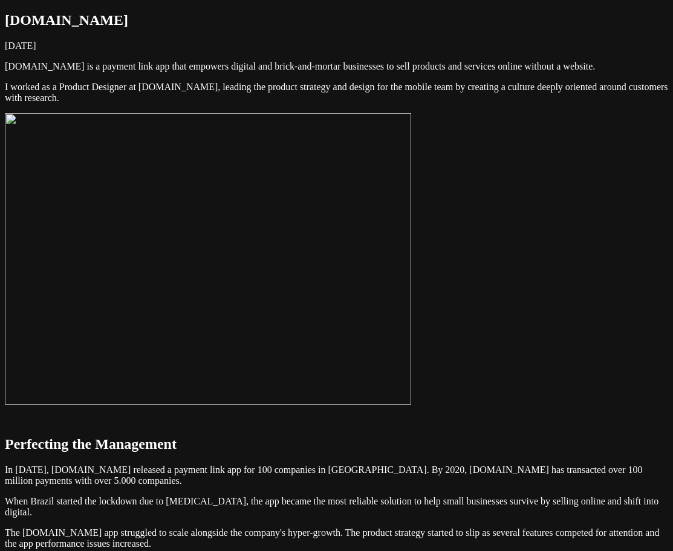
click at [353, 320] on img at bounding box center [208, 258] width 406 height 291
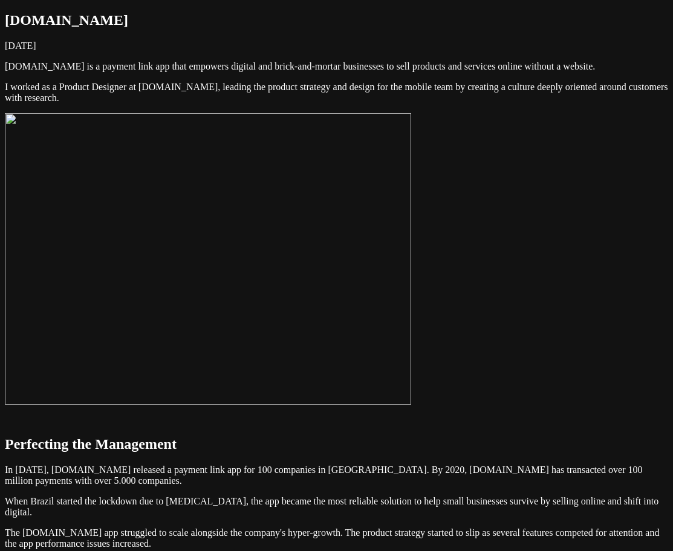
click at [411, 343] on img at bounding box center [208, 258] width 406 height 291
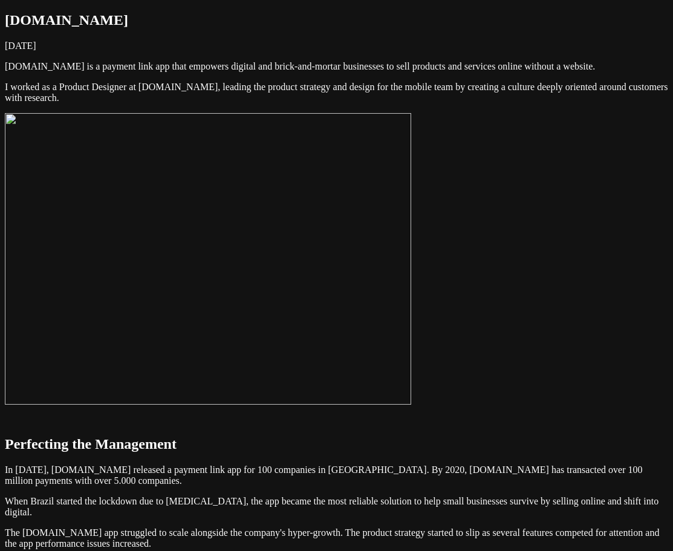
click at [381, 298] on img at bounding box center [208, 258] width 406 height 291
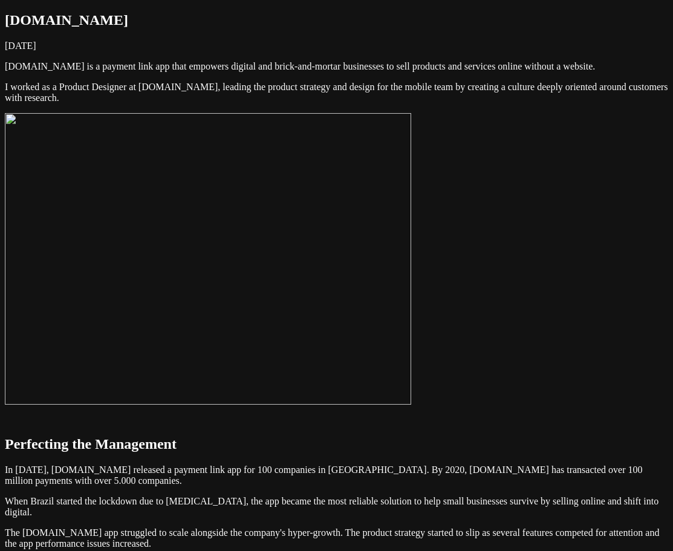
click at [349, 340] on img at bounding box center [208, 258] width 406 height 291
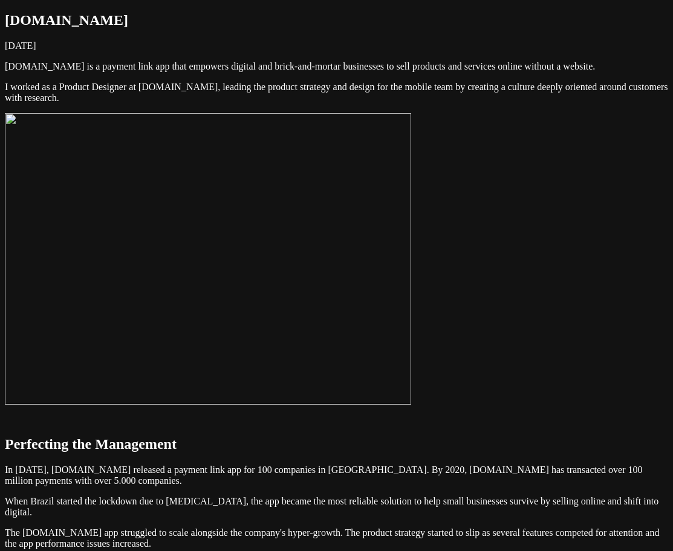
click at [326, 325] on img at bounding box center [208, 258] width 406 height 291
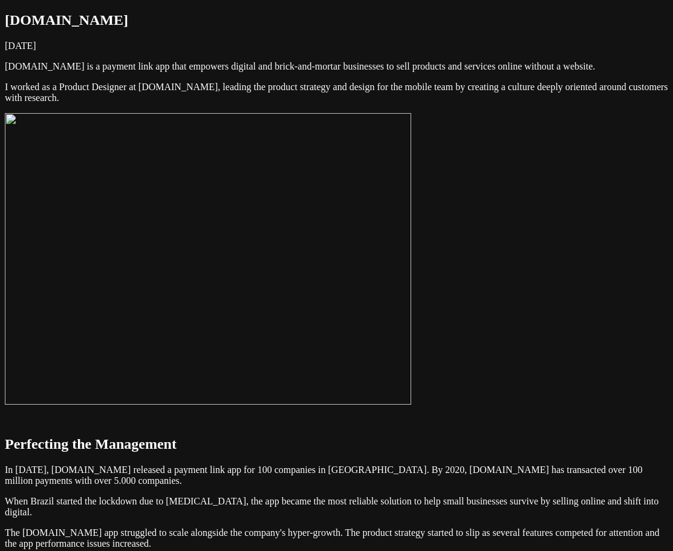
click at [351, 325] on img at bounding box center [208, 258] width 406 height 291
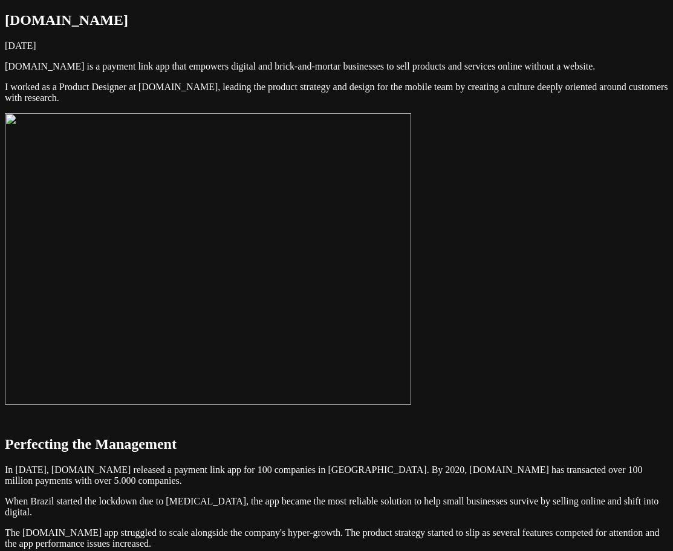
click at [333, 286] on img at bounding box center [208, 258] width 406 height 291
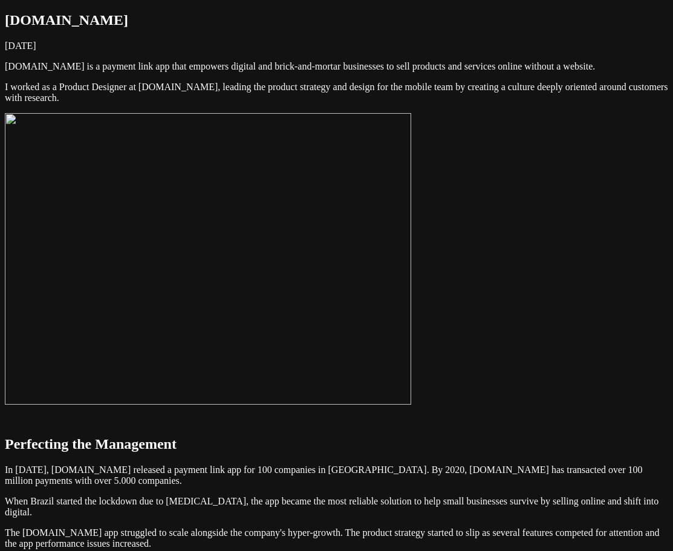
click at [140, 231] on img at bounding box center [208, 258] width 406 height 291
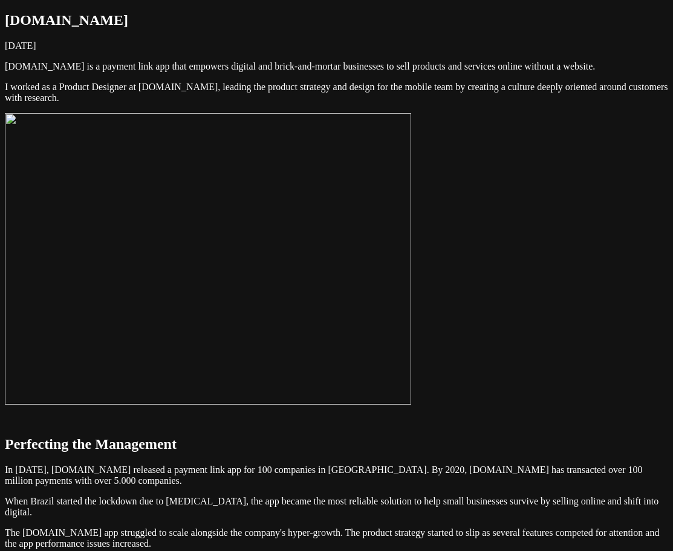
click at [176, 238] on img at bounding box center [208, 258] width 406 height 291
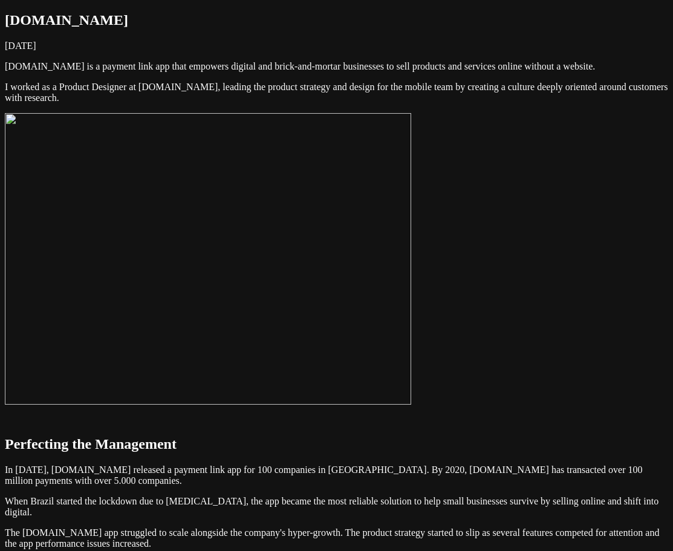
click at [192, 233] on img at bounding box center [208, 258] width 406 height 291
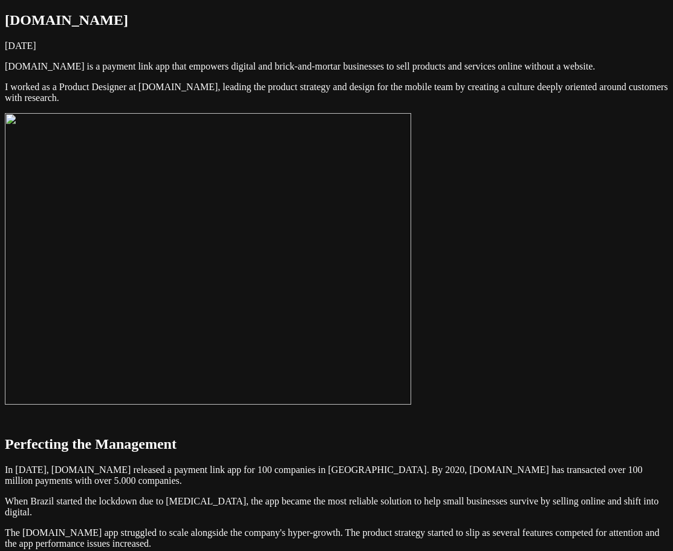
click at [192, 233] on img at bounding box center [208, 258] width 406 height 291
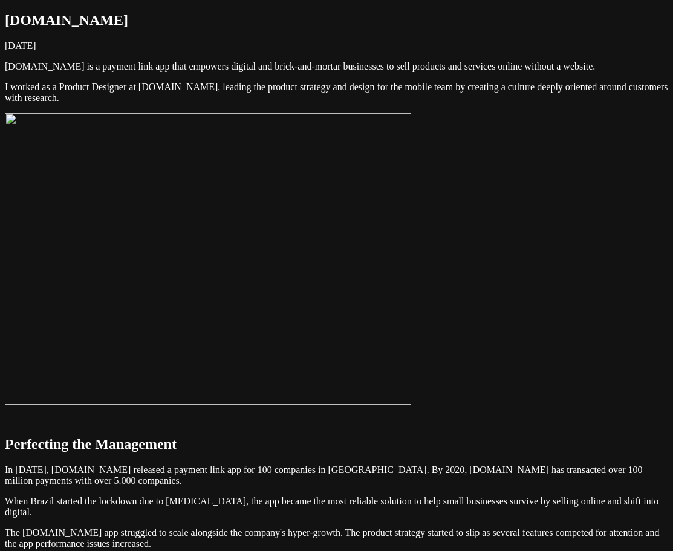
click at [411, 268] on img at bounding box center [208, 258] width 406 height 291
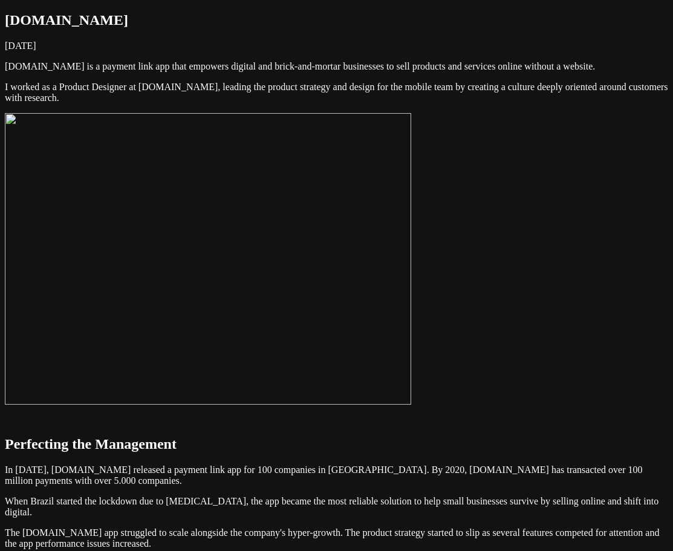
drag, startPoint x: 494, startPoint y: 274, endPoint x: 560, endPoint y: 254, distance: 69.4
click at [411, 230] on img at bounding box center [208, 258] width 406 height 291
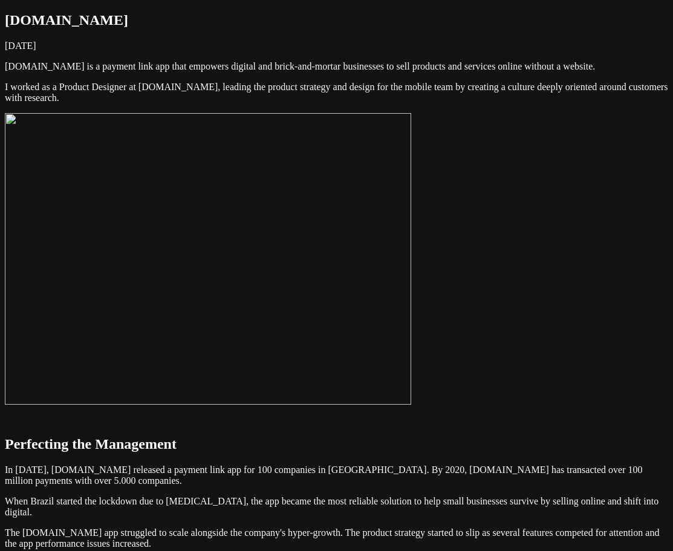
click at [411, 231] on img at bounding box center [208, 258] width 406 height 291
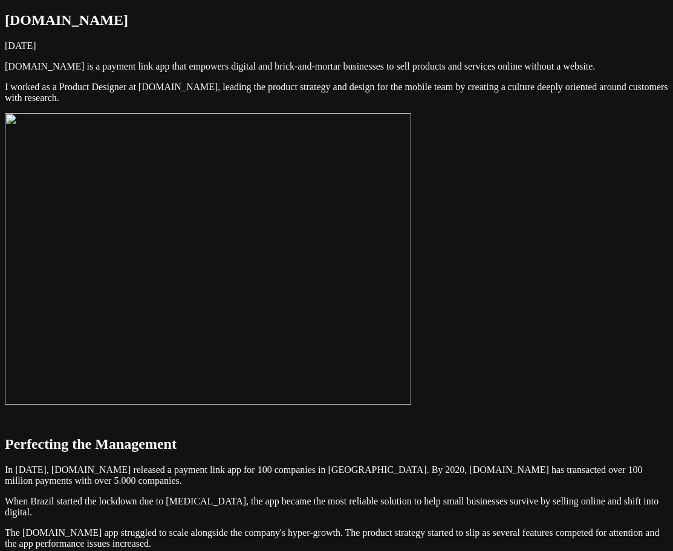
click at [411, 231] on img at bounding box center [208, 258] width 406 height 291
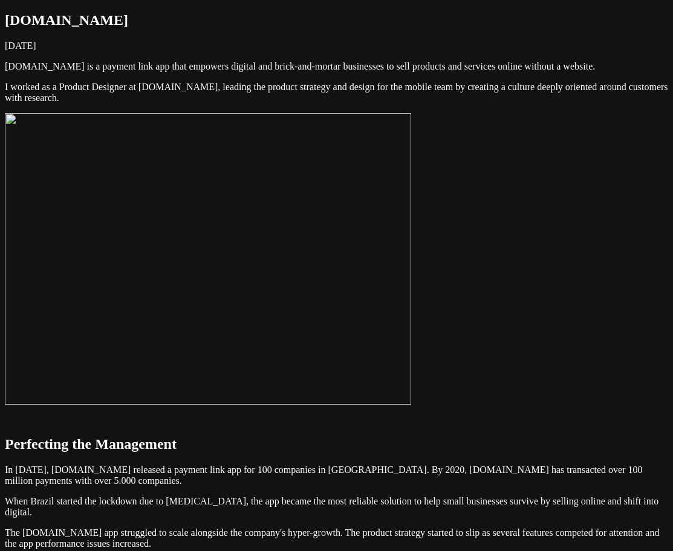
click at [411, 300] on img at bounding box center [208, 258] width 406 height 291
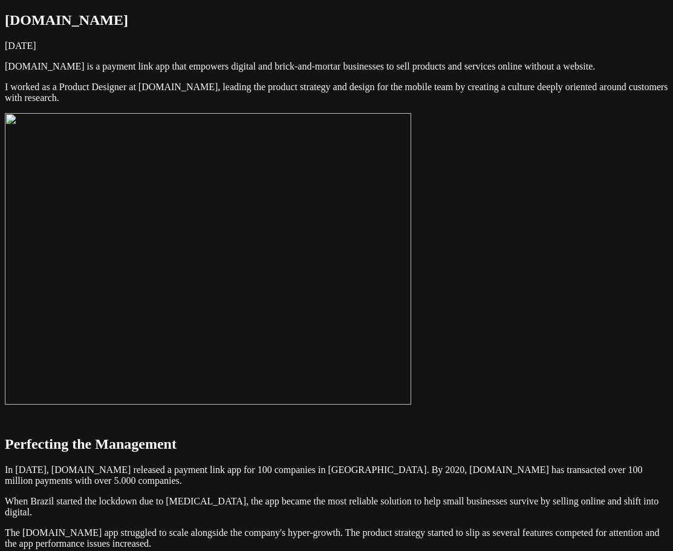
click at [411, 277] on img at bounding box center [208, 258] width 406 height 291
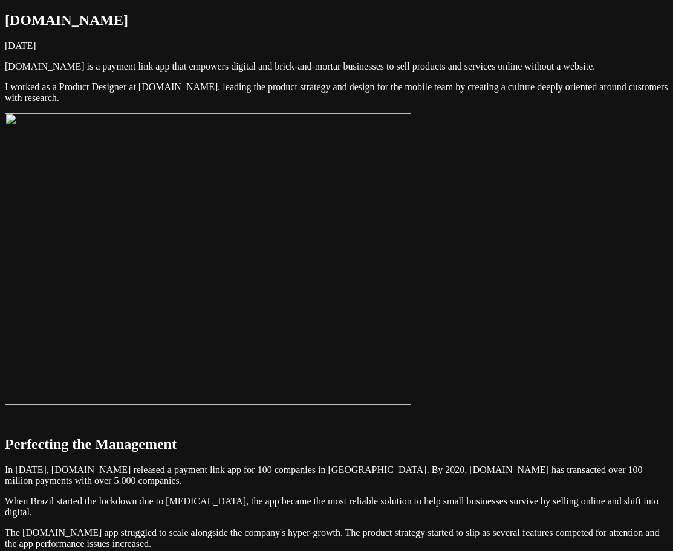
click at [411, 277] on img at bounding box center [208, 258] width 406 height 291
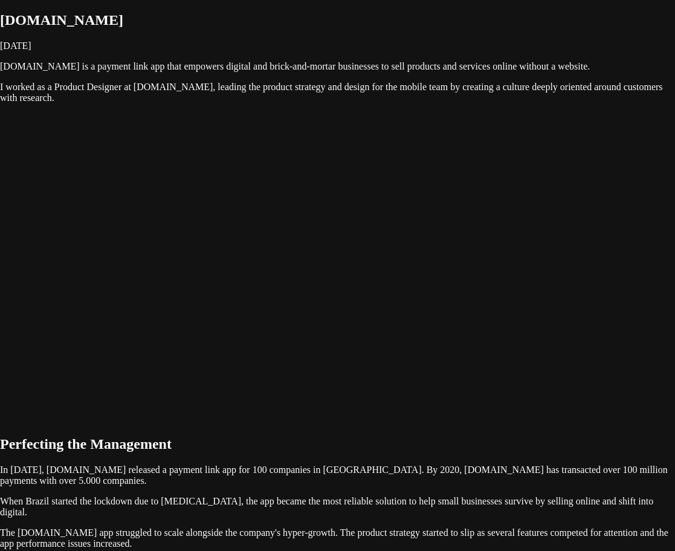
drag, startPoint x: 470, startPoint y: 308, endPoint x: 465, endPoint y: 314, distance: 7.9
drag, startPoint x: 465, startPoint y: 314, endPoint x: 446, endPoint y: 322, distance: 20.7
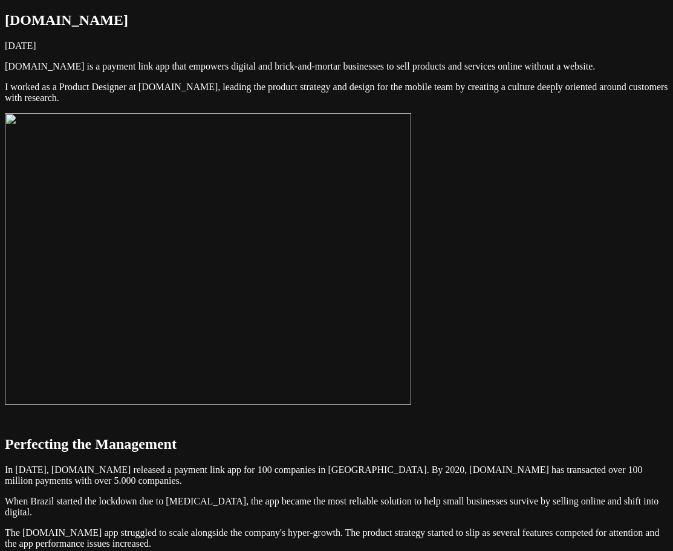
click at [411, 311] on img at bounding box center [208, 258] width 406 height 291
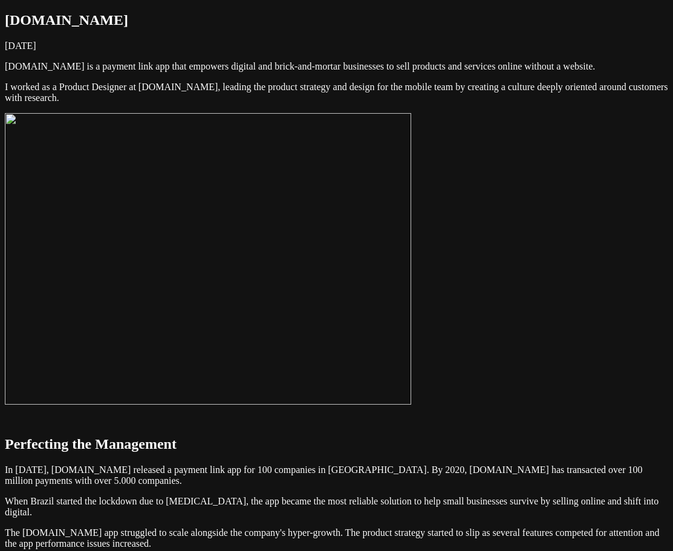
click at [208, 263] on img at bounding box center [208, 258] width 406 height 291
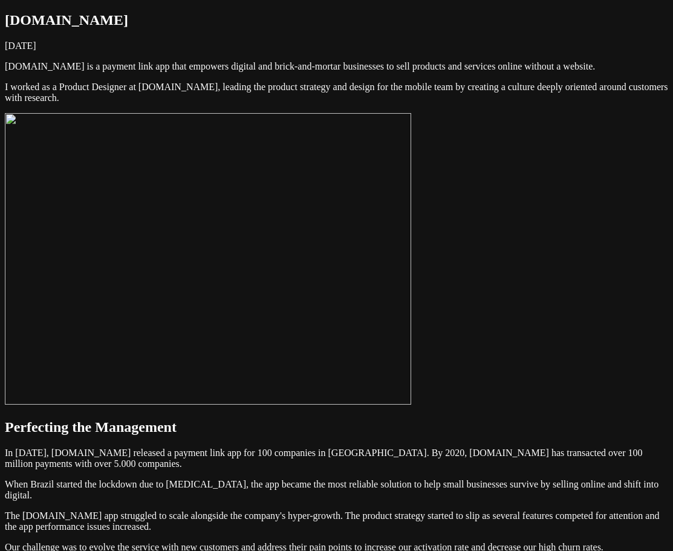
click at [212, 254] on img at bounding box center [208, 258] width 406 height 291
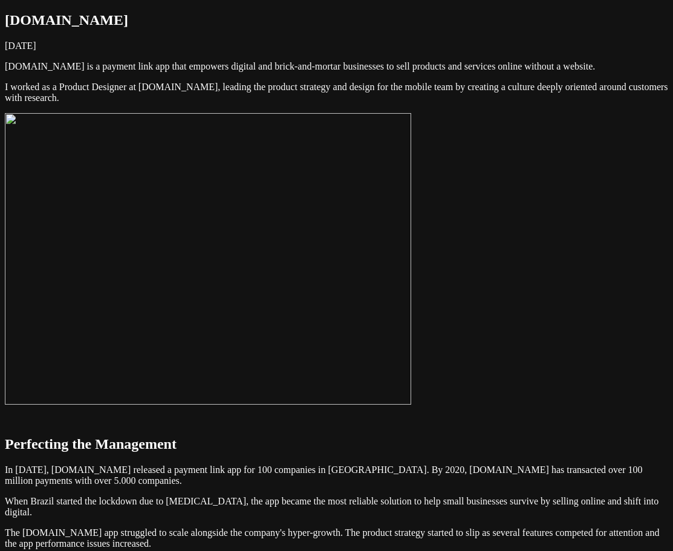
click at [326, 331] on img at bounding box center [208, 258] width 406 height 291
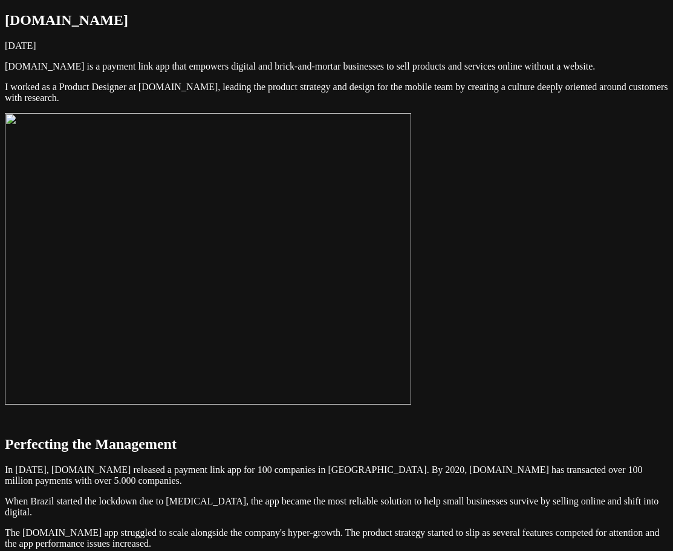
click at [328, 322] on img at bounding box center [208, 258] width 406 height 291
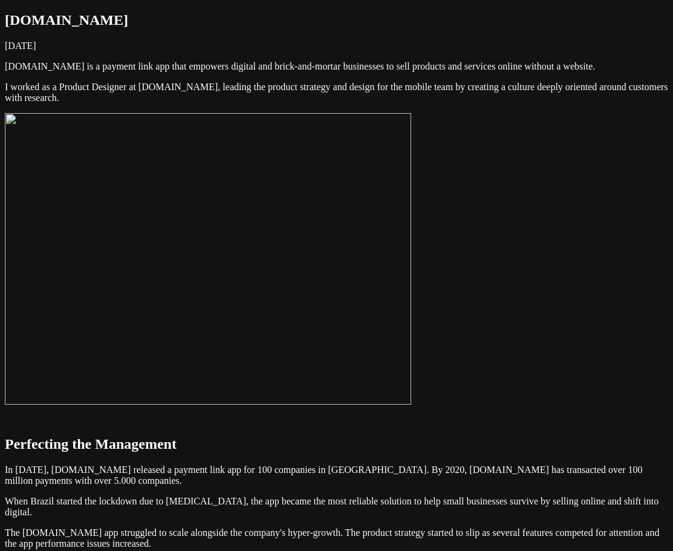
click at [375, 336] on img at bounding box center [208, 258] width 406 height 291
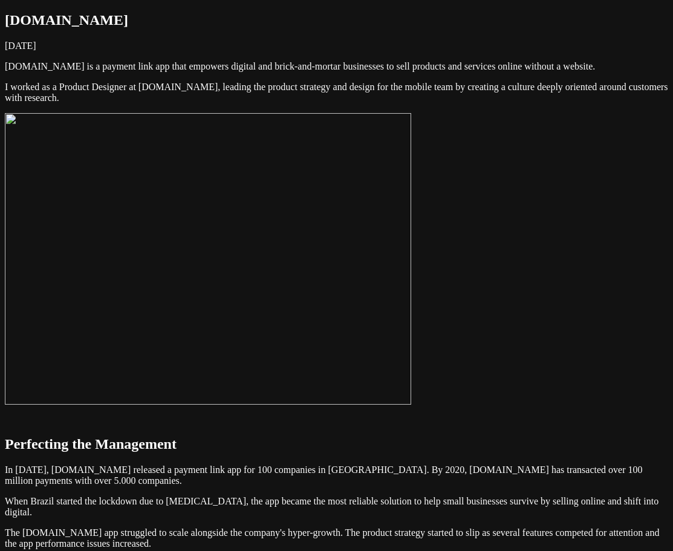
click at [354, 341] on img at bounding box center [208, 258] width 406 height 291
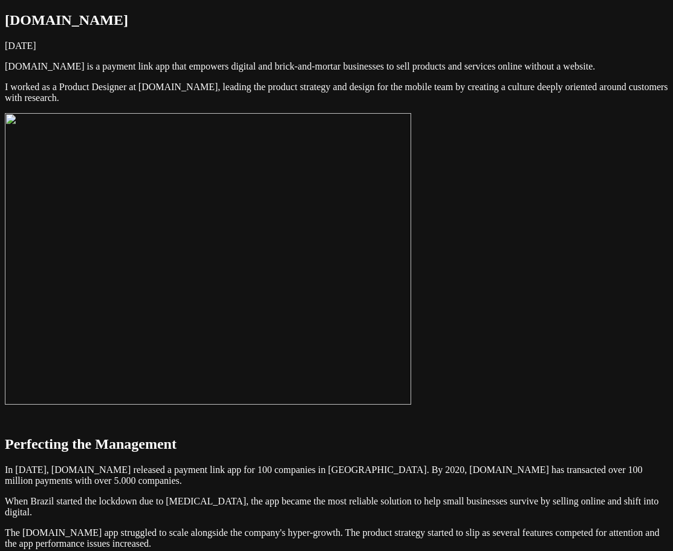
click at [411, 297] on img at bounding box center [208, 258] width 406 height 291
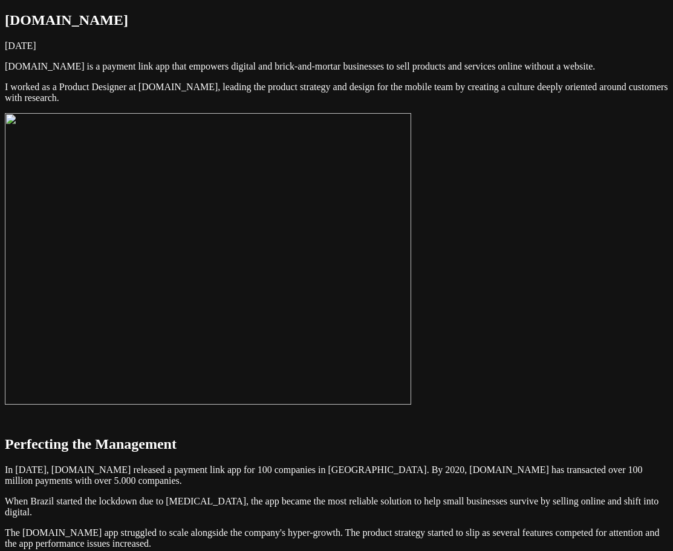
click at [411, 296] on img at bounding box center [208, 258] width 406 height 291
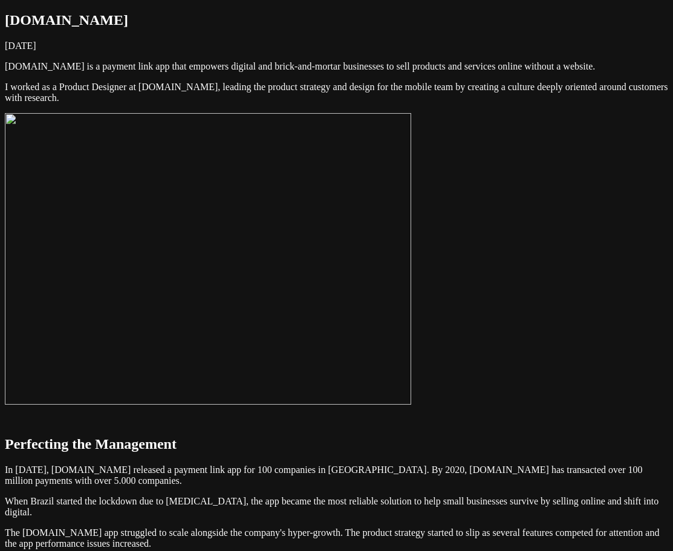
click at [411, 302] on img at bounding box center [208, 258] width 406 height 291
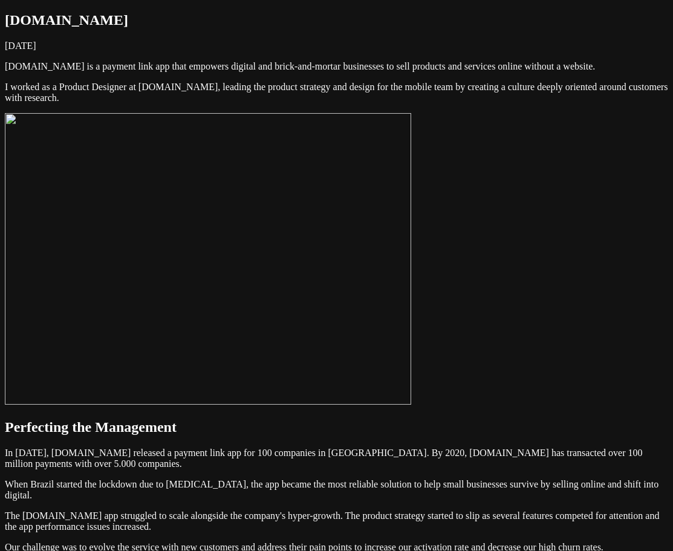
click at [411, 319] on img at bounding box center [208, 258] width 406 height 291
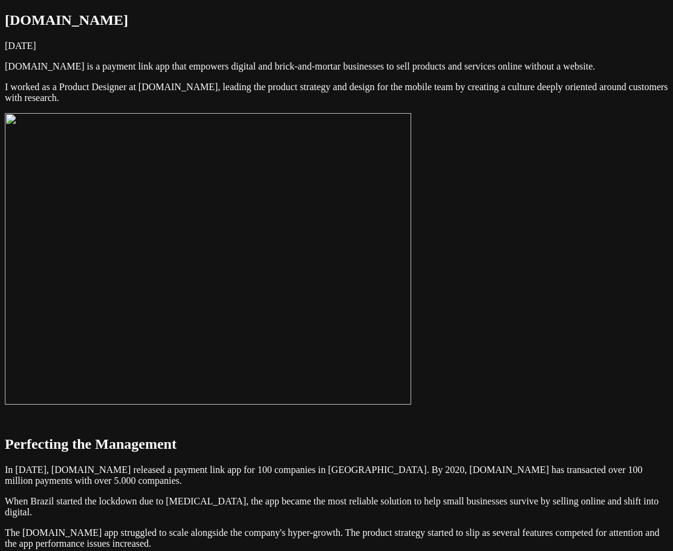
click at [329, 360] on img at bounding box center [208, 258] width 406 height 291
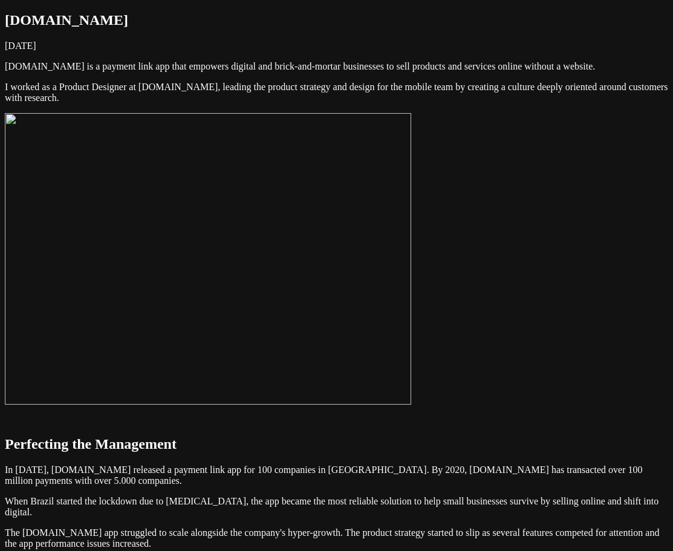
click at [411, 350] on img at bounding box center [208, 258] width 406 height 291
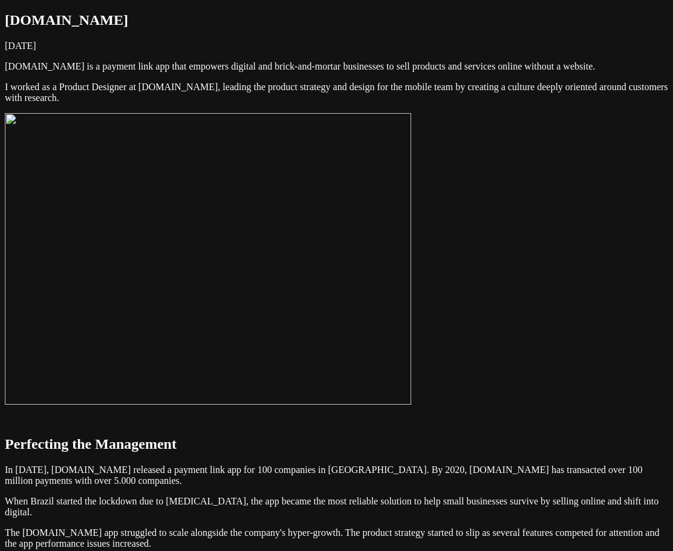
drag, startPoint x: 606, startPoint y: 299, endPoint x: 598, endPoint y: 303, distance: 8.9
click at [411, 316] on img at bounding box center [208, 258] width 406 height 291
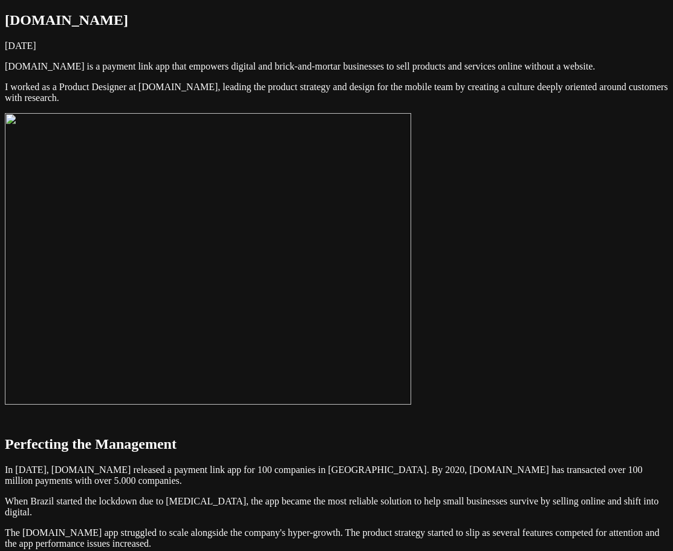
click at [411, 360] on img at bounding box center [208, 258] width 406 height 291
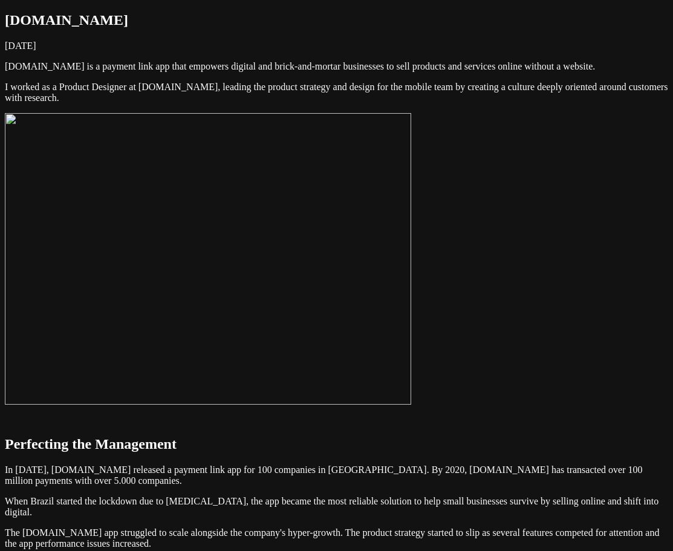
click at [411, 337] on img at bounding box center [208, 258] width 406 height 291
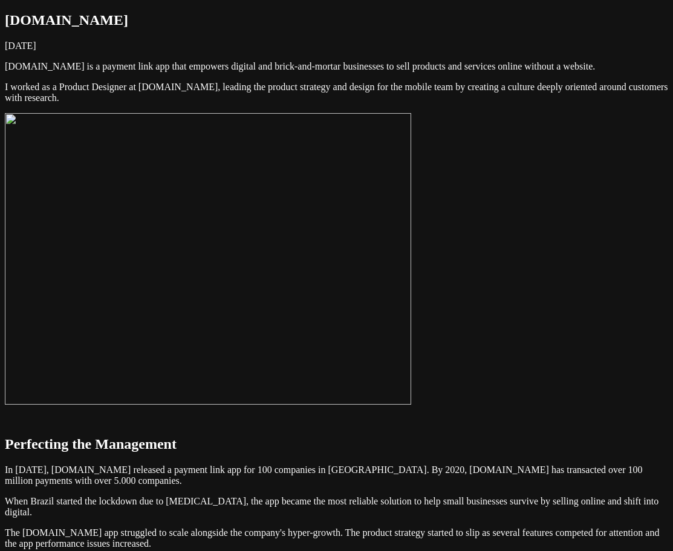
click at [411, 247] on img at bounding box center [208, 258] width 406 height 291
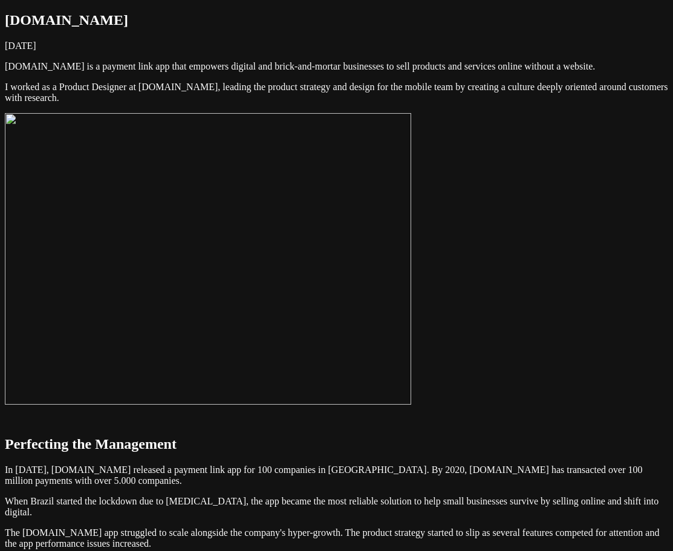
click at [411, 332] on img at bounding box center [208, 258] width 406 height 291
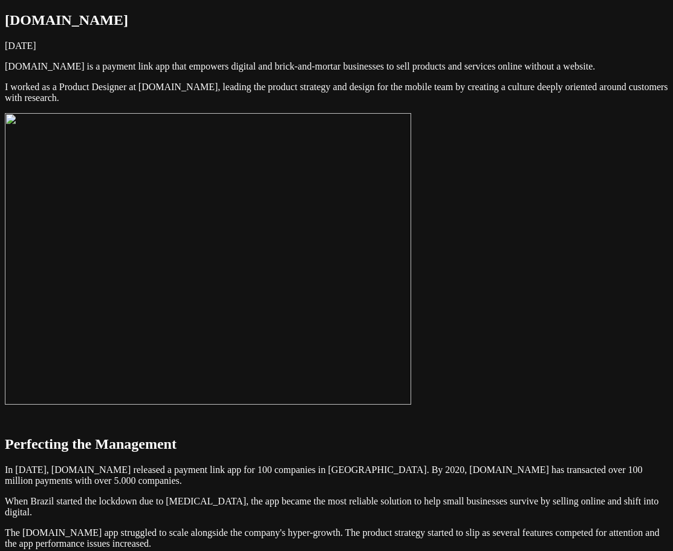
click at [411, 332] on img at bounding box center [208, 258] width 406 height 291
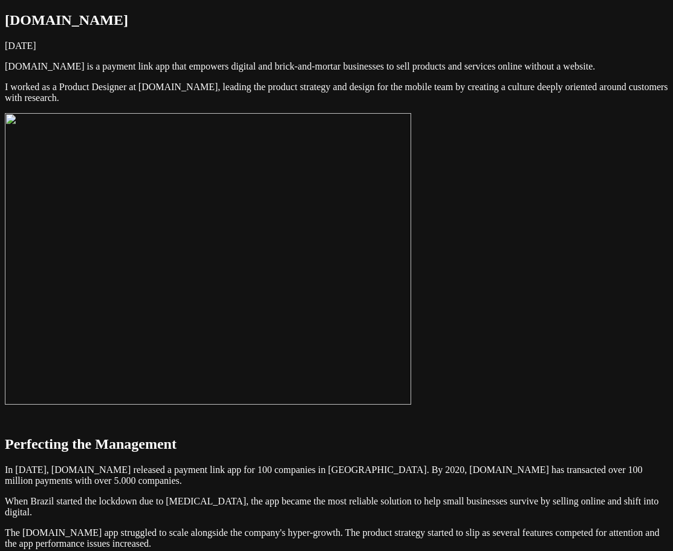
click at [411, 336] on img at bounding box center [208, 258] width 406 height 291
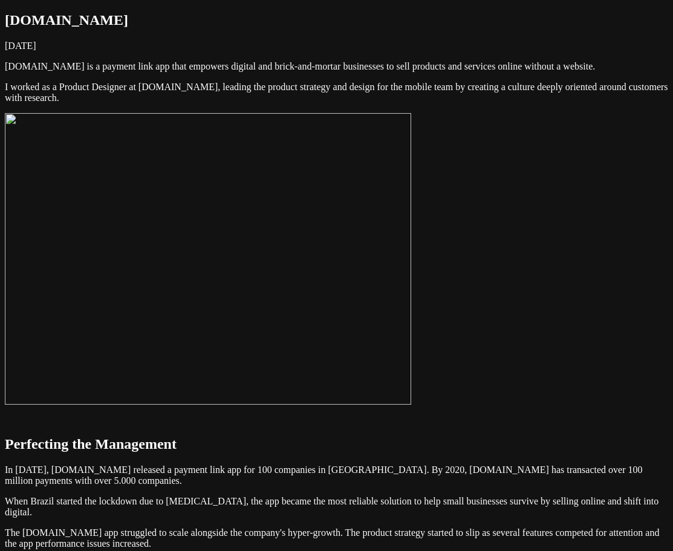
click at [411, 313] on img at bounding box center [208, 258] width 406 height 291
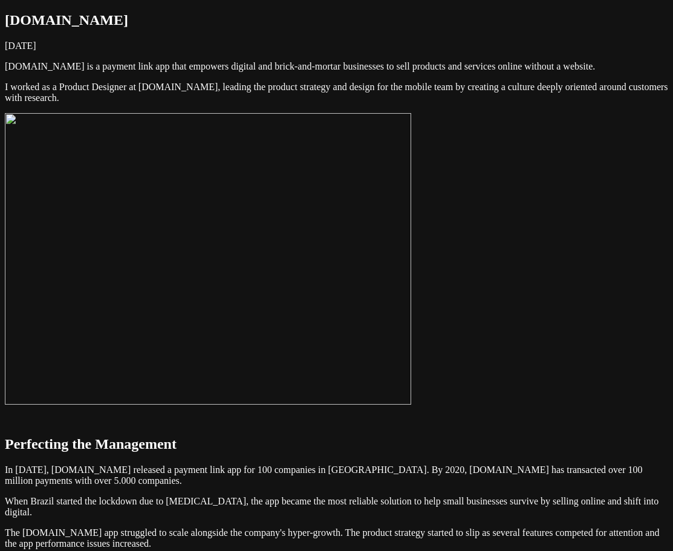
click at [411, 265] on img at bounding box center [208, 258] width 406 height 291
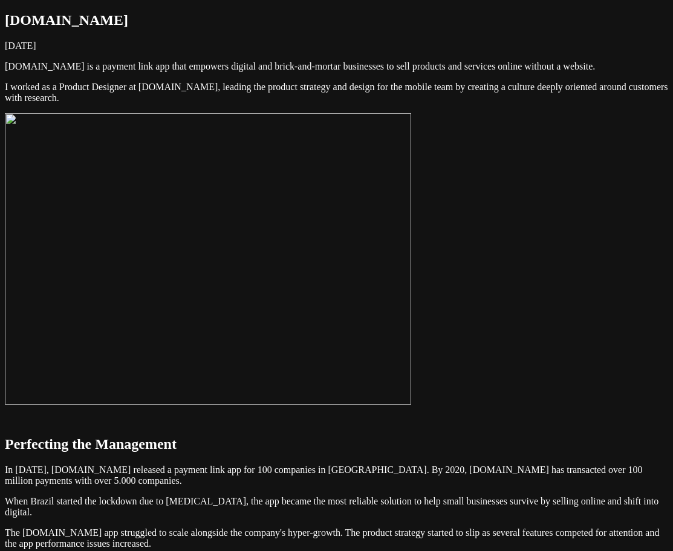
click at [411, 253] on img at bounding box center [208, 258] width 406 height 291
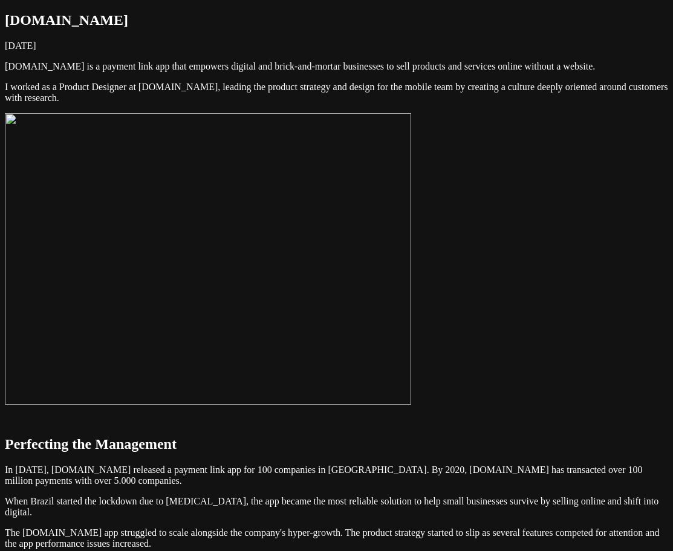
click at [411, 221] on img at bounding box center [208, 258] width 406 height 291
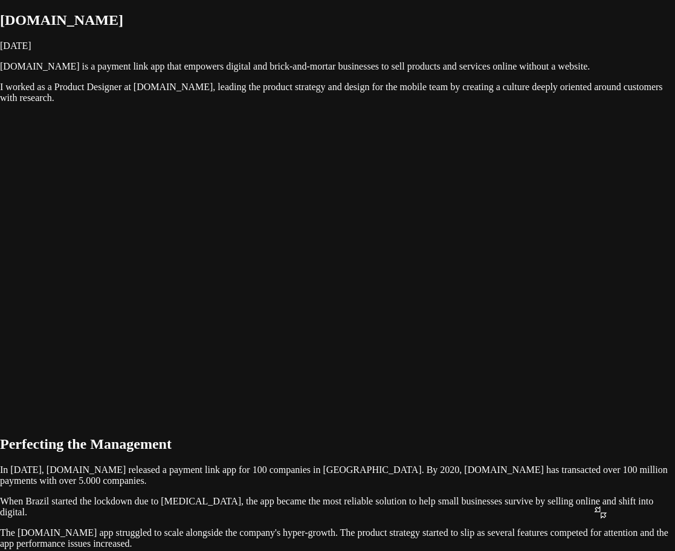
drag, startPoint x: 603, startPoint y: 103, endPoint x: 652, endPoint y: 55, distance: 68.4
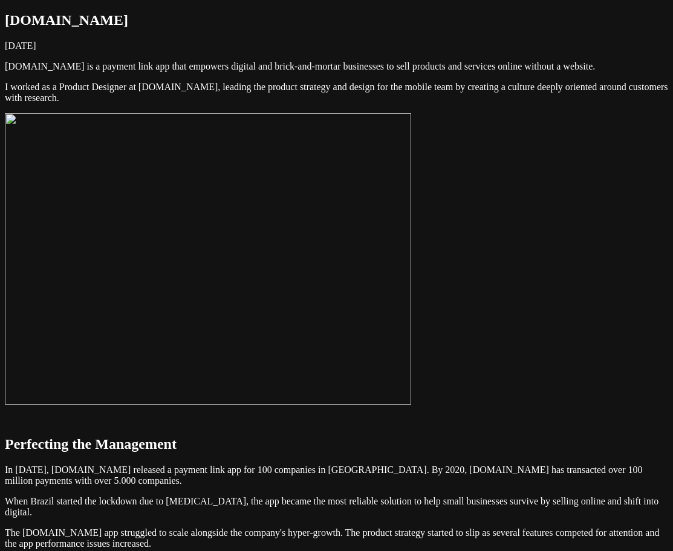
click at [411, 208] on img at bounding box center [208, 258] width 406 height 291
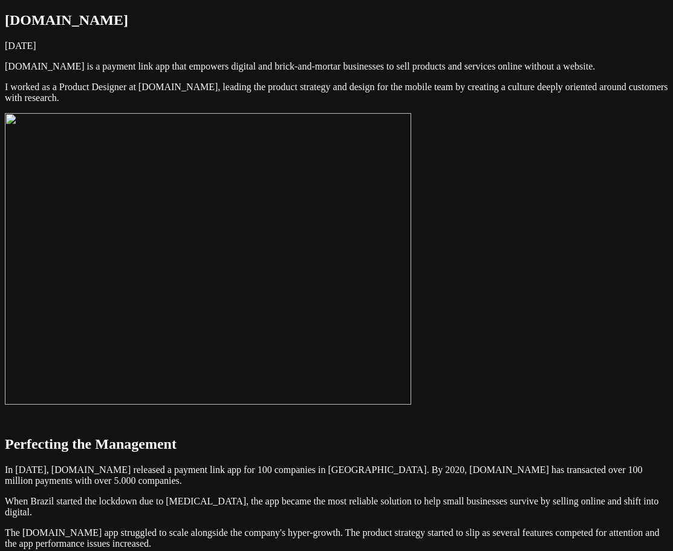
click at [411, 199] on img at bounding box center [208, 258] width 406 height 291
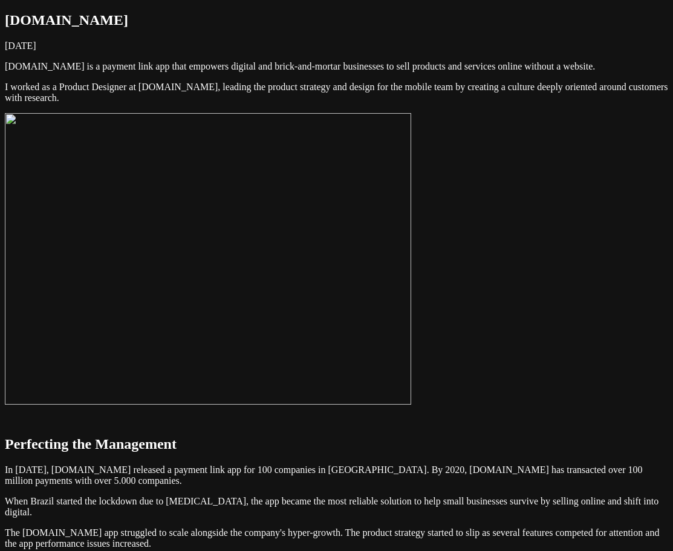
click at [411, 269] on img at bounding box center [208, 258] width 406 height 291
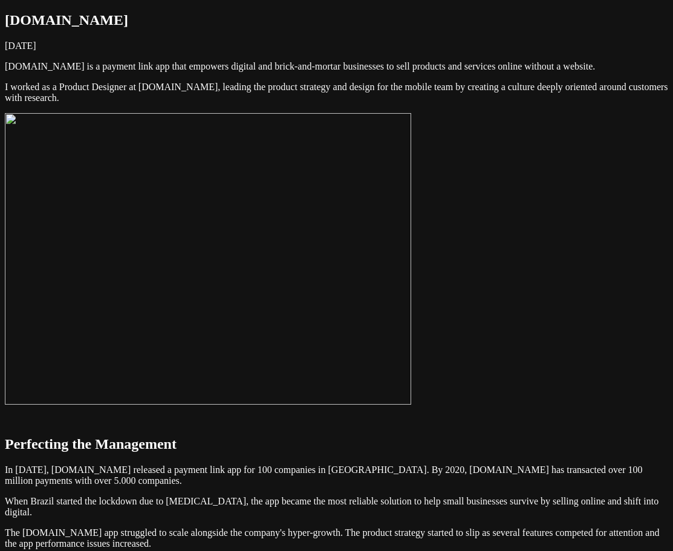
click at [411, 273] on img at bounding box center [208, 258] width 406 height 291
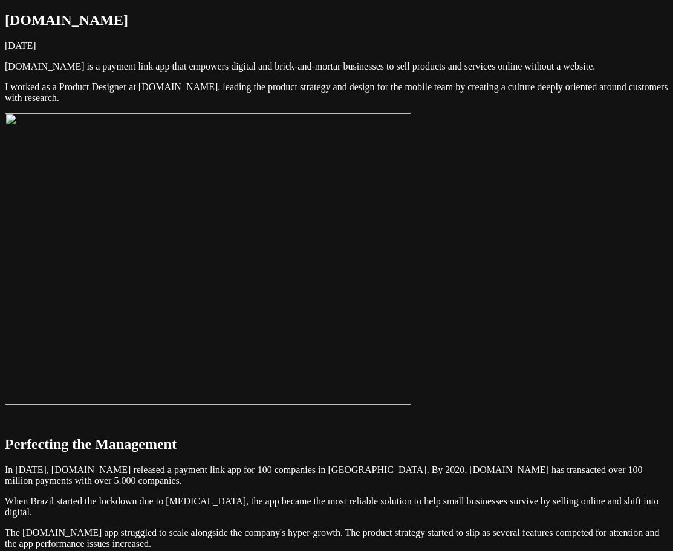
click at [411, 267] on img at bounding box center [208, 258] width 406 height 291
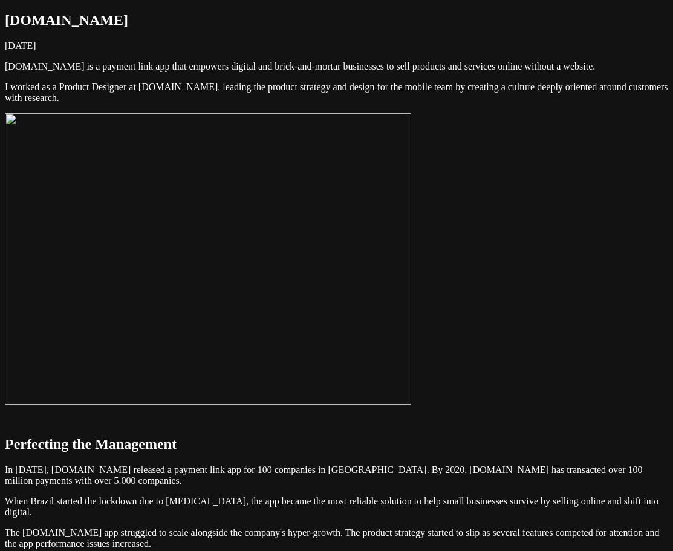
click at [411, 257] on img at bounding box center [208, 258] width 406 height 291
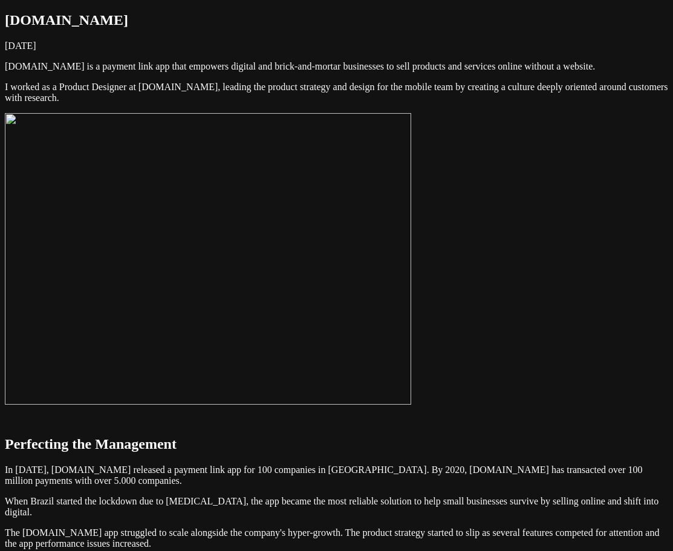
click at [411, 256] on img at bounding box center [208, 258] width 406 height 291
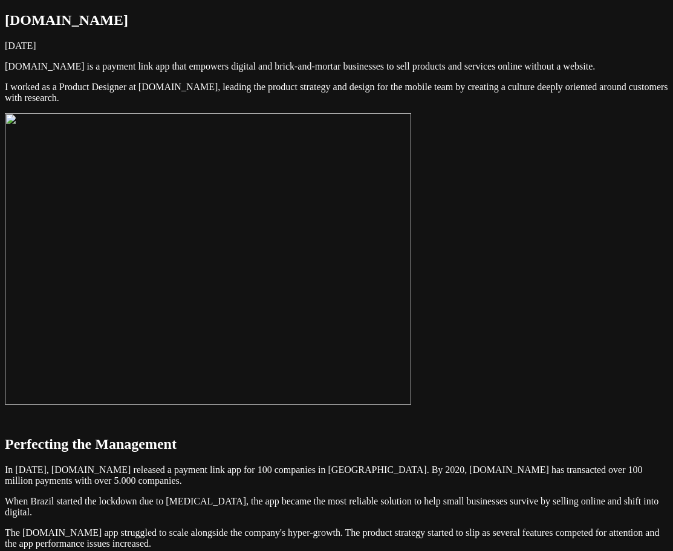
click at [411, 327] on img at bounding box center [208, 258] width 406 height 291
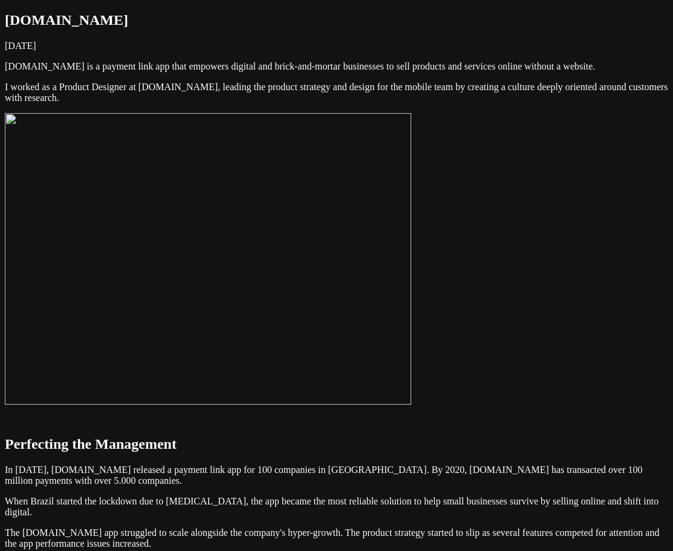
click at [411, 322] on img at bounding box center [208, 258] width 406 height 291
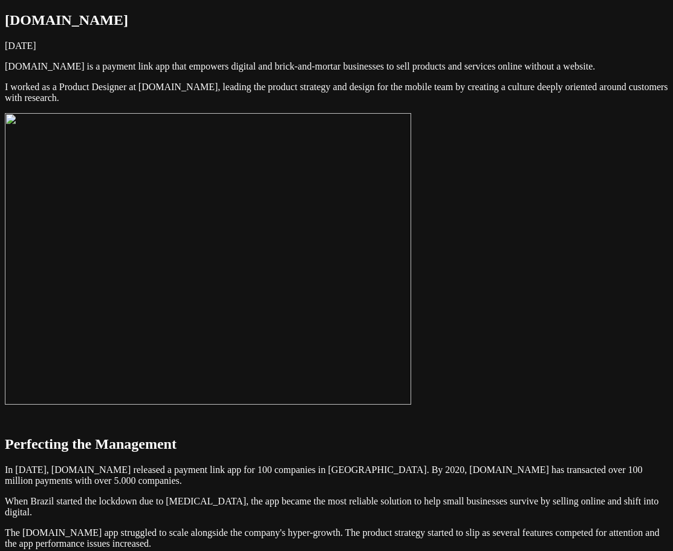
click at [398, 281] on img at bounding box center [208, 258] width 406 height 291
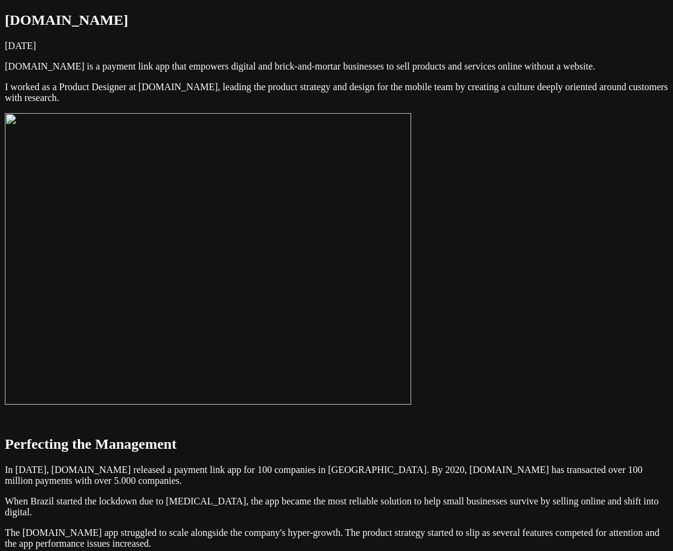
click at [364, 306] on img at bounding box center [208, 258] width 406 height 291
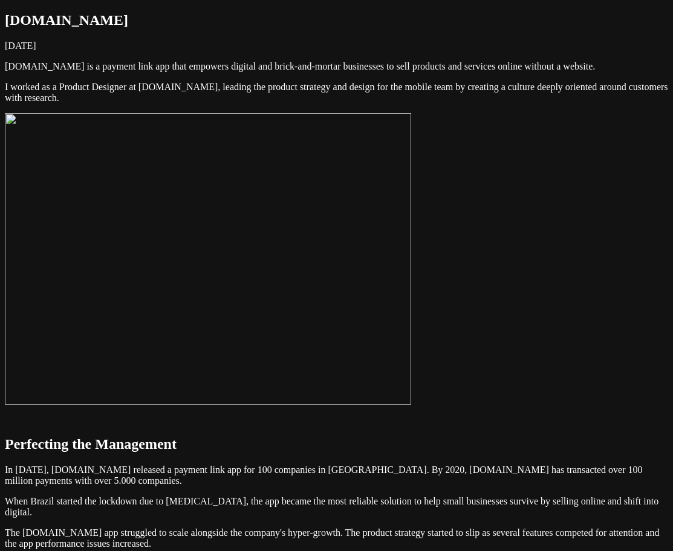
click at [411, 272] on img at bounding box center [208, 258] width 406 height 291
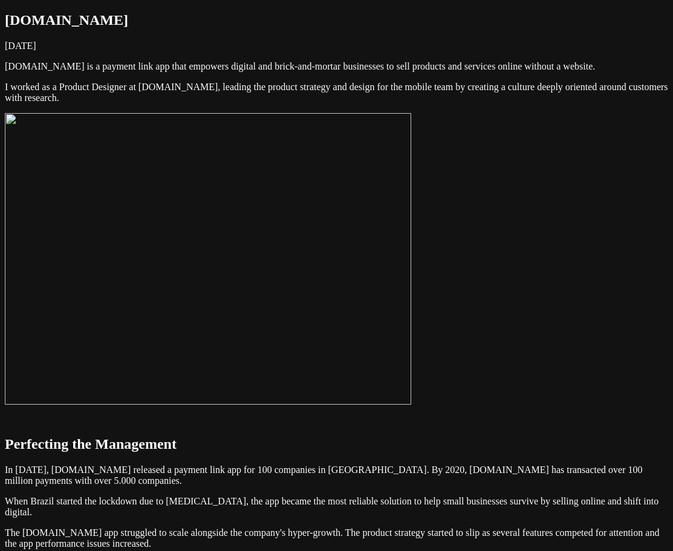
click at [411, 281] on img at bounding box center [208, 258] width 406 height 291
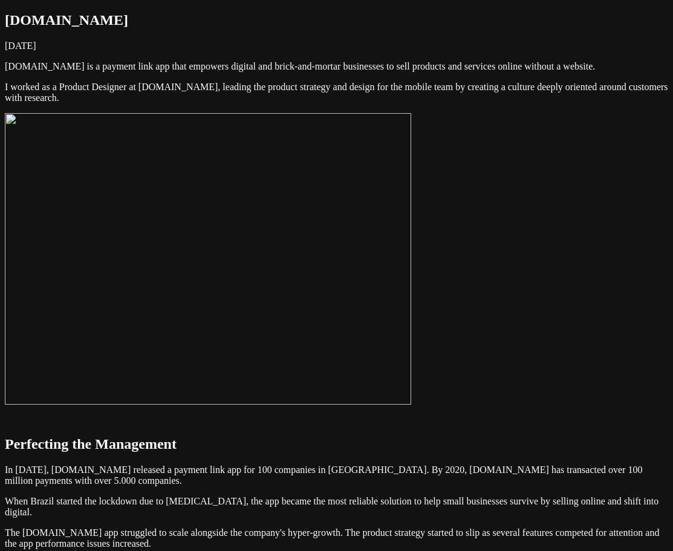
click at [366, 318] on img at bounding box center [208, 258] width 406 height 291
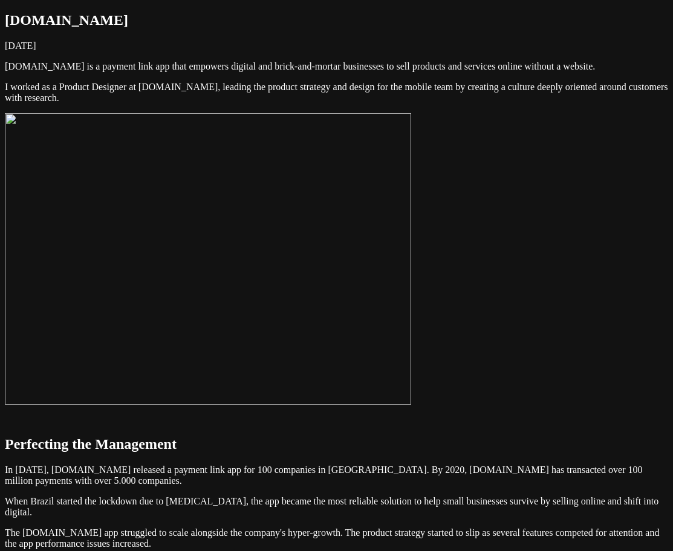
click at [411, 375] on img at bounding box center [208, 258] width 406 height 291
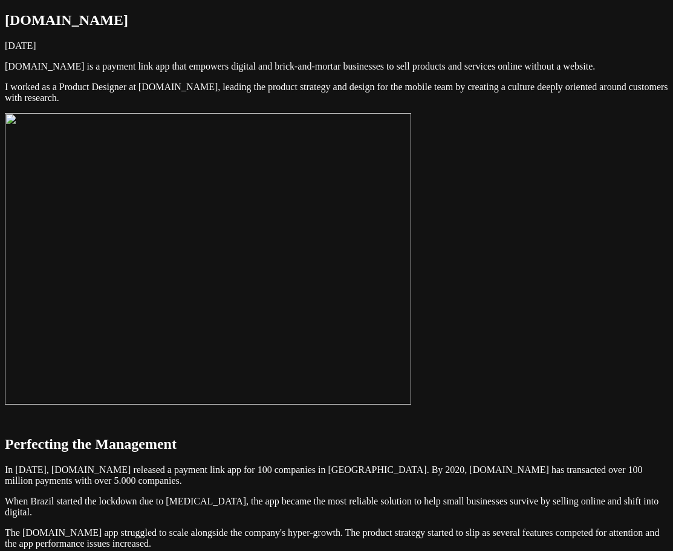
click at [411, 404] on img at bounding box center [208, 258] width 406 height 291
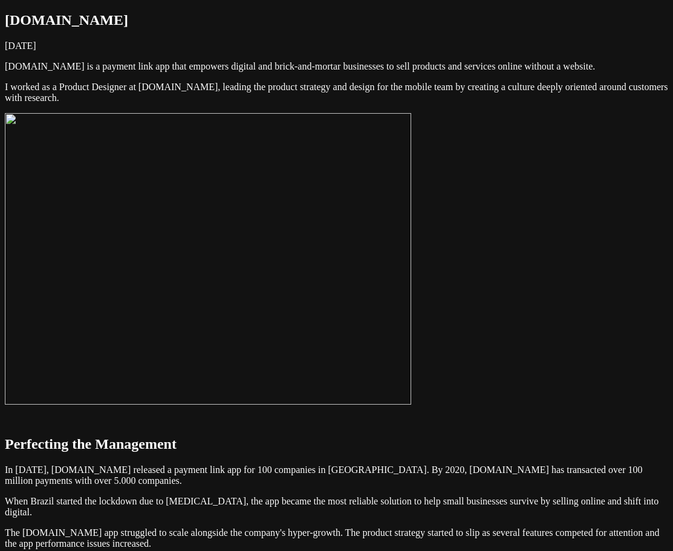
click at [411, 404] on img at bounding box center [208, 258] width 406 height 291
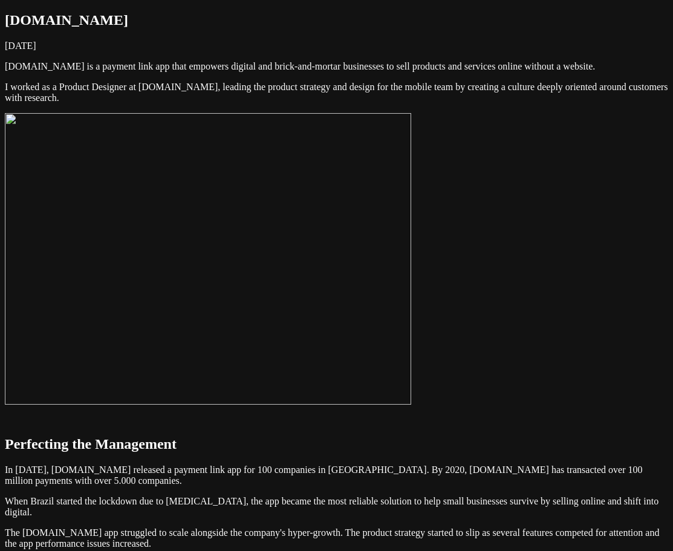
click at [411, 404] on img at bounding box center [208, 258] width 406 height 291
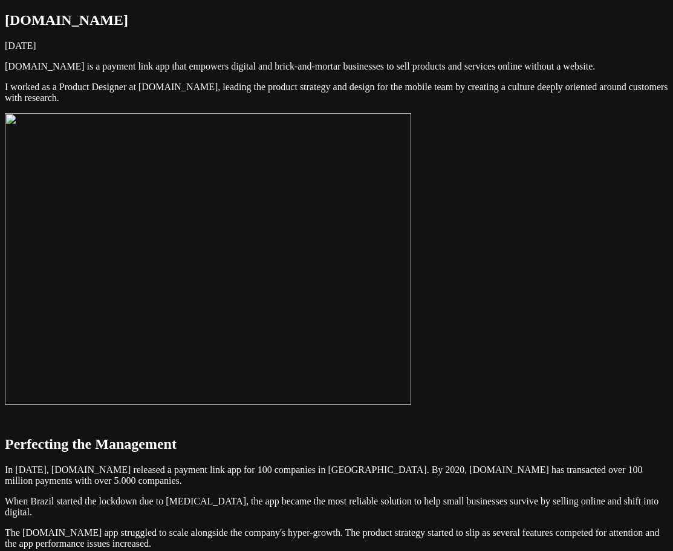
click at [411, 261] on img at bounding box center [208, 258] width 406 height 291
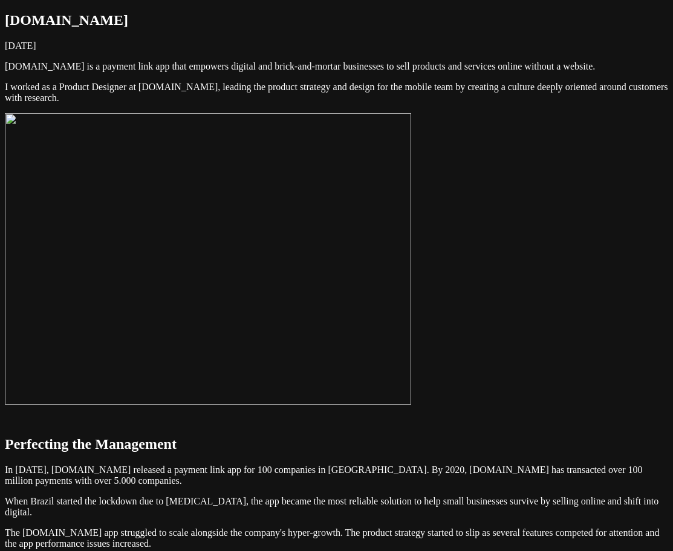
click at [411, 248] on img at bounding box center [208, 258] width 406 height 291
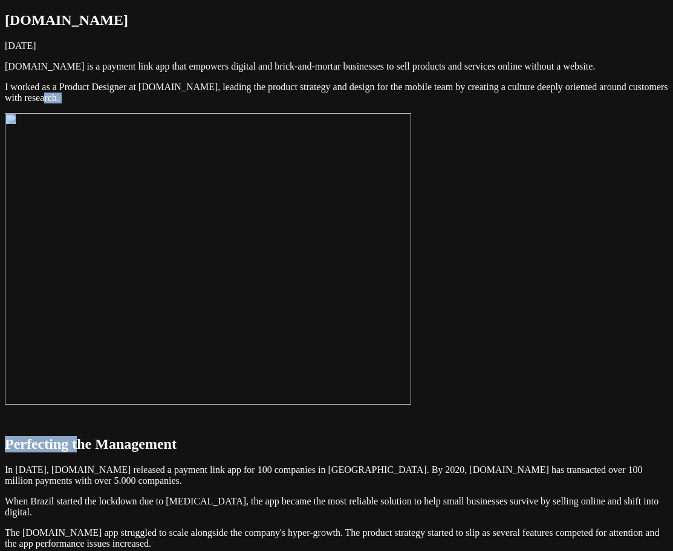
click at [411, 224] on img at bounding box center [208, 258] width 406 height 291
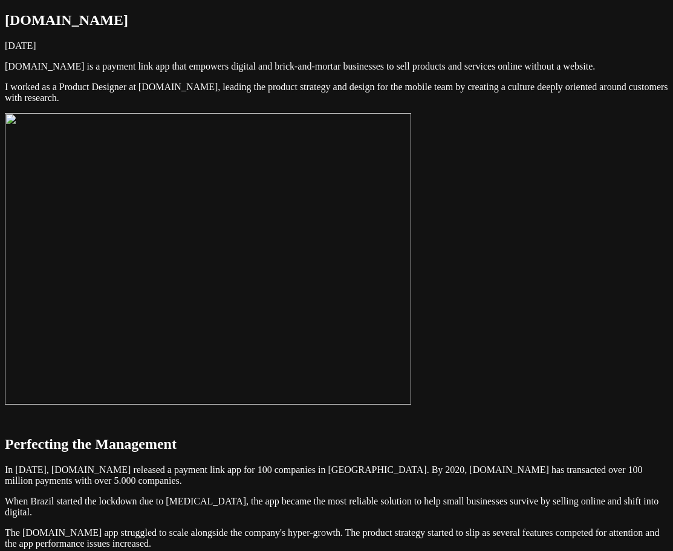
click at [411, 224] on img at bounding box center [208, 258] width 406 height 291
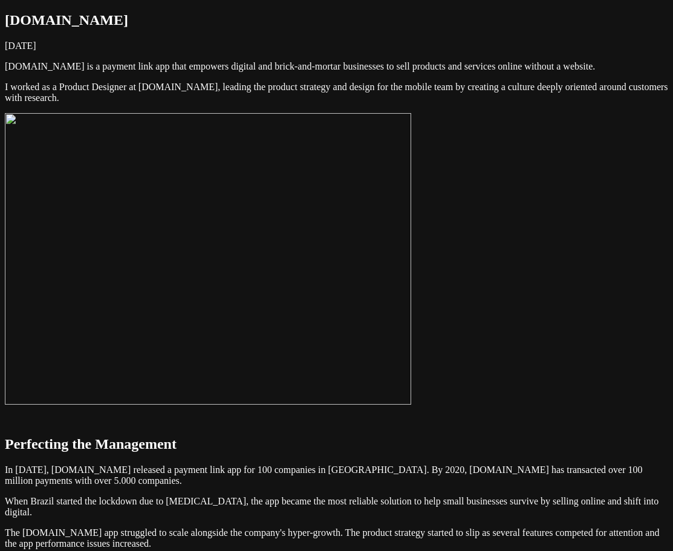
click at [363, 308] on img at bounding box center [208, 258] width 406 height 291
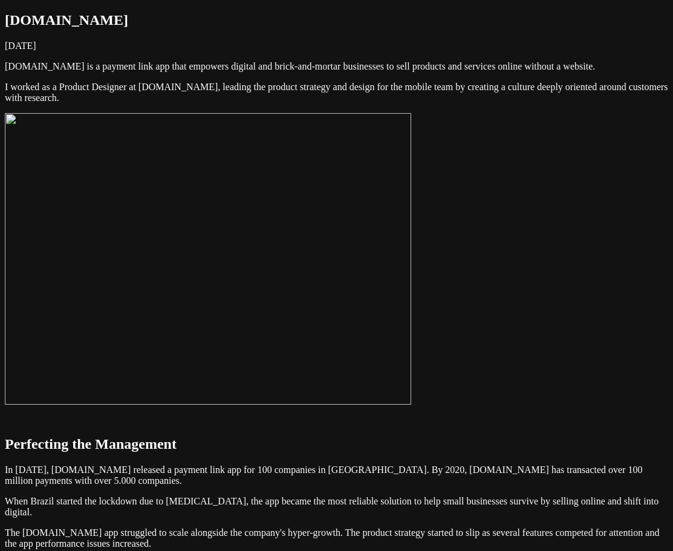
click at [411, 284] on img at bounding box center [208, 258] width 406 height 291
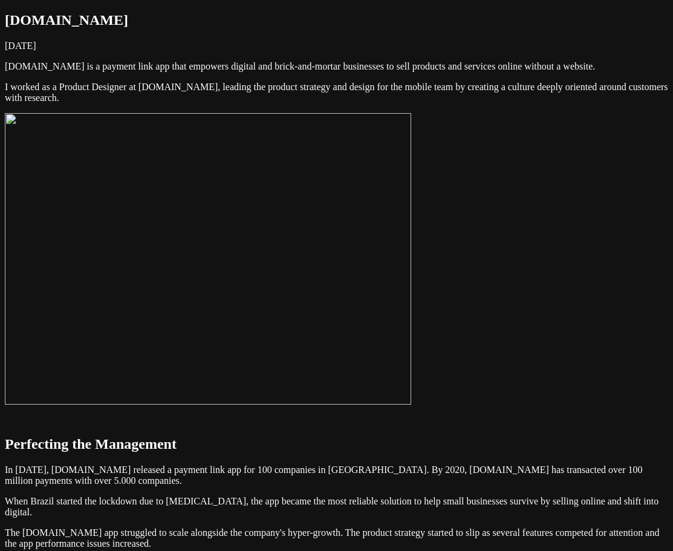
click at [411, 202] on img at bounding box center [208, 258] width 406 height 291
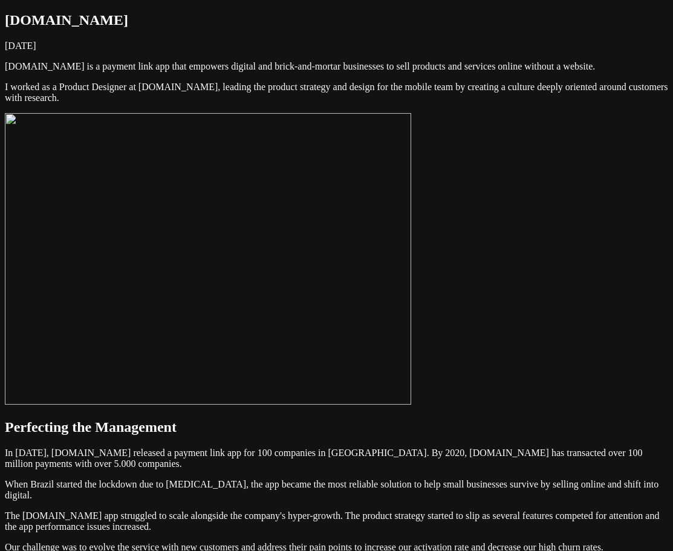
click at [218, 308] on img at bounding box center [208, 258] width 406 height 291
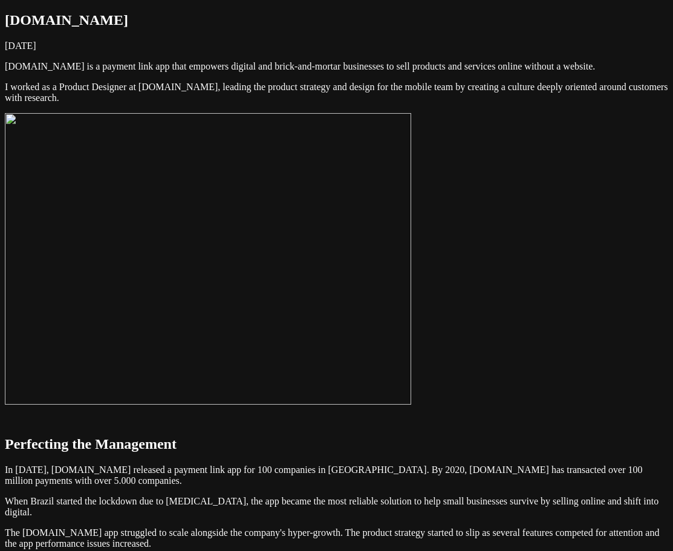
click at [310, 321] on img at bounding box center [208, 258] width 406 height 291
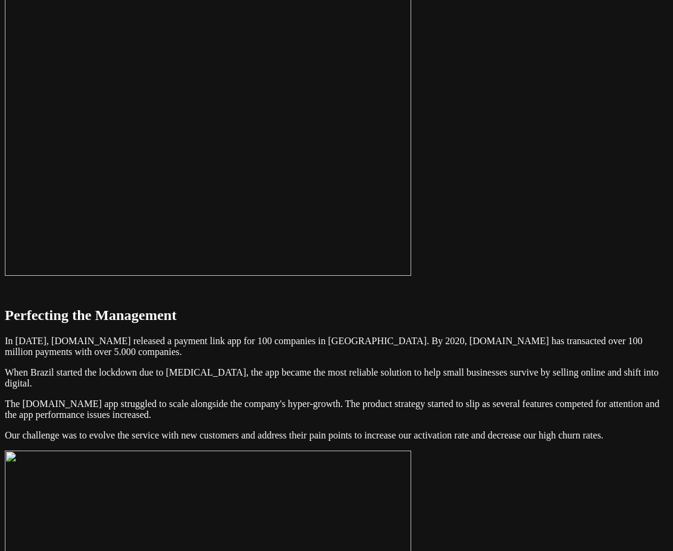
scroll to position [181, 0]
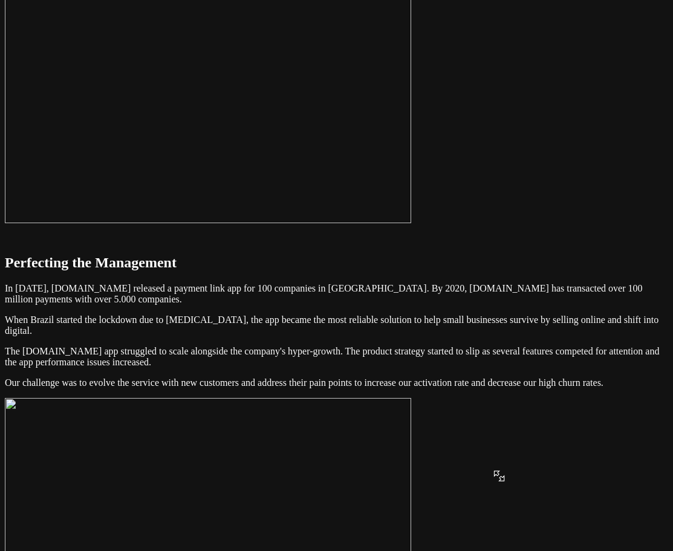
click at [411, 223] on img at bounding box center [208, 77] width 406 height 291
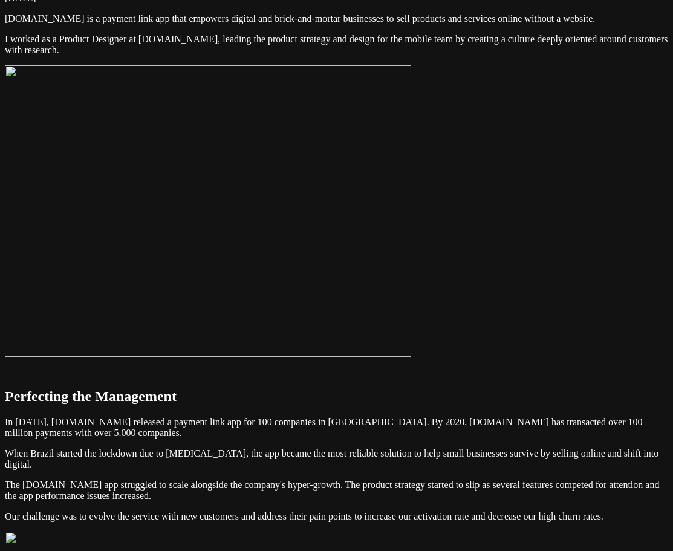
scroll to position [0, 0]
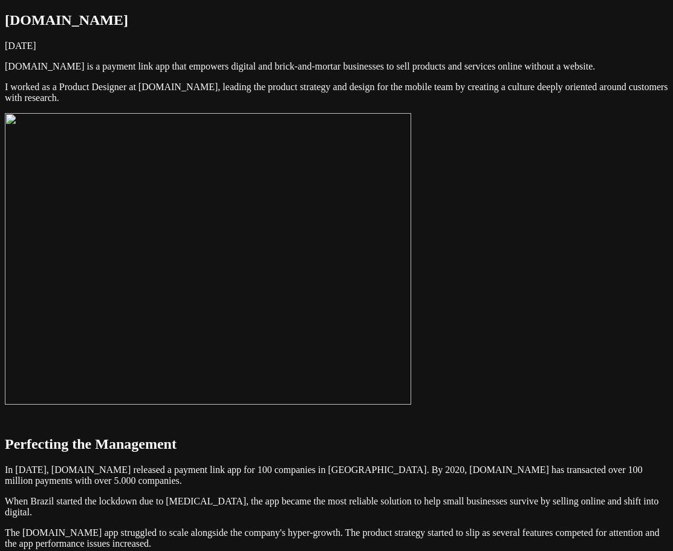
click at [411, 277] on img at bounding box center [208, 258] width 406 height 291
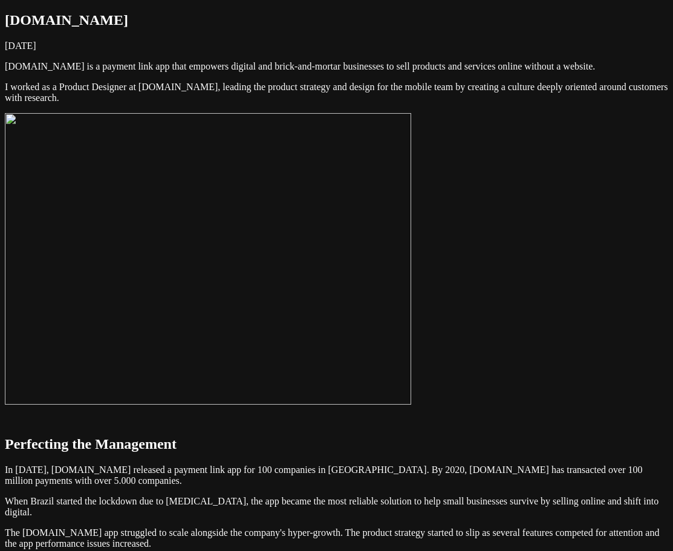
click at [411, 276] on img at bounding box center [208, 258] width 406 height 291
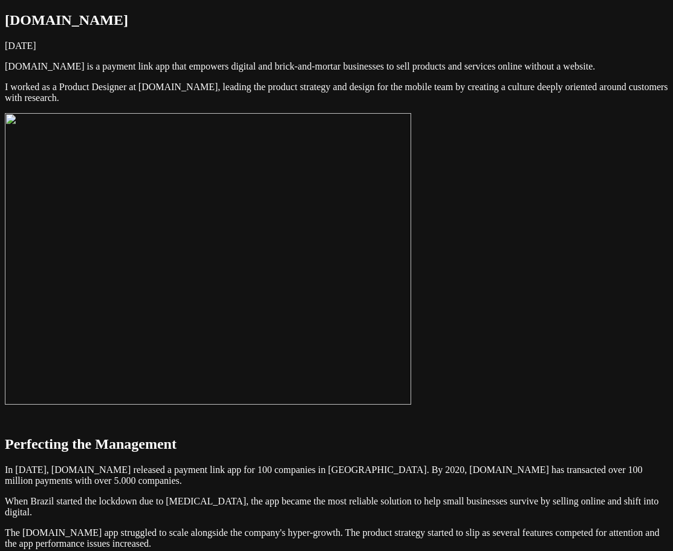
click at [411, 284] on img at bounding box center [208, 258] width 406 height 291
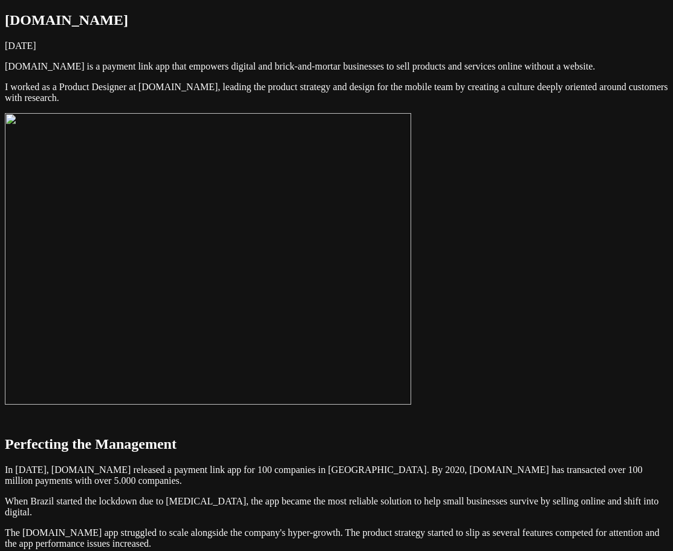
click at [411, 217] on img at bounding box center [208, 258] width 406 height 291
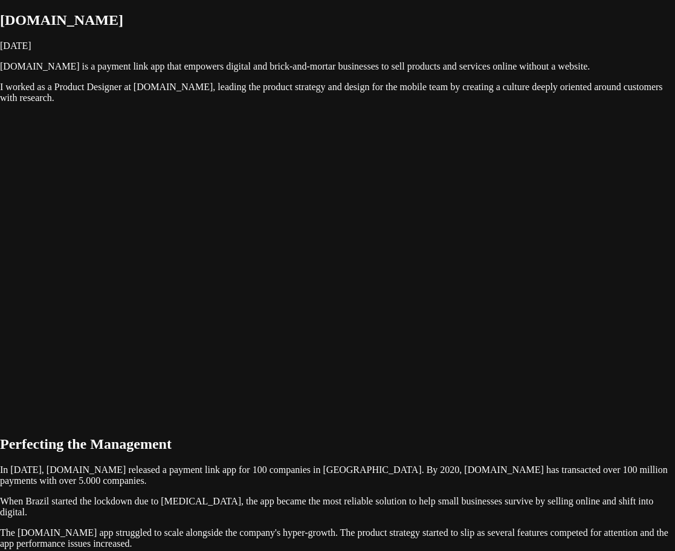
drag, startPoint x: 652, startPoint y: 257, endPoint x: 661, endPoint y: 253, distance: 10.0
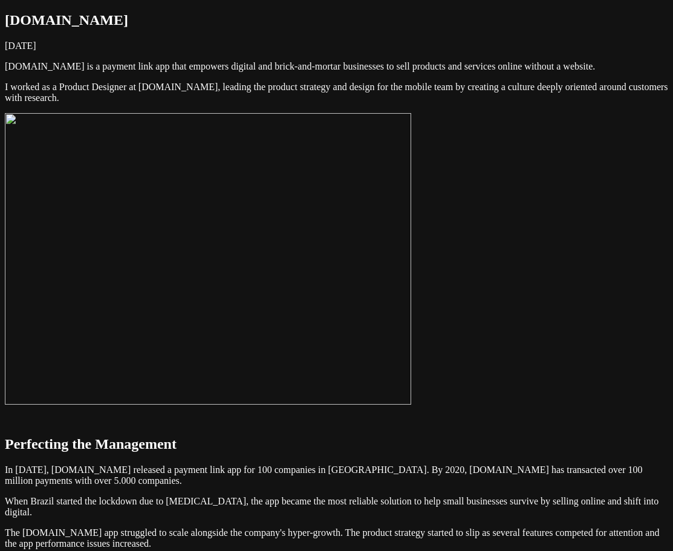
click at [199, 264] on img at bounding box center [208, 258] width 406 height 291
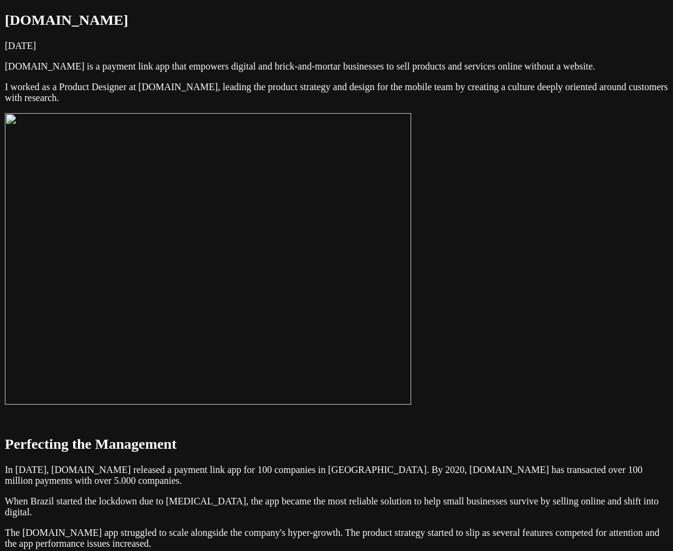
click at [411, 239] on img at bounding box center [208, 258] width 406 height 291
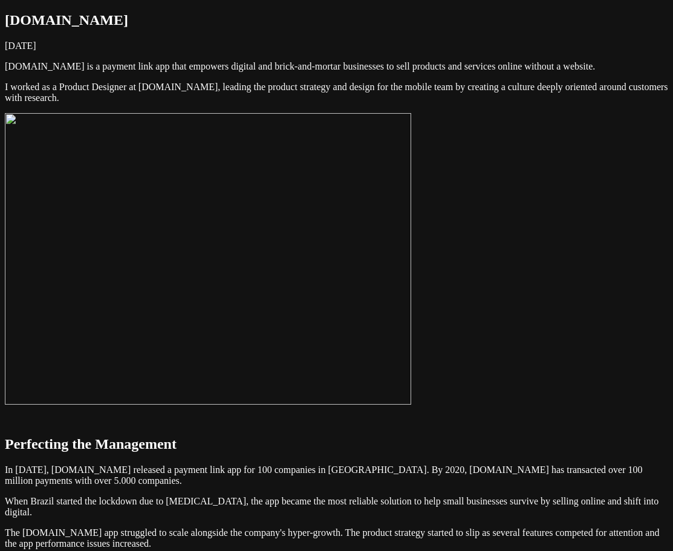
click at [411, 239] on img at bounding box center [208, 258] width 406 height 291
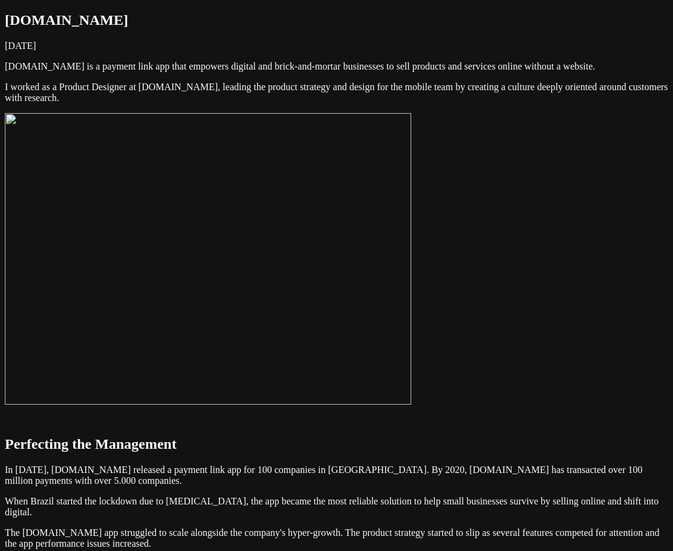
click at [411, 204] on img at bounding box center [208, 258] width 406 height 291
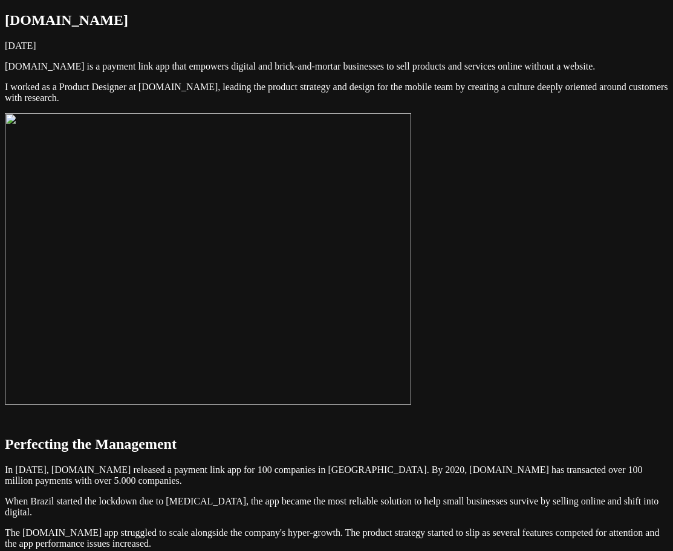
click at [411, 202] on img at bounding box center [208, 258] width 406 height 291
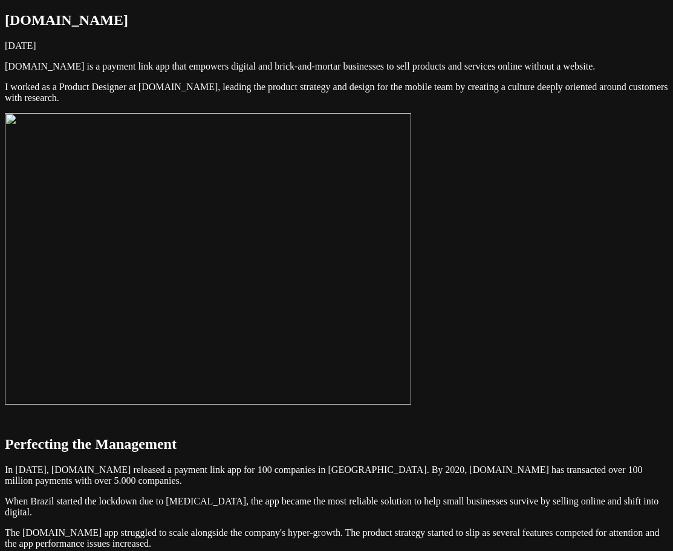
click at [411, 213] on img at bounding box center [208, 258] width 406 height 291
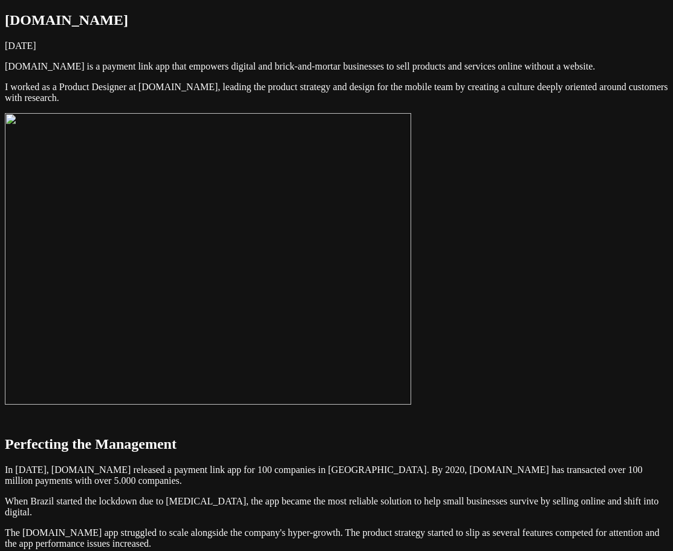
click at [411, 235] on img at bounding box center [208, 258] width 406 height 291
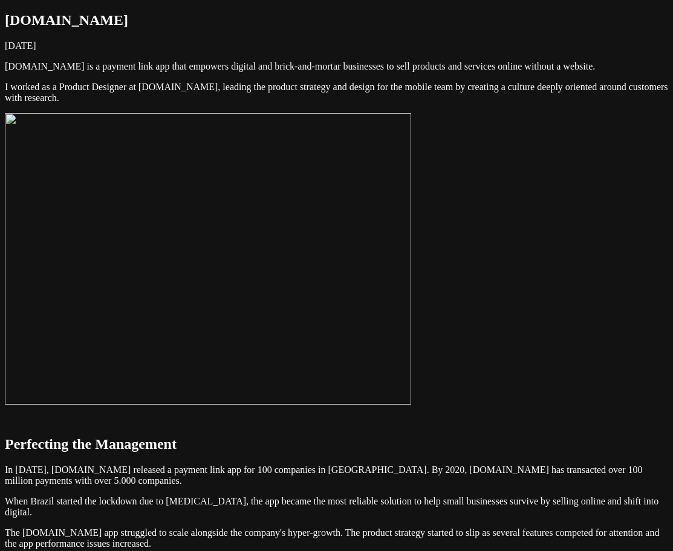
click at [411, 244] on img at bounding box center [208, 258] width 406 height 291
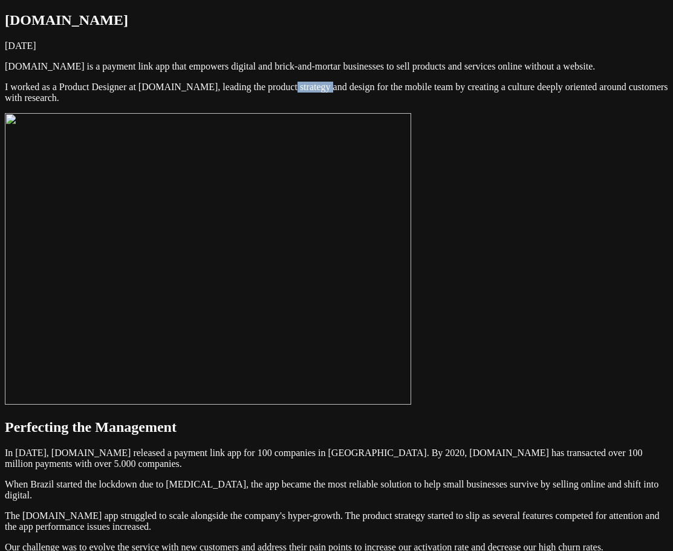
drag, startPoint x: 456, startPoint y: 156, endPoint x: 419, endPoint y: 160, distance: 37.1
click at [419, 103] on p "I worked as a Product Designer at [DOMAIN_NAME], leading the product strategy a…" at bounding box center [336, 93] width 663 height 22
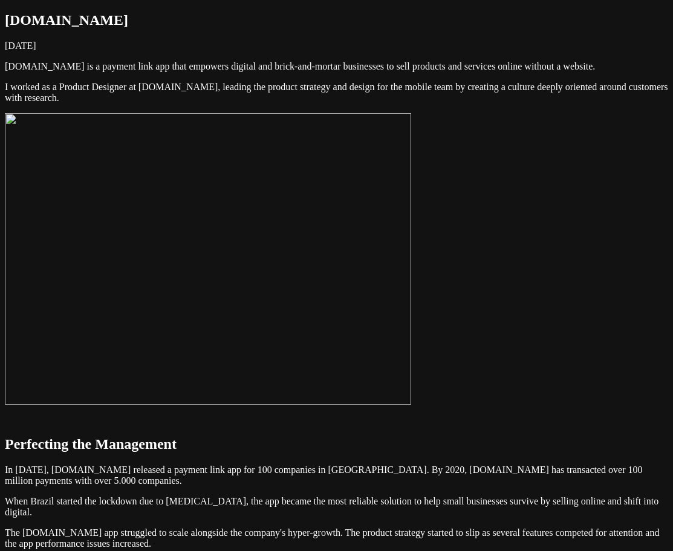
click at [411, 198] on img at bounding box center [208, 258] width 406 height 291
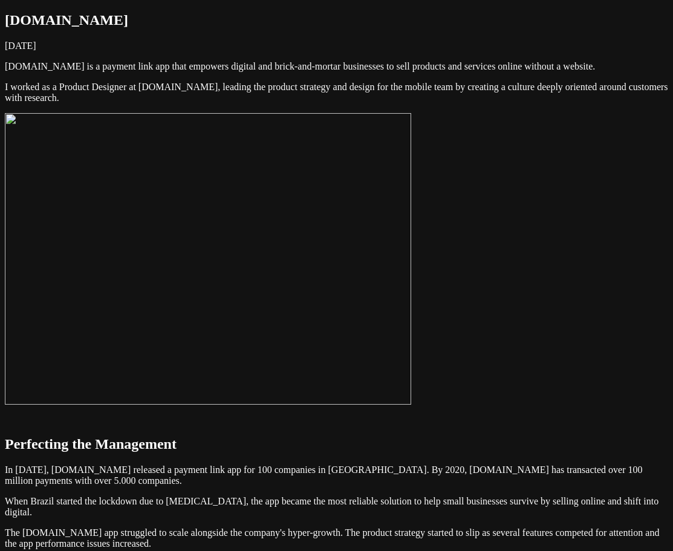
click at [411, 210] on img at bounding box center [208, 258] width 406 height 291
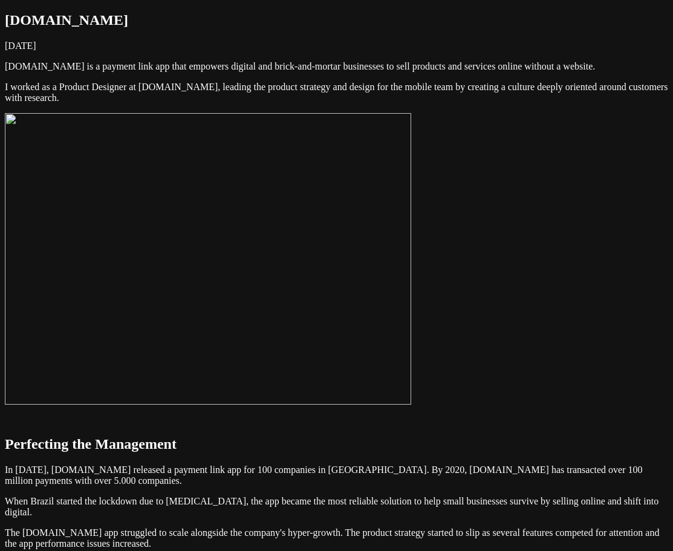
click at [411, 253] on img at bounding box center [208, 258] width 406 height 291
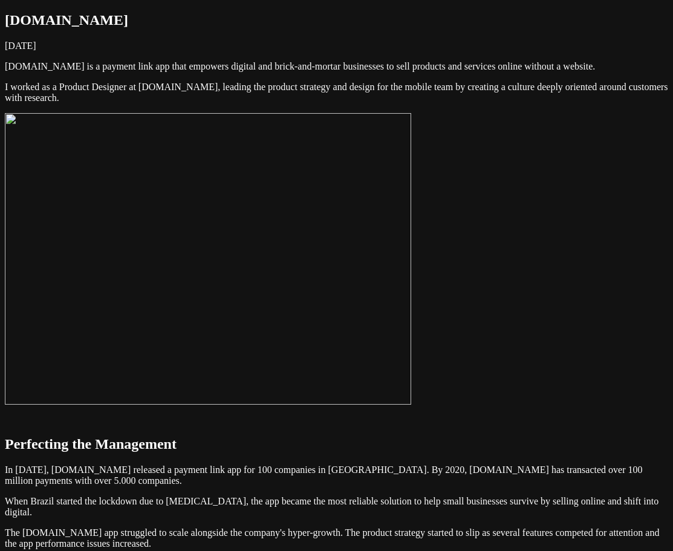
click at [411, 256] on img at bounding box center [208, 258] width 406 height 291
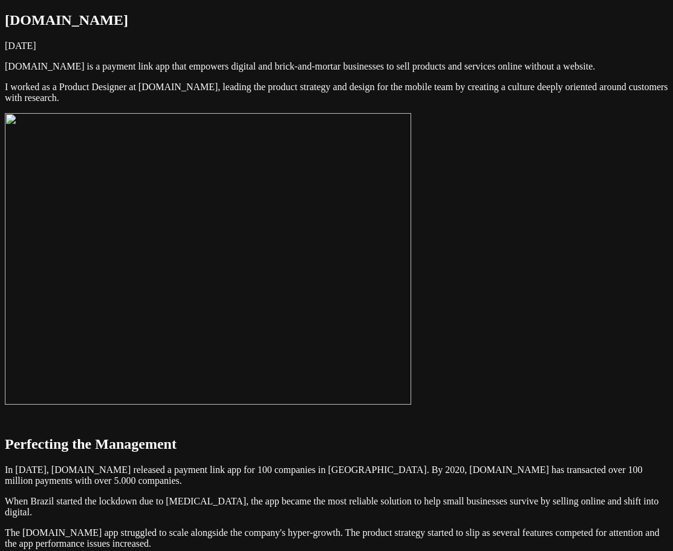
click at [411, 258] on img at bounding box center [208, 258] width 406 height 291
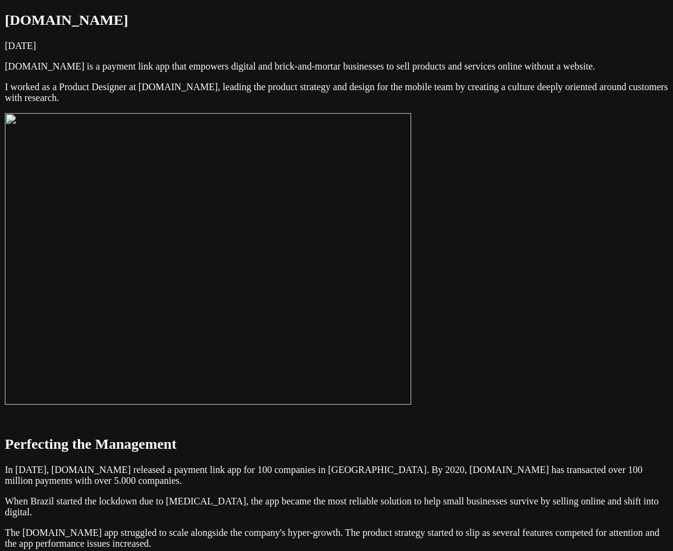
click at [411, 227] on img at bounding box center [208, 258] width 406 height 291
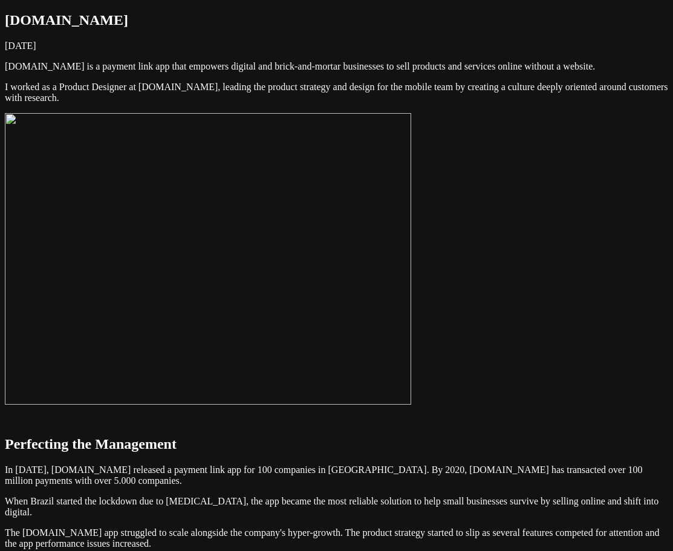
click at [411, 215] on img at bounding box center [208, 258] width 406 height 291
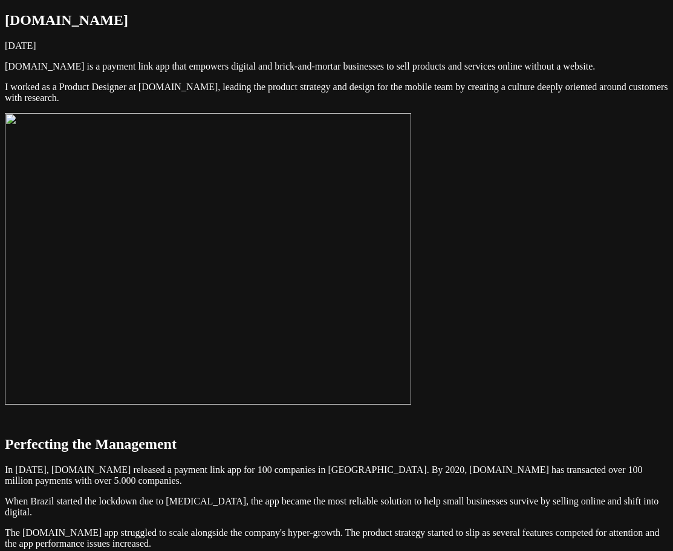
click at [411, 213] on img at bounding box center [208, 258] width 406 height 291
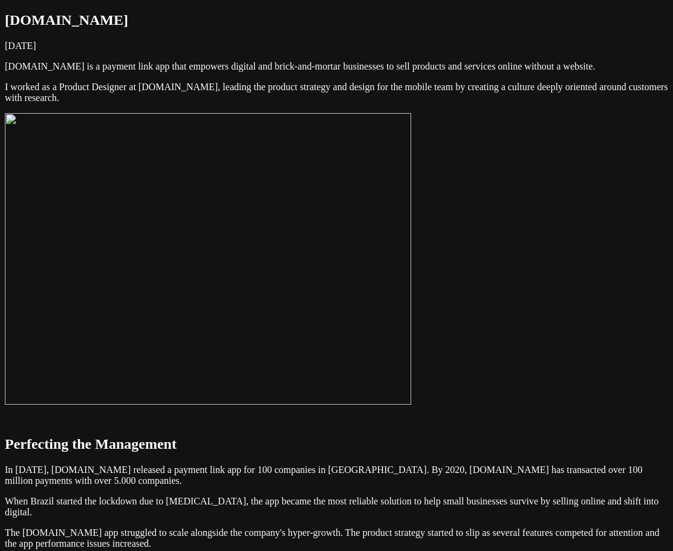
click at [411, 208] on img at bounding box center [208, 258] width 406 height 291
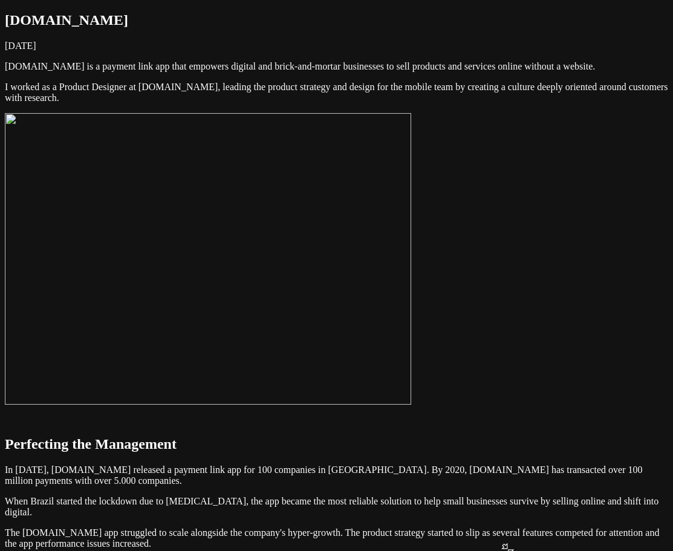
click at [411, 230] on img at bounding box center [208, 258] width 406 height 291
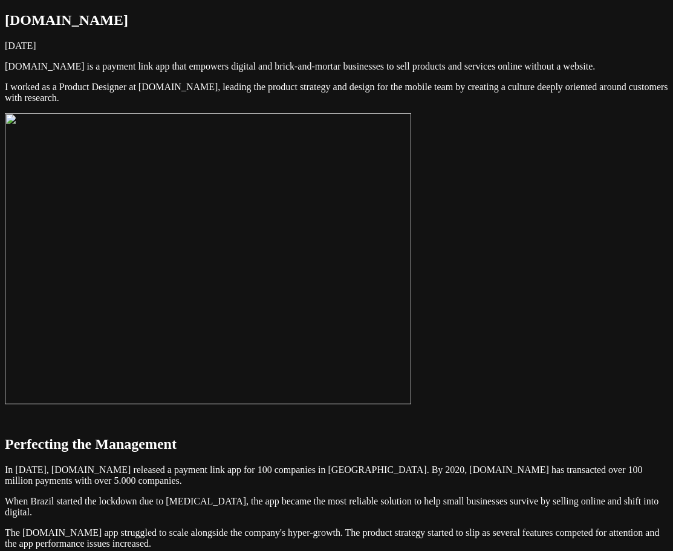
click at [399, 283] on img at bounding box center [208, 258] width 406 height 291
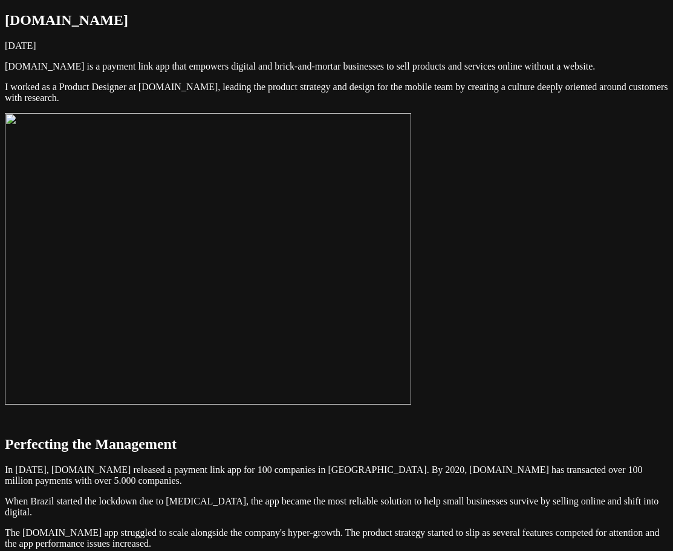
click at [411, 285] on img at bounding box center [208, 258] width 406 height 291
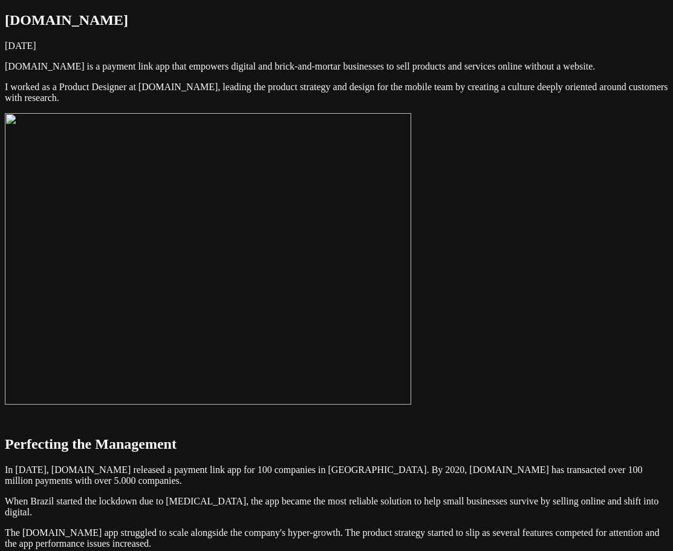
click at [215, 303] on img at bounding box center [208, 258] width 406 height 291
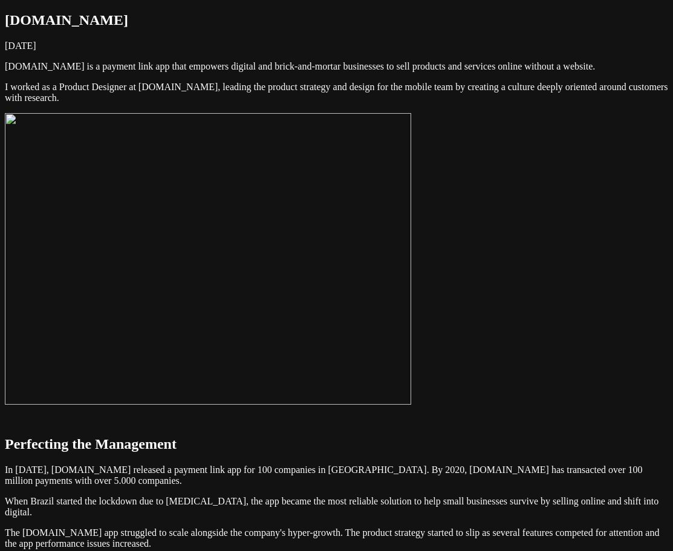
click at [220, 299] on img at bounding box center [208, 258] width 406 height 291
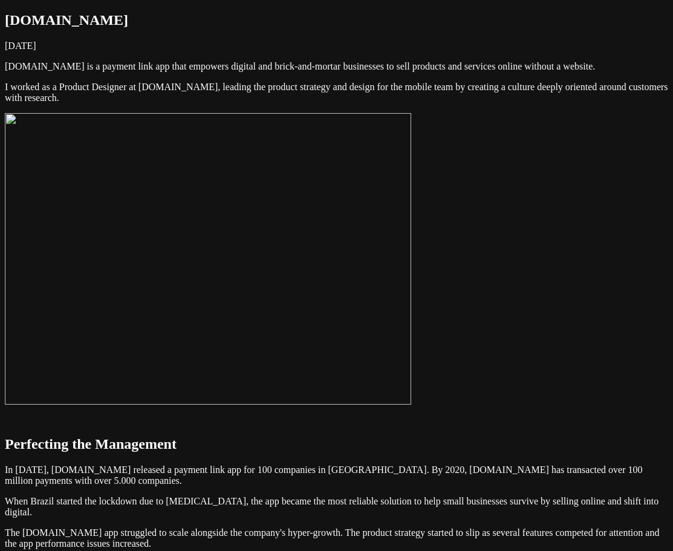
click at [396, 253] on img at bounding box center [208, 258] width 406 height 291
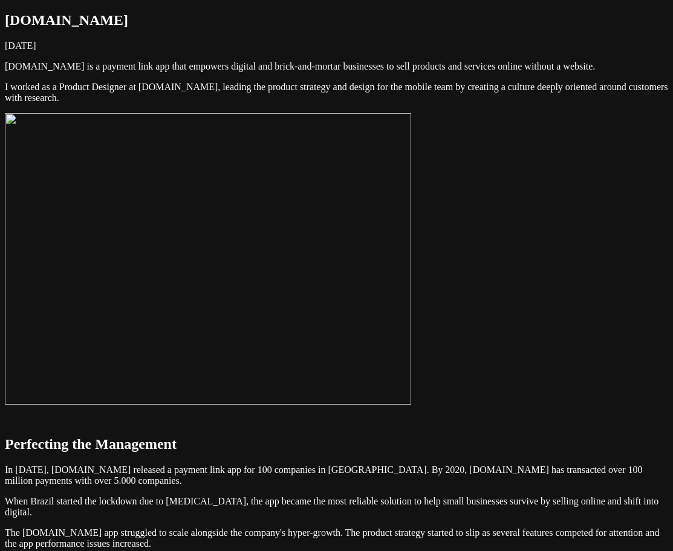
click at [411, 389] on img at bounding box center [208, 258] width 406 height 291
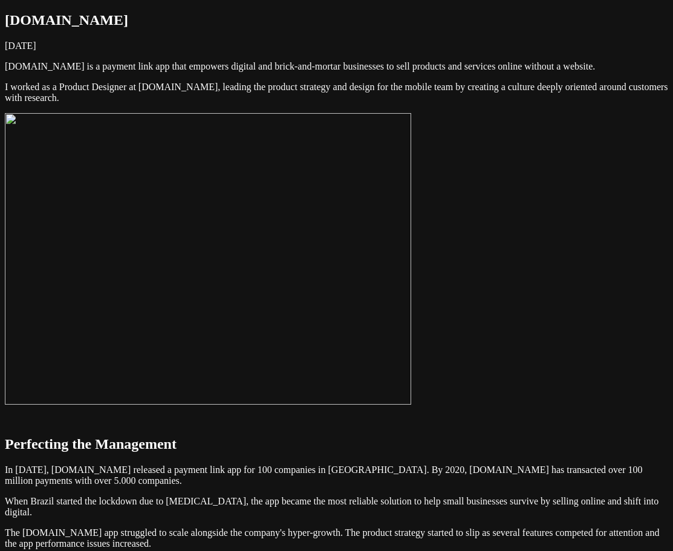
click at [411, 404] on img at bounding box center [208, 258] width 406 height 291
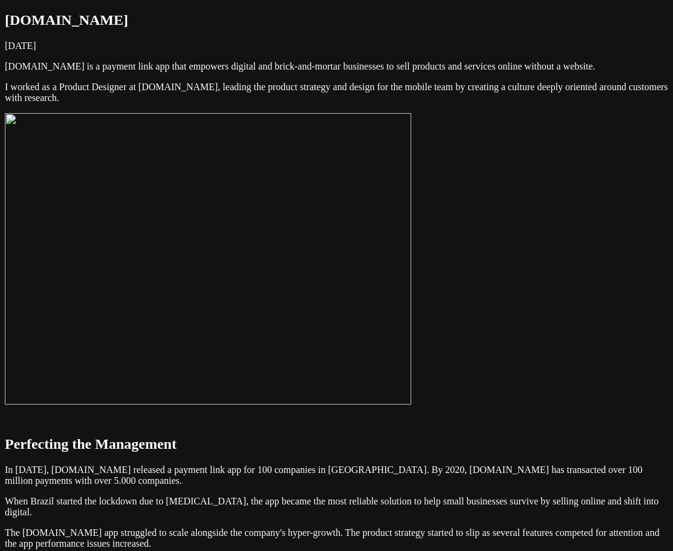
click at [411, 216] on img at bounding box center [208, 258] width 406 height 291
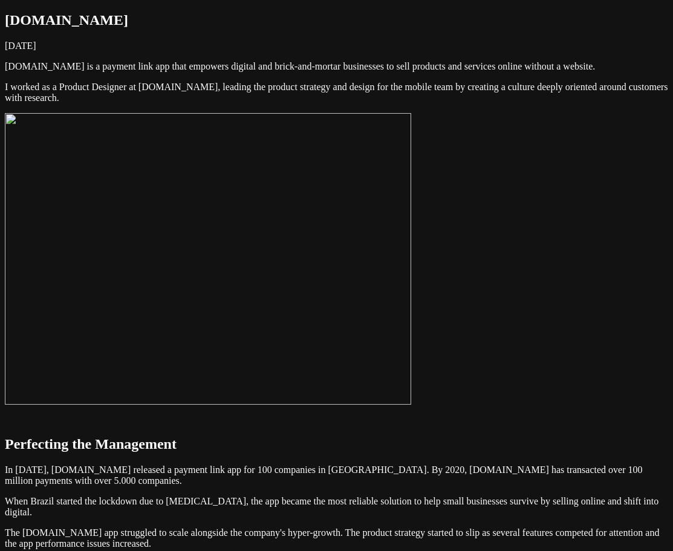
click at [411, 289] on img at bounding box center [208, 258] width 406 height 291
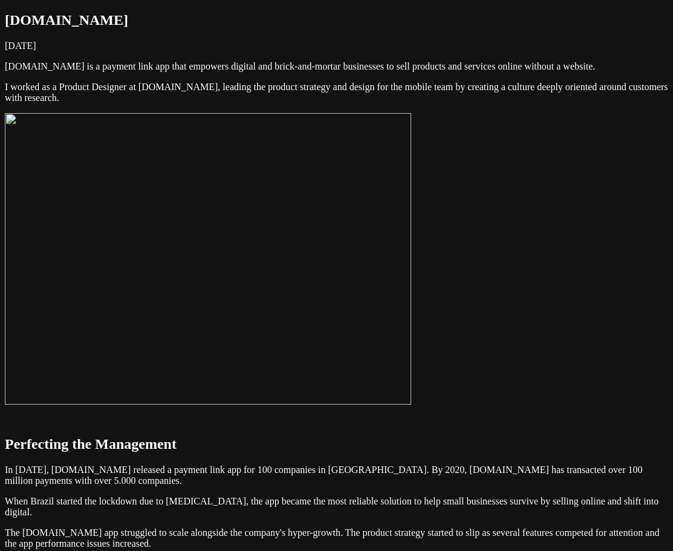
click at [411, 295] on img at bounding box center [208, 258] width 406 height 291
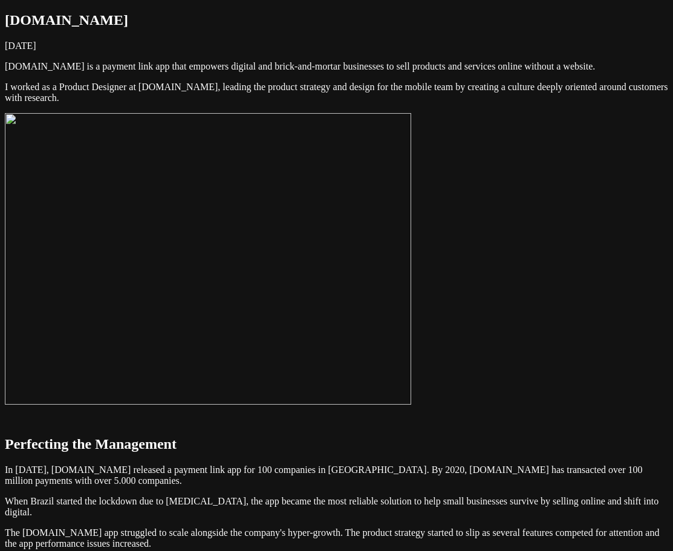
click at [411, 241] on img at bounding box center [208, 258] width 406 height 291
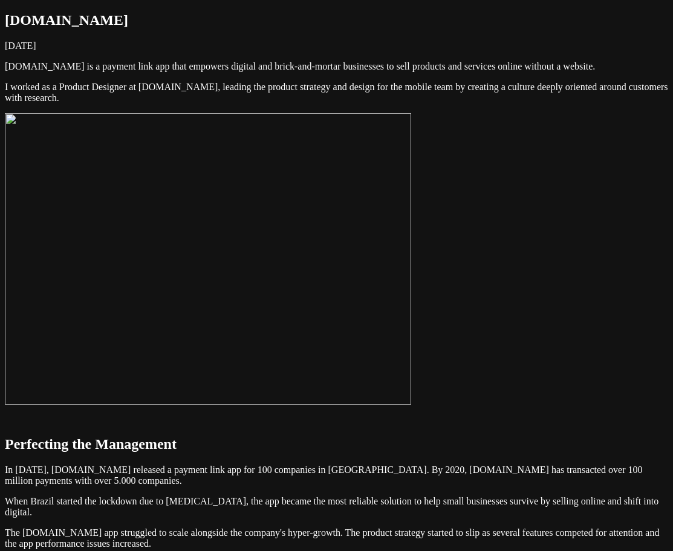
click at [411, 308] on img at bounding box center [208, 258] width 406 height 291
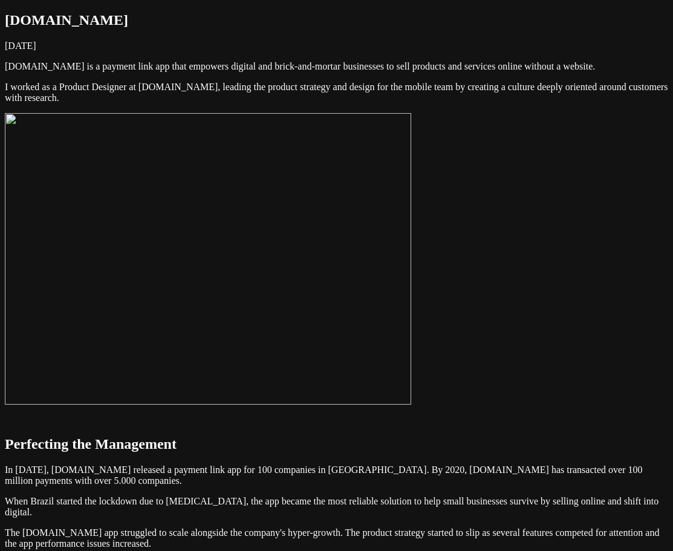
click at [411, 242] on img at bounding box center [208, 258] width 406 height 291
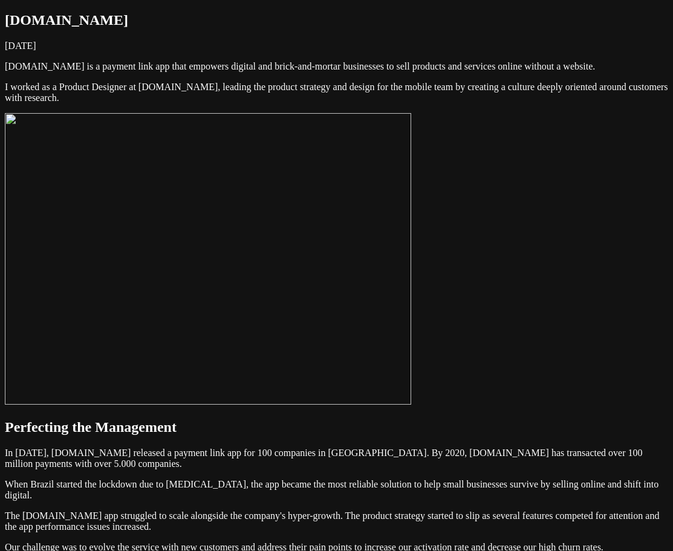
click at [411, 235] on img at bounding box center [208, 258] width 406 height 291
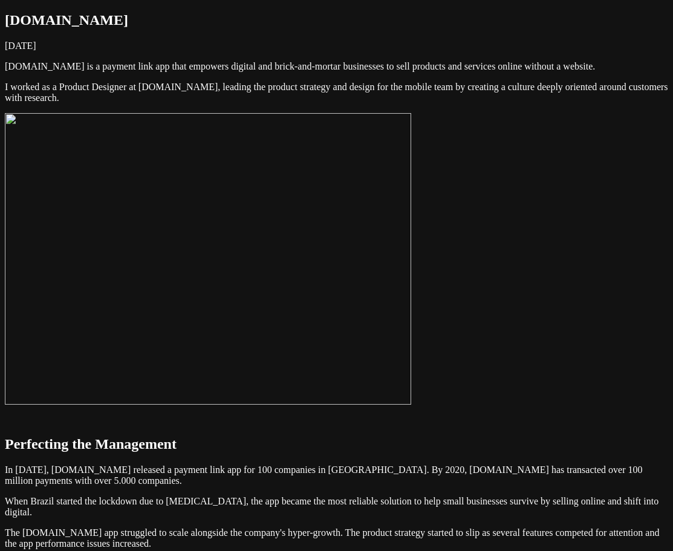
click at [367, 288] on img at bounding box center [208, 258] width 406 height 291
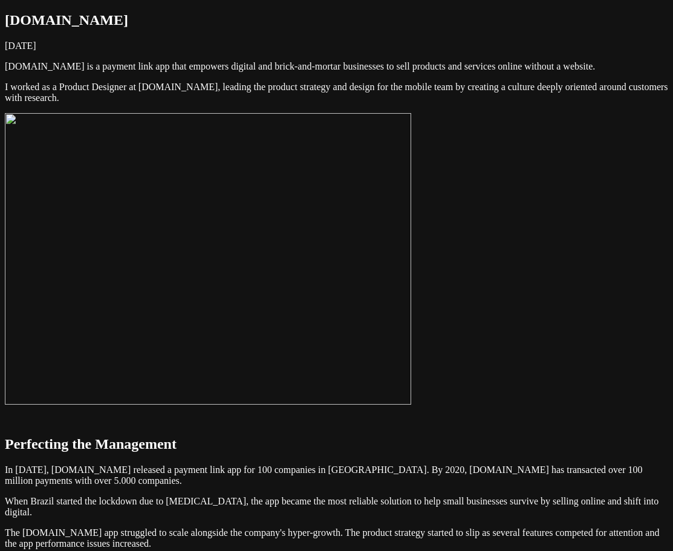
click at [411, 303] on img at bounding box center [208, 258] width 406 height 291
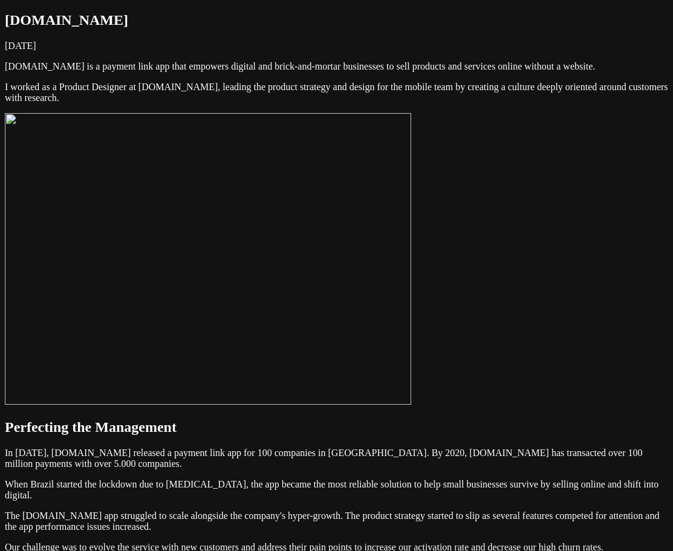
click at [411, 294] on img at bounding box center [208, 258] width 406 height 291
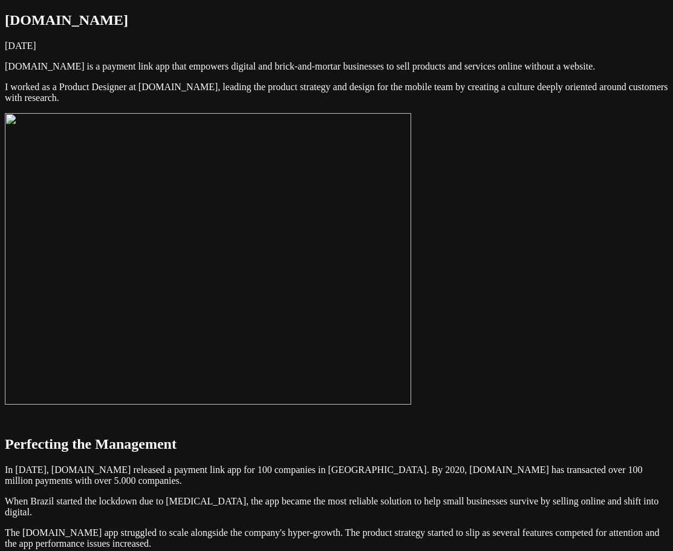
click at [411, 238] on img at bounding box center [208, 258] width 406 height 291
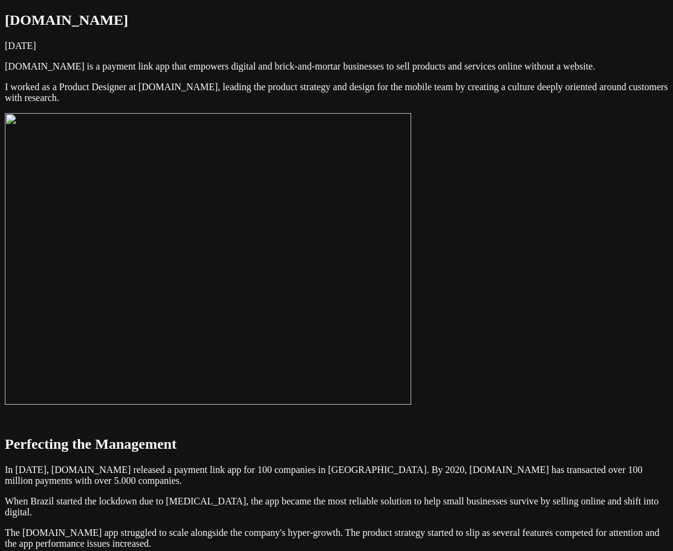
click at [411, 294] on img at bounding box center [208, 258] width 406 height 291
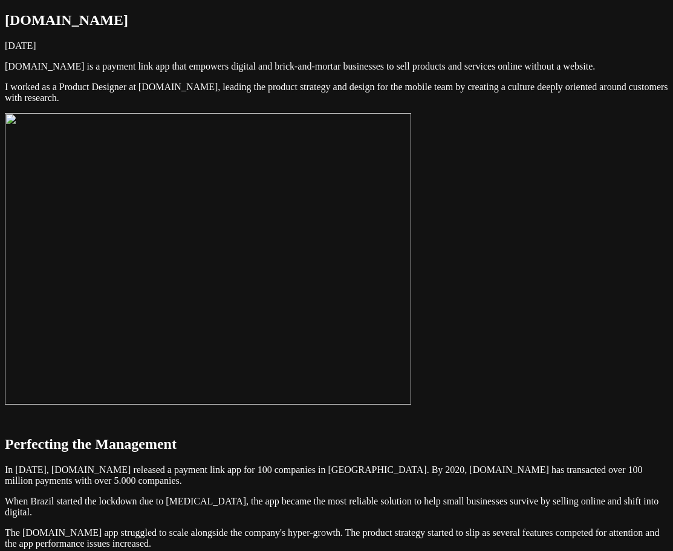
click at [411, 279] on img at bounding box center [208, 258] width 406 height 291
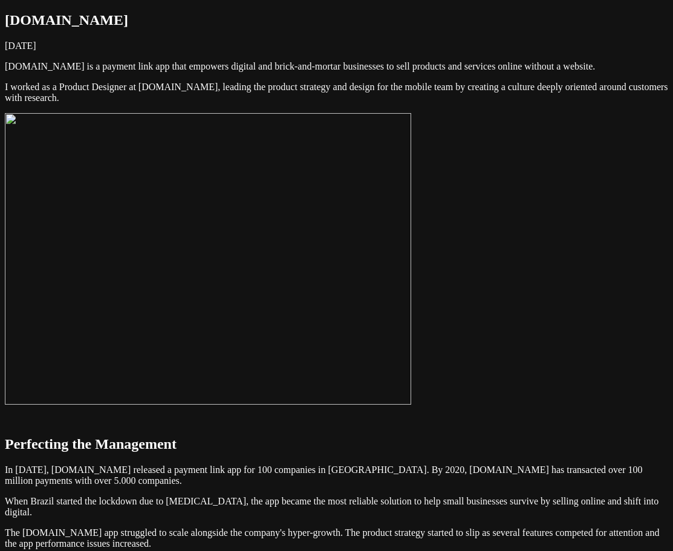
click at [411, 308] on img at bounding box center [208, 258] width 406 height 291
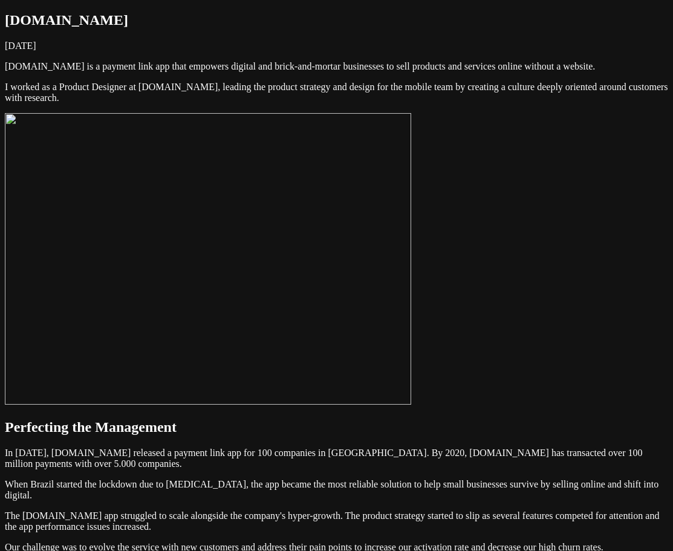
scroll to position [363, 0]
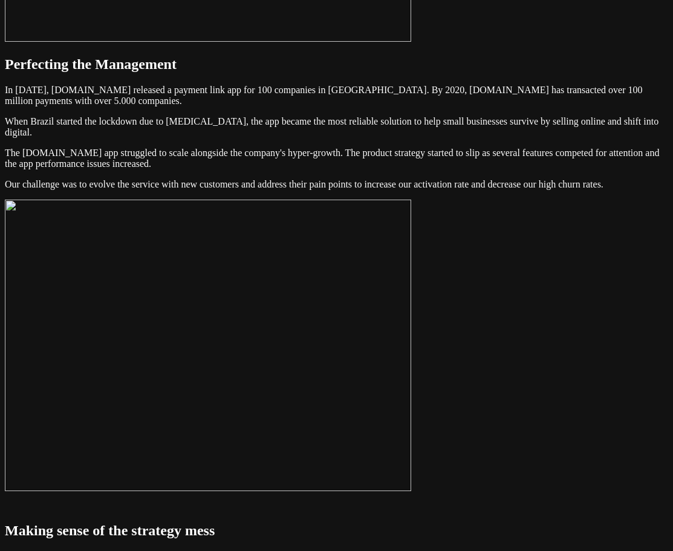
click at [411, 444] on img at bounding box center [208, 344] width 406 height 291
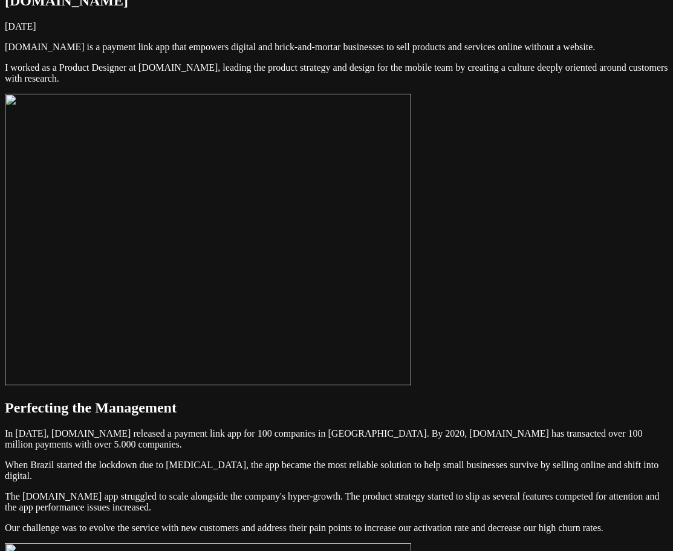
scroll to position [0, 0]
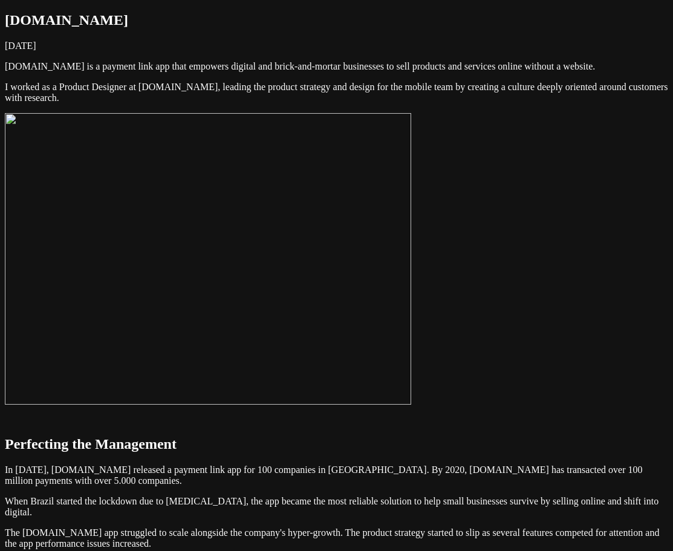
click at [411, 404] on img at bounding box center [208, 258] width 406 height 291
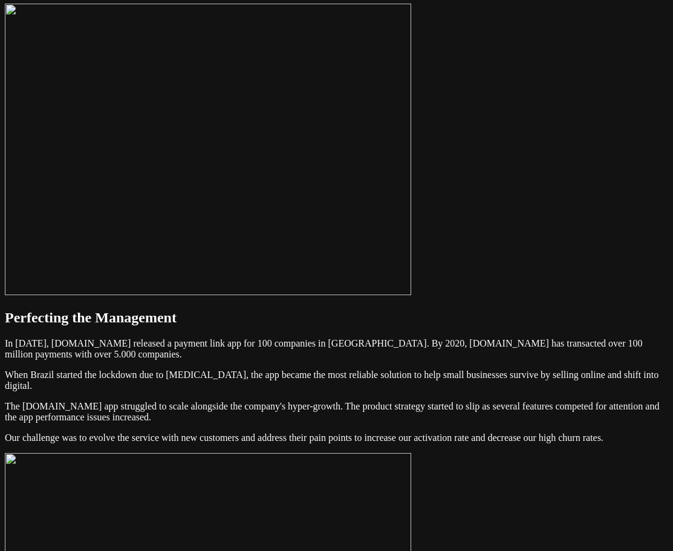
scroll to position [363, 0]
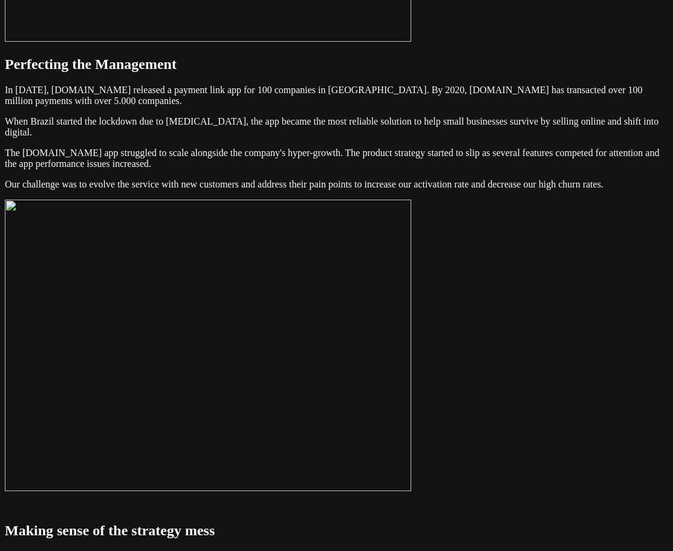
click at [411, 485] on img at bounding box center [208, 344] width 406 height 291
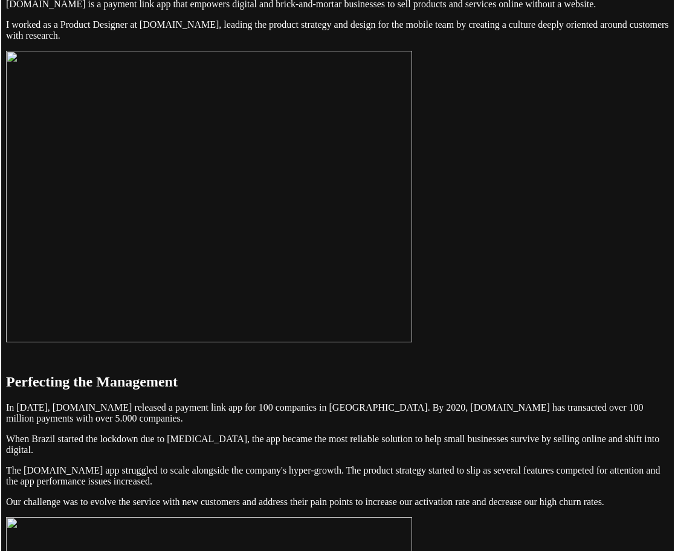
scroll to position [60, 0]
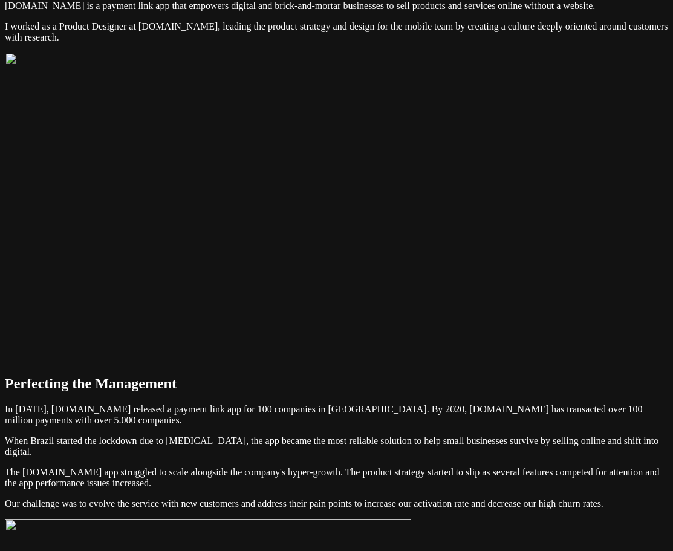
click at [411, 281] on img at bounding box center [208, 198] width 406 height 291
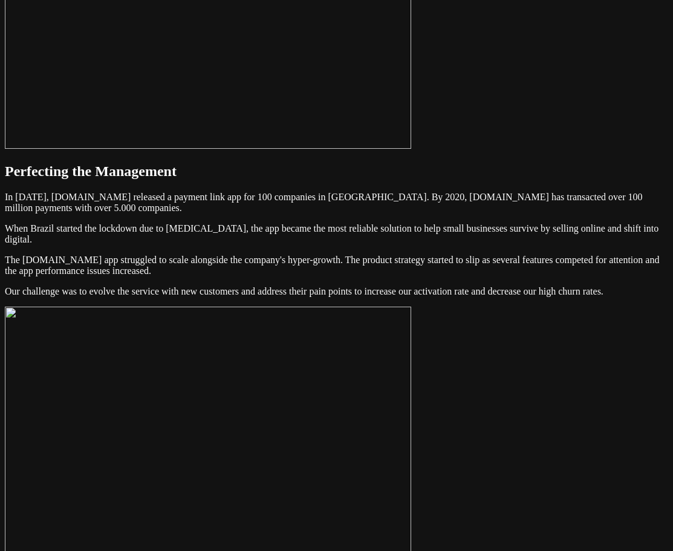
scroll to position [363, 0]
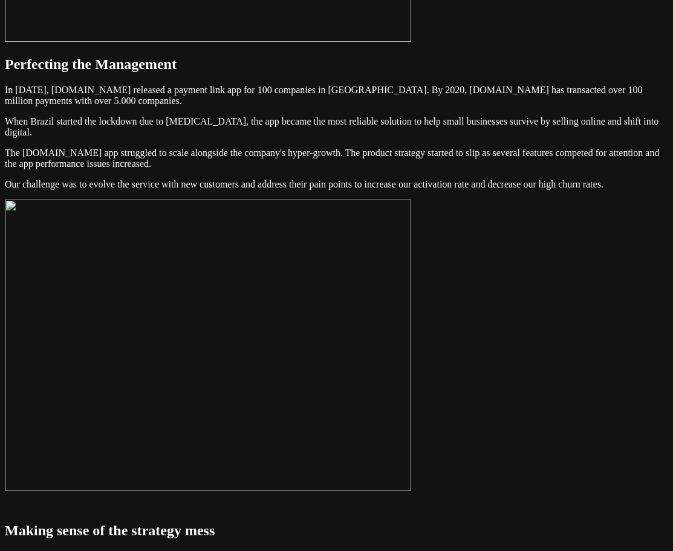
click at [411, 421] on img at bounding box center [208, 344] width 406 height 291
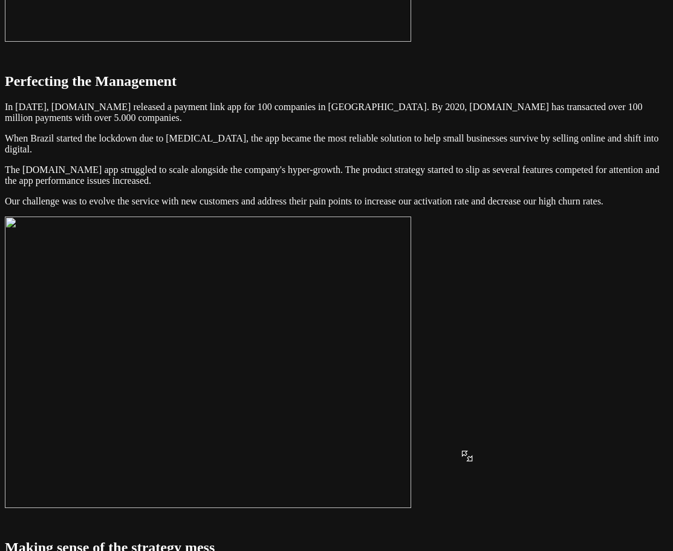
click at [411, 412] on img at bounding box center [208, 361] width 406 height 291
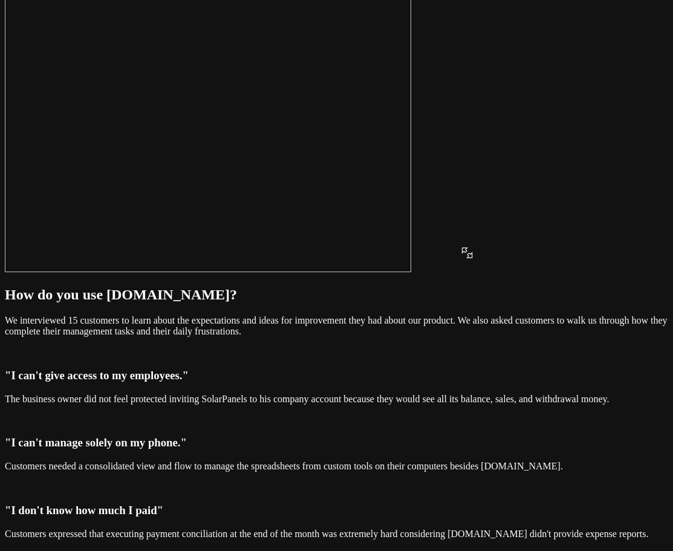
scroll to position [1088, 0]
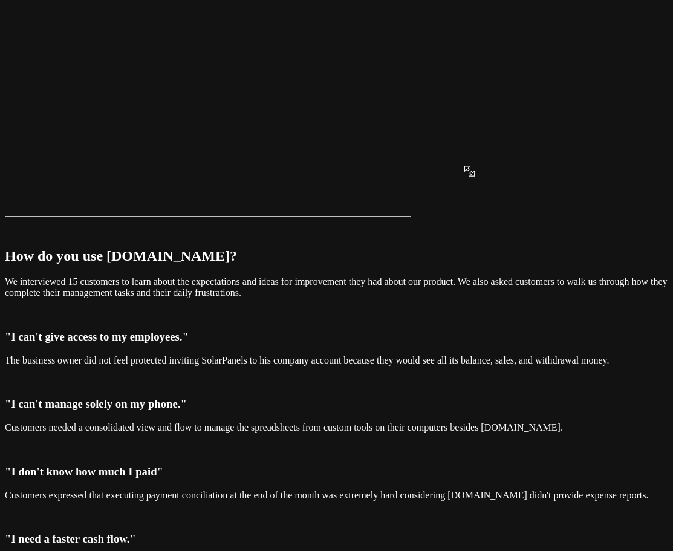
click at [411, 216] on img at bounding box center [208, 70] width 406 height 291
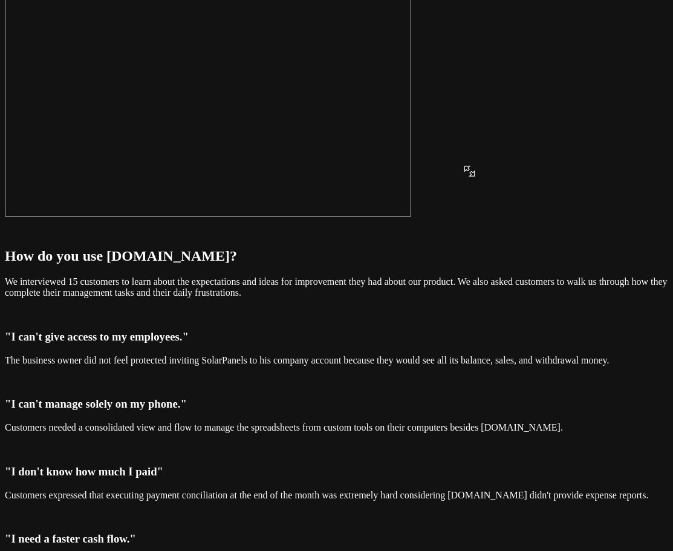
click at [411, 216] on img at bounding box center [208, 70] width 406 height 291
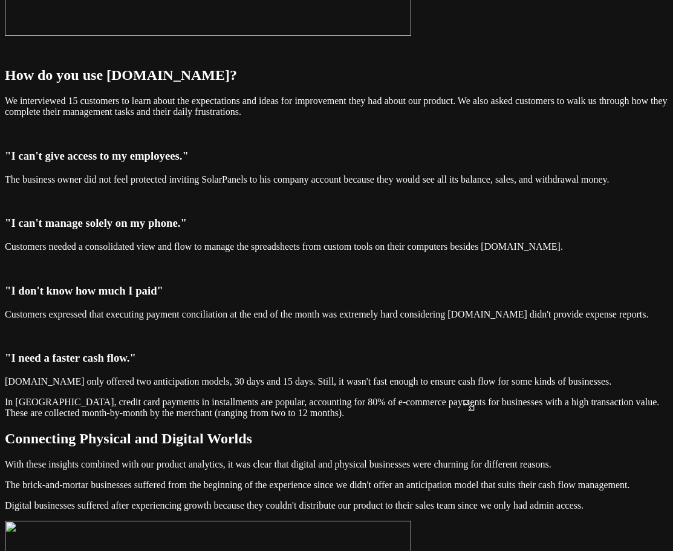
scroll to position [1390, 0]
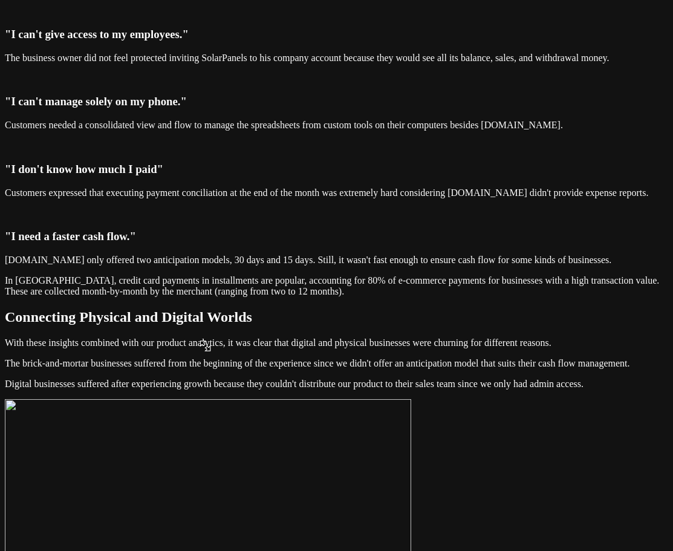
click at [5, 82] on img at bounding box center [5, 82] width 0 height 0
click at [5, 14] on img at bounding box center [5, 14] width 0 height 0
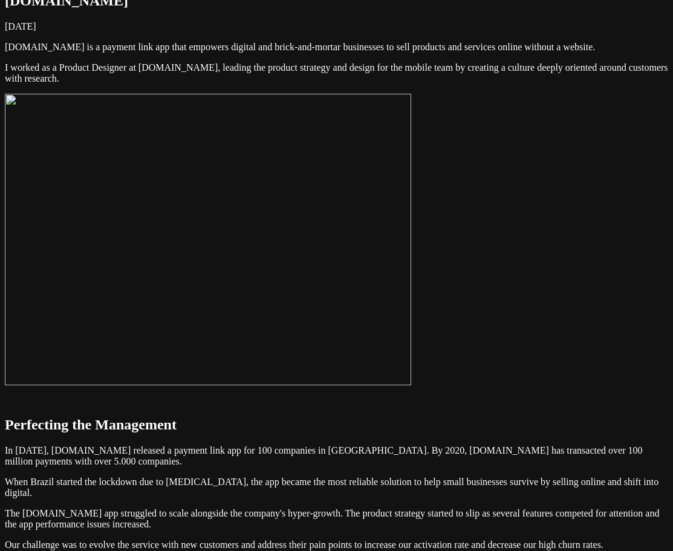
scroll to position [0, 0]
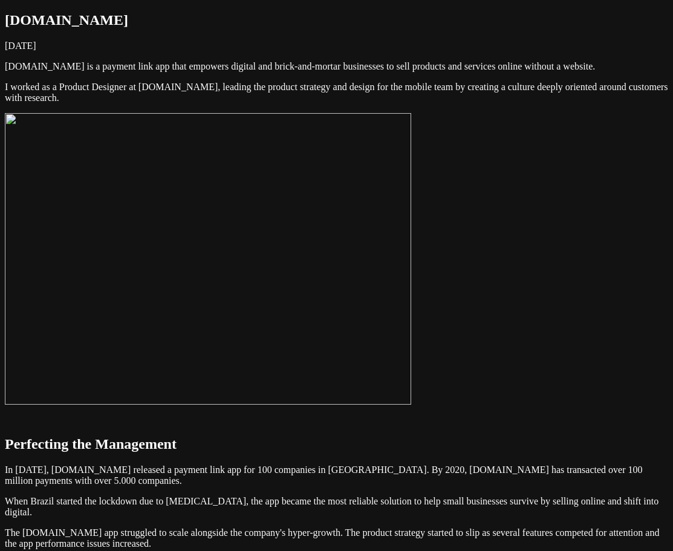
click at [411, 257] on img at bounding box center [208, 258] width 406 height 291
